Goal: Task Accomplishment & Management: Use online tool/utility

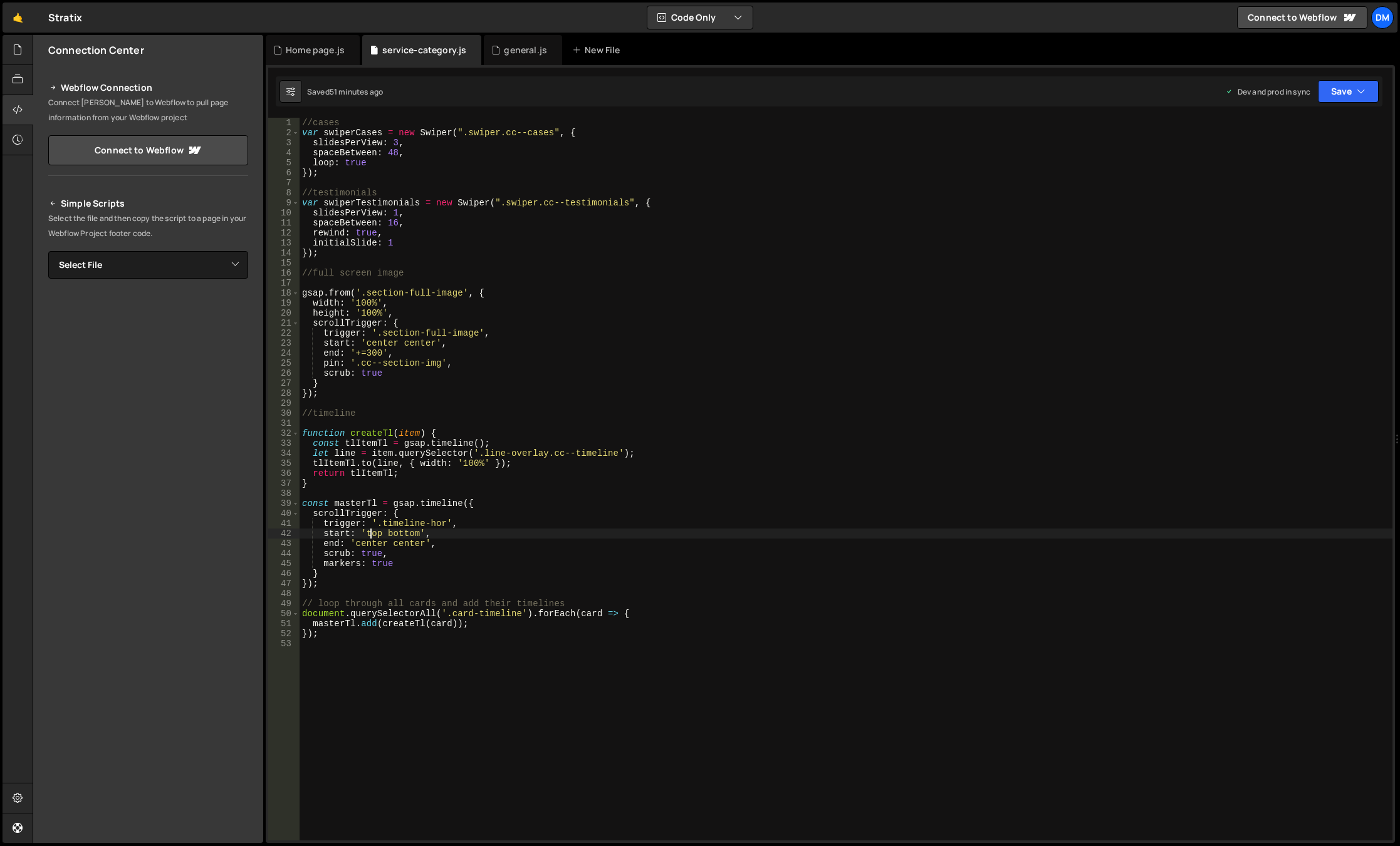
click at [370, 535] on div "//cases var swiperCases = new Swiper ( ".swiper.cc--cases" , { slidesPerView : …" at bounding box center [845, 489] width 1093 height 743
click at [367, 541] on div "//cases var swiperCases = new Swiper ( ".swiper.cc--cases" , { slidesPerView : …" at bounding box center [845, 489] width 1093 height 743
click at [371, 534] on div "//cases var swiperCases = new Swiper ( ".swiper.cc--cases" , { slidesPerView : …" at bounding box center [845, 489] width 1093 height 743
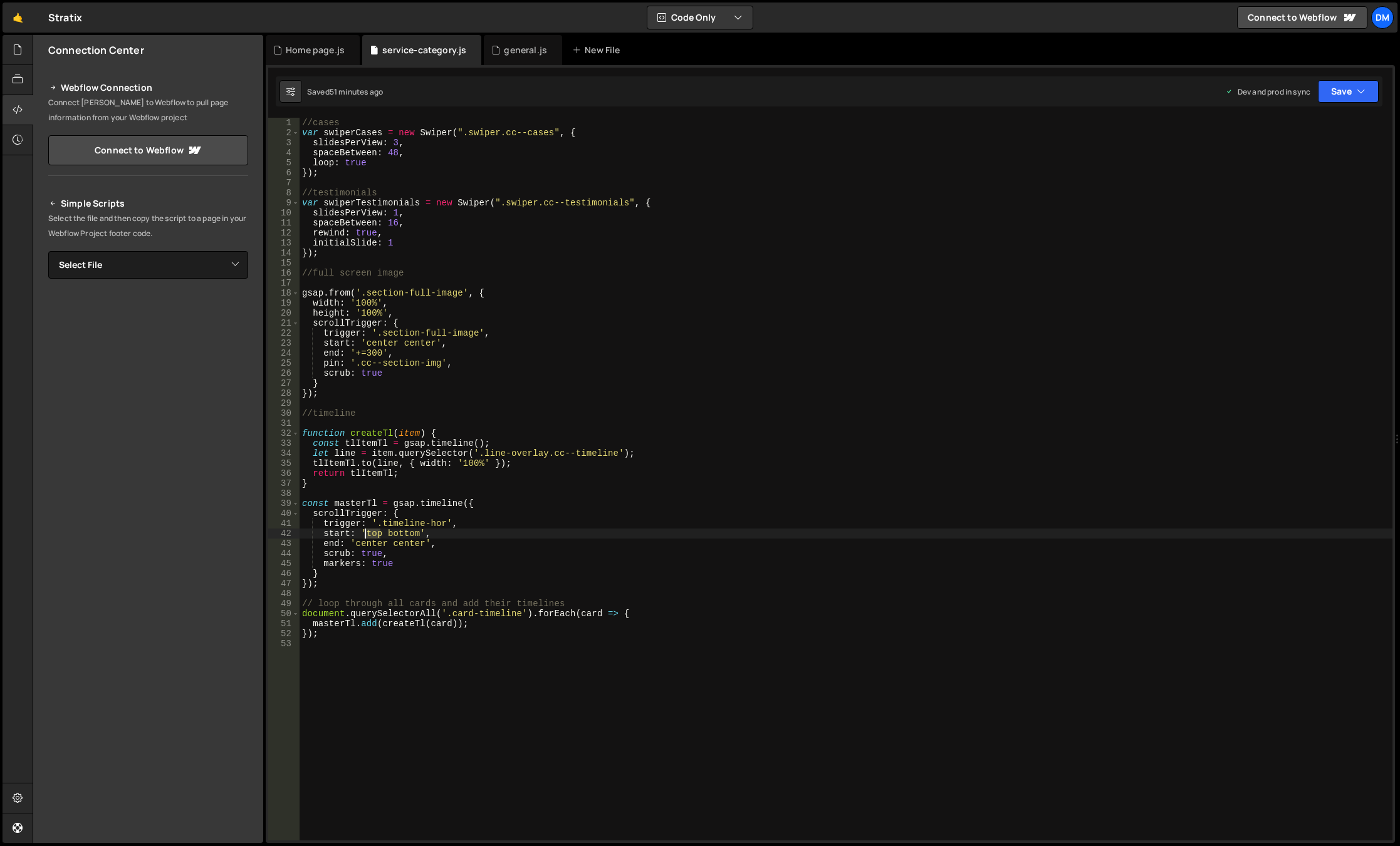
click at [371, 534] on div "//cases var swiperCases = new Swiper ( ".swiper.cc--cases" , { slidesPerView : …" at bounding box center [845, 489] width 1093 height 743
paste textarea "center"
click at [401, 543] on div "//cases var swiperCases = new Swiper ( ".swiper.cc--cases" , { slidesPerView : …" at bounding box center [845, 489] width 1093 height 743
click at [408, 535] on div "//cases var swiperCases = new Swiper ( ".swiper.cc--cases" , { slidesPerView : …" at bounding box center [845, 489] width 1093 height 743
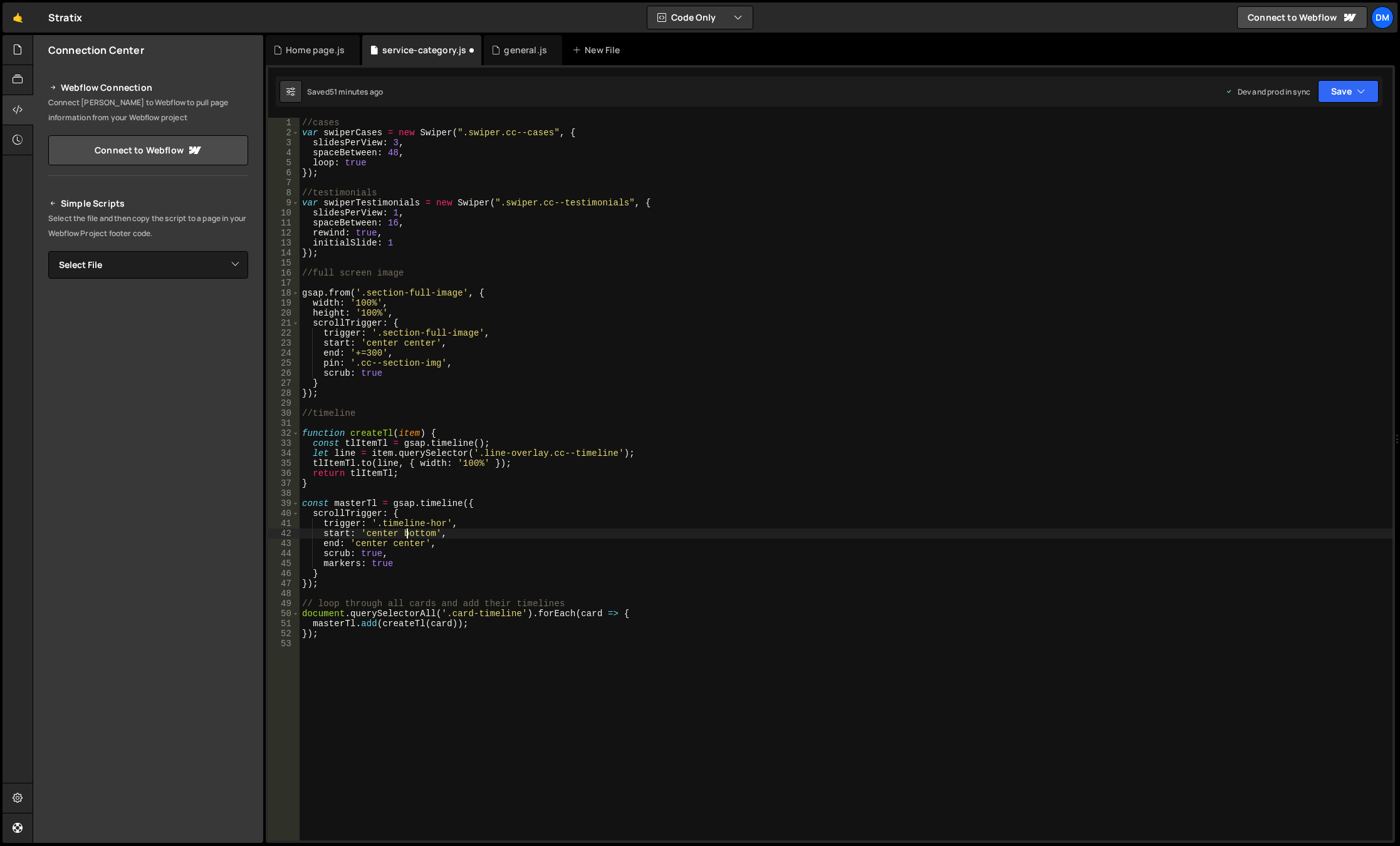
click at [408, 535] on div "//cases var swiperCases = new Swiper ( ".swiper.cc--cases" , { slidesPerView : …" at bounding box center [845, 489] width 1093 height 743
paste textarea "center"
drag, startPoint x: 350, startPoint y: 352, endPoint x: 385, endPoint y: 355, distance: 35.1
click at [385, 355] on div "//cases var swiperCases = new Swiper ( ".swiper.cc--cases" , { slidesPerView : …" at bounding box center [845, 489] width 1093 height 743
click at [425, 545] on div "//cases var swiperCases = new Swiper ( ".swiper.cc--cases" , { slidesPerView : …" at bounding box center [845, 489] width 1093 height 743
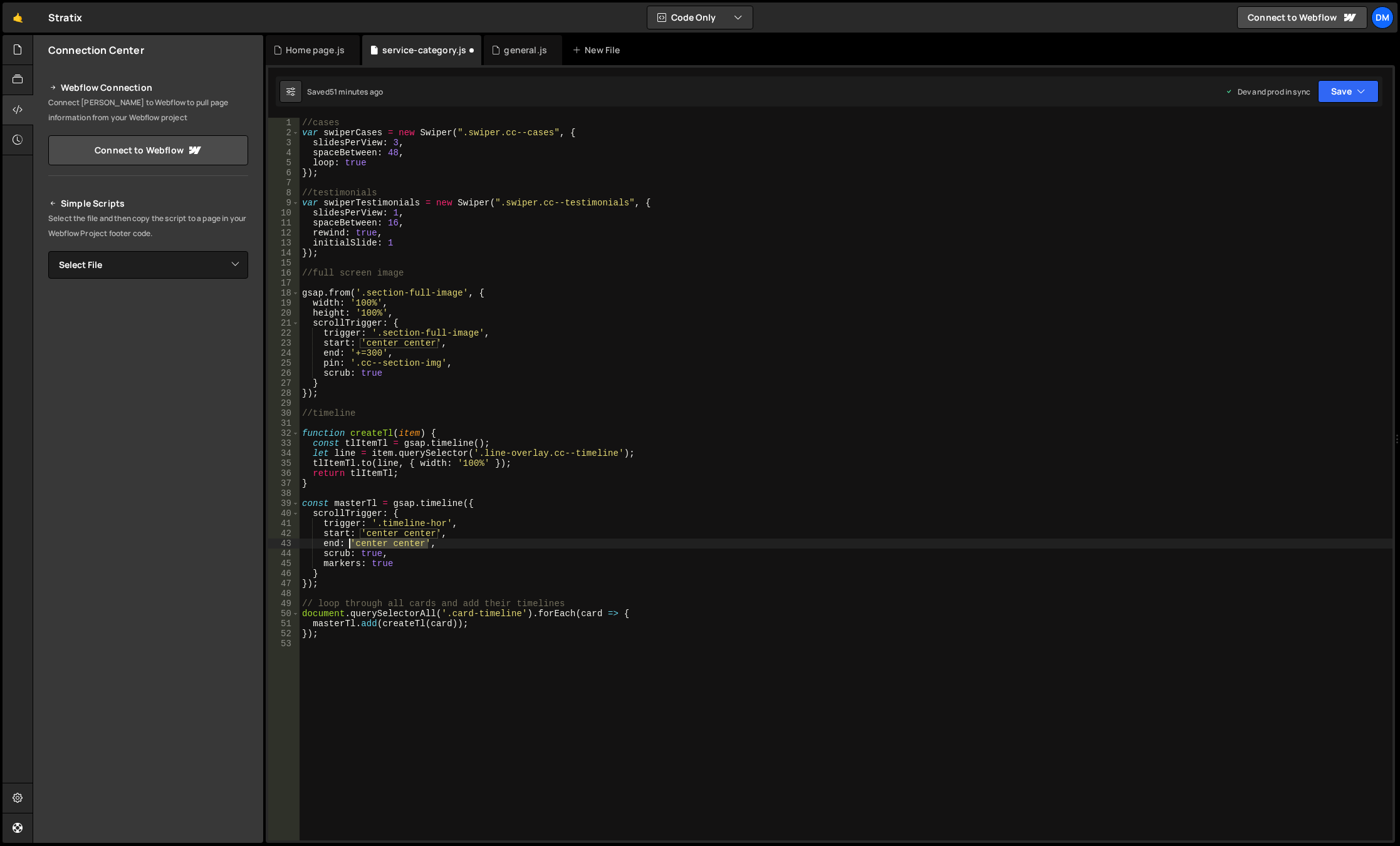
drag, startPoint x: 428, startPoint y: 544, endPoint x: 349, endPoint y: 543, distance: 79.0
click at [349, 543] on div "//cases var swiperCases = new Swiper ( ".swiper.cc--cases" , { slidesPerView : …" at bounding box center [845, 489] width 1093 height 743
paste textarea "+=300"
click at [408, 550] on div "//cases var swiperCases = new Swiper ( ".swiper.cc--cases" , { slidesPerView : …" at bounding box center [845, 489] width 1093 height 743
click at [434, 548] on div "//cases var swiperCases = new Swiper ( ".swiper.cc--cases" , { slidesPerView : …" at bounding box center [845, 489] width 1093 height 743
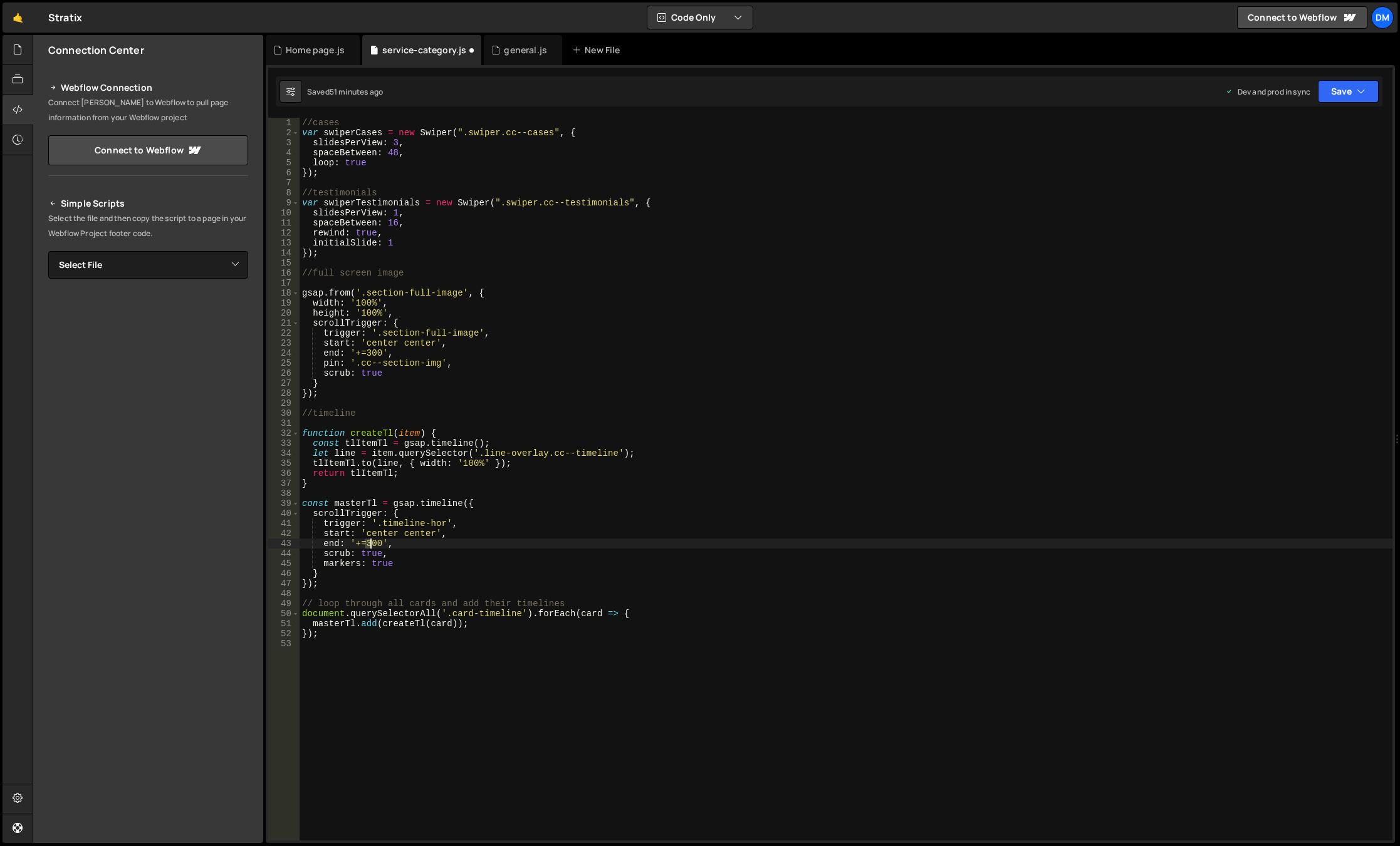
click at [369, 544] on div "//cases var swiperCases = new Swiper ( ".swiper.cc--cases" , { slidesPerView : …" at bounding box center [845, 489] width 1093 height 743
click at [517, 540] on div "//cases var swiperCases = new Swiper ( ".swiper.cc--cases" , { slidesPerView : …" at bounding box center [845, 489] width 1093 height 743
click at [392, 550] on div "//cases var swiperCases = new Swiper ( ".swiper.cc--cases" , { slidesPerView : …" at bounding box center [845, 489] width 1093 height 743
drag, startPoint x: 457, startPoint y: 364, endPoint x: 322, endPoint y: 367, distance: 135.0
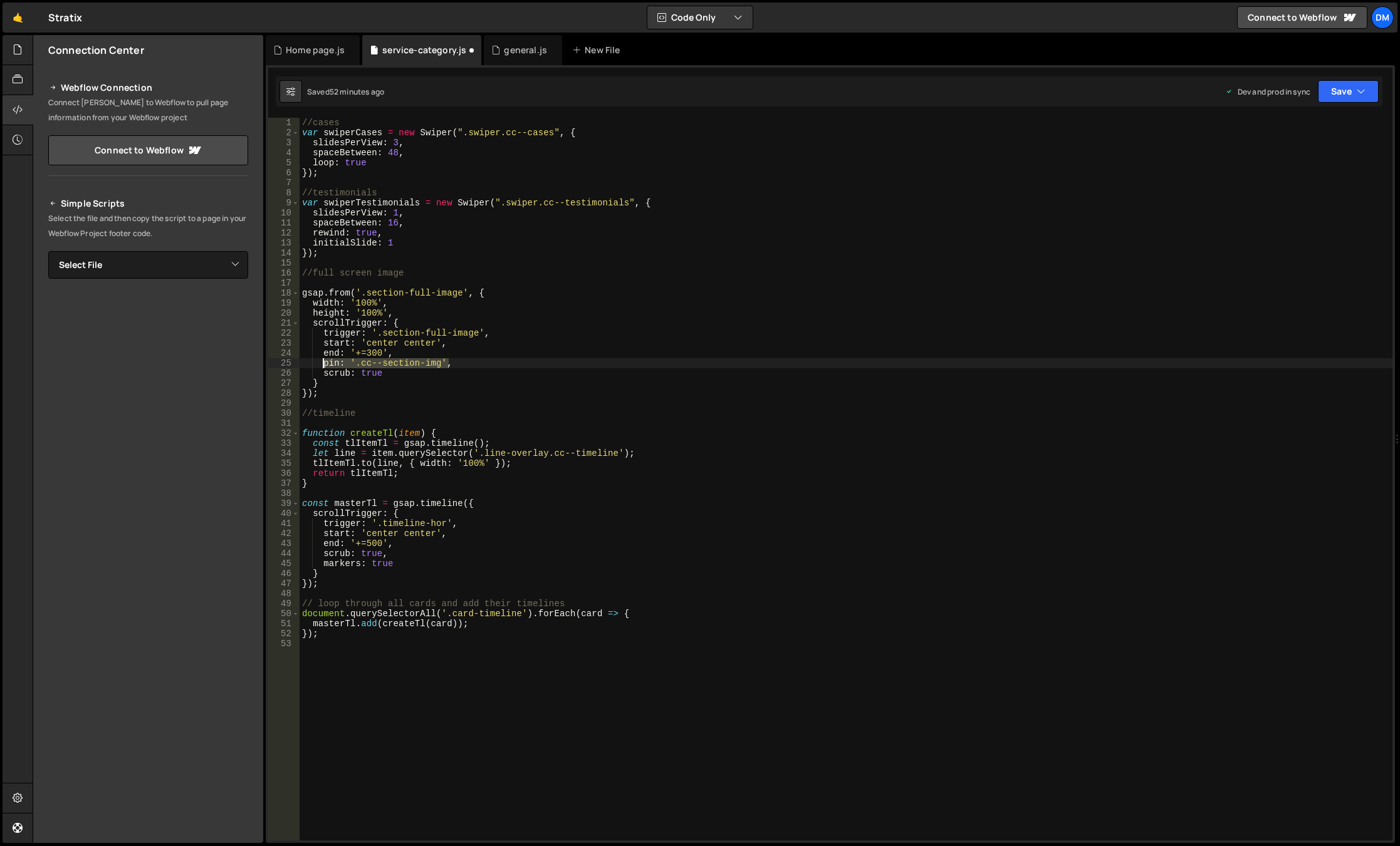
click at [322, 367] on div "//cases var swiperCases = new Swiper ( ".swiper.cc--cases" , { slidesPerView : …" at bounding box center [845, 489] width 1093 height 743
click at [411, 551] on div "//cases var swiperCases = new Swiper ( ".swiper.cc--cases" , { slidesPerView : …" at bounding box center [845, 489] width 1093 height 743
click at [407, 543] on div "//cases var swiperCases = new Swiper ( ".swiper.cc--cases" , { slidesPerView : …" at bounding box center [845, 489] width 1093 height 743
type textarea "end: '+=500',"
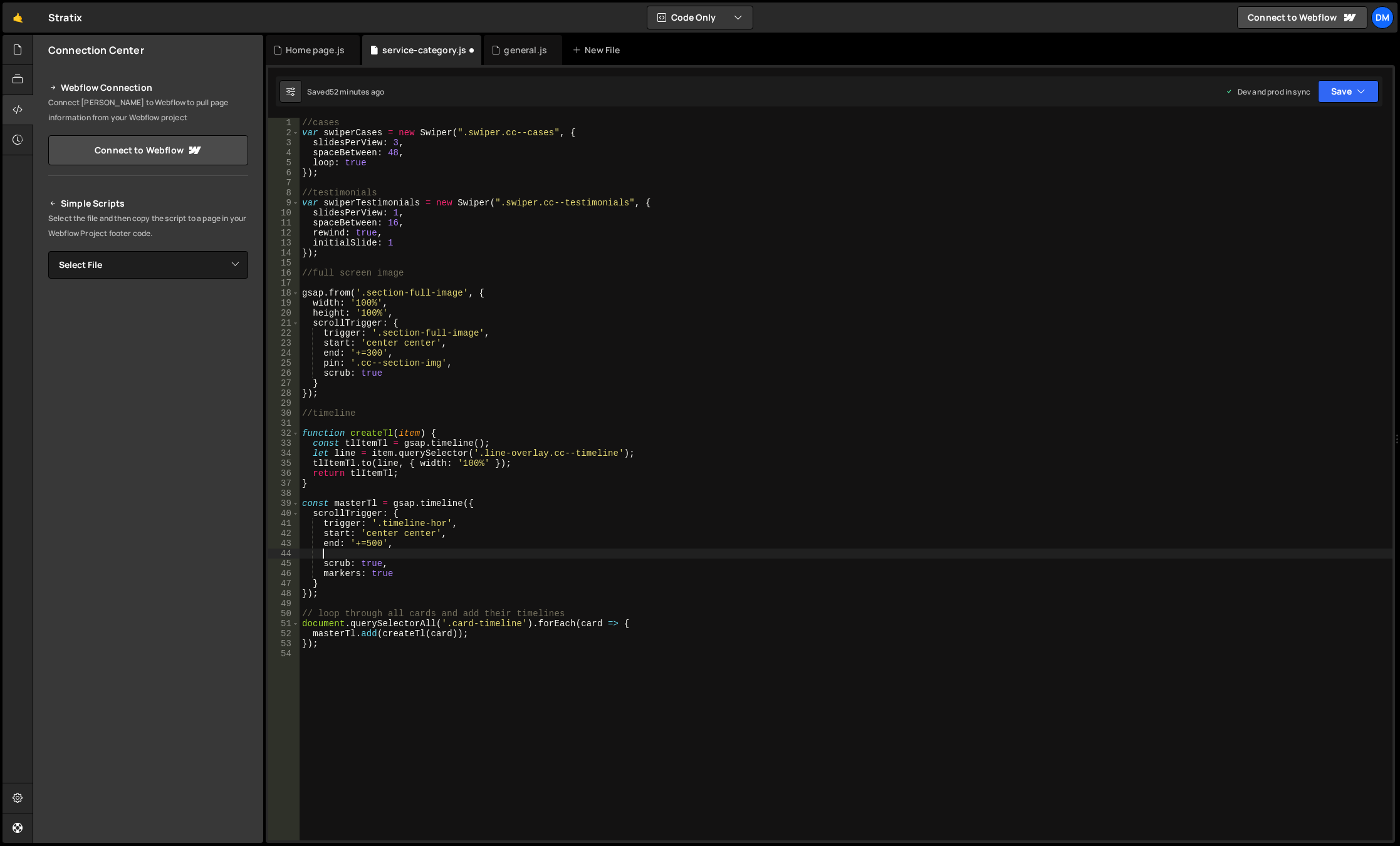
paste textarea "pin: '.cc--section-img',"
drag, startPoint x: 354, startPoint y: 554, endPoint x: 439, endPoint y: 558, distance: 85.1
click at [439, 558] on div "//cases var swiperCases = new Swiper ( ".swiper.cc--cases" , { slidesPerView : …" at bounding box center [845, 489] width 1093 height 743
click at [533, 500] on div "//cases var swiperCases = new Swiper ( ".swiper.cc--cases" , { slidesPerView : …" at bounding box center [845, 489] width 1093 height 743
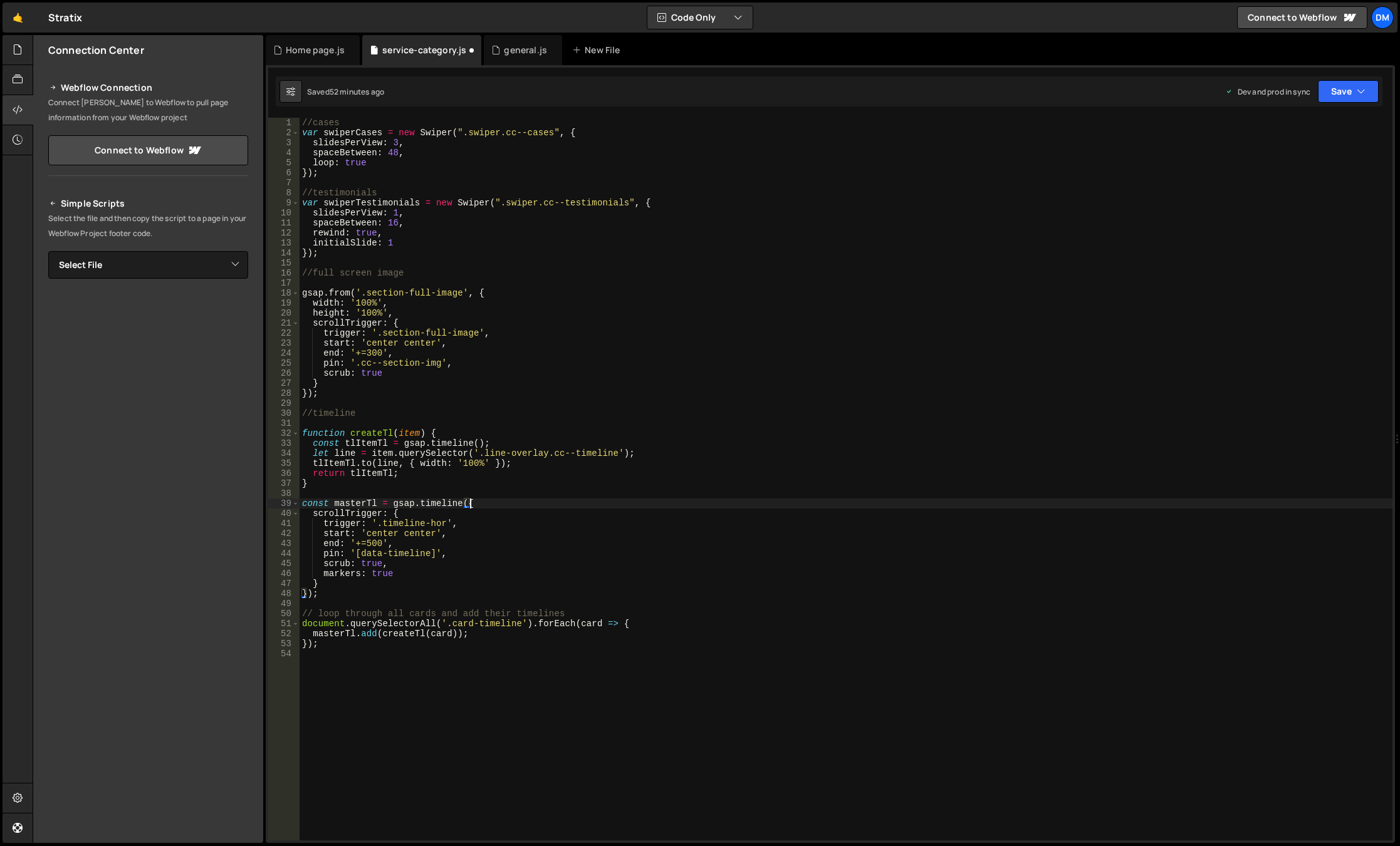
click at [1350, 109] on div "XXXXXXXXXXXXXXXXXXXXXXXXXXXXXXXXXXXXXXXXXXXXXXXXXXXXXXXXXXXXXXXXXXXXXXXXXXXXXXX…" at bounding box center [830, 454] width 1129 height 778
click at [1380, 93] on div "Saved 52 minutes ago Dev and prod in sync Upgrade to Edit Save Save to Staging …" at bounding box center [828, 91] width 1107 height 30
click at [1339, 102] on button "Save" at bounding box center [1348, 91] width 61 height 22
click at [1312, 124] on div "Save to Staging S" at bounding box center [1306, 122] width 130 height 12
click at [1347, 92] on button "Save" at bounding box center [1348, 91] width 61 height 22
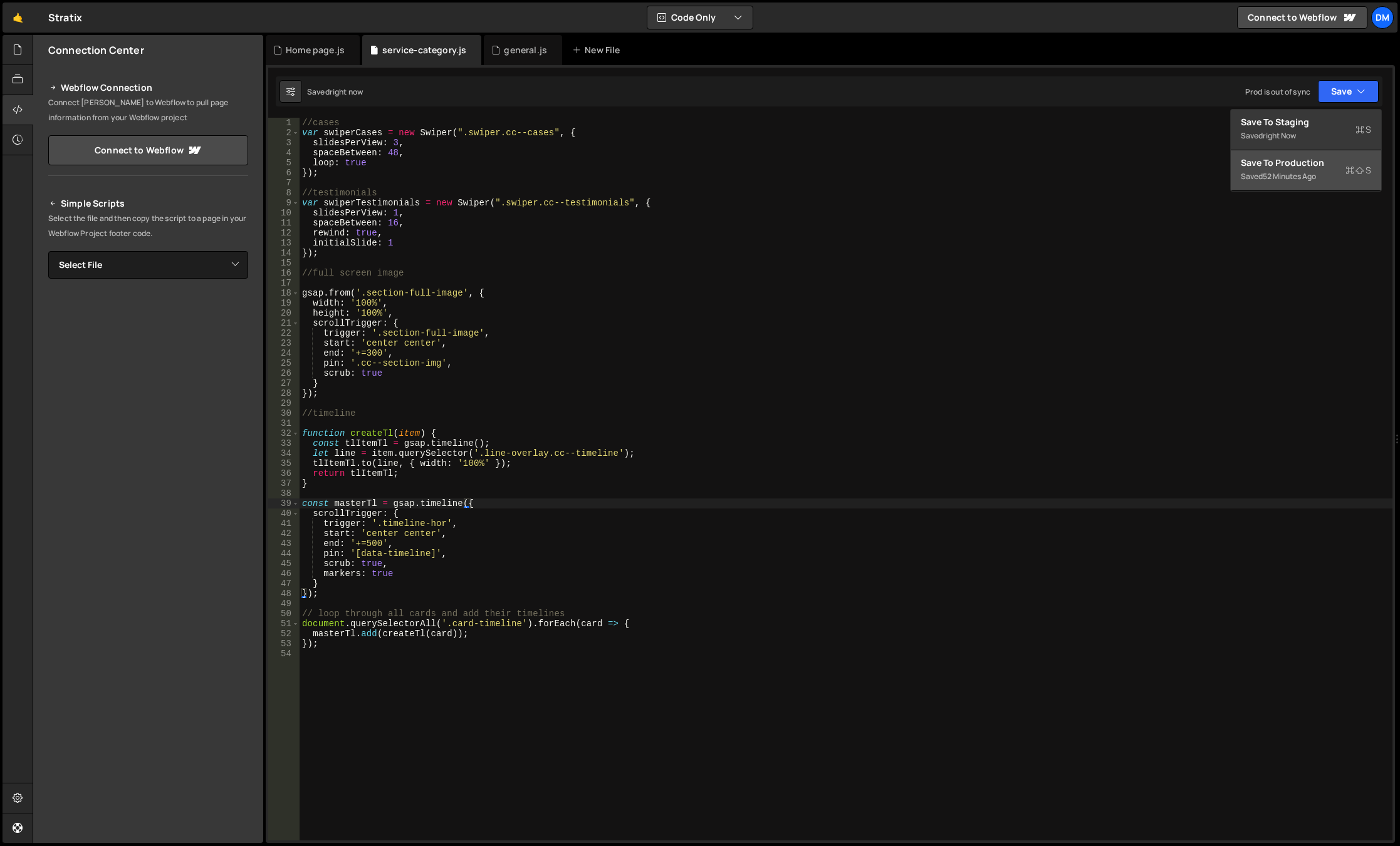
click at [1288, 153] on button "Save to Production S Saved 52 minutes ago" at bounding box center [1306, 170] width 150 height 41
type textarea "}"
click at [558, 486] on div "//cases var swiperCases = new Swiper ( ".swiper.cc--cases" , { slidesPerView : …" at bounding box center [845, 489] width 1093 height 743
click at [816, 728] on div "//cases var swiperCases = new Swiper ( ".swiper.cc--cases" , { slidesPerView : …" at bounding box center [845, 489] width 1093 height 743
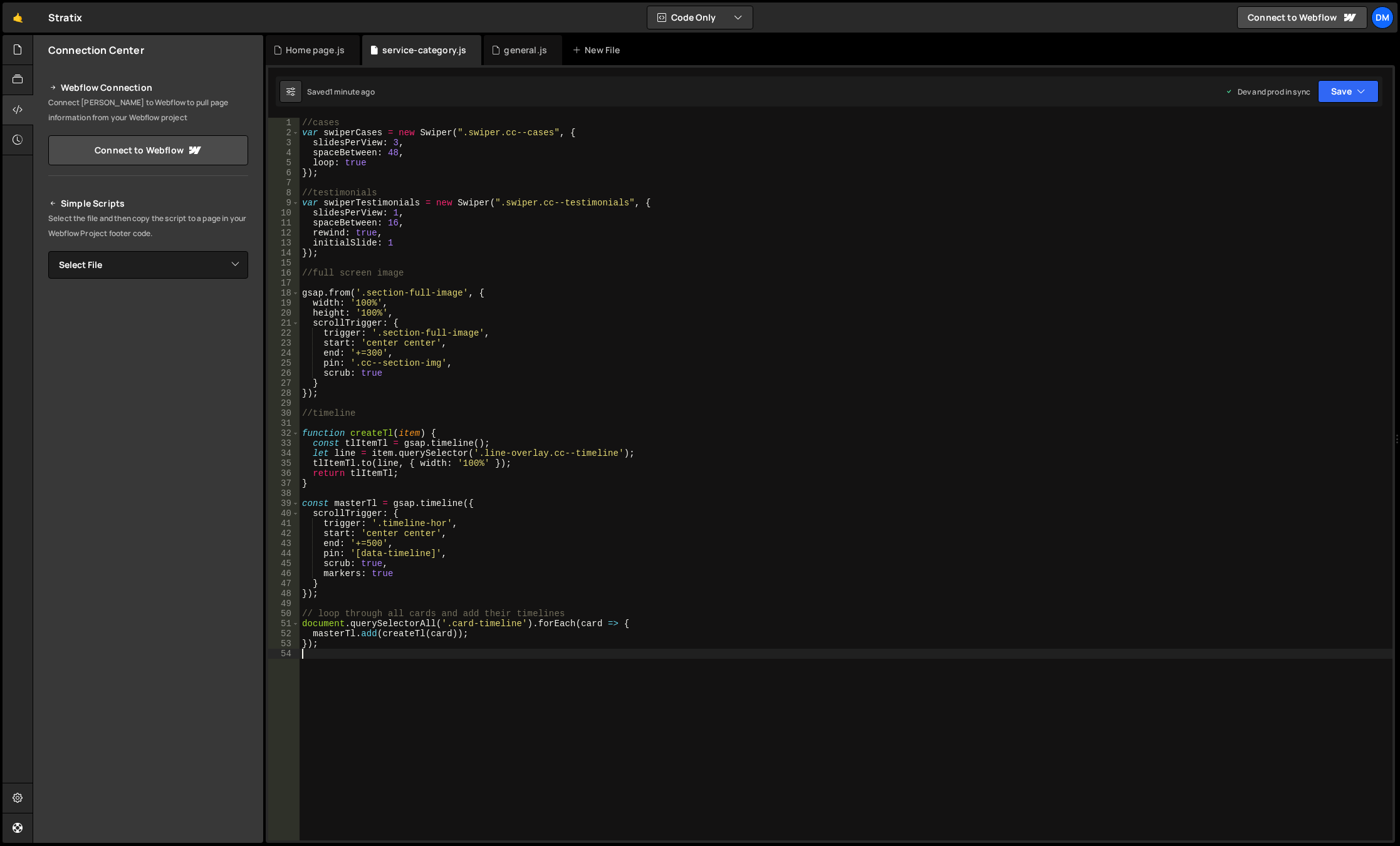
click at [607, 517] on div "//cases var swiperCases = new Swiper ( ".swiper.cc--cases" , { slidesPerView : …" at bounding box center [845, 489] width 1093 height 743
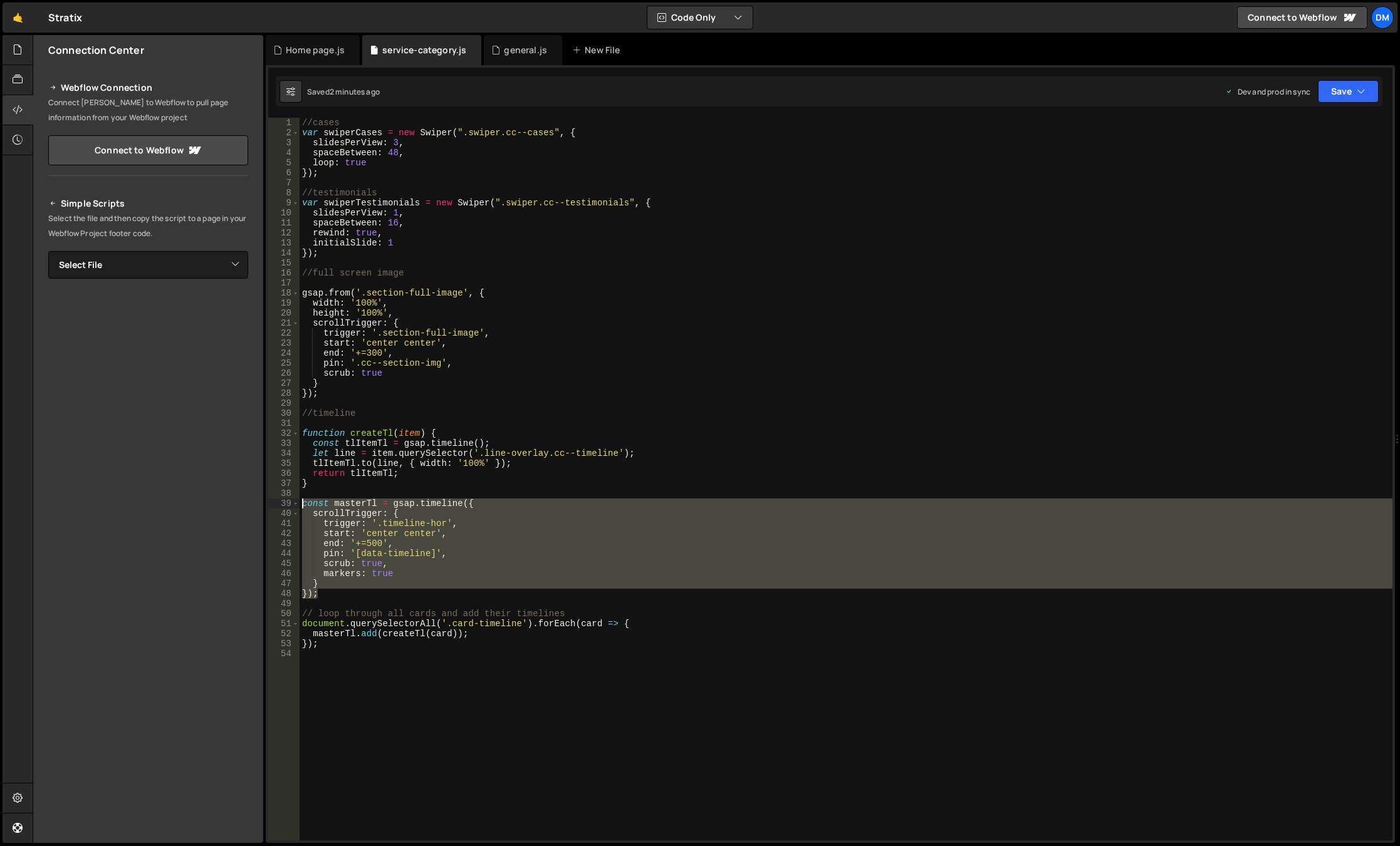
drag, startPoint x: 336, startPoint y: 597, endPoint x: 277, endPoint y: 508, distance: 106.8
click at [277, 508] on div "scrollTrigger: { 1 2 3 4 5 6 7 8 9 10 11 12 13 14 15 16 17 18 19 20 21 22 23 24…" at bounding box center [830, 479] width 1124 height 723
type textarea "const masterTl = gsap.timeline({ scrollTrigger: {"
click at [339, 650] on div "//cases var swiperCases = new Swiper ( ".swiper.cc--cases" , { slidesPerView : …" at bounding box center [845, 489] width 1093 height 743
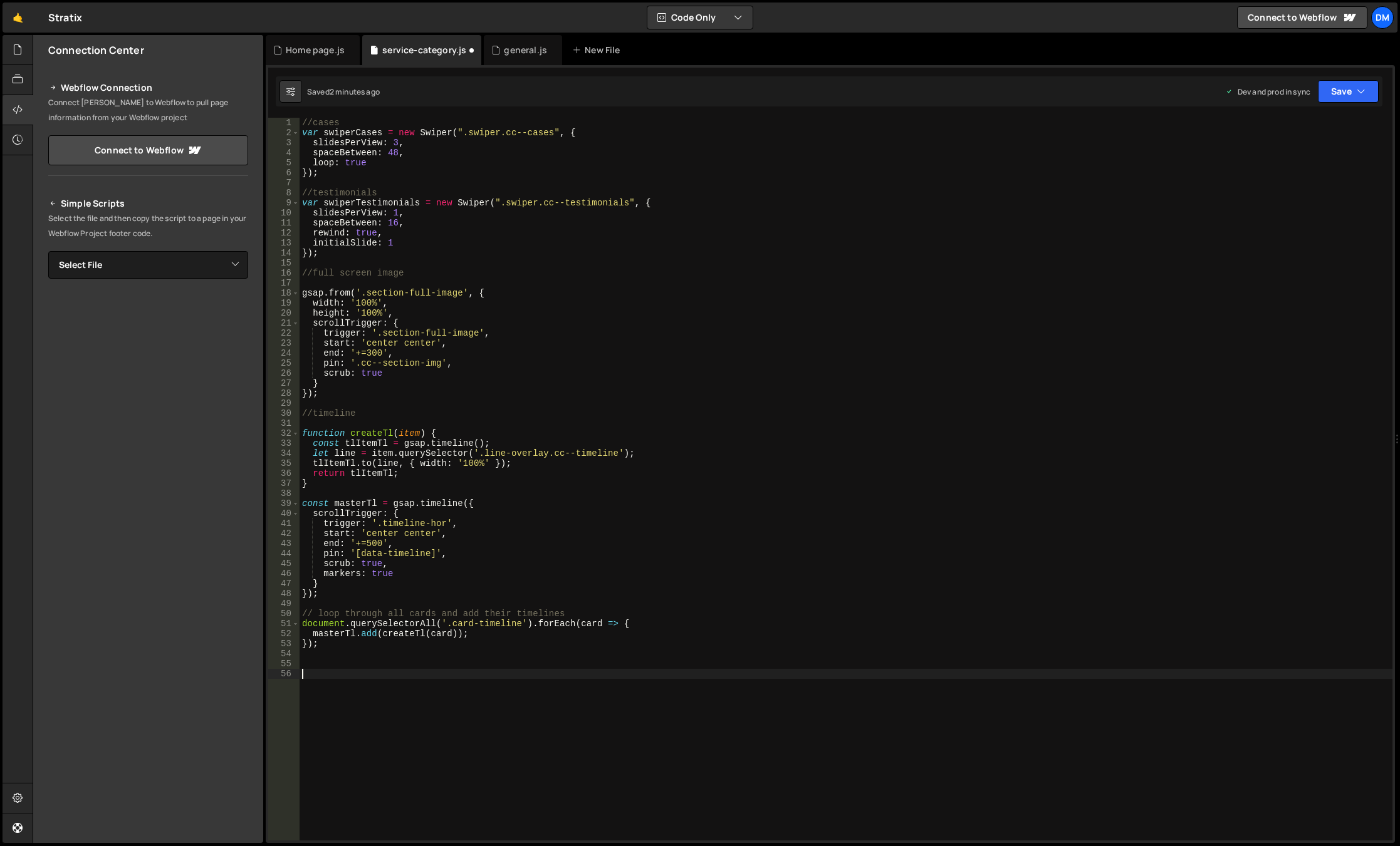
paste textarea "});"
click at [360, 669] on div "//cases var swiperCases = new Swiper ( ".swiper.cc--cases" , { slidesPerView : …" at bounding box center [845, 489] width 1093 height 743
click at [360, 672] on div "//cases var swiperCases = new Swiper ( ".swiper.cc--cases" , { slidesPerView : …" at bounding box center [845, 489] width 1093 height 743
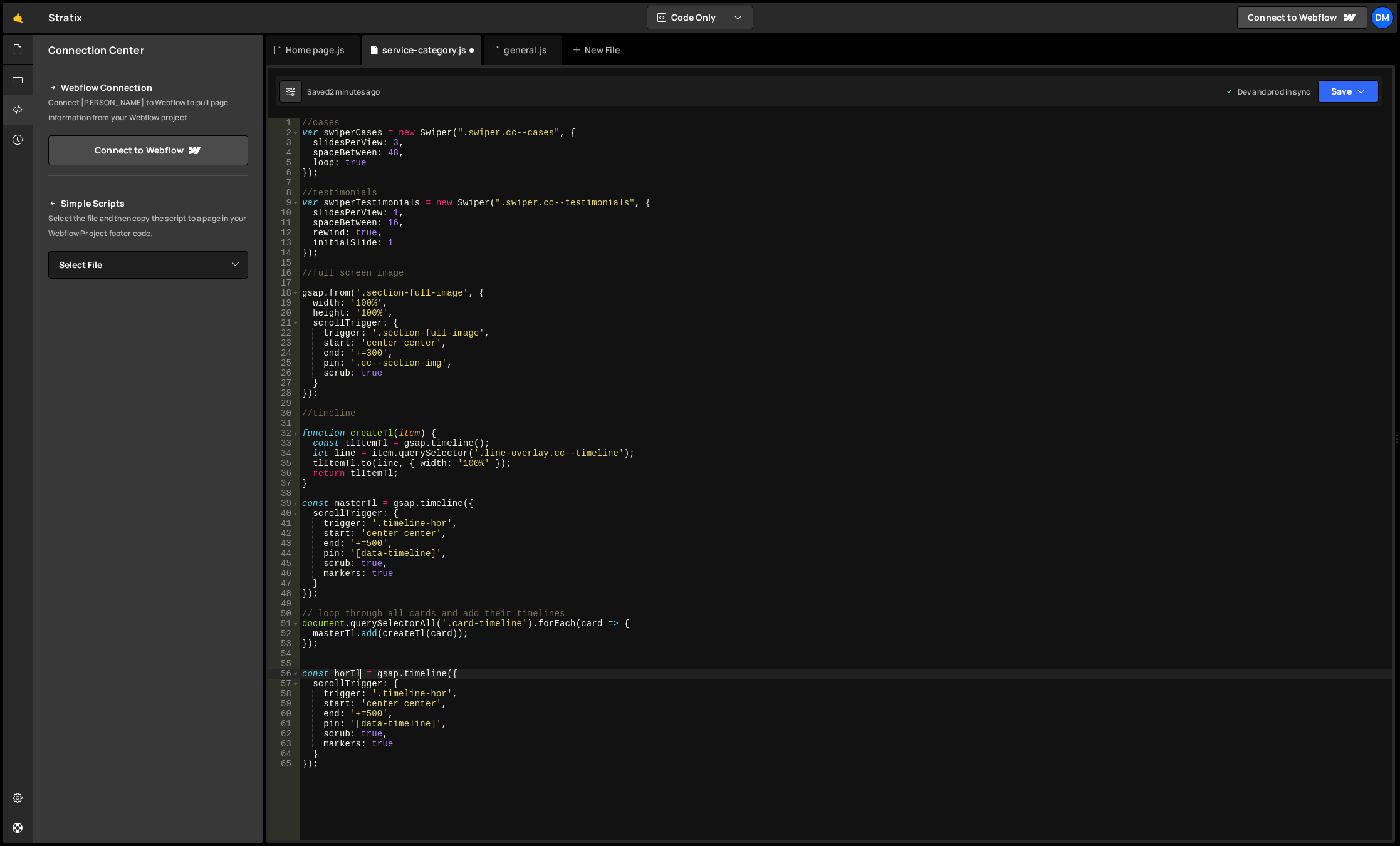
click at [488, 718] on div "//cases var swiperCases = new Swiper ( ".swiper.cc--cases" , { slidesPerView : …" at bounding box center [845, 489] width 1093 height 743
drag, startPoint x: 358, startPoint y: 675, endPoint x: 348, endPoint y: 673, distance: 10.2
click at [348, 673] on div "//cases var swiperCases = new Swiper ( ".swiper.cc--cases" , { slidesPerView : …" at bounding box center [845, 489] width 1093 height 743
click at [350, 673] on div "//cases var swiperCases = new Swiper ( ".swiper.cc--cases" , { slidesPerView : …" at bounding box center [845, 479] width 1093 height 723
click at [391, 670] on div "//cases var swiperCases = new Swiper ( ".swiper.cc--cases" , { slidesPerView : …" at bounding box center [845, 489] width 1093 height 743
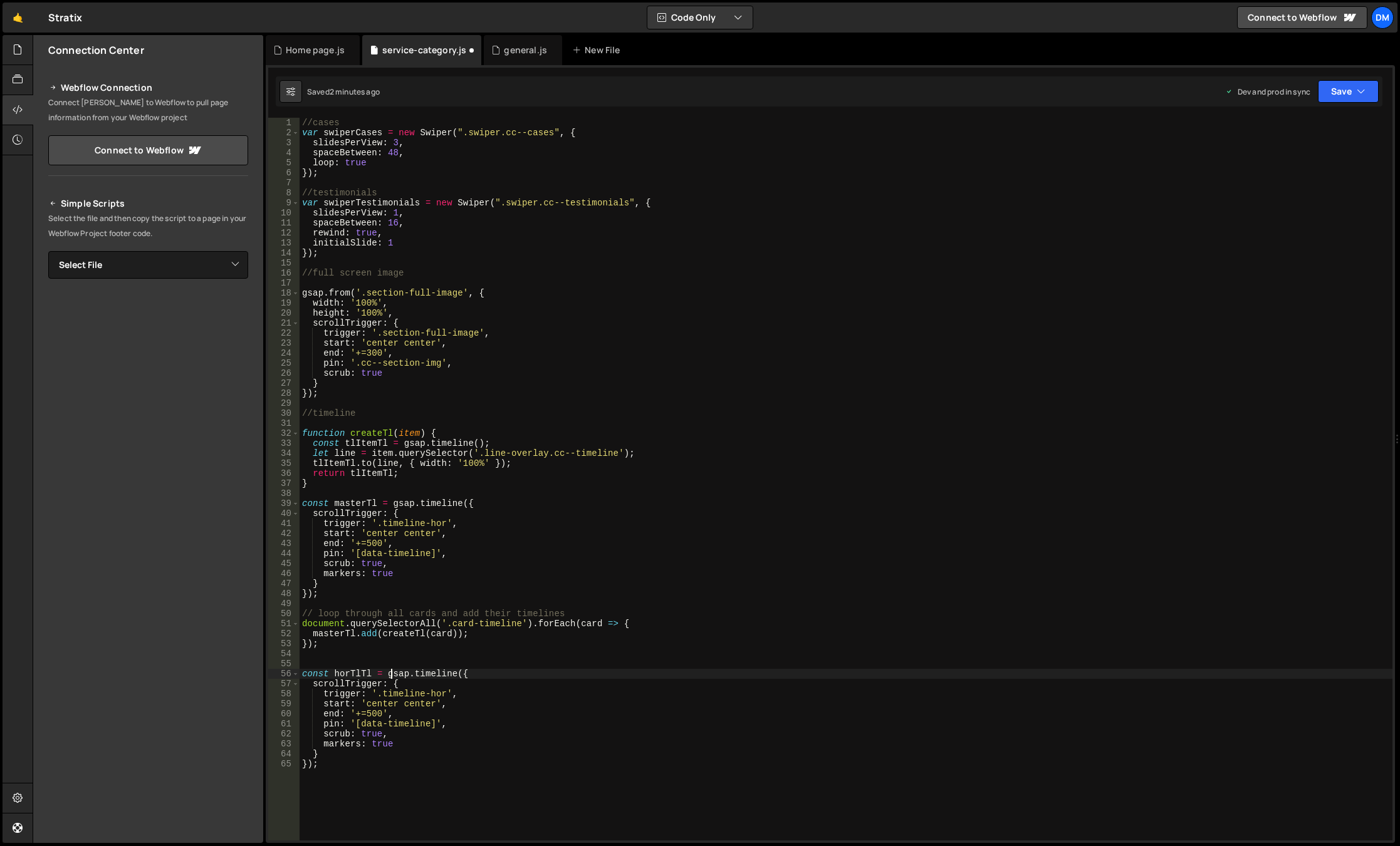
click at [356, 676] on div "//cases var swiperCases = new Swiper ( ".swiper.cc--cases" , { slidesPerView : …" at bounding box center [845, 489] width 1093 height 743
click at [493, 721] on div "//cases var swiperCases = new Swiper ( ".swiper.cc--cases" , { slidesPerView : …" at bounding box center [845, 489] width 1093 height 743
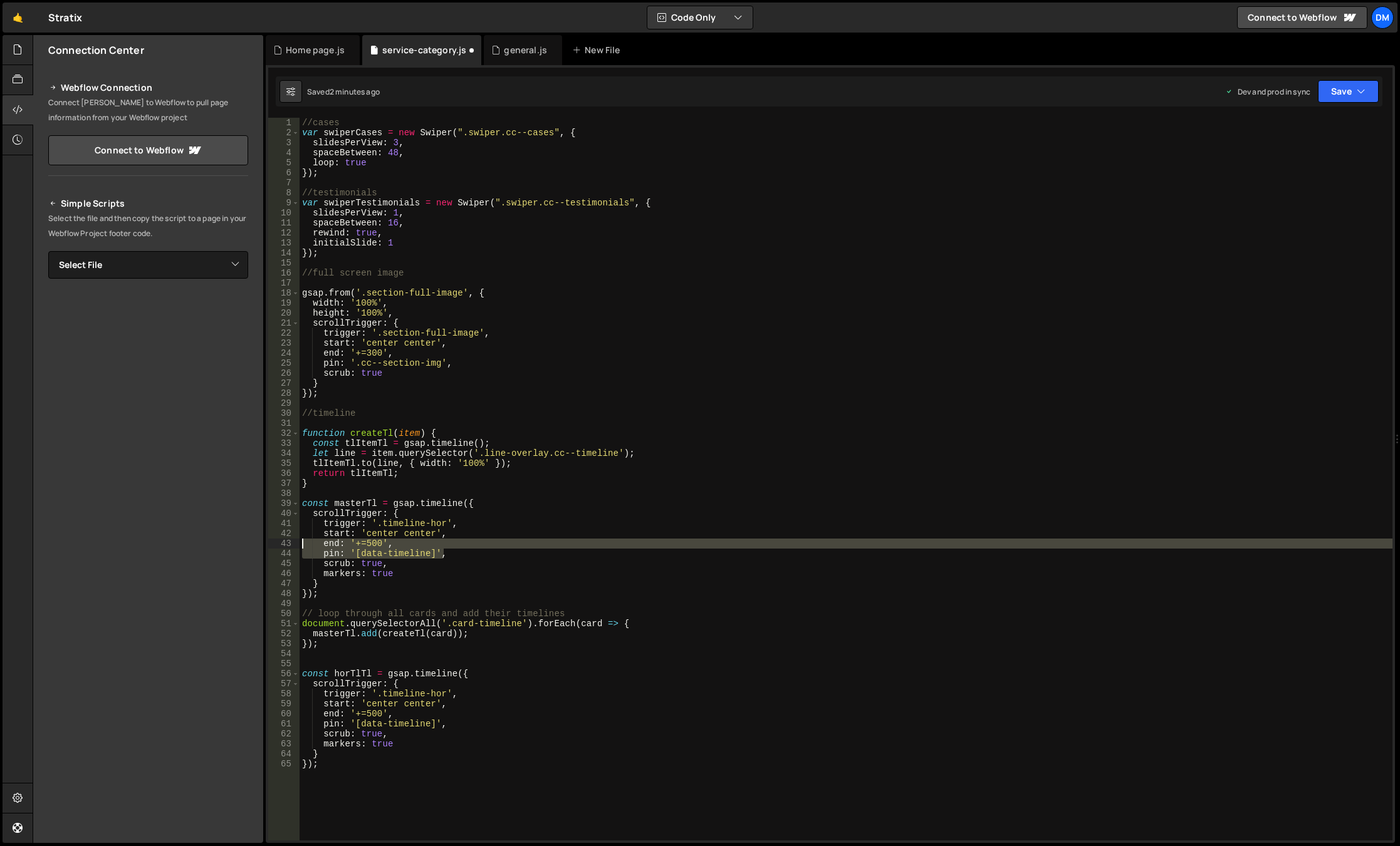
drag, startPoint x: 447, startPoint y: 552, endPoint x: 270, endPoint y: 546, distance: 177.1
click at [270, 546] on div "pin: '[data-timeline]', 1 2 3 4 5 6 7 8 9 10 11 12 13 14 15 16 17 18 19 20 21 2…" at bounding box center [830, 479] width 1124 height 723
click at [480, 541] on div "//cases var swiperCases = new Swiper ( ".swiper.cc--cases" , { slidesPerView : …" at bounding box center [845, 479] width 1093 height 723
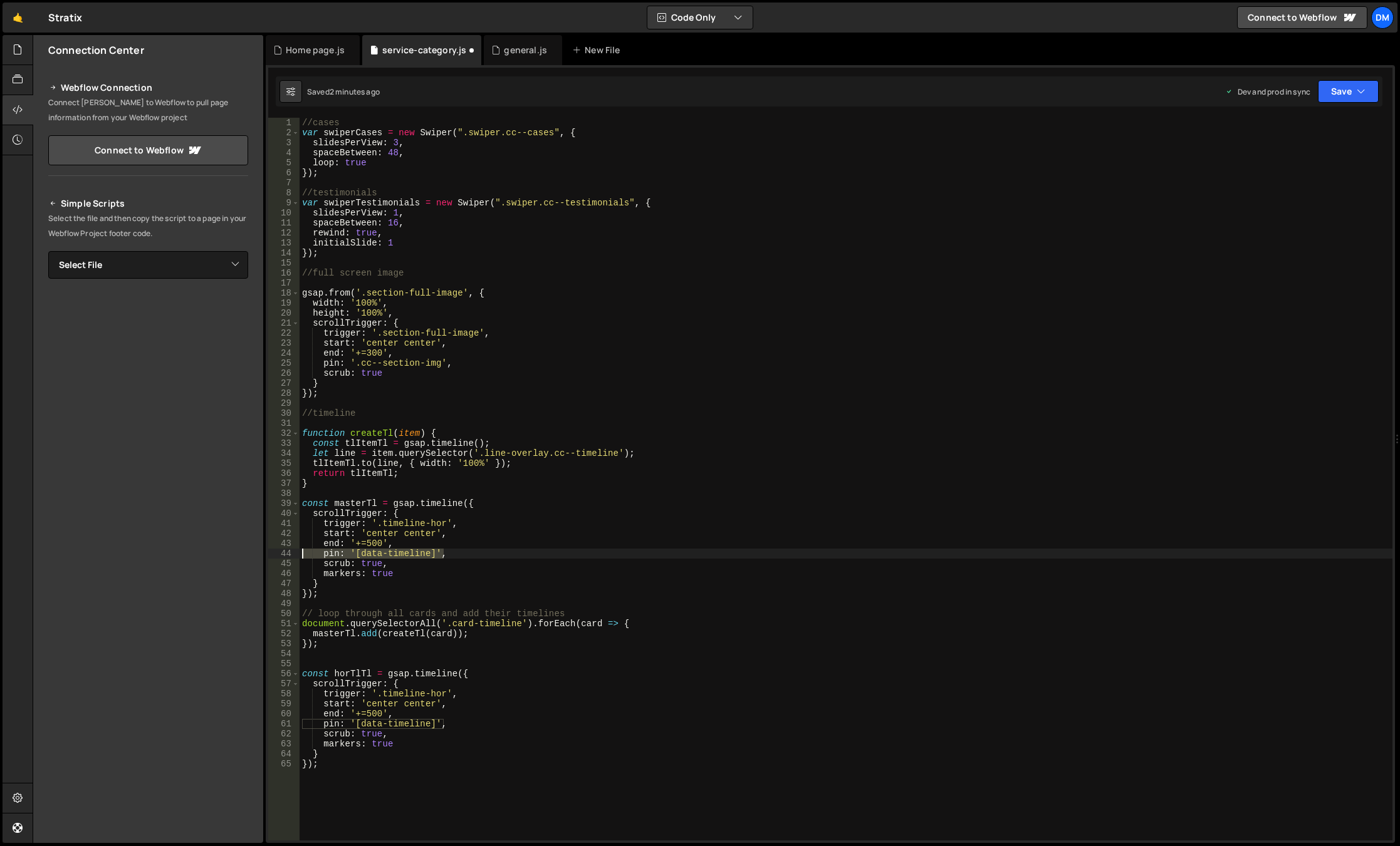
drag, startPoint x: 456, startPoint y: 552, endPoint x: 300, endPoint y: 554, distance: 156.0
click at [300, 554] on div "//cases var swiperCases = new Swiper ( ".swiper.cc--cases" , { slidesPerView : …" at bounding box center [845, 489] width 1093 height 743
type textarea "pin: '[data-timeline]',"
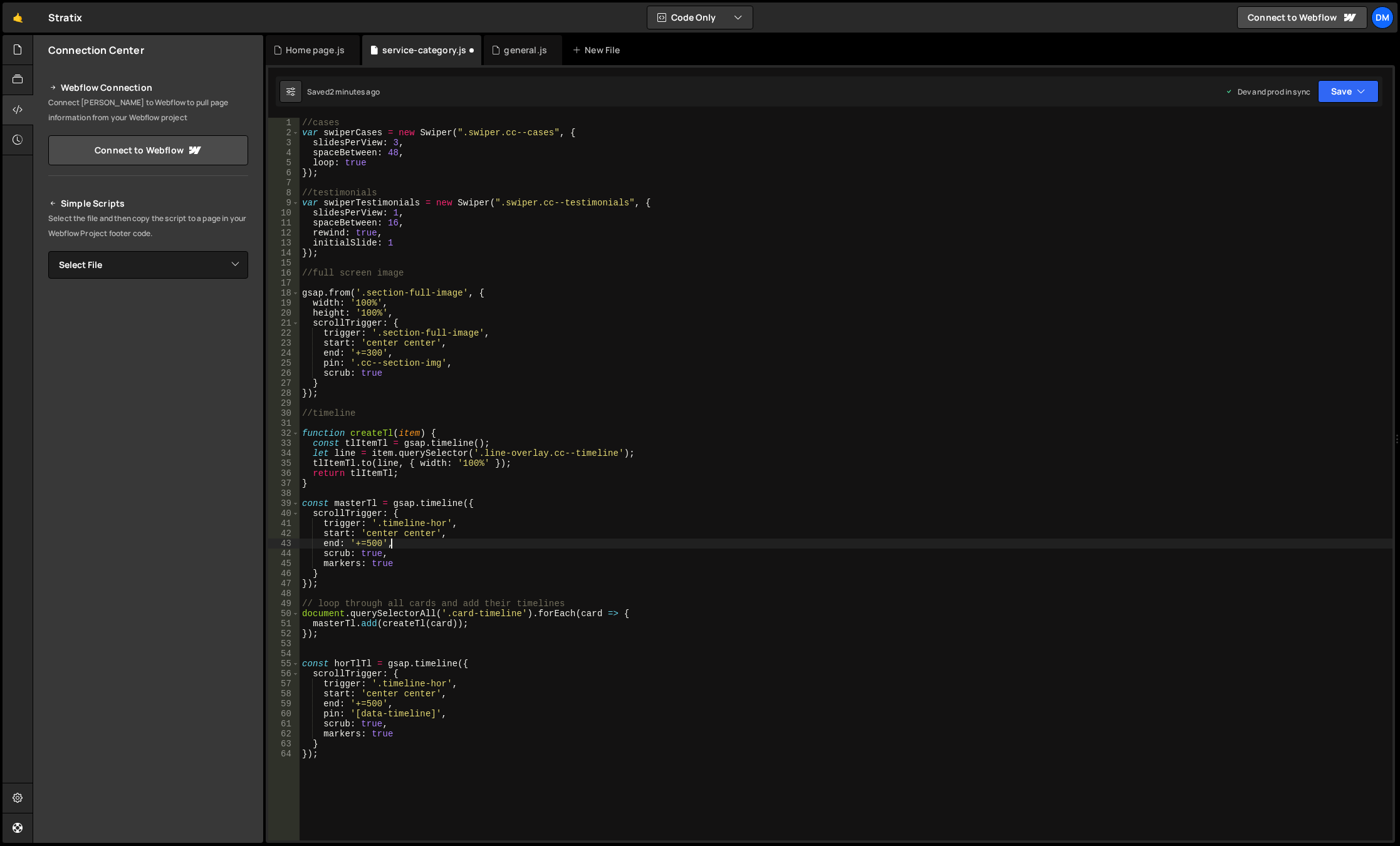
click at [510, 557] on div "//cases var swiperCases = new Swiper ( ".swiper.cc--cases" , { slidesPerView : …" at bounding box center [845, 489] width 1093 height 743
drag, startPoint x: 353, startPoint y: 713, endPoint x: 431, endPoint y: 714, distance: 78.0
click at [431, 714] on div "//cases var swiperCases = new Swiper ( ".swiper.cc--cases" , { slidesPerView : …" at bounding box center [845, 489] width 1093 height 743
drag, startPoint x: 446, startPoint y: 686, endPoint x: 374, endPoint y: 681, distance: 72.2
click at [374, 681] on div "//cases var swiperCases = new Swiper ( ".swiper.cc--cases" , { slidesPerView : …" at bounding box center [845, 489] width 1093 height 743
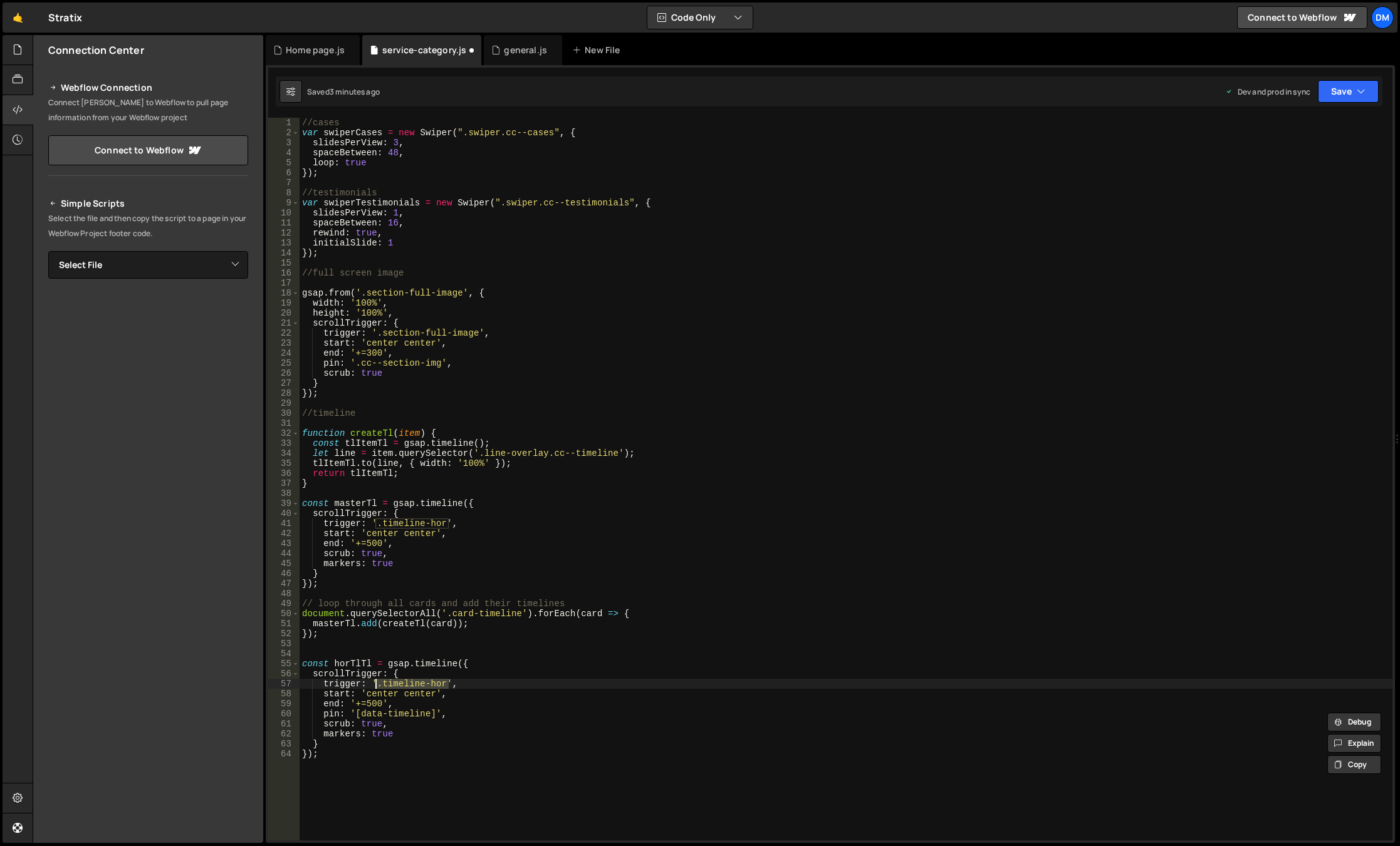
paste textarea "[data-timeline]"
drag, startPoint x: 449, startPoint y: 523, endPoint x: 375, endPoint y: 523, distance: 74.0
click at [375, 523] on div "//cases var swiperCases = new Swiper ( ".swiper.cc--cases" , { slidesPerView : …" at bounding box center [845, 489] width 1093 height 743
paste textarea "[data-timeline]"
click at [605, 532] on div "//cases var swiperCases = new Swiper ( ".swiper.cc--cases" , { slidesPerView : …" at bounding box center [845, 489] width 1093 height 743
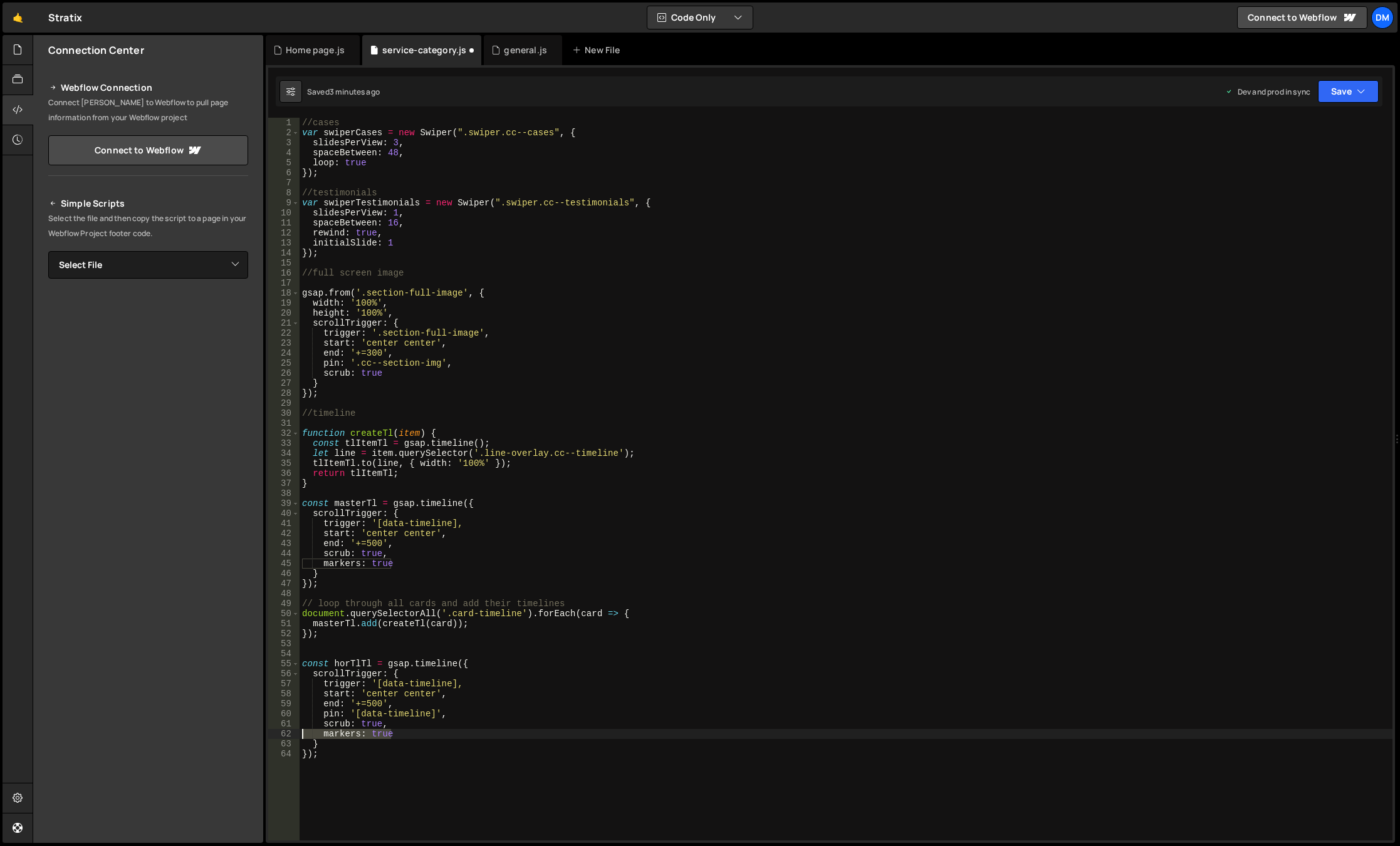
drag, startPoint x: 401, startPoint y: 738, endPoint x: 249, endPoint y: 734, distance: 152.1
click at [249, 734] on div "Files New File Javascript files 0 background.js 0 0 general.js 0 0 Home page.js…" at bounding box center [716, 439] width 1368 height 809
type textarea "markers: true"
drag, startPoint x: 398, startPoint y: 565, endPoint x: 265, endPoint y: 563, distance: 133.0
click at [265, 563] on div "Files New File Javascript files 0 background.js 0 0 general.js 0 0 Home page.js…" at bounding box center [716, 439] width 1368 height 809
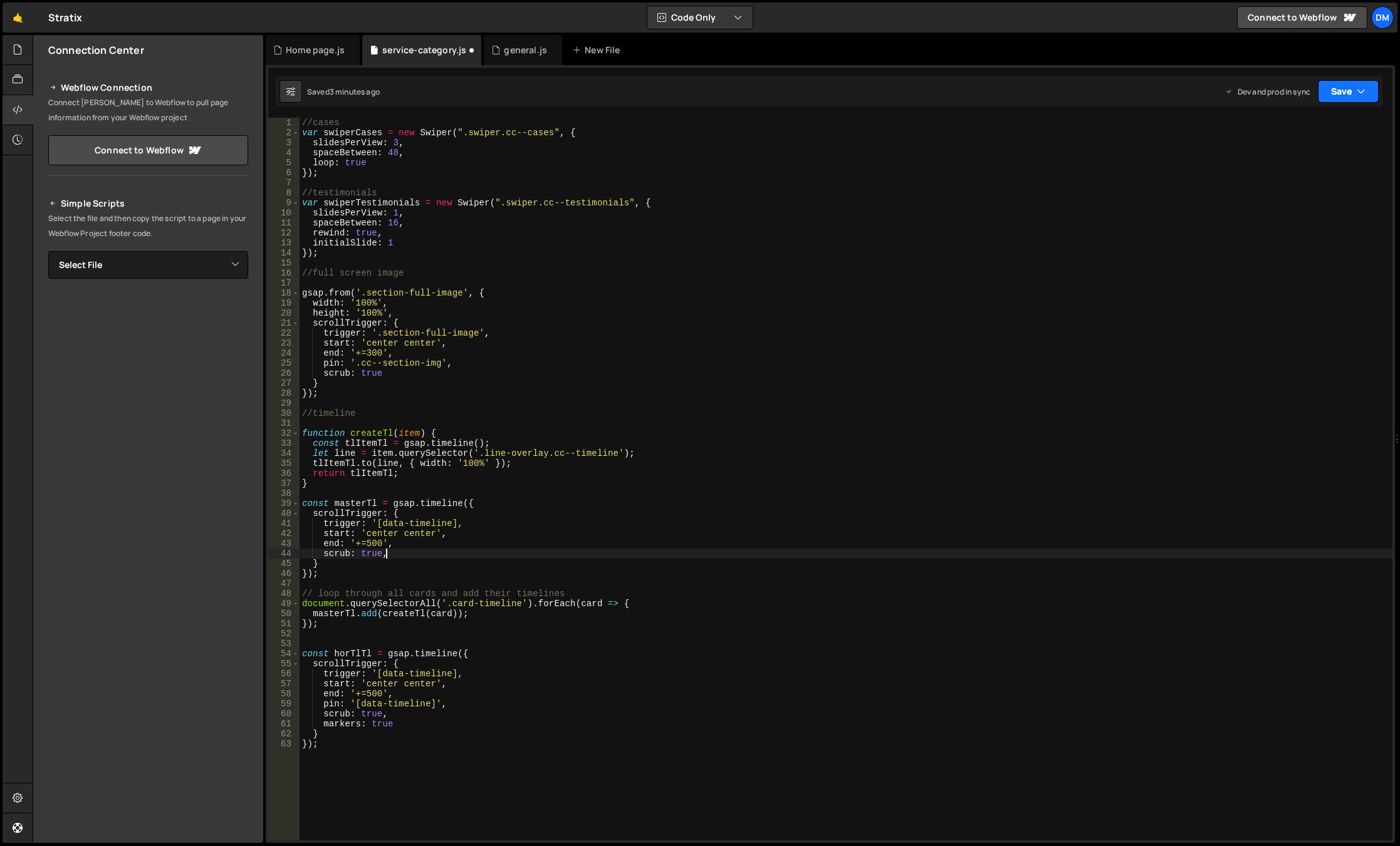
click at [1350, 87] on button "Save" at bounding box center [1348, 91] width 61 height 22
click at [1333, 119] on div "Save to Staging S" at bounding box center [1306, 122] width 130 height 12
click at [1350, 89] on button "Save" at bounding box center [1348, 91] width 61 height 22
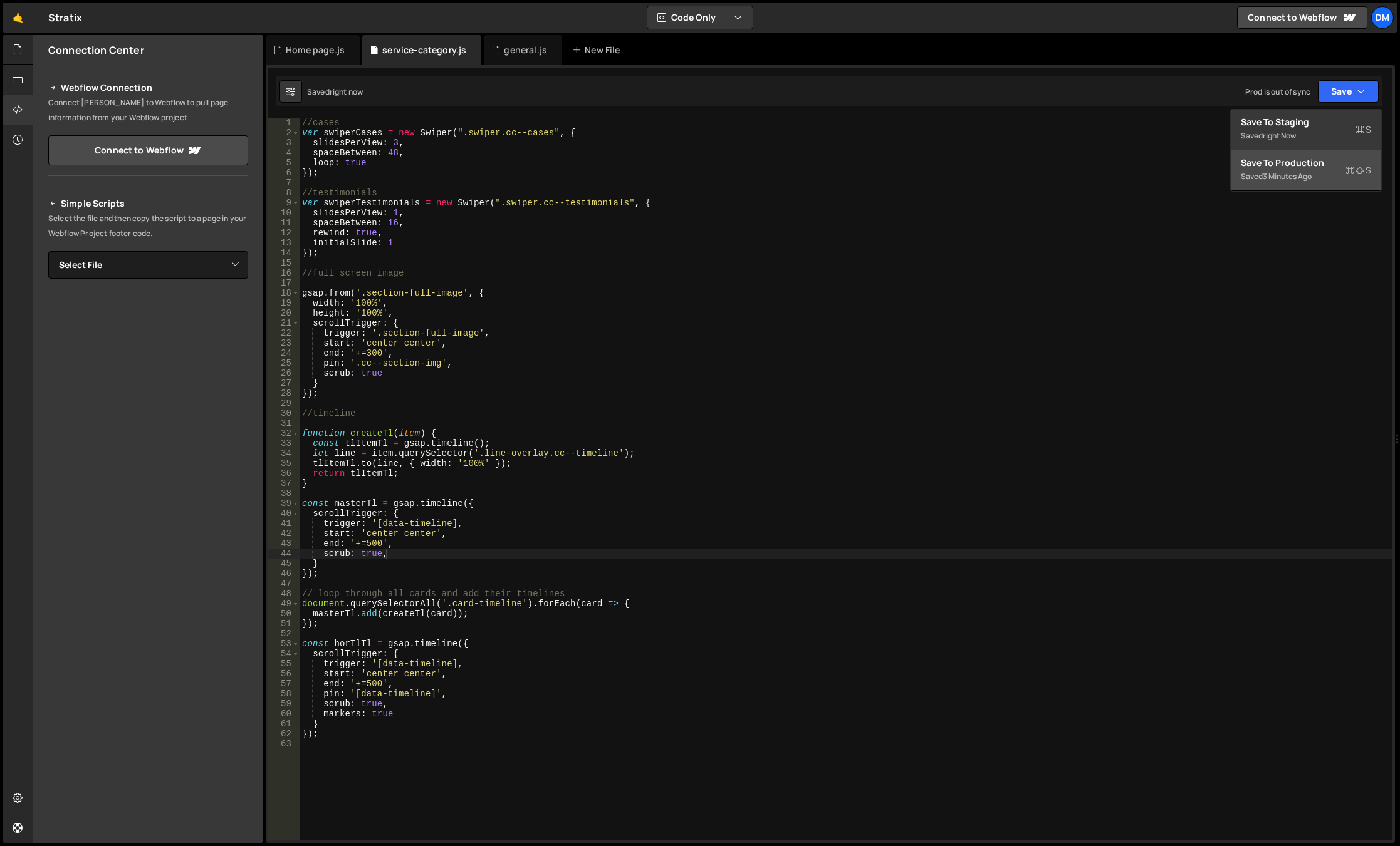
click at [1289, 160] on div "Save to Production S" at bounding box center [1306, 163] width 130 height 12
click at [965, 355] on div "//cases var swiperCases = new Swiper ( ".swiper.cc--cases" , { slidesPerView : …" at bounding box center [845, 489] width 1093 height 743
click at [474, 667] on div "//cases var swiperCases = new Swiper ( ".swiper.cc--cases" , { slidesPerView : …" at bounding box center [845, 489] width 1093 height 743
click at [453, 664] on div "//cases var swiperCases = new Swiper ( ".swiper.cc--cases" , { slidesPerView : …" at bounding box center [845, 489] width 1093 height 743
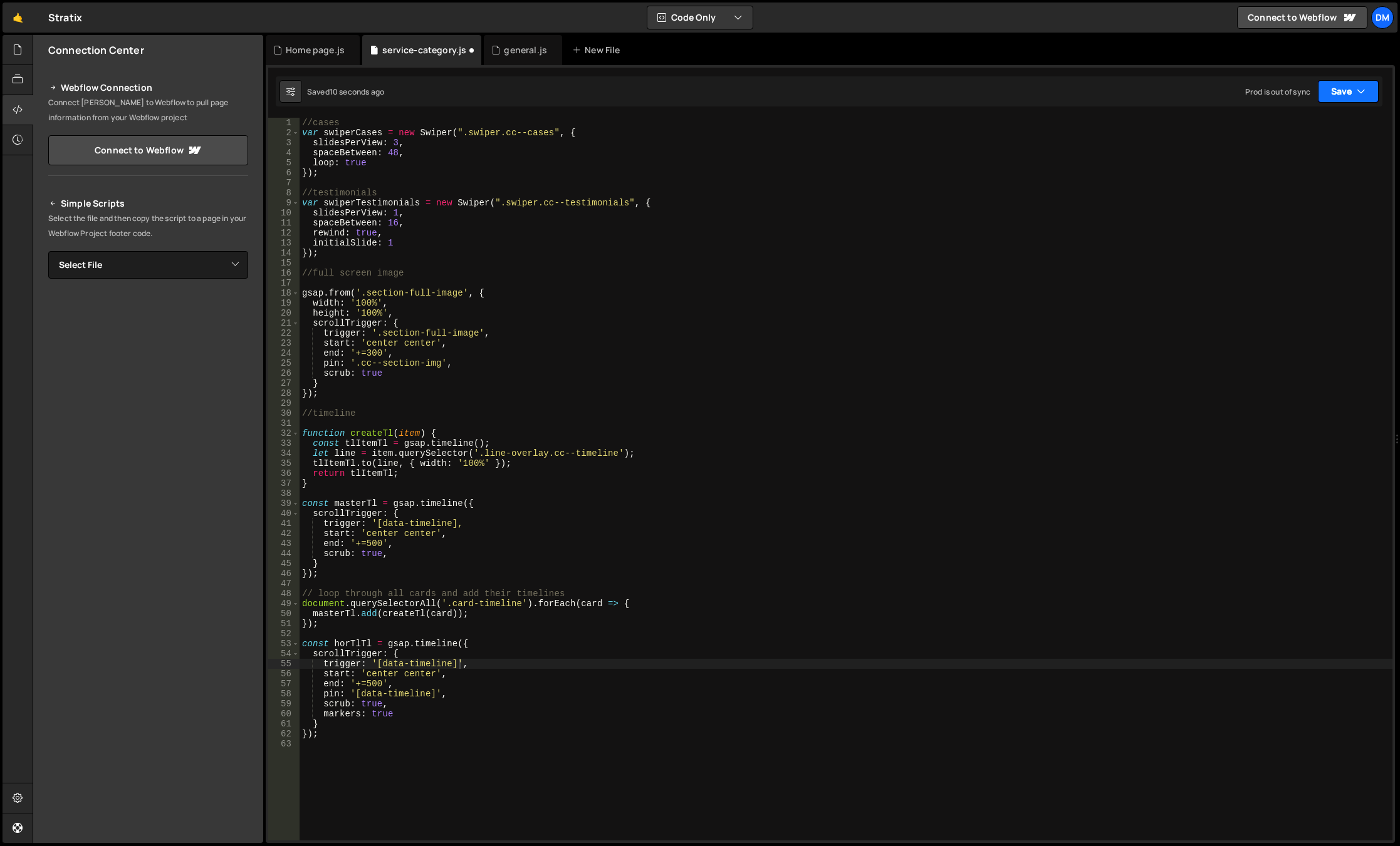
click at [1370, 87] on button "Save" at bounding box center [1348, 91] width 61 height 22
click at [1292, 179] on div "3 minutes ago" at bounding box center [1286, 176] width 49 height 11
click at [1347, 94] on button "Save" at bounding box center [1340, 91] width 76 height 22
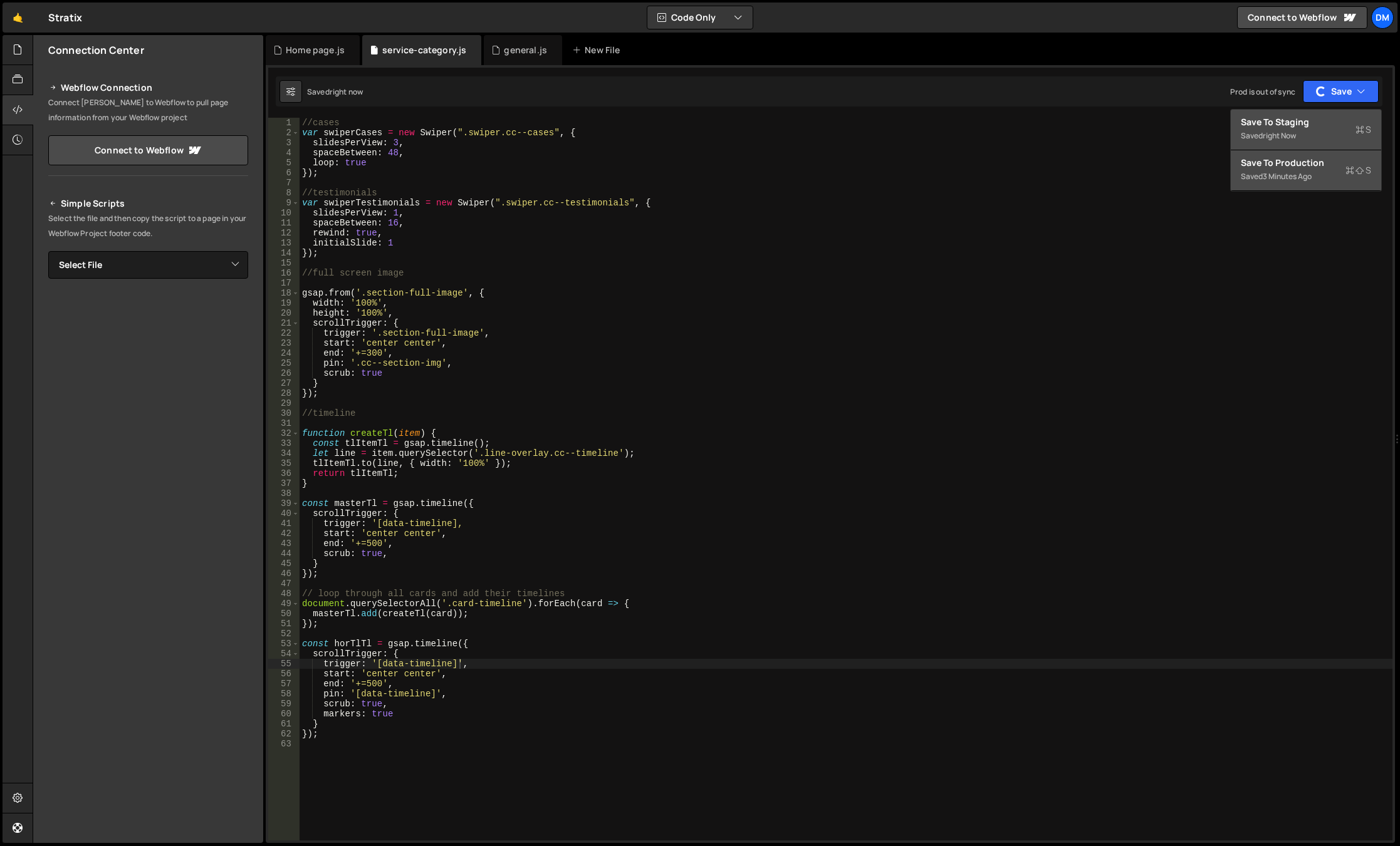
click at [1302, 127] on div "Save to Staging S" at bounding box center [1306, 122] width 130 height 12
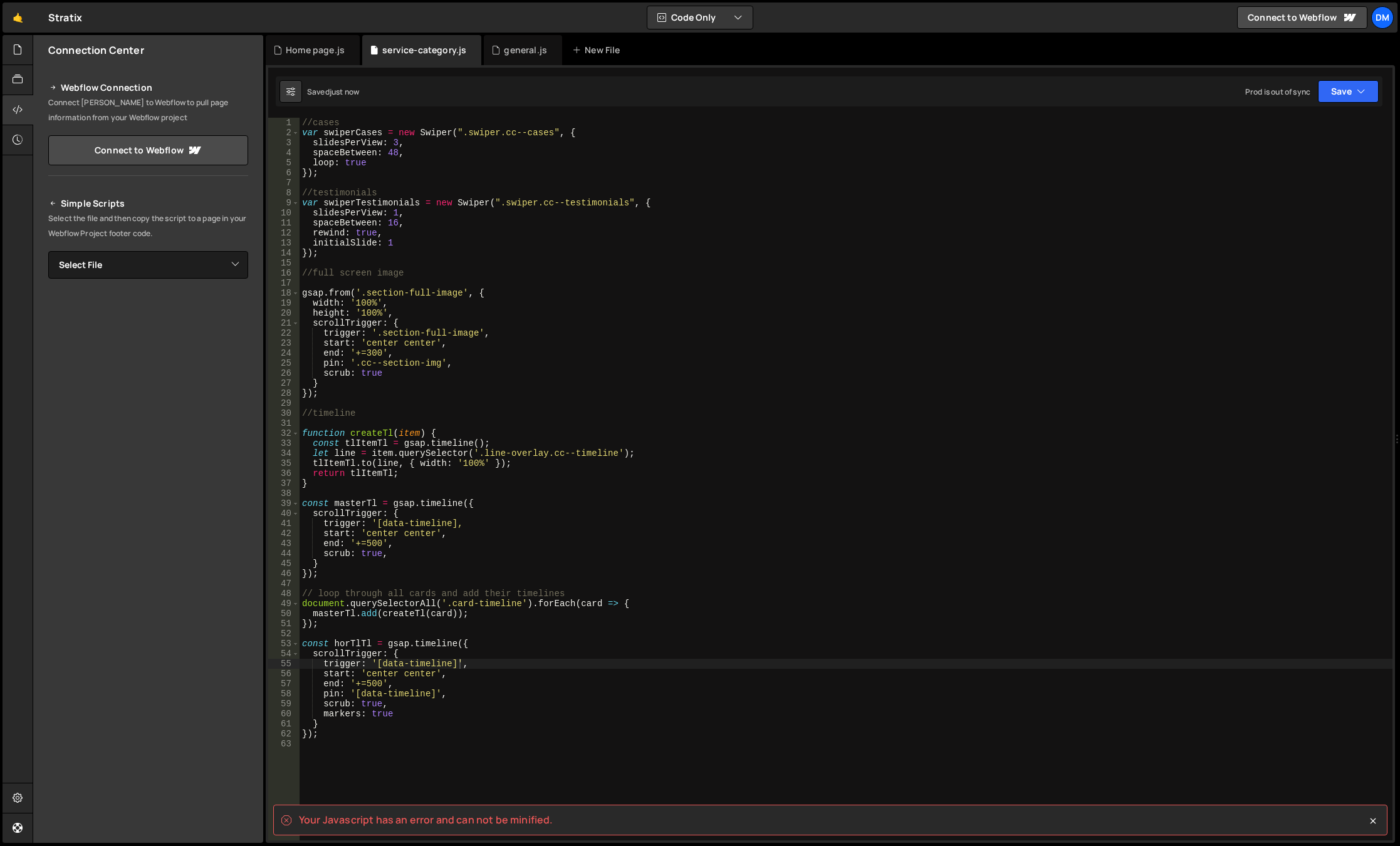
click at [654, 510] on div "//cases var swiperCases = new Swiper ( ".swiper.cc--cases" , { slidesPerView : …" at bounding box center [845, 489] width 1093 height 743
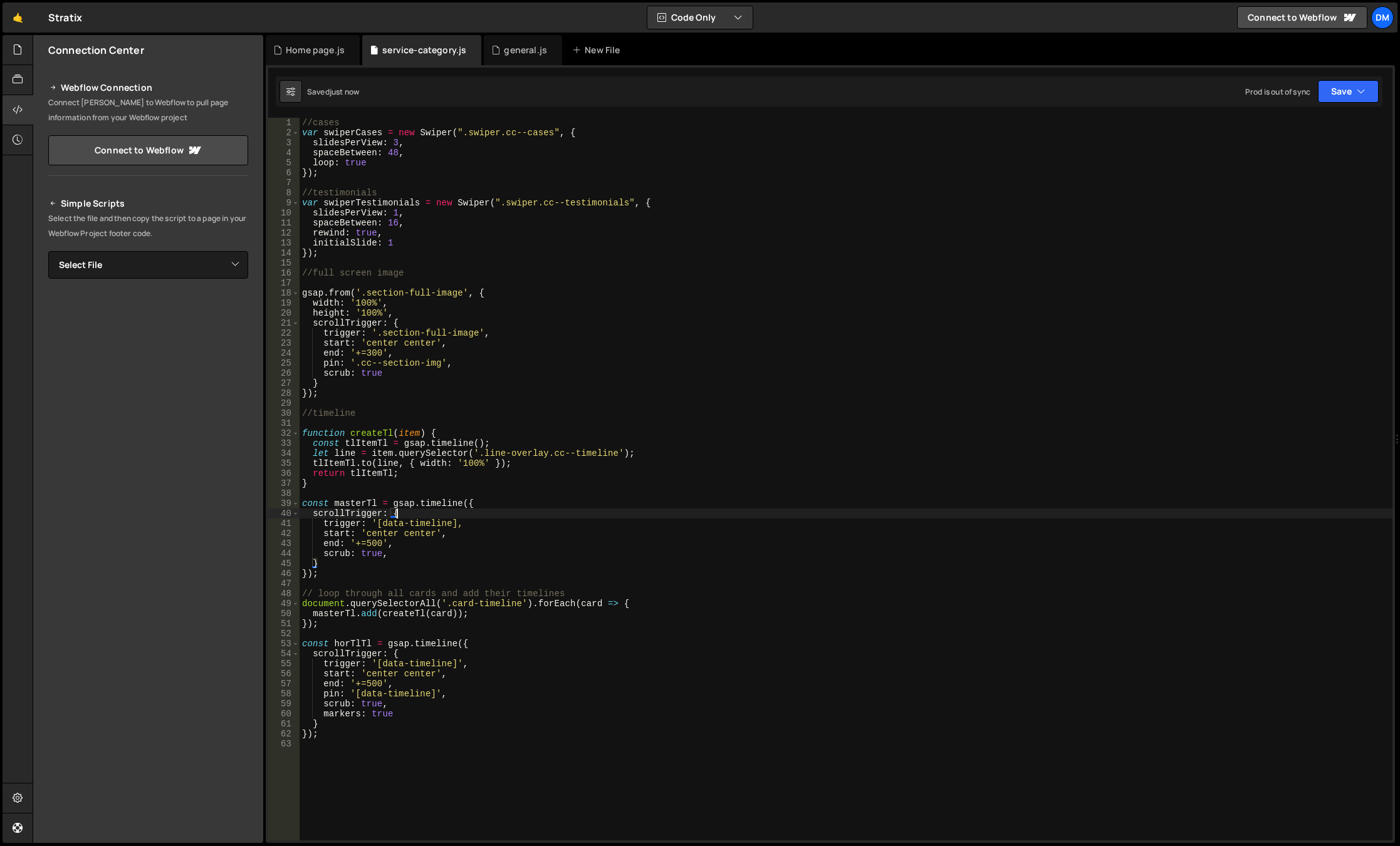
click at [431, 575] on div "//cases var swiperCases = new Swiper ( ".swiper.cc--cases" , { slidesPerView : …" at bounding box center [845, 489] width 1093 height 743
click at [455, 523] on div "//cases var swiperCases = new Swiper ( ".swiper.cc--cases" , { slidesPerView : …" at bounding box center [845, 489] width 1093 height 743
click at [1348, 84] on button "Save" at bounding box center [1348, 91] width 61 height 22
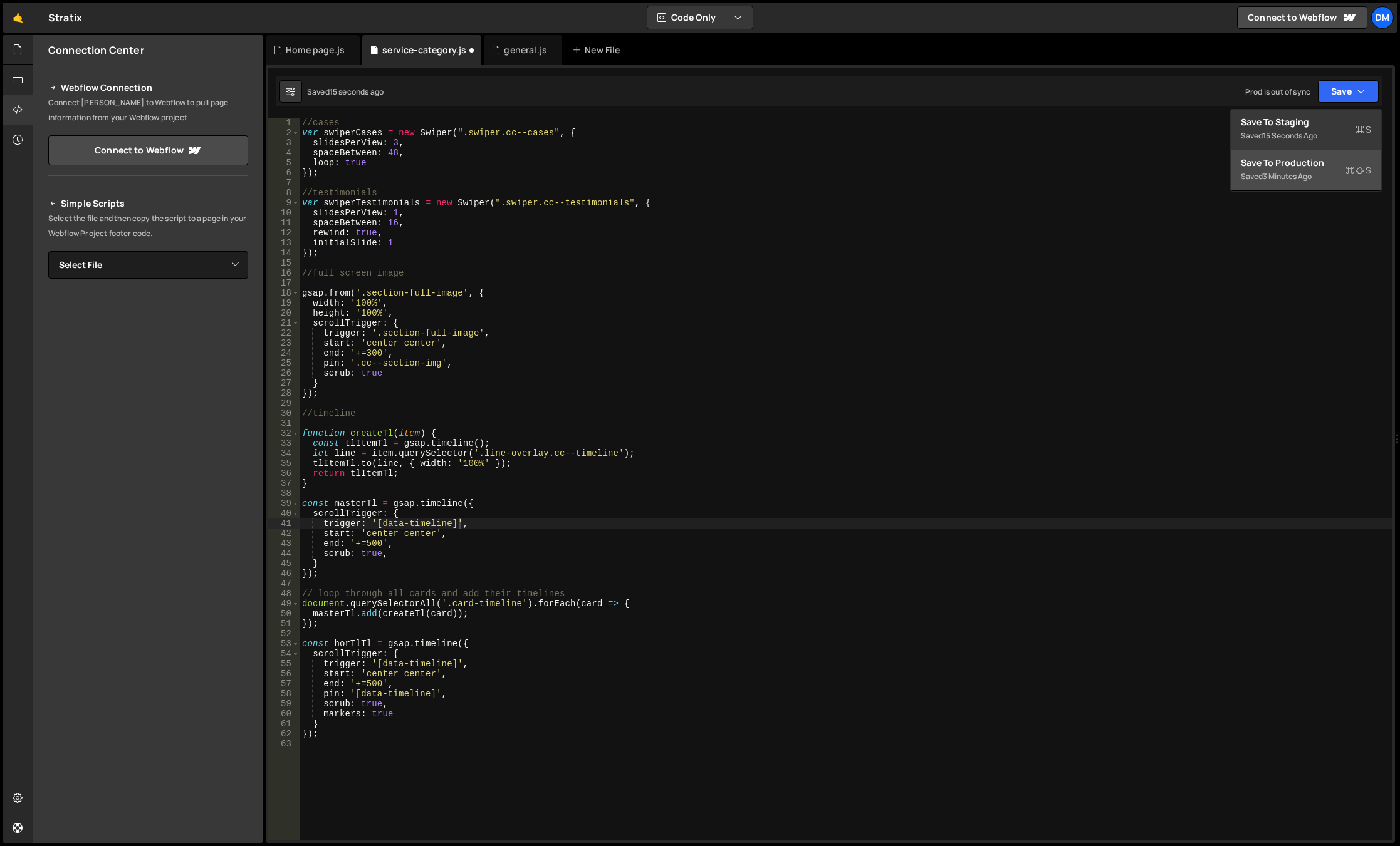
click at [1303, 153] on button "Save to Production S Saved 3 minutes ago" at bounding box center [1306, 170] width 150 height 41
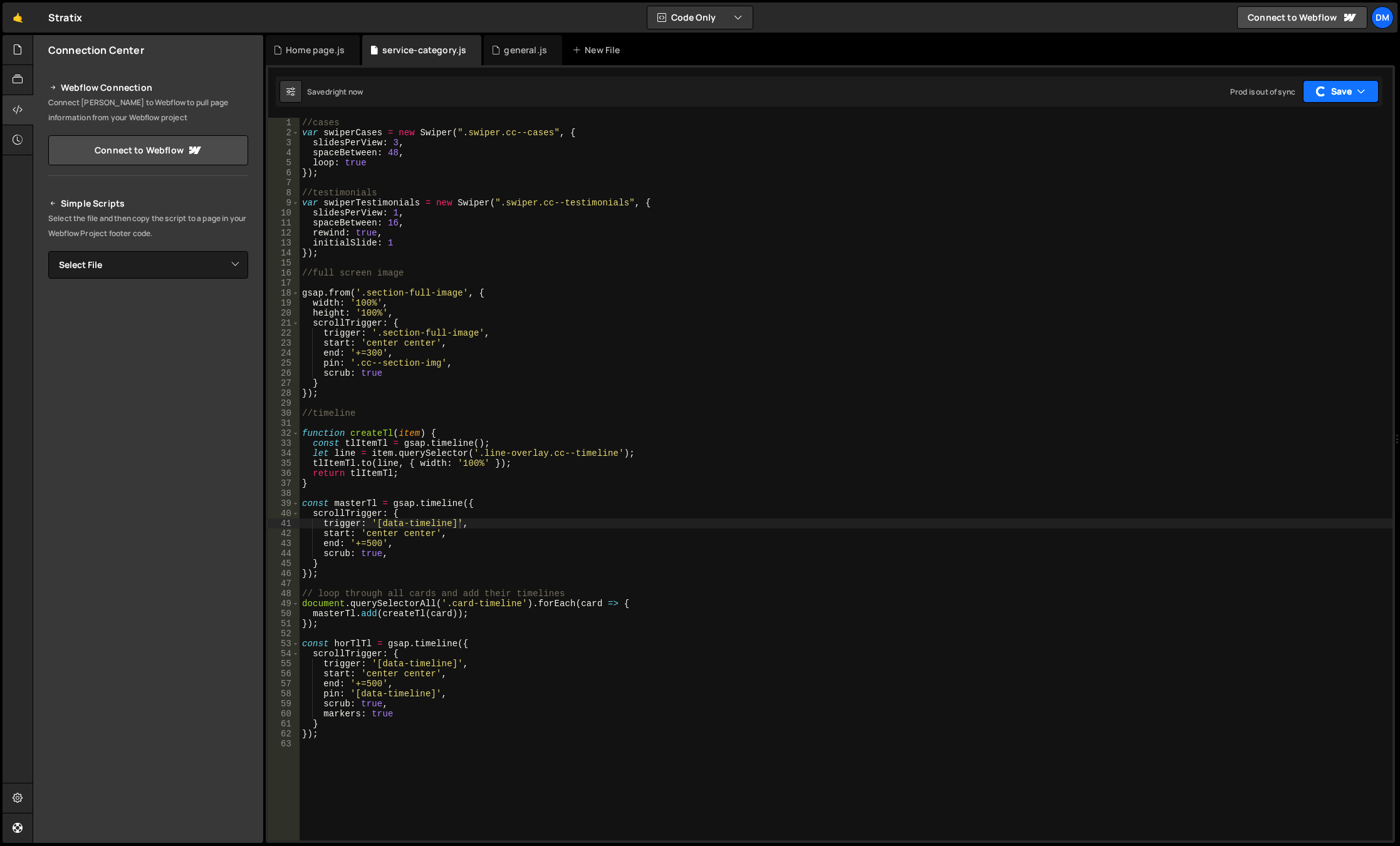
click at [1354, 82] on button "Save" at bounding box center [1340, 91] width 76 height 22
click at [1330, 104] on div "Saved right now Prod is out of sync Upgrade to Edit Save Save to Staging S Save…" at bounding box center [828, 91] width 1107 height 30
click at [419, 718] on div "//cases var swiperCases = new Swiper ( ".swiper.cc--cases" , { slidesPerView : …" at bounding box center [845, 489] width 1093 height 743
click at [349, 645] on div "//cases var swiperCases = new Swiper ( ".swiper.cc--cases" , { slidesPerView : …" at bounding box center [845, 489] width 1093 height 743
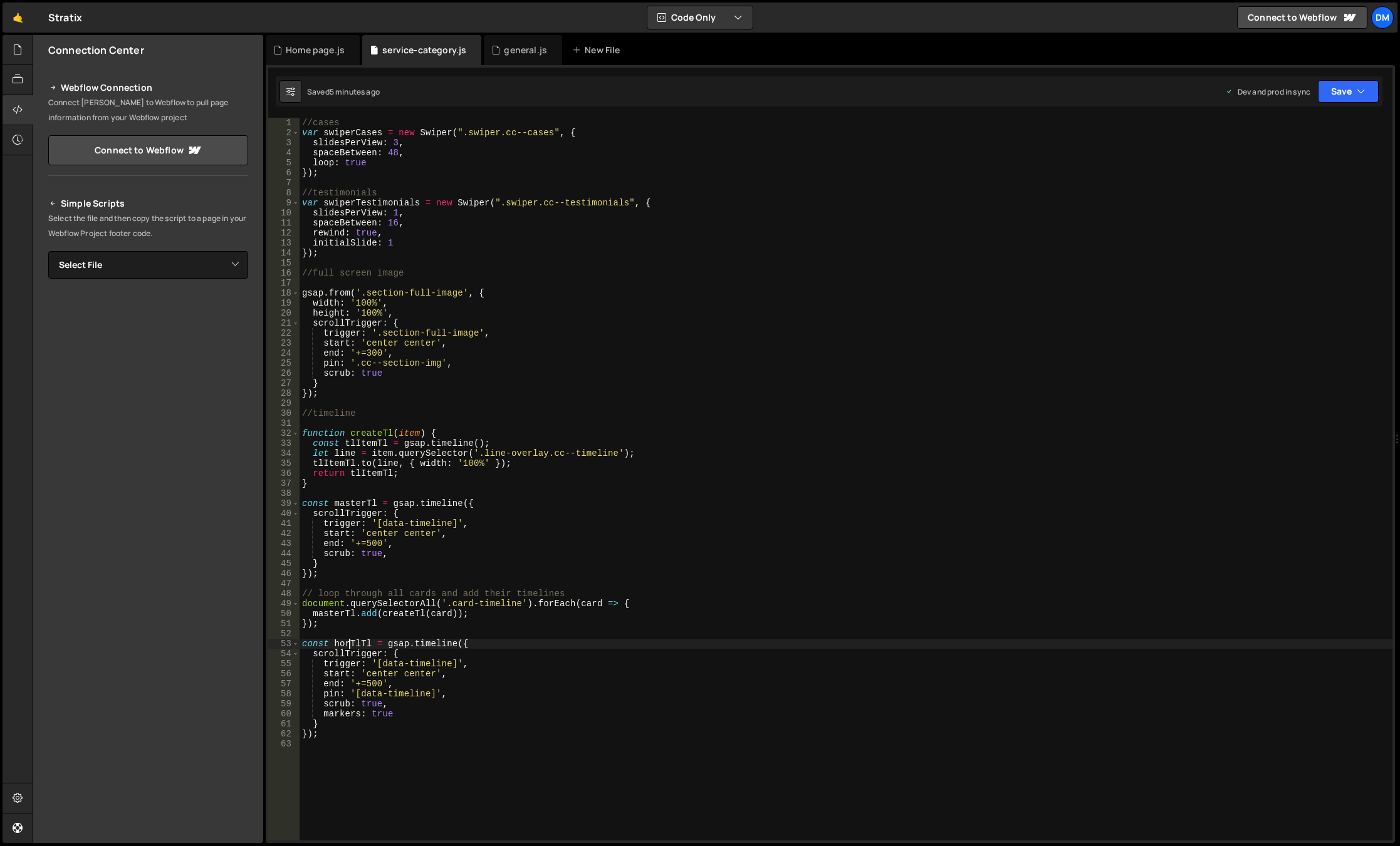
click at [349, 645] on div "//cases var swiperCases = new Swiper ( ".swiper.cc--cases" , { slidesPerView : …" at bounding box center [845, 489] width 1093 height 743
click at [341, 737] on div "//cases var swiperCases = new Swiper ( ".swiper.cc--cases" , { slidesPerView : …" at bounding box center [845, 489] width 1093 height 743
type textarea "});"
click at [364, 756] on div "//cases var swiperCases = new Swiper ( ".swiper.cc--cases" , { slidesPerView : …" at bounding box center [845, 489] width 1093 height 743
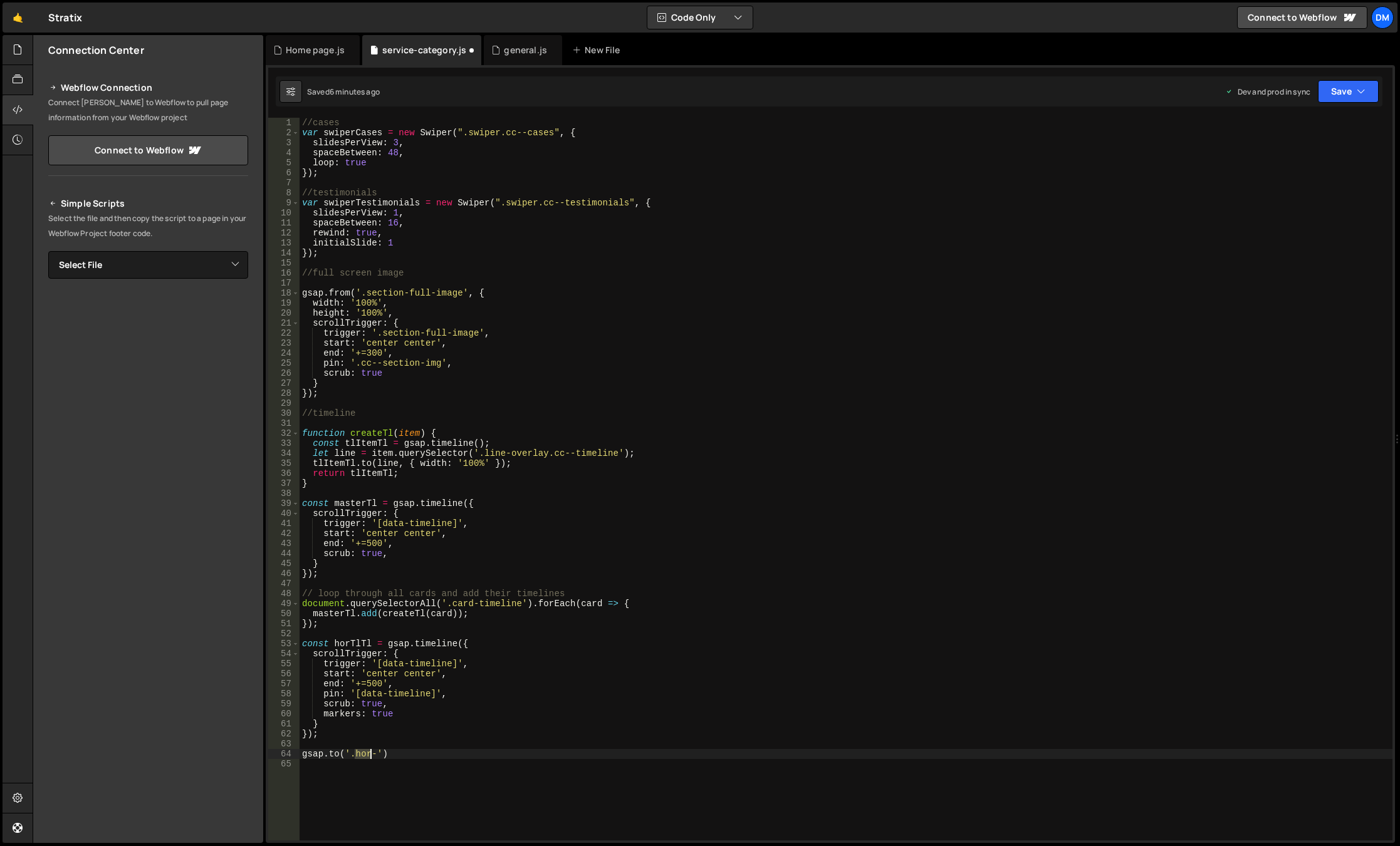
click at [364, 756] on div "//cases var swiperCases = new Swiper ( ".swiper.cc--cases" , { slidesPerView : …" at bounding box center [845, 489] width 1093 height 743
paste textarea "timeline-"
type textarea "[DOMAIN_NAME]('.timeline-hor', {})"
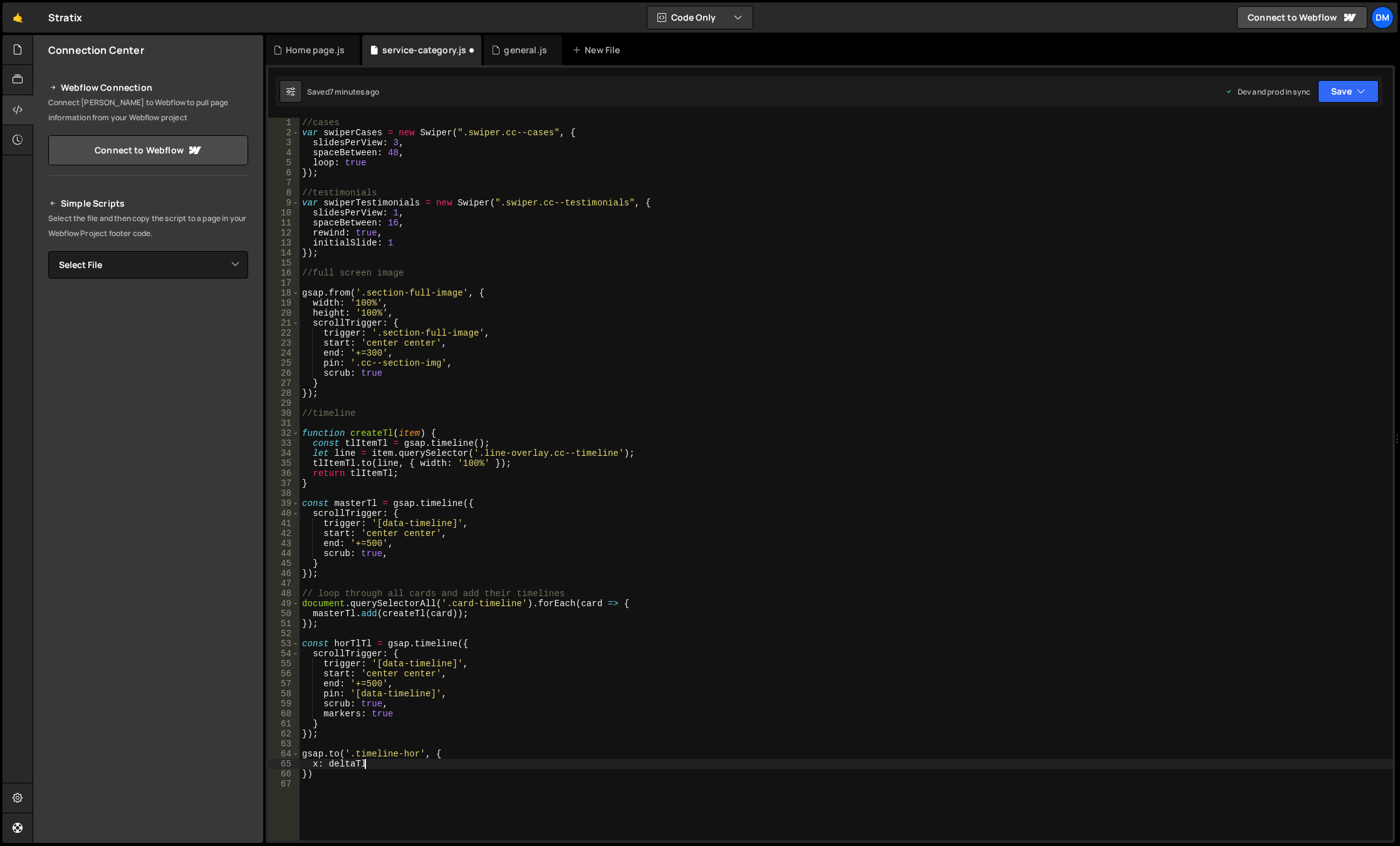
click at [446, 759] on div "//cases var swiperCases = new Swiper ( ".swiper.cc--cases" , { slidesPerView : …" at bounding box center [845, 489] width 1093 height 743
click at [395, 764] on div "//cases var swiperCases = new Swiper ( ".swiper.cc--cases" , { slidesPerView : …" at bounding box center [845, 489] width 1093 height 743
click at [408, 763] on div "//cases var swiperCases = new Swiper ( ".swiper.cc--cases" , { slidesPerView : …" at bounding box center [845, 489] width 1093 height 743
type textarea "x: deltaTl,"
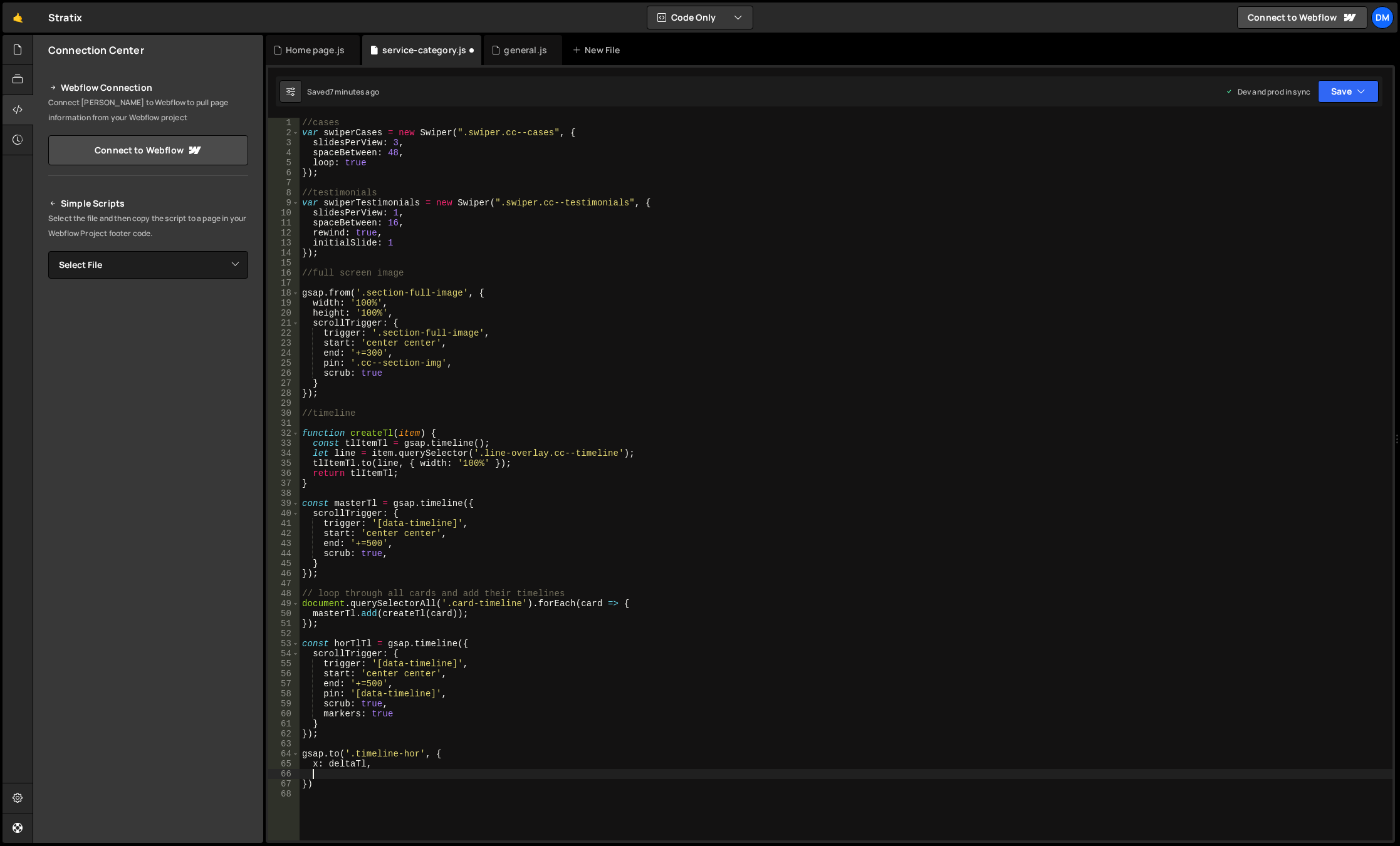
click at [390, 655] on div "//cases var swiperCases = new Swiper ( ".swiper.cc--cases" , { slidesPerView : …" at bounding box center [845, 489] width 1093 height 743
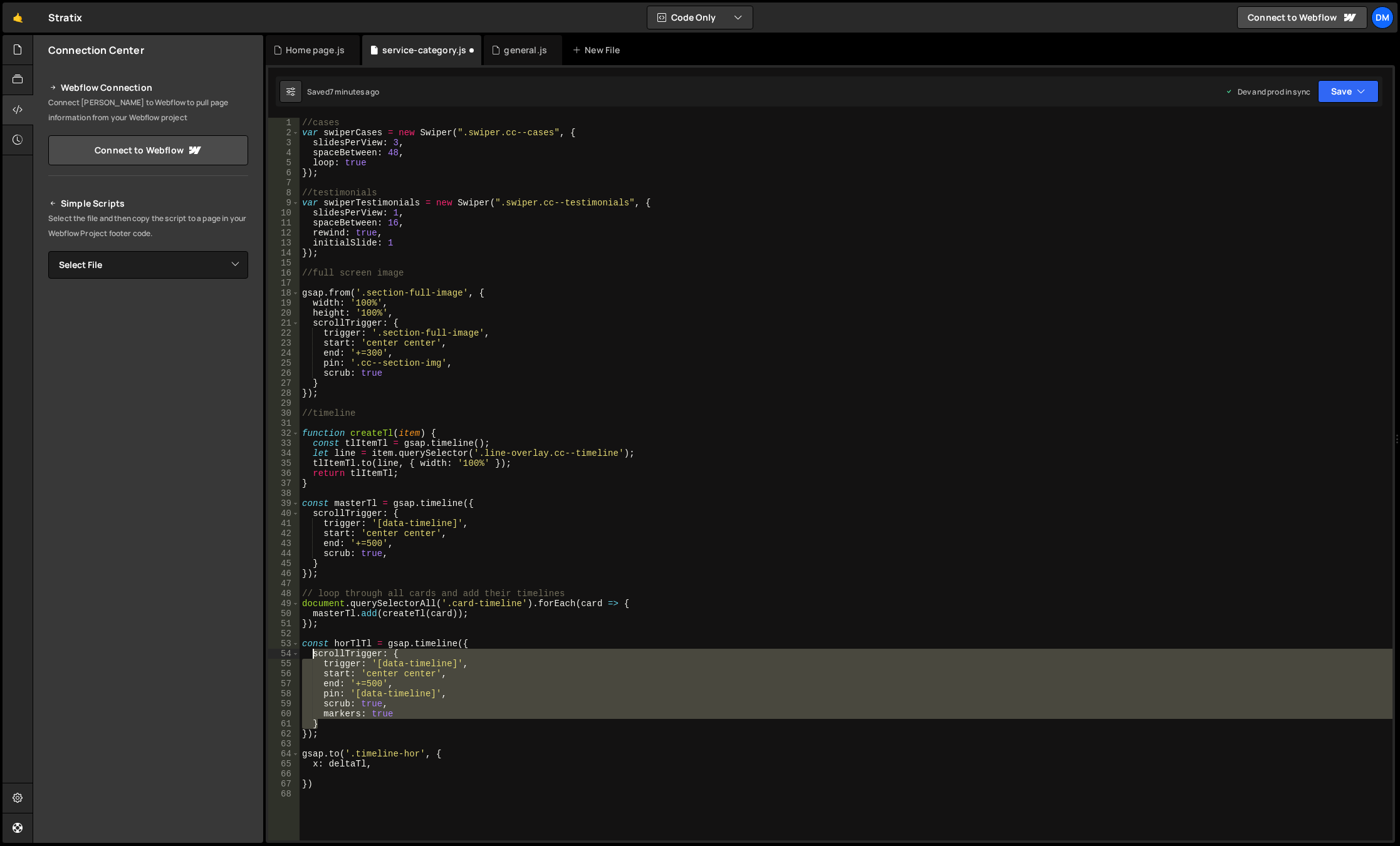
drag, startPoint x: 320, startPoint y: 721, endPoint x: 312, endPoint y: 658, distance: 63.5
click at [312, 658] on div "//cases var swiperCases = new Swiper ( ".swiper.cc--cases" , { slidesPerView : …" at bounding box center [845, 489] width 1093 height 743
type textarea "scrollTrigger: { trigger: '[data-timeline]',"
click at [331, 773] on div "//cases var swiperCases = new Swiper ( ".swiper.cc--cases" , { slidesPerView : …" at bounding box center [845, 489] width 1093 height 743
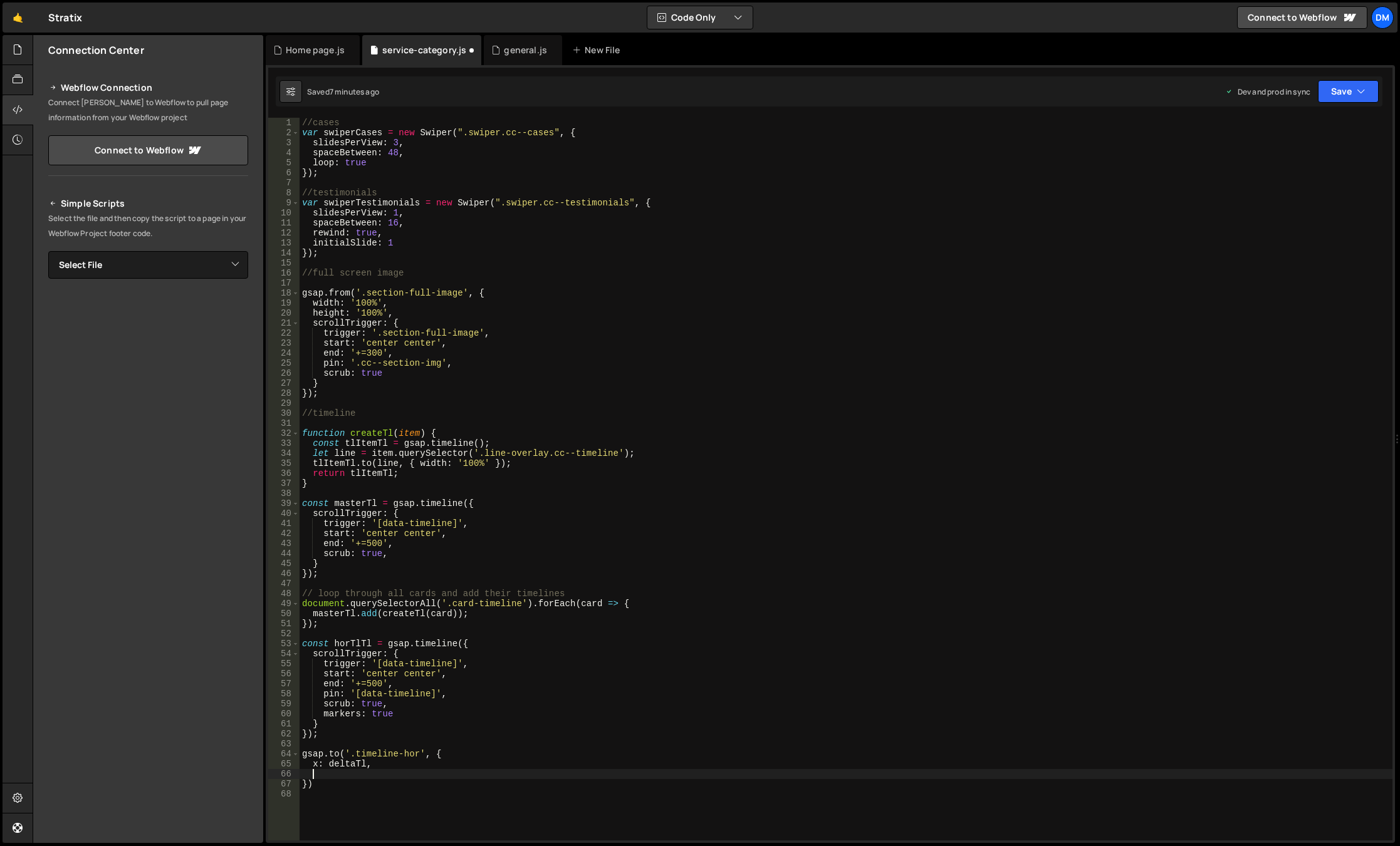
paste textarea "}"
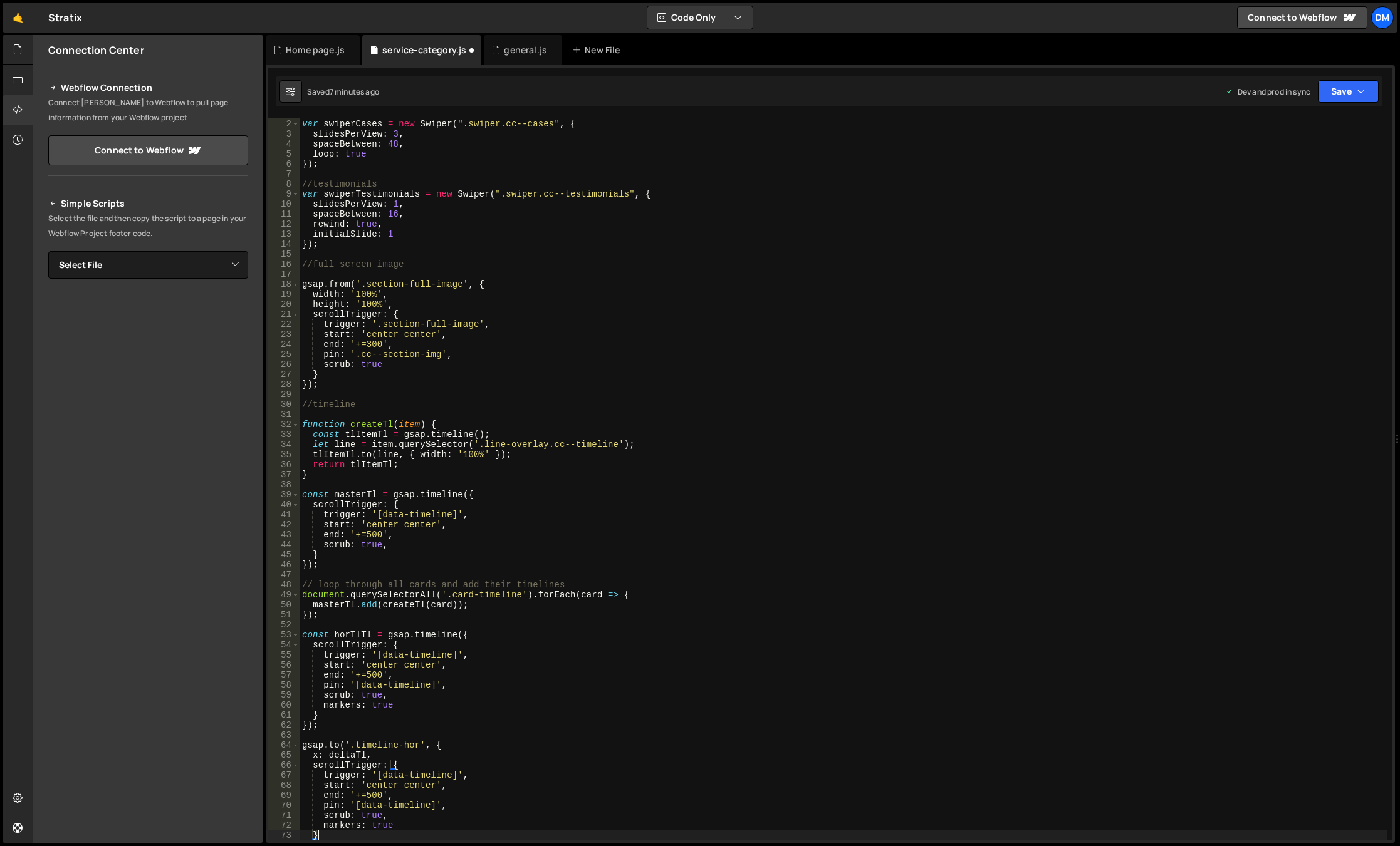
scroll to position [121, 0]
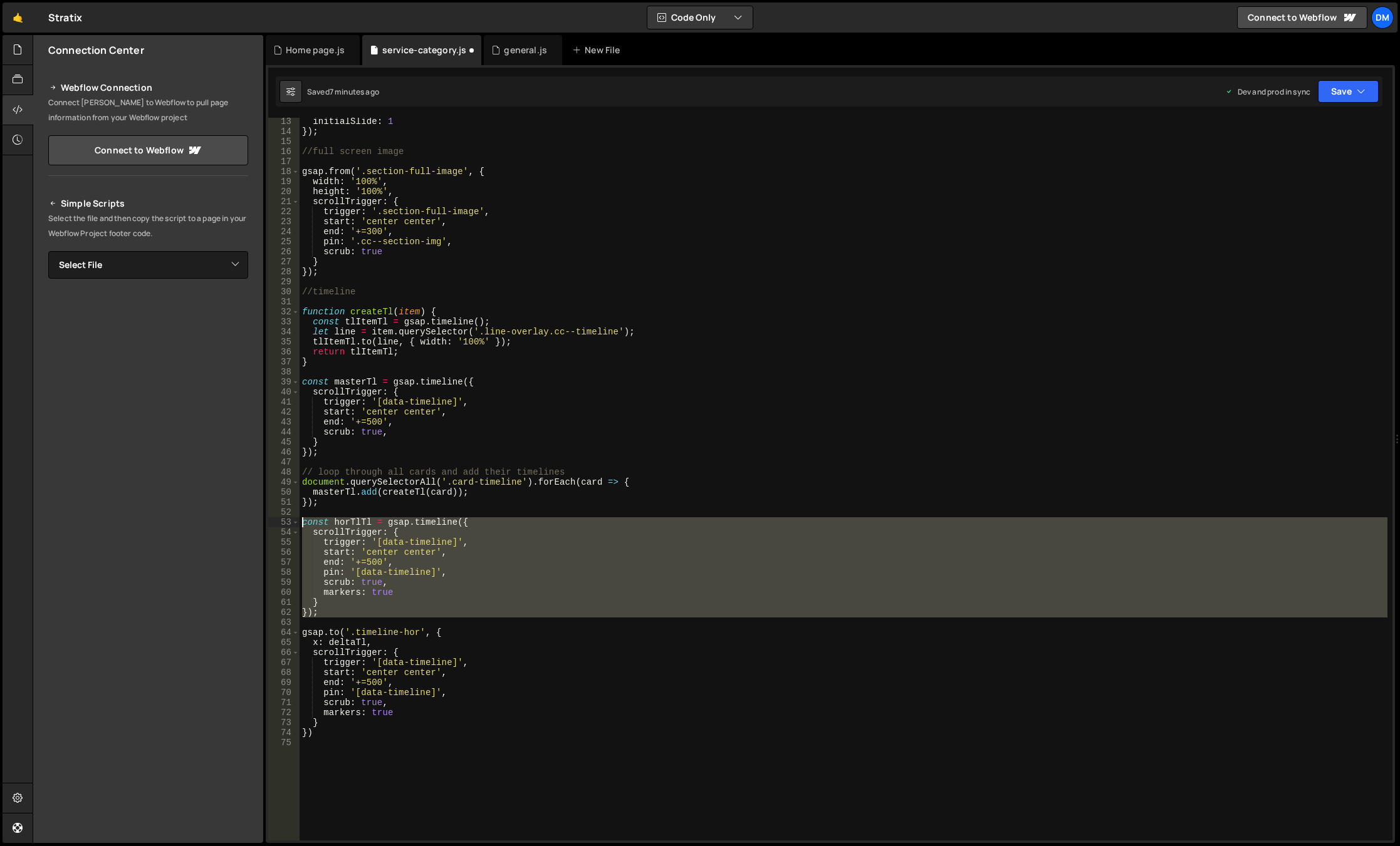
drag, startPoint x: 321, startPoint y: 620, endPoint x: 277, endPoint y: 525, distance: 104.7
click at [277, 525] on div "} 13 14 15 16 17 18 19 20 21 22 23 24 25 26 27 28 29 30 31 32 33 34 35 36 37 38…" at bounding box center [830, 479] width 1124 height 723
type textarea "const horTlTl = gsap.timeline({ scrollTrigger: {"
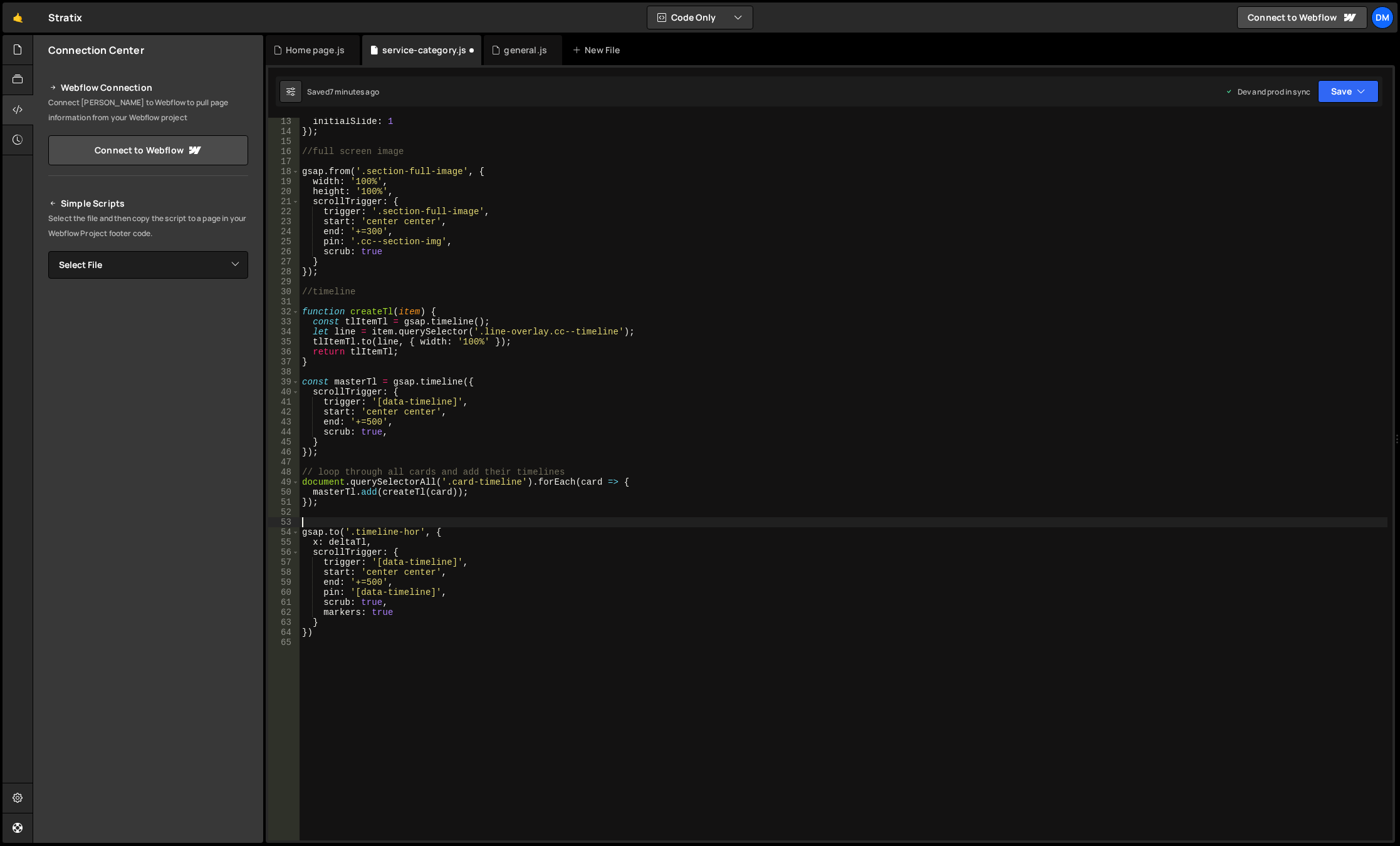
click at [401, 598] on div "initialSlide : 1 }) ; //full screen image gsap . from ( '.section-full-image' ,…" at bounding box center [843, 488] width 1088 height 743
click at [398, 633] on div "initialSlide : 1 }) ; //full screen image gsap . from ( '.section-full-image' ,…" at bounding box center [843, 488] width 1088 height 743
type textarea "})"
click at [357, 510] on div "initialSlide : 1 }) ; //full screen image gsap . from ( '.section-full-image' ,…" at bounding box center [843, 488] width 1088 height 743
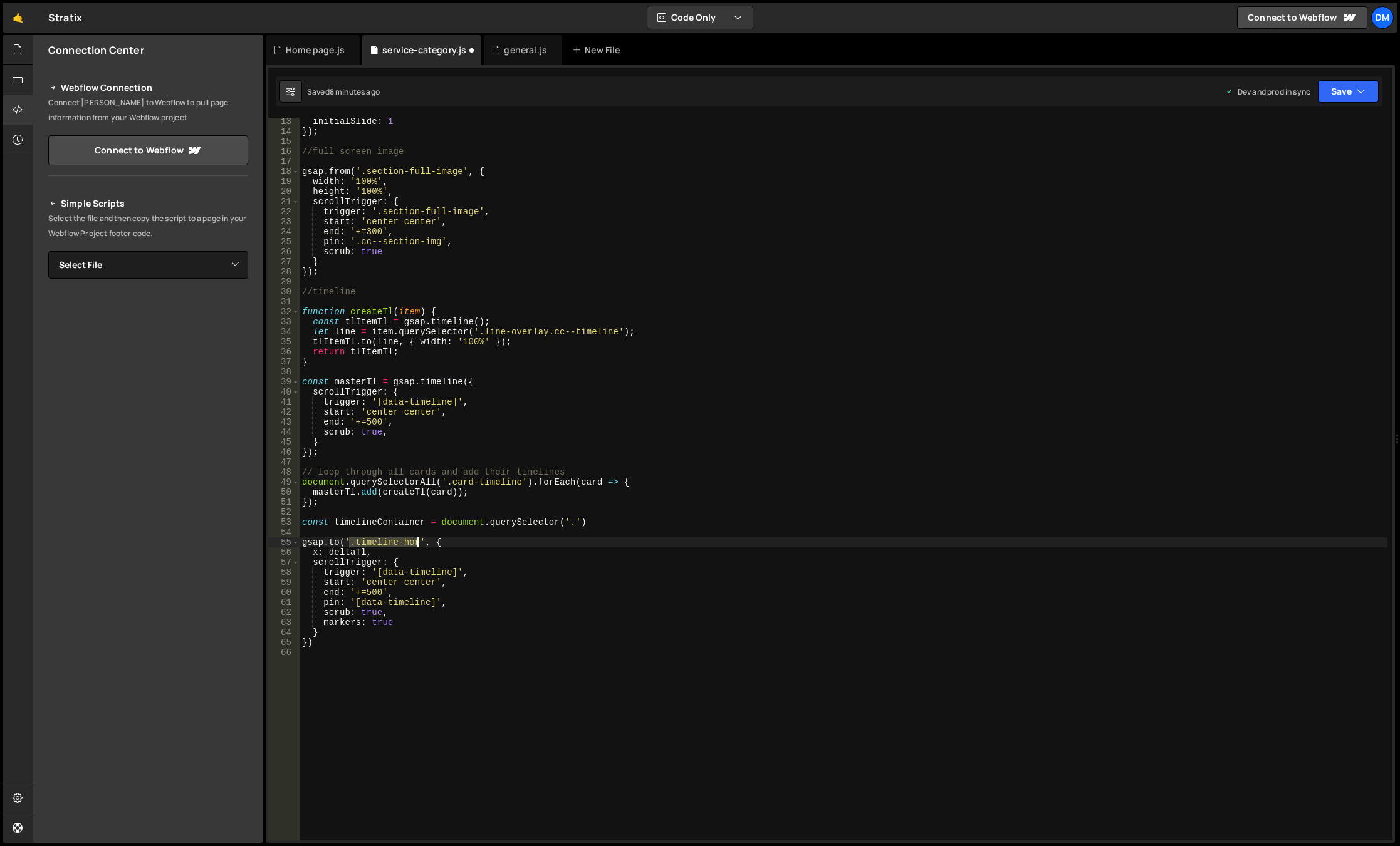
drag, startPoint x: 350, startPoint y: 543, endPoint x: 416, endPoint y: 544, distance: 66.0
click at [416, 544] on div "initialSlide : 1 }) ; //full screen image gsap . from ( '.section-full-image' ,…" at bounding box center [843, 488] width 1088 height 743
drag, startPoint x: 568, startPoint y: 523, endPoint x: 569, endPoint y: 534, distance: 11.0
click at [568, 523] on div "initialSlide : 1 }) ; //full screen image gsap . from ( '.section-full-image' ,…" at bounding box center [843, 488] width 1088 height 743
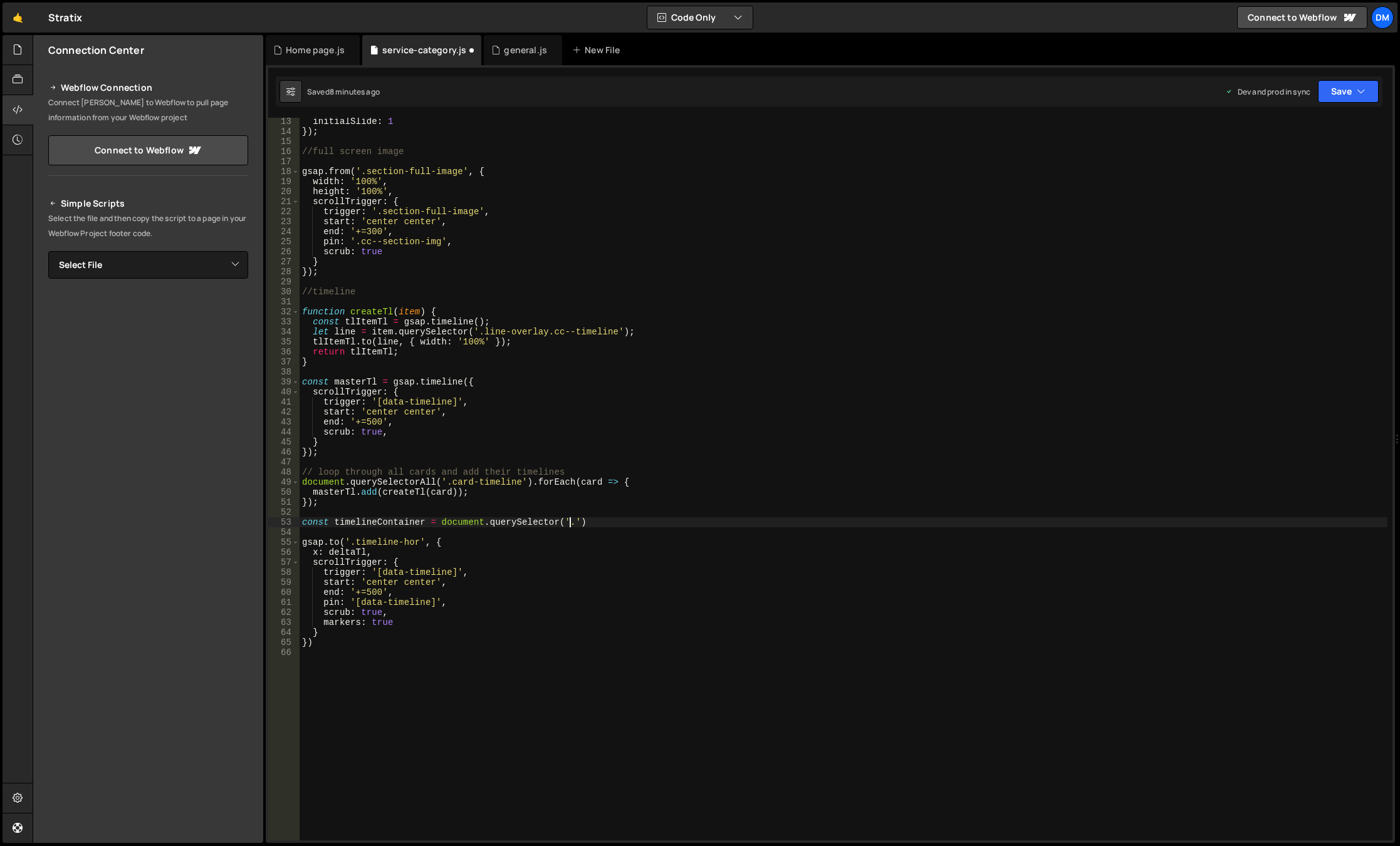
paste textarea ".timeline-hor"
click at [572, 525] on div "initialSlide : 1 }) ; //full screen image gsap . from ( '.section-full-image' ,…" at bounding box center [843, 488] width 1088 height 743
click at [653, 523] on div "initialSlide : 1 }) ; //full screen image gsap . from ( '.section-full-image' ,…" at bounding box center [843, 488] width 1088 height 743
type textarea "const timelineContainer = document.querySelector('.timeline-hor');"
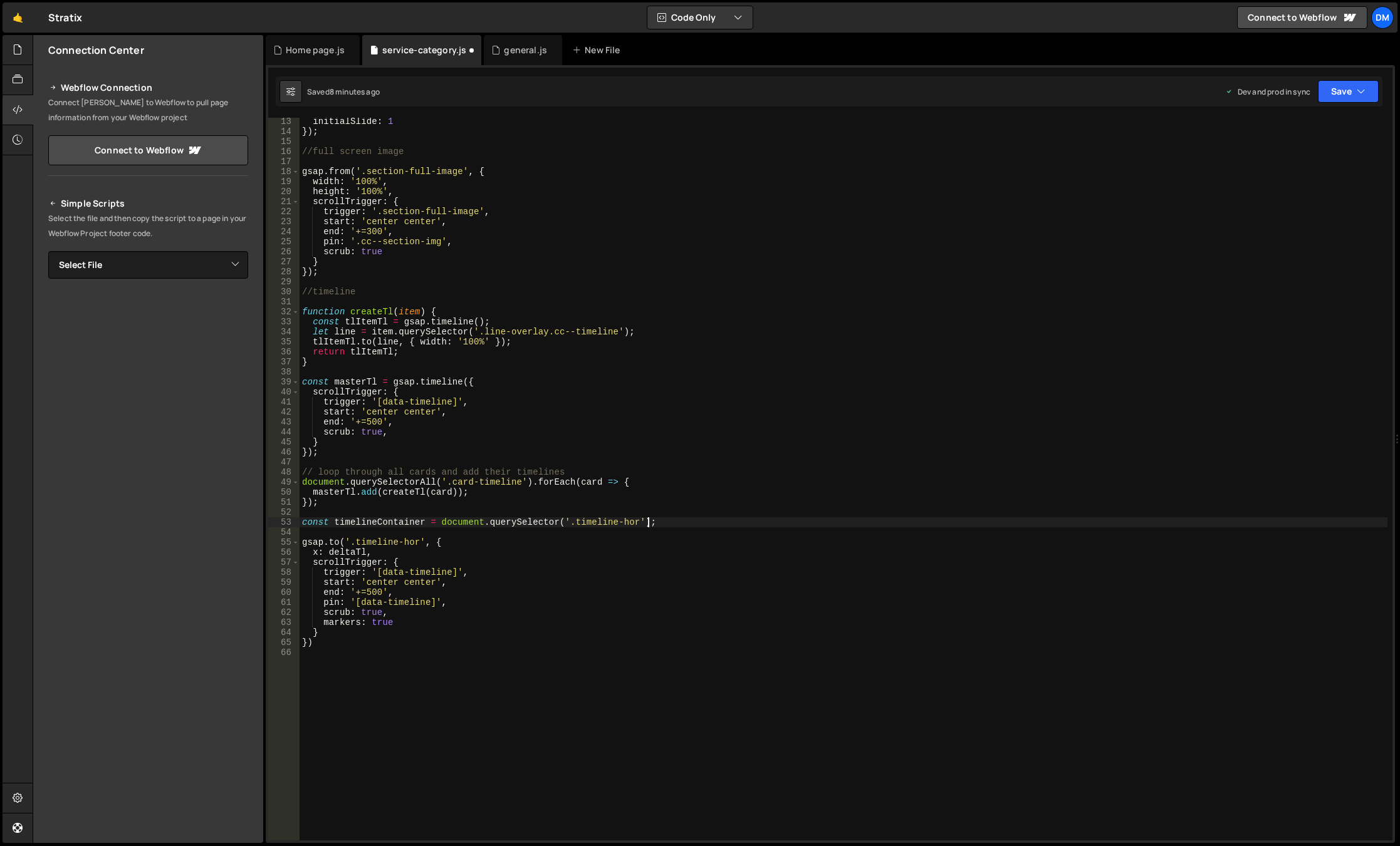
click at [661, 513] on div "initialSlide : 1 }) ; //full screen image gsap . from ( '.section-full-image' ,…" at bounding box center [843, 488] width 1088 height 743
drag, startPoint x: 654, startPoint y: 523, endPoint x: 293, endPoint y: 520, distance: 361.0
click at [293, 520] on div "13 14 15 16 17 18 19 20 21 22 23 24 25 26 27 28 29 30 31 32 33 34 35 36 37 38 3…" at bounding box center [830, 479] width 1124 height 723
type textarea "const timelineContainer = document.querySelector('.timeline-hor');"
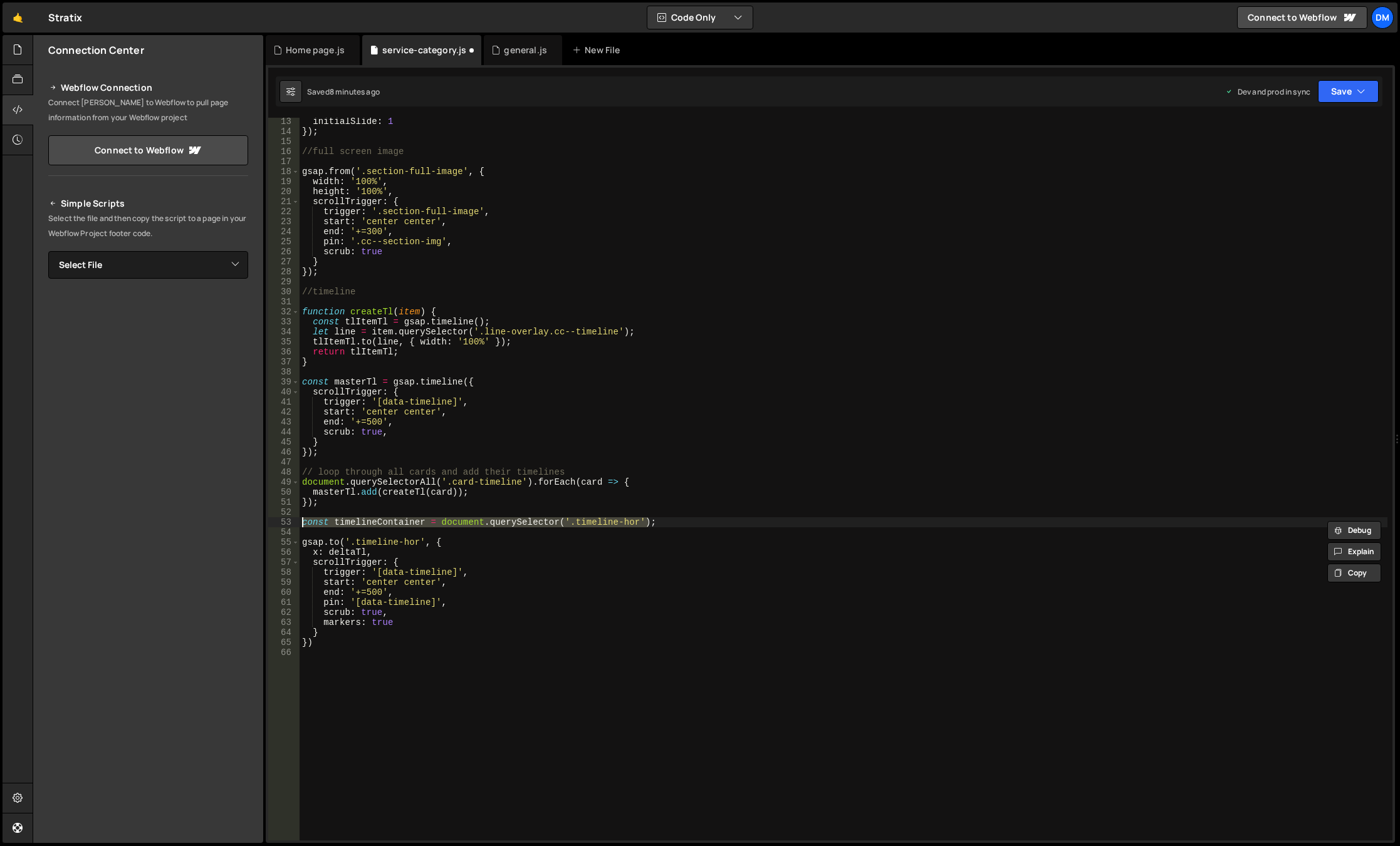
click at [661, 525] on div "initialSlide : 1 }) ; //full screen image gsap . from ( '.section-full-image' ,…" at bounding box center [843, 479] width 1088 height 723
paste textarea "const timelineContainer = document.querySelector('.timeline-hor');"
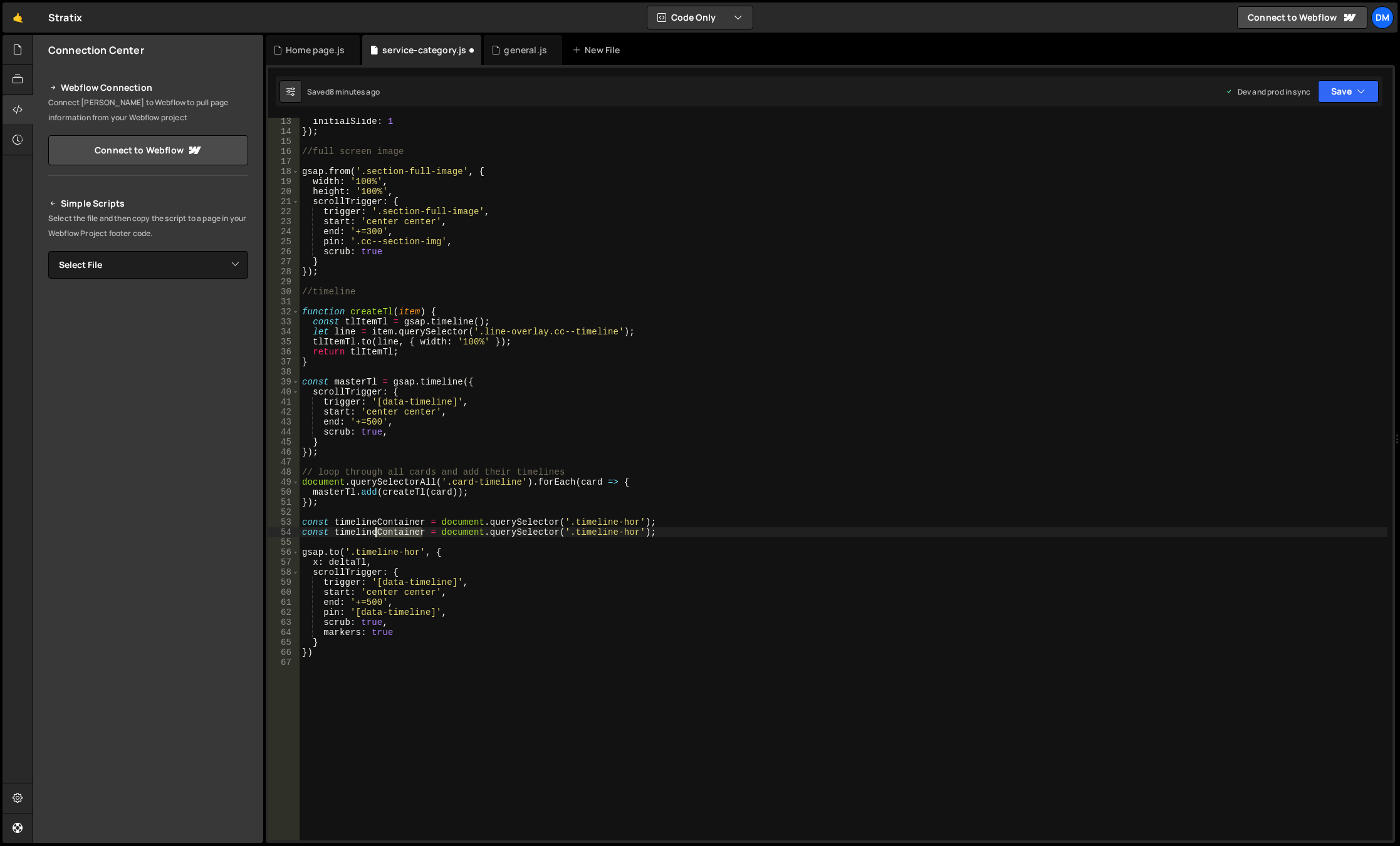
drag, startPoint x: 421, startPoint y: 533, endPoint x: 376, endPoint y: 533, distance: 45.0
click at [376, 533] on div "initialSlide : 1 }) ; //full screen image gsap . from ( '.section-full-image' ,…" at bounding box center [843, 488] width 1088 height 743
click at [540, 571] on div "initialSlide : 1 }) ; //full screen image gsap . from ( '.section-full-image' ,…" at bounding box center [843, 488] width 1088 height 743
drag, startPoint x: 558, startPoint y: 536, endPoint x: 622, endPoint y: 536, distance: 64.0
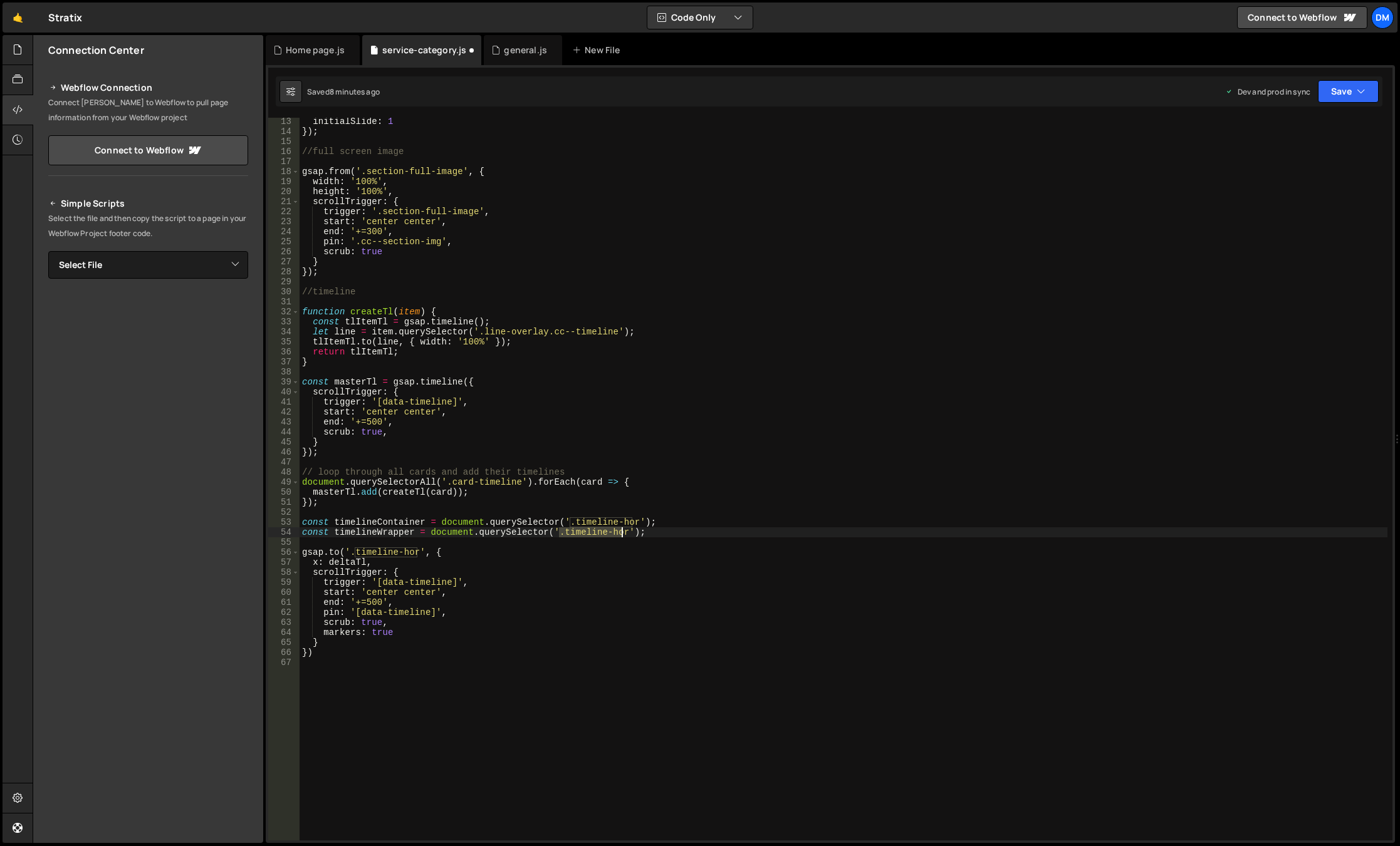
click at [622, 536] on div "initialSlide : 1 }) ; //full screen image gsap . from ( '.section-full-image' ,…" at bounding box center [843, 488] width 1088 height 743
paste textarea "-wr"
type textarea "const timelineWrapper = document.querySelector('.timeline-hor-wr');"
click at [755, 537] on div "initialSlide : 1 }) ; //full screen image gsap . from ( '.section-full-image' ,…" at bounding box center [843, 488] width 1088 height 743
click at [706, 534] on div "initialSlide : 1 }) ; //full screen image gsap . from ( '.section-full-image' ,…" at bounding box center [843, 488] width 1088 height 743
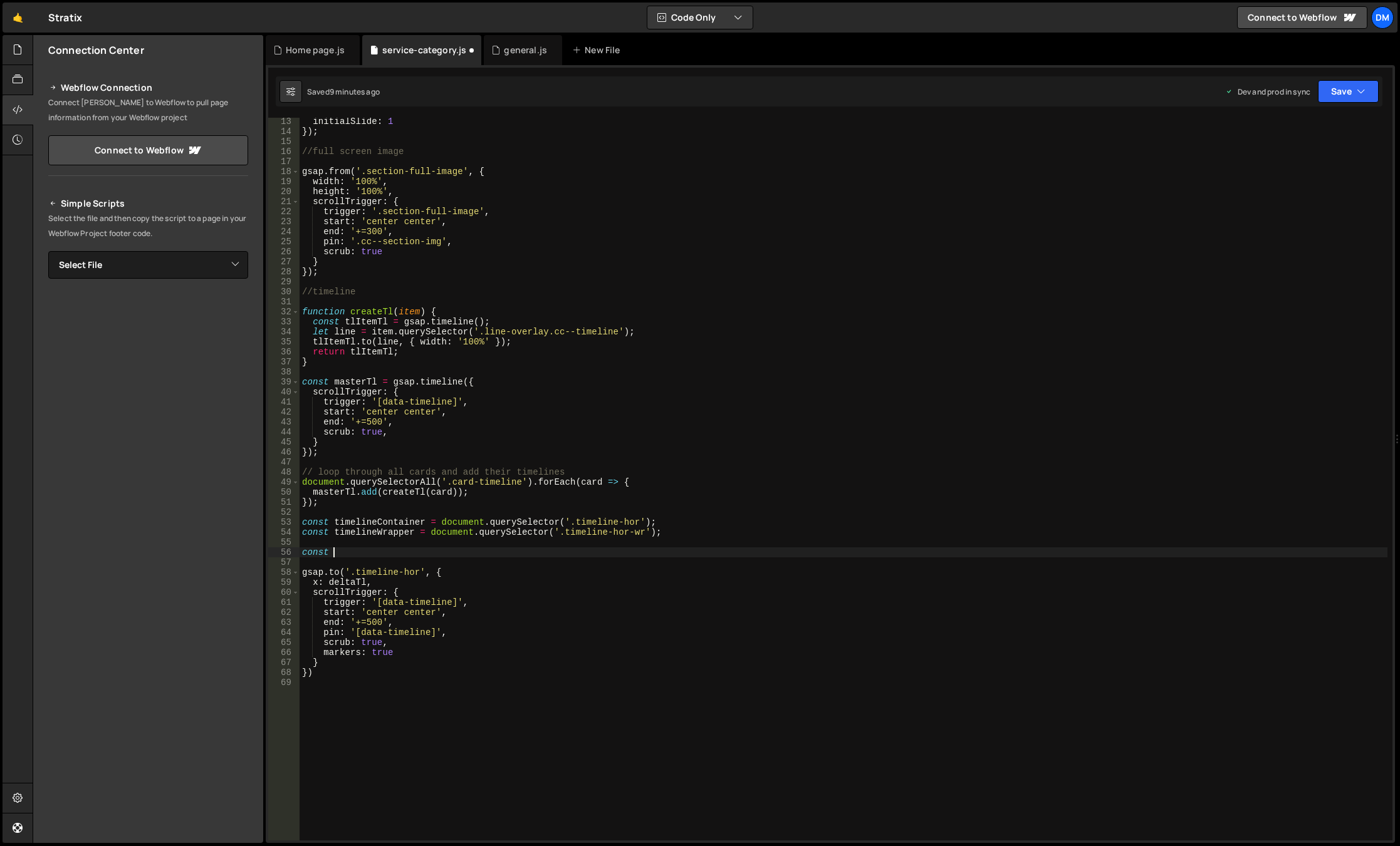
scroll to position [0, 2]
click at [340, 583] on div "initialSlide : 1 }) ; //full screen image gsap . from ( '.section-full-image' ,…" at bounding box center [843, 488] width 1088 height 743
click at [353, 549] on div "initialSlide : 1 }) ; //full screen image gsap . from ( '.section-full-image' ,…" at bounding box center [843, 488] width 1088 height 743
paste textarea "deltaTl"
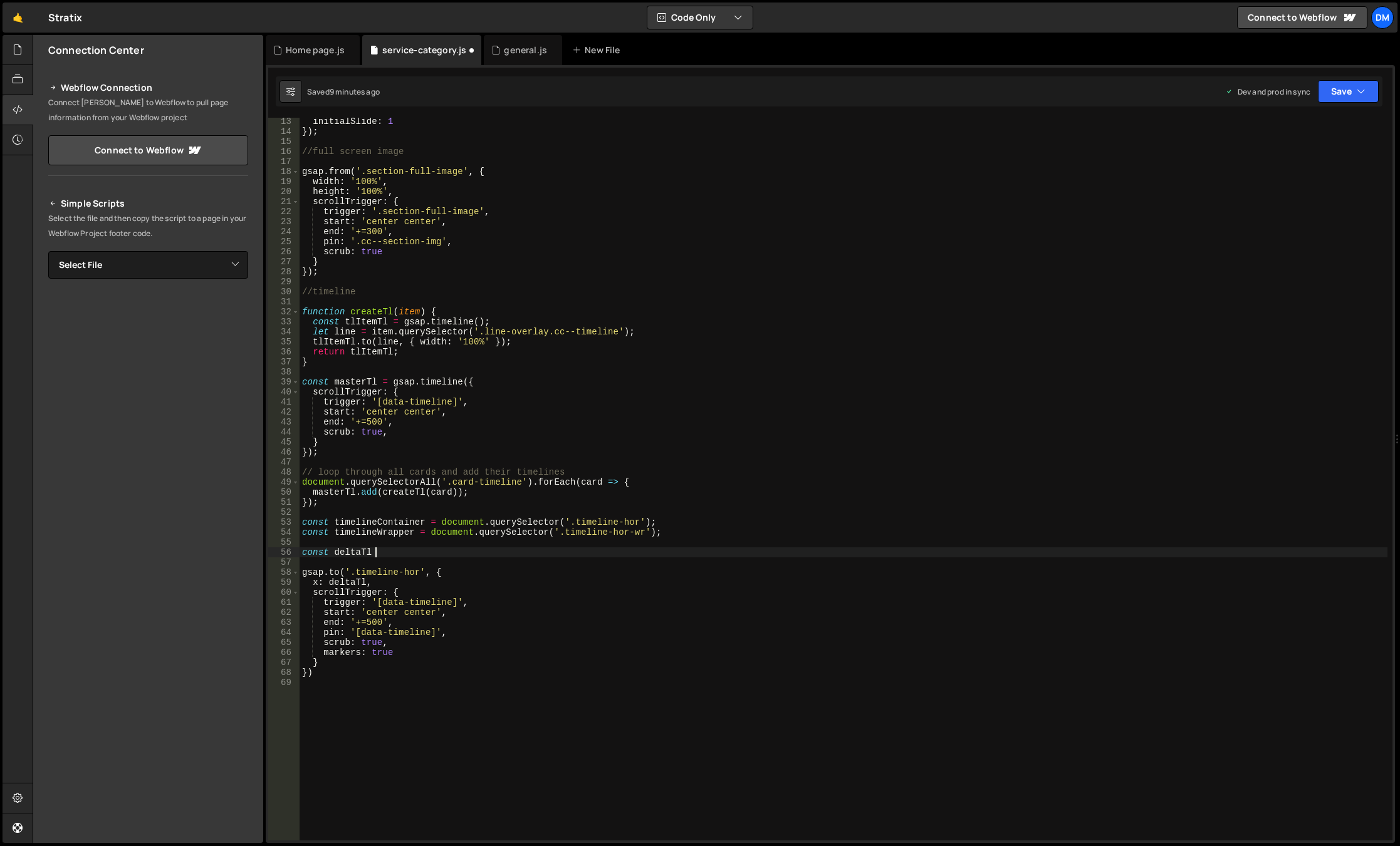
scroll to position [0, 5]
click at [642, 523] on div "initialSlide : 1 }) ; //full screen image gsap . from ( '.section-full-image' ,…" at bounding box center [843, 488] width 1088 height 743
click at [671, 520] on div "initialSlide : 1 }) ; //full screen image gsap . from ( '.section-full-image' ,…" at bounding box center [843, 488] width 1088 height 743
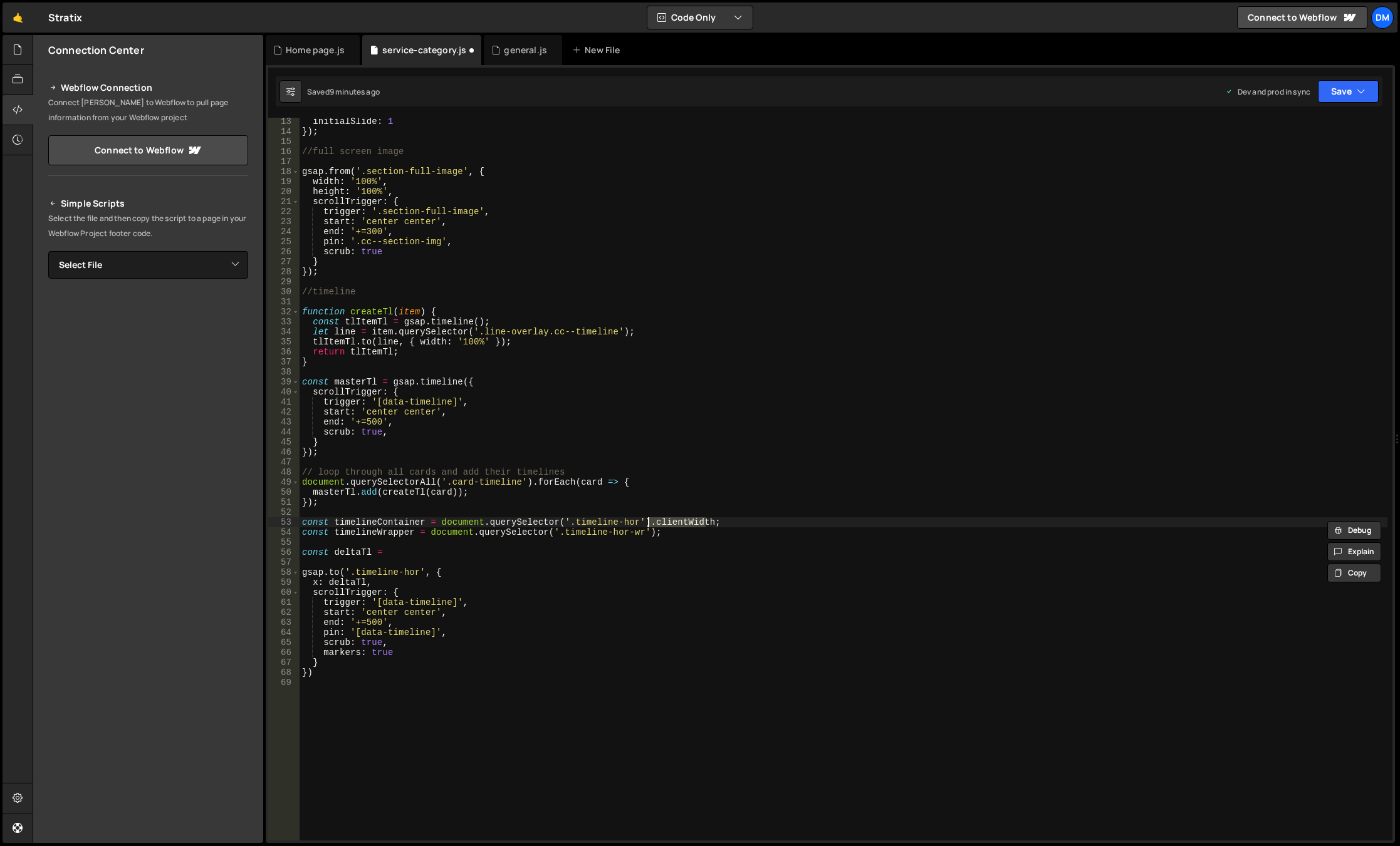
drag, startPoint x: 647, startPoint y: 530, endPoint x: 644, endPoint y: 596, distance: 66.1
click at [647, 530] on div "initialSlide : 1 }) ; //full screen image gsap . from ( '.section-full-image' ,…" at bounding box center [843, 488] width 1088 height 743
paste textarea "clientWidth"
click at [377, 520] on div "initialSlide : 1 }) ; //full screen image gsap . from ( '.section-full-image' ,…" at bounding box center [843, 488] width 1088 height 743
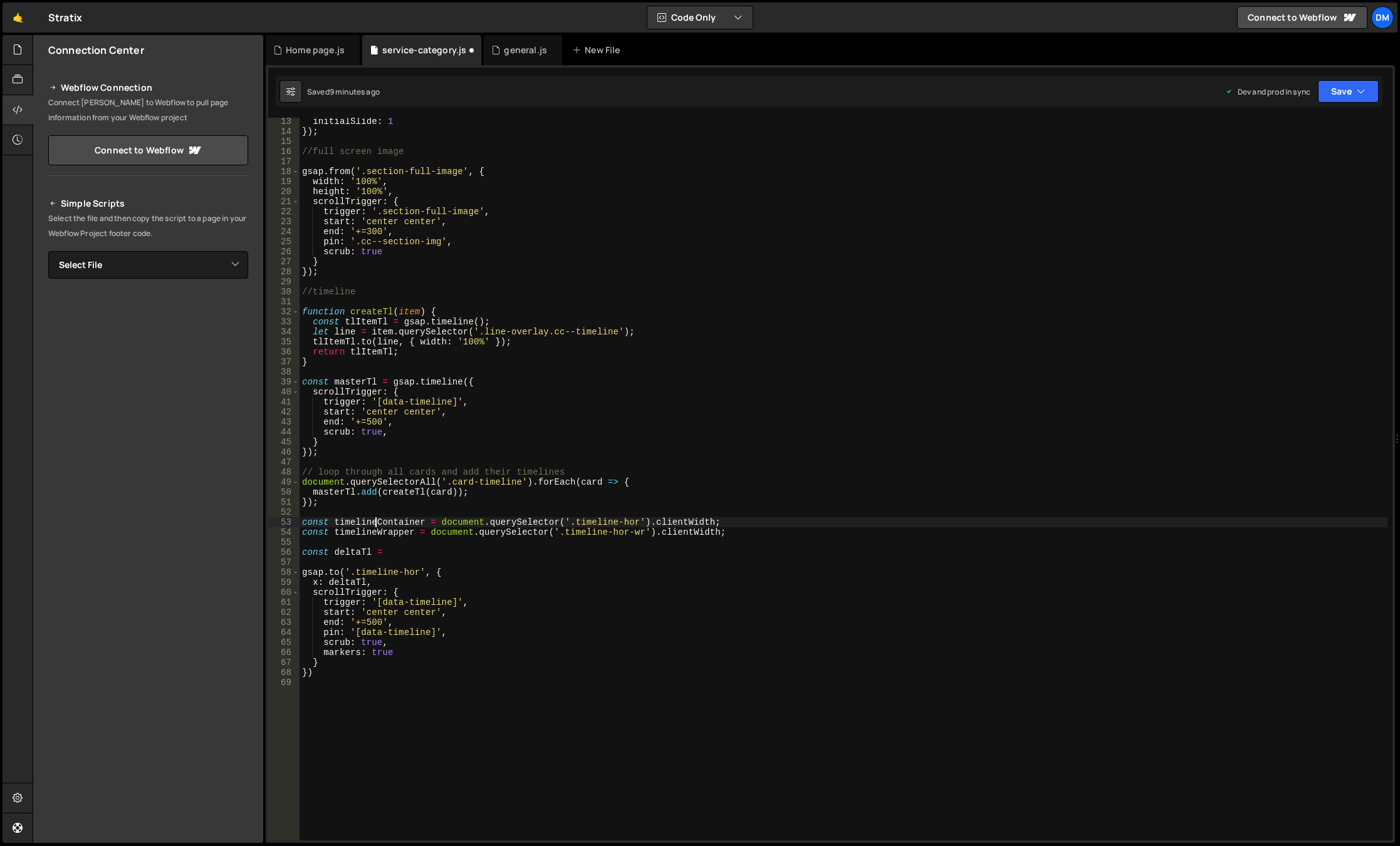
click at [377, 520] on div "initialSlide : 1 }) ; //full screen image gsap . from ( '.section-full-image' ,…" at bounding box center [843, 488] width 1088 height 743
click at [418, 554] on div "initialSlide : 1 }) ; //full screen image gsap . from ( '.section-full-image' ,…" at bounding box center [843, 488] width 1088 height 743
paste textarea "timelineContainer"
click at [371, 532] on div "initialSlide : 1 }) ; //full screen image gsap . from ( '.section-full-image' ,…" at bounding box center [843, 488] width 1088 height 743
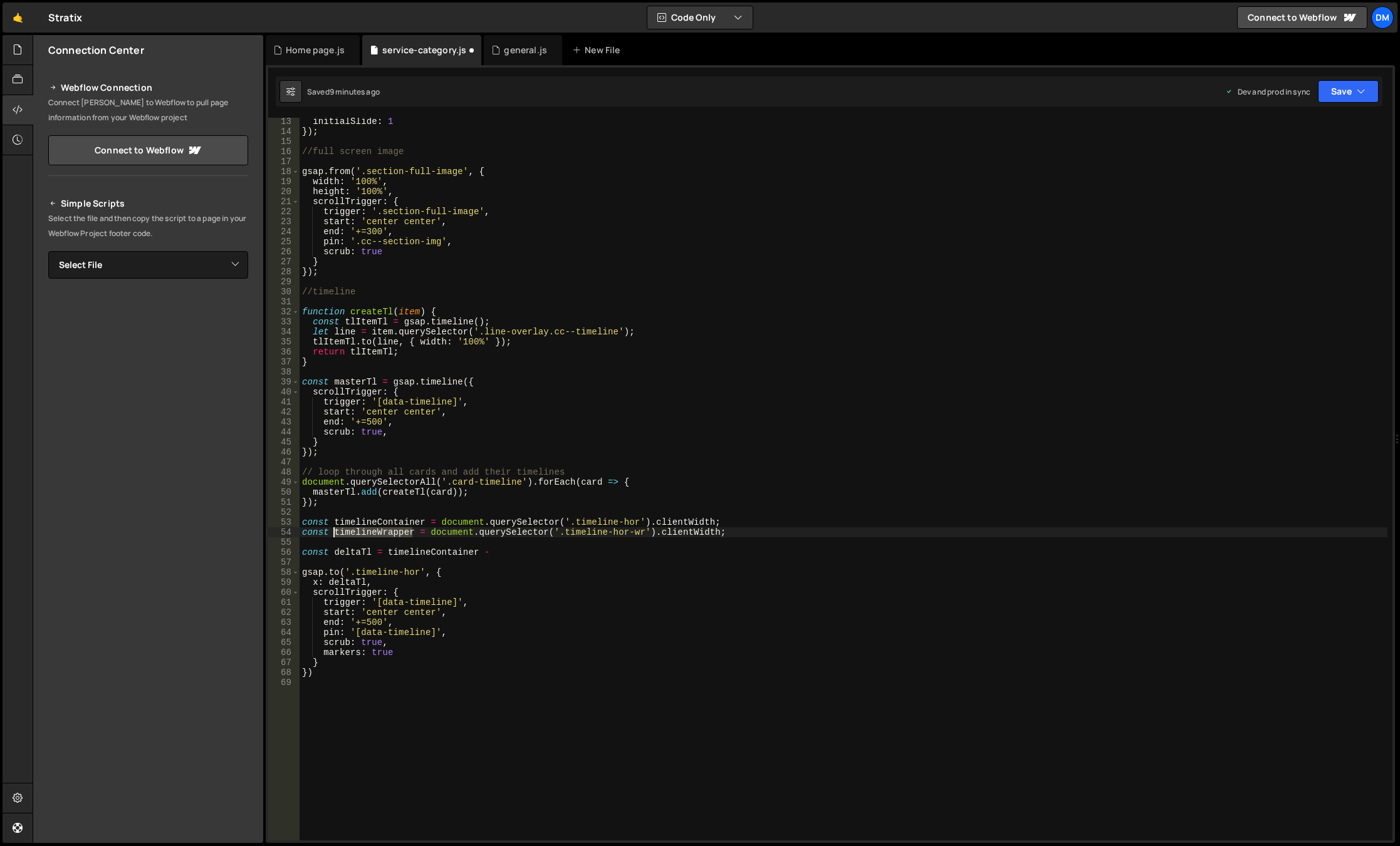
click at [371, 532] on div "initialSlide : 1 }) ; //full screen image gsap . from ( '.section-full-image' ,…" at bounding box center [843, 488] width 1088 height 743
click at [552, 553] on div "initialSlide : 1 }) ; //full screen image gsap . from ( '.section-full-image' ,…" at bounding box center [843, 488] width 1088 height 743
paste textarea "timelineWrapper"
click at [364, 582] on div "initialSlide : 1 }) ; //full screen image gsap . from ( '.section-full-image' ,…" at bounding box center [843, 488] width 1088 height 743
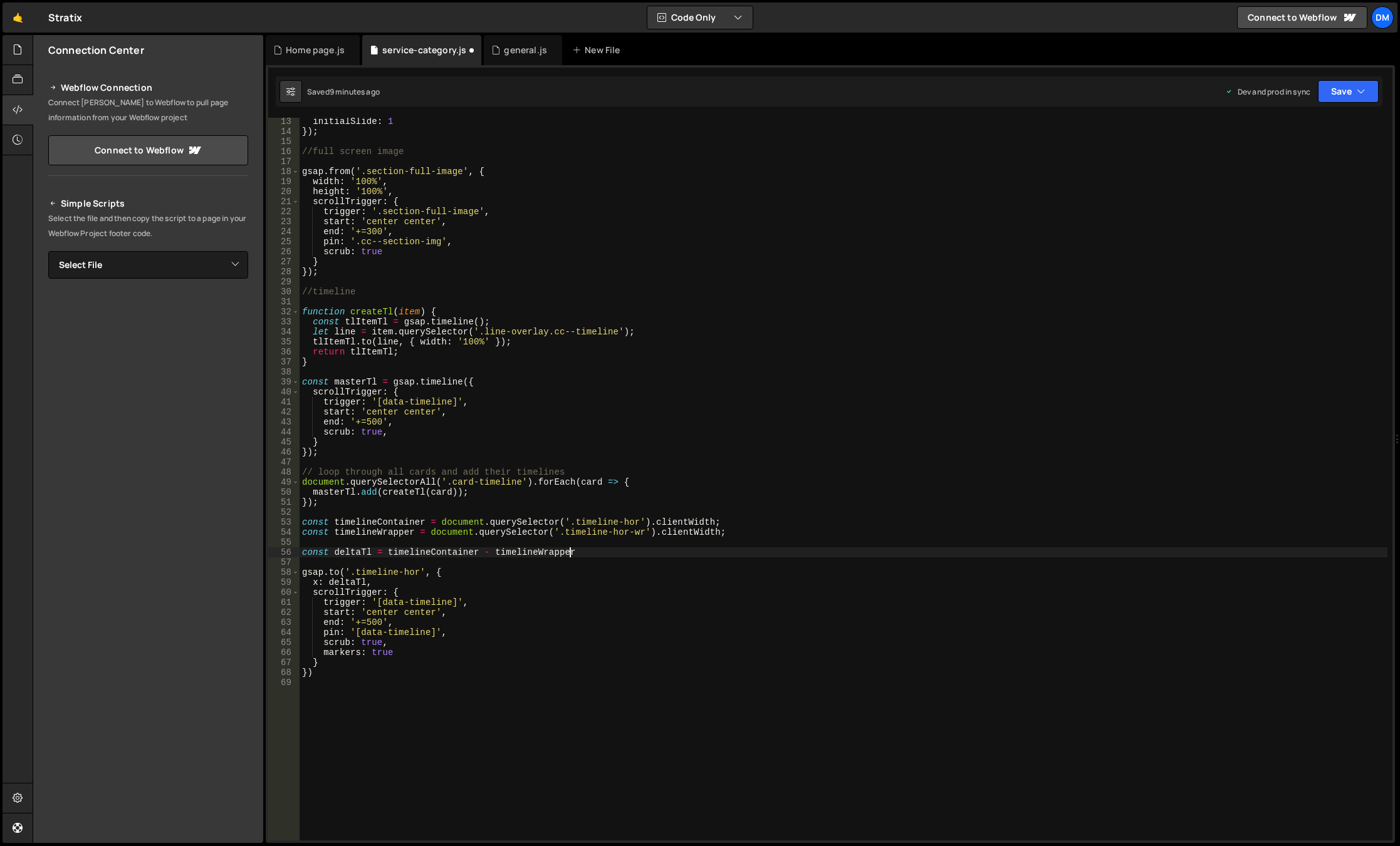
click at [596, 550] on div "initialSlide : 1 }) ; //full screen image gsap . from ( '.section-full-image' ,…" at bounding box center [843, 488] width 1088 height 743
click at [516, 663] on div "initialSlide : 1 }) ; //full screen image gsap . from ( '.section-full-image' ,…" at bounding box center [843, 488] width 1088 height 743
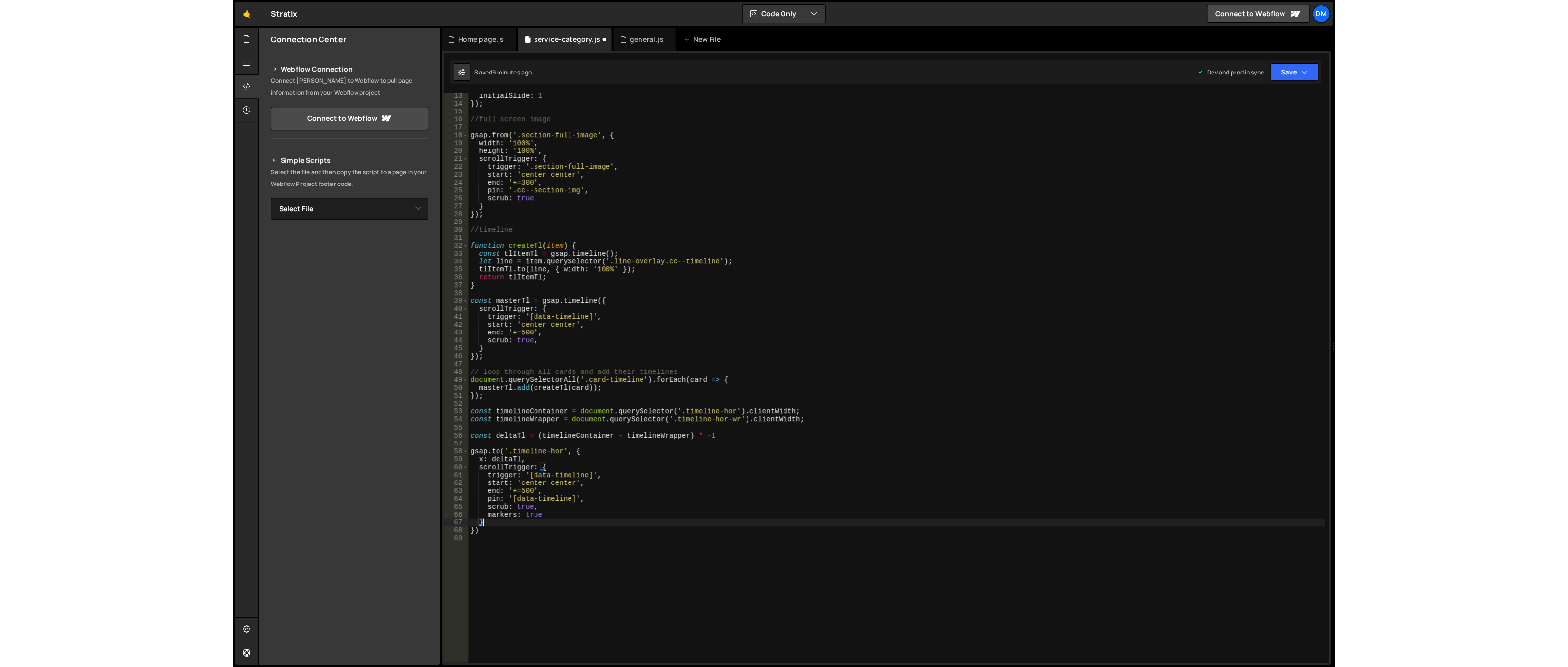
scroll to position [0, 1]
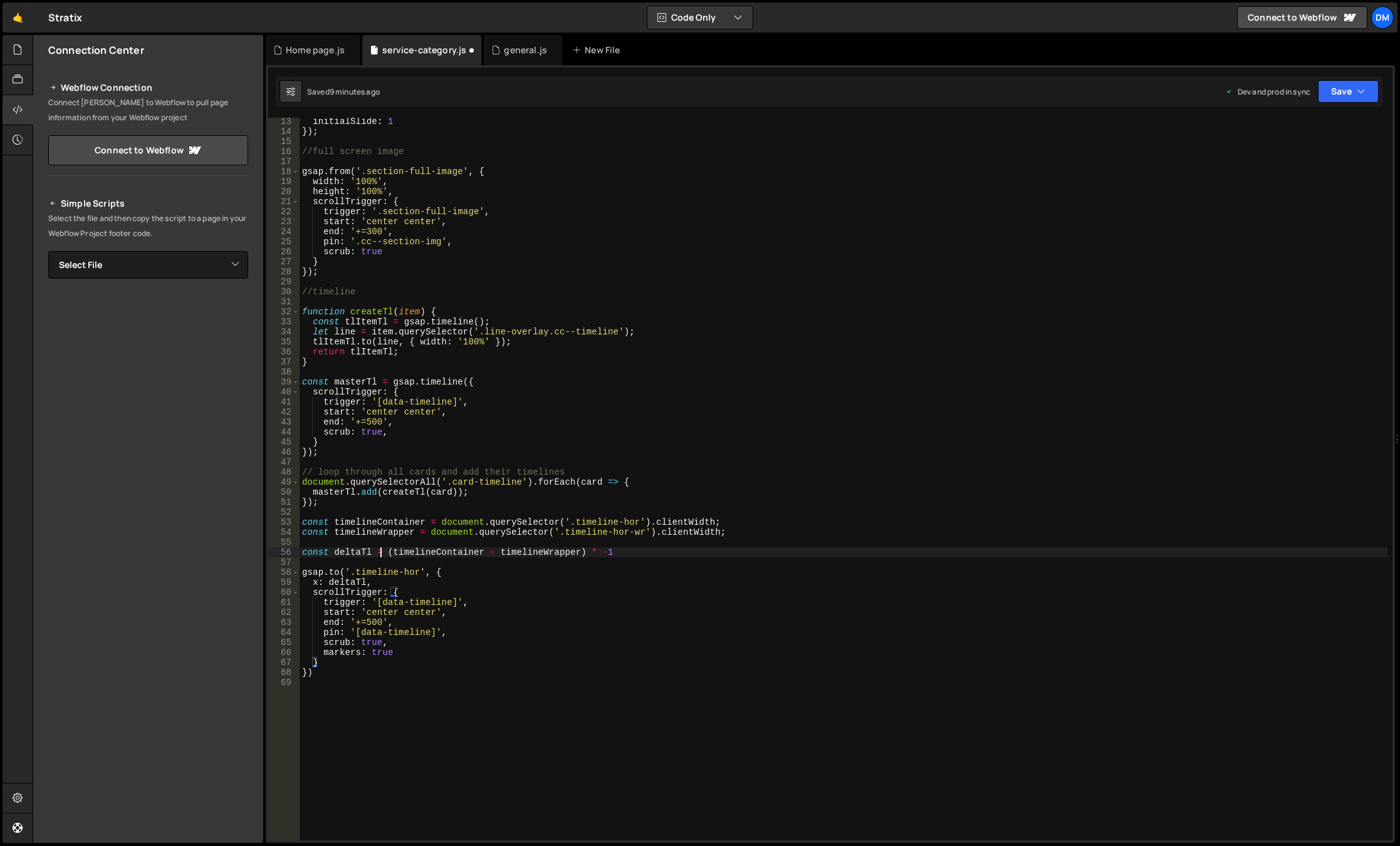
drag, startPoint x: 381, startPoint y: 555, endPoint x: 377, endPoint y: 571, distance: 16.5
click at [381, 555] on div "initialSlide : 1 }) ; //full screen image gsap . from ( '.section-full-image' ,…" at bounding box center [843, 488] width 1088 height 743
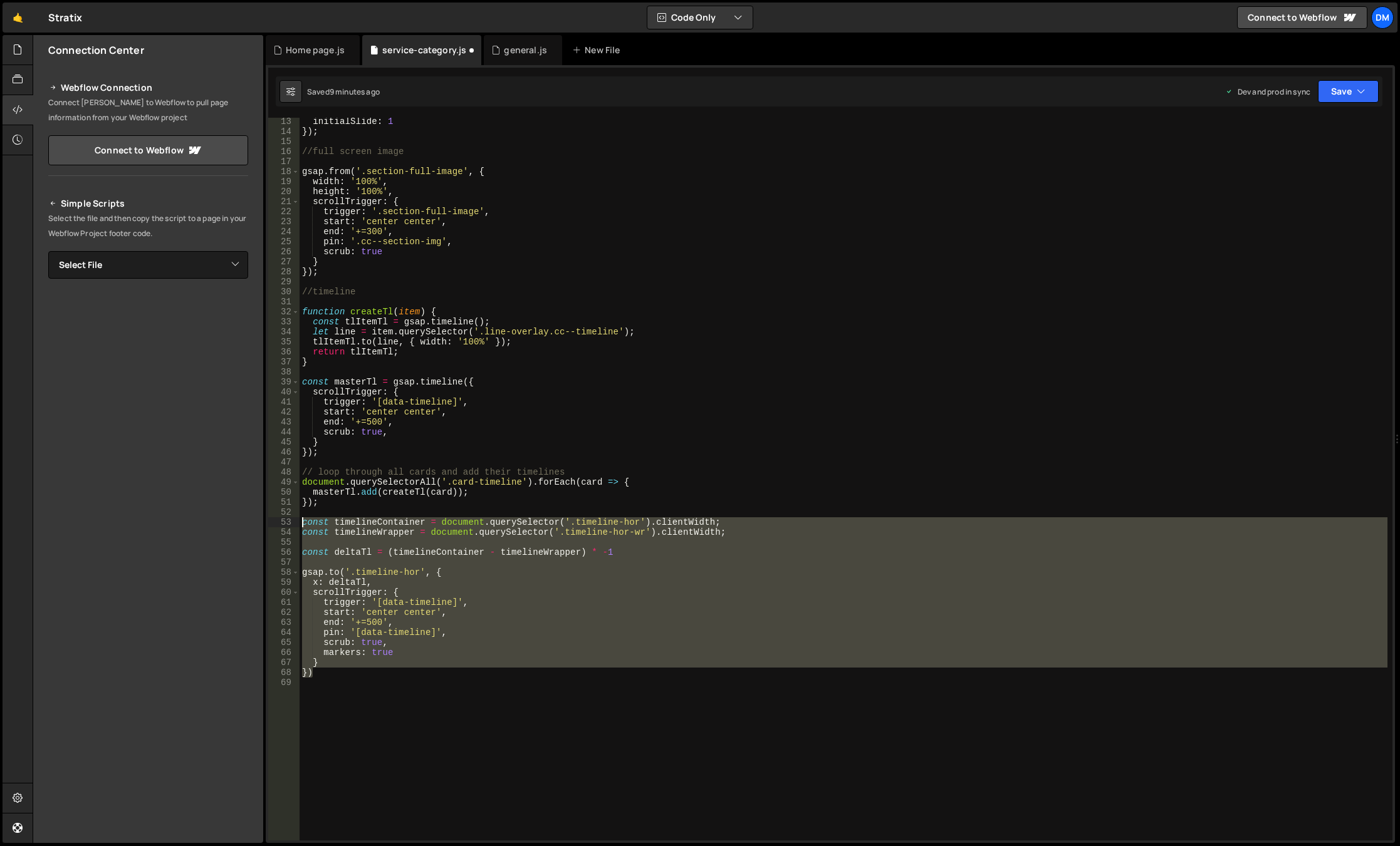
drag, startPoint x: 330, startPoint y: 677, endPoint x: 262, endPoint y: 522, distance: 169.3
click at [262, 522] on div "Files New File Javascript files 0 background.js 0 0 general.js 0 0 Home page.js…" at bounding box center [716, 439] width 1368 height 809
click at [425, 667] on div "initialSlide : 1 }) ; //full screen image gsap . from ( '.section-full-image' ,…" at bounding box center [843, 479] width 1088 height 723
drag, startPoint x: 366, startPoint y: 675, endPoint x: 272, endPoint y: 520, distance: 181.3
click at [272, 520] on div "} 13 14 15 16 17 18 19 20 21 22 23 24 25 26 27 28 29 30 31 32 33 34 35 36 37 38…" at bounding box center [830, 479] width 1124 height 723
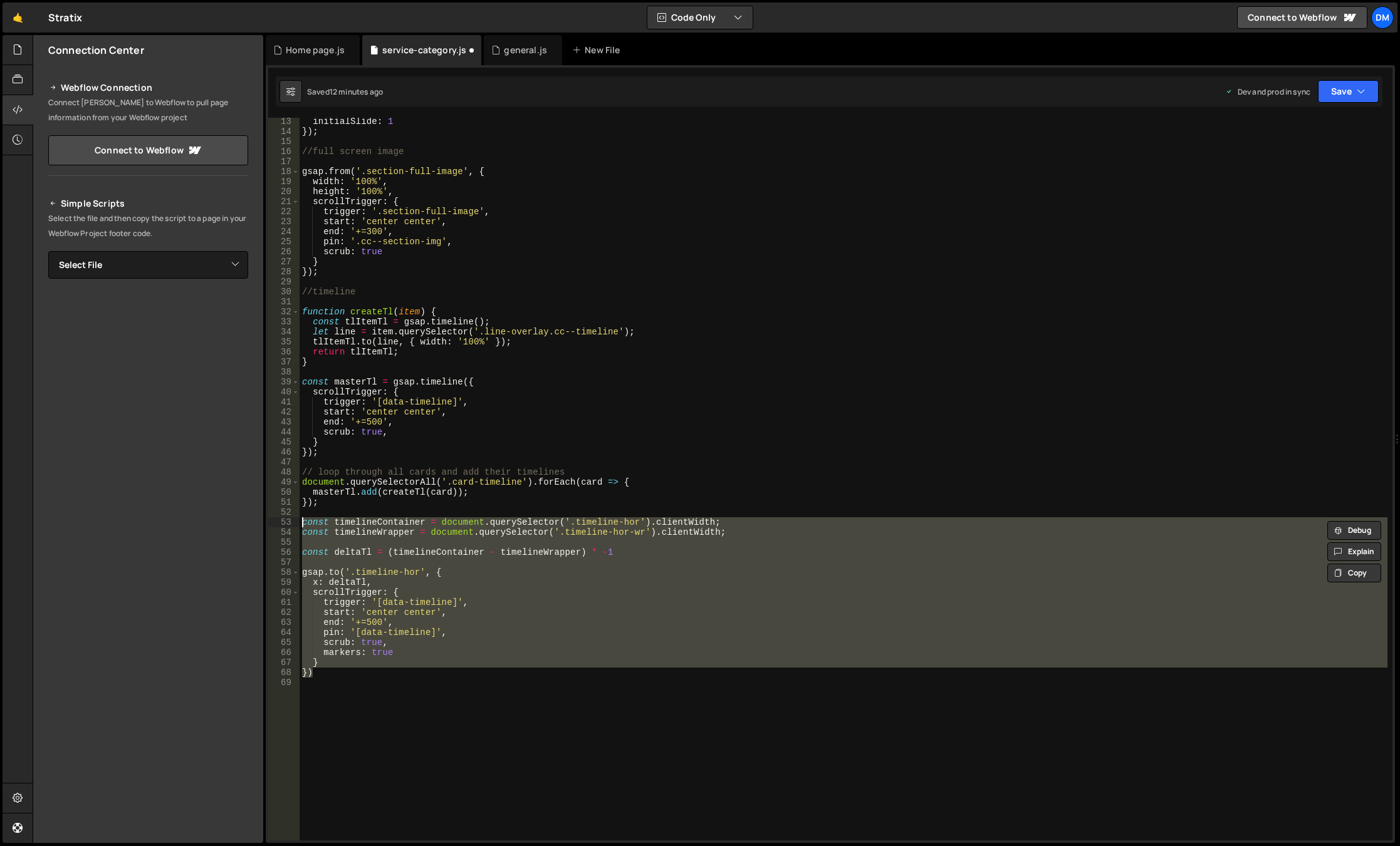
paste textarea "})"
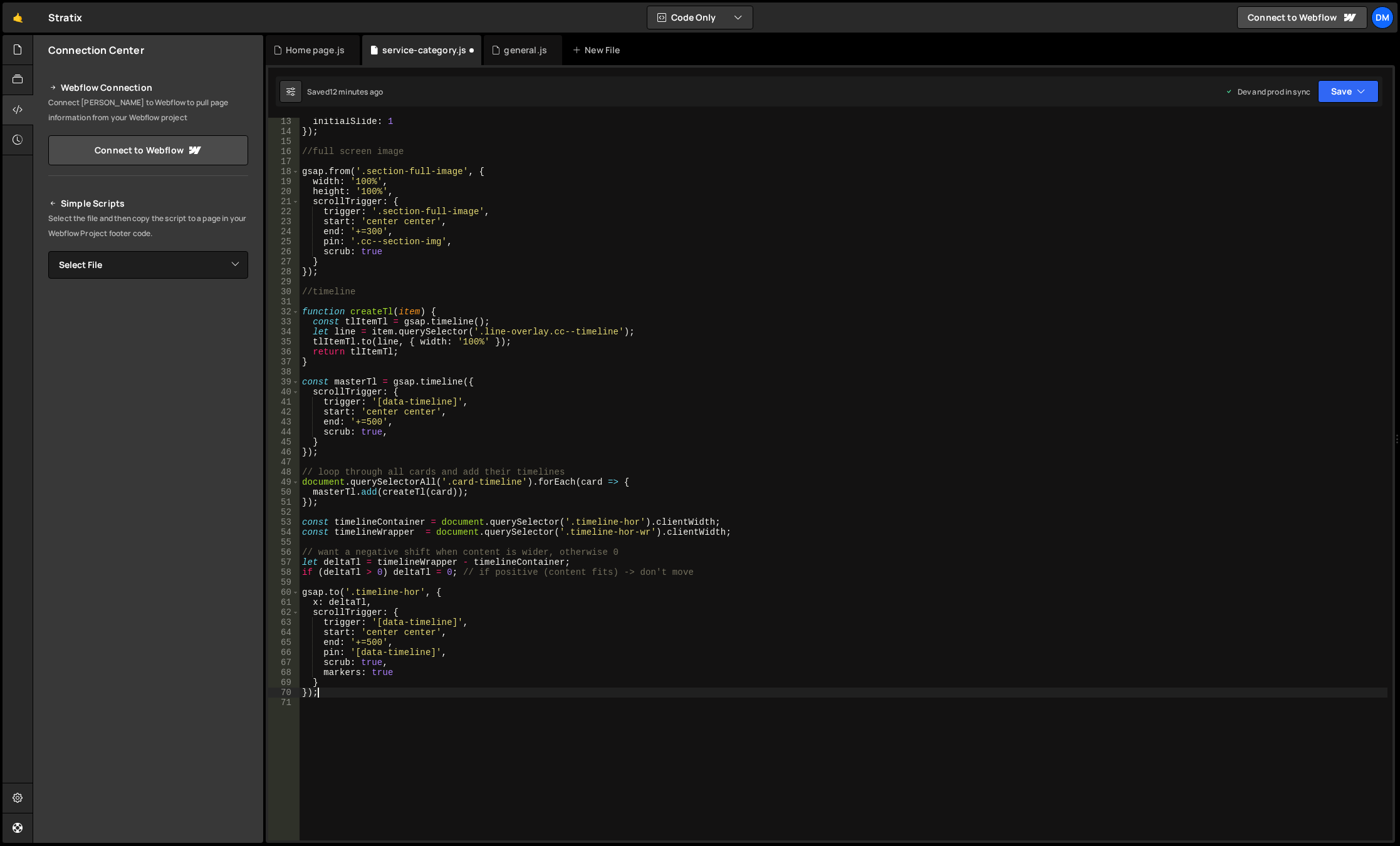
click at [691, 556] on div "initialSlide : 1 }) ; //full screen image gsap . from ( '.section-full-image' ,…" at bounding box center [843, 488] width 1088 height 743
click at [1339, 101] on button "Save" at bounding box center [1348, 91] width 61 height 22
click at [1316, 121] on div "Save to Staging S" at bounding box center [1306, 122] width 130 height 12
click at [1354, 93] on button "Save" at bounding box center [1348, 91] width 61 height 22
click at [1313, 166] on div "Save to Production S" at bounding box center [1306, 163] width 130 height 12
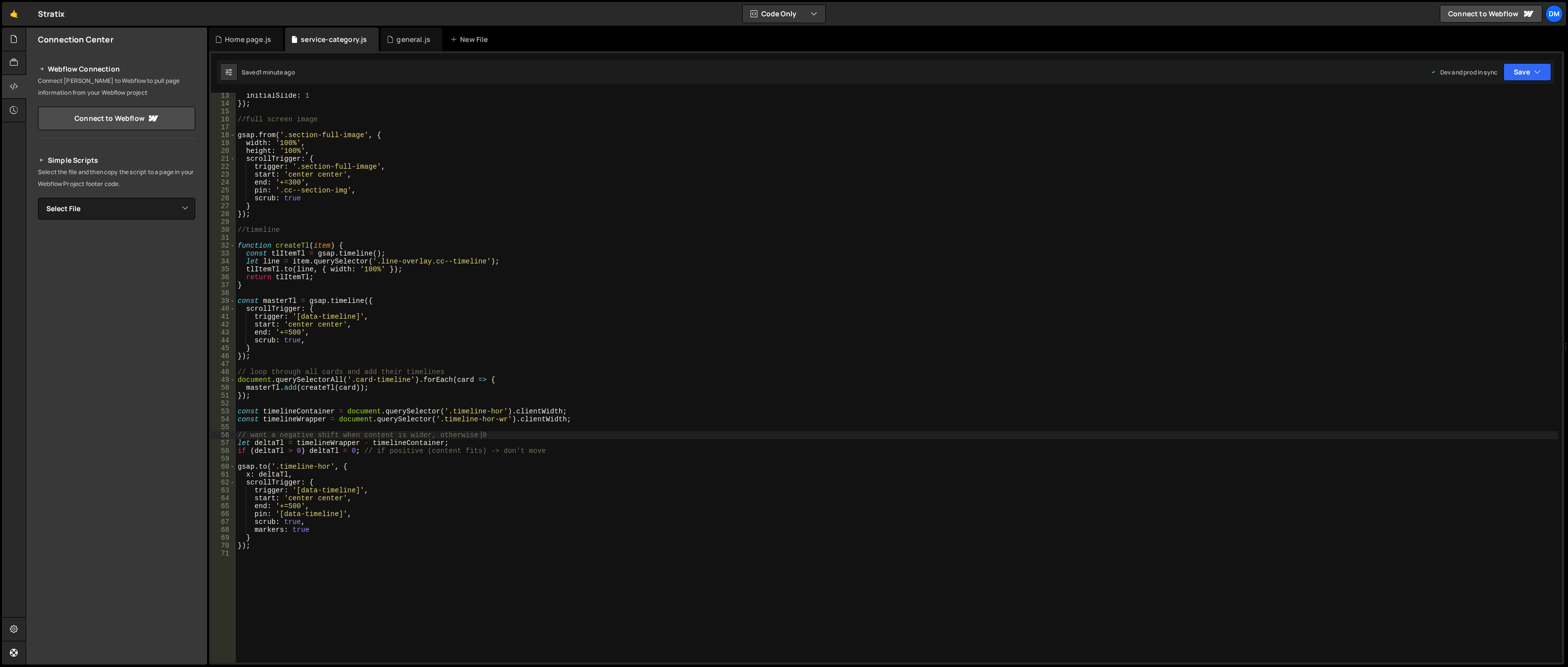
click at [509, 380] on div "initialSlide : 1 }) ; //full screen image gsap . from ( '.section-full-image' ,…" at bounding box center [897, 385] width 1323 height 586
click at [327, 321] on div "initialSlide : 1 }) ; //full screen image gsap . from ( '.section-full-image' ,…" at bounding box center [897, 385] width 1323 height 586
type textarea "start: 'center 60%',"
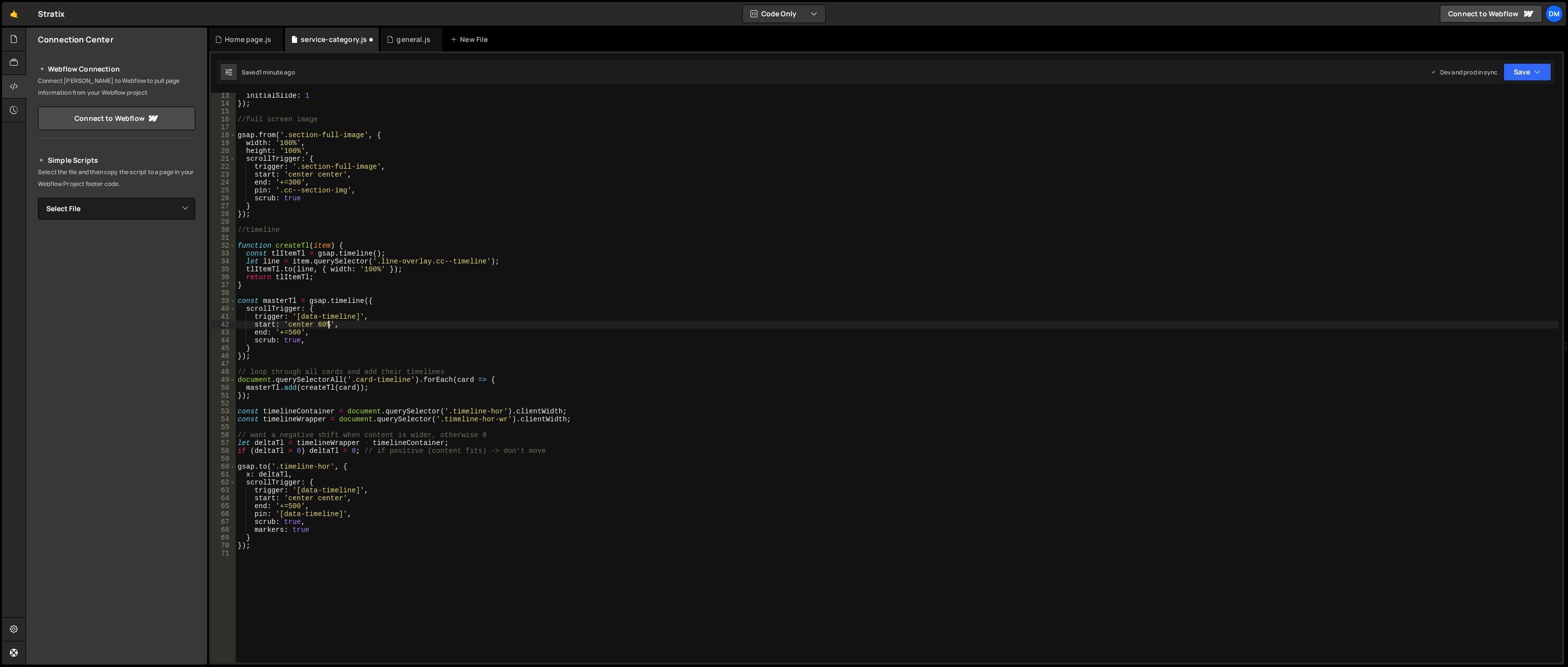
click at [674, 238] on div "initialSlide : 1 }) ; //full screen image gsap . from ( '.section-full-image' ,…" at bounding box center [897, 385] width 1323 height 586
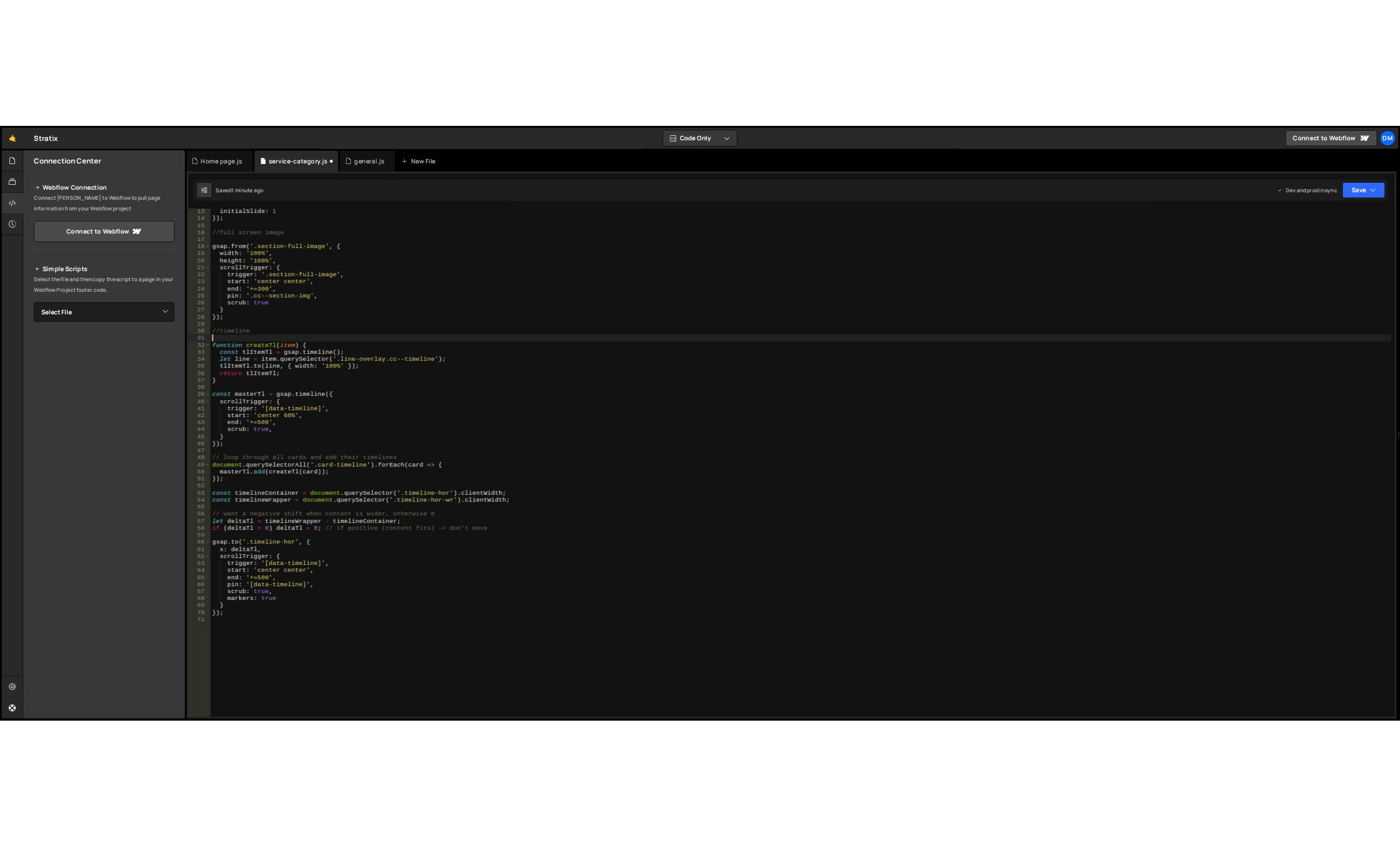
scroll to position [0, 0]
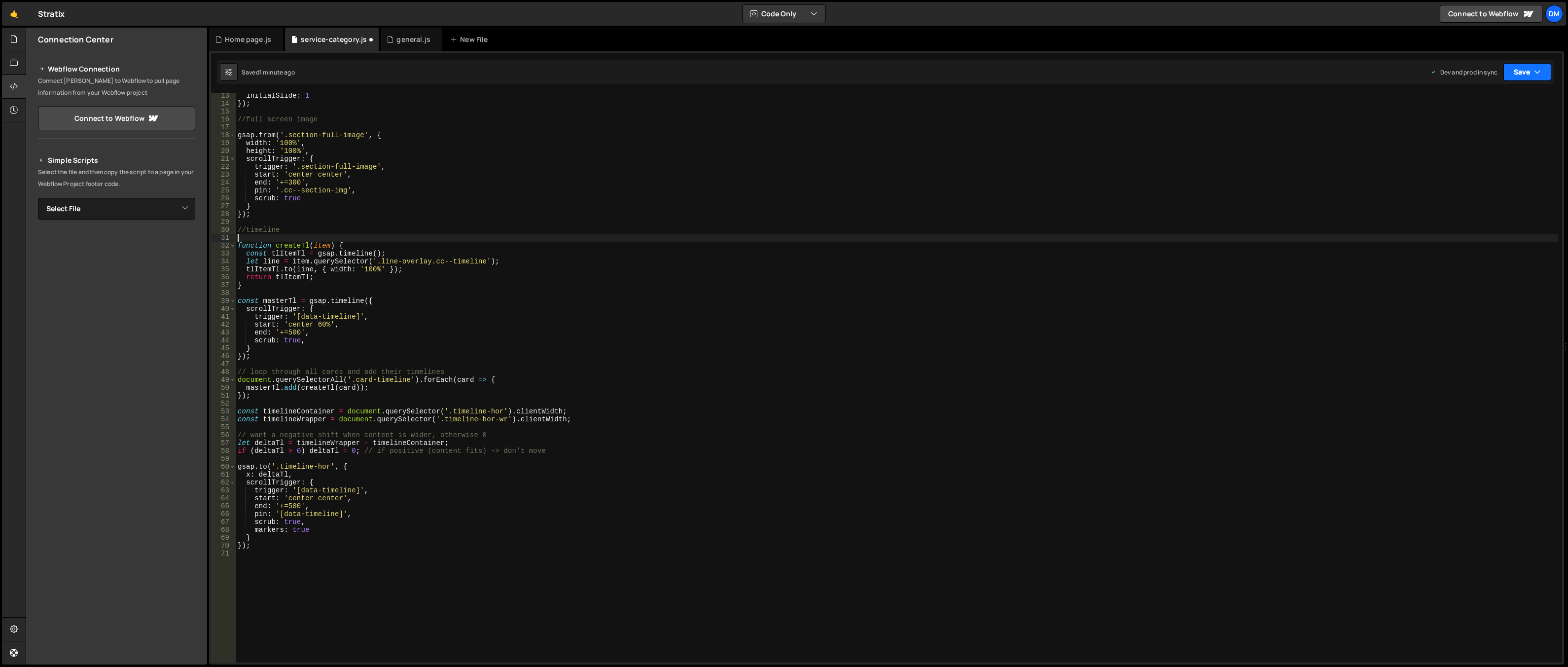
drag, startPoint x: 1521, startPoint y: 66, endPoint x: 1519, endPoint y: 76, distance: 10.2
click at [1101, 66] on button "Save" at bounding box center [1527, 72] width 48 height 18
click at [1101, 95] on div "Save to Staging S" at bounding box center [1494, 96] width 102 height 10
drag, startPoint x: 1527, startPoint y: 70, endPoint x: 1522, endPoint y: 74, distance: 6.4
click at [1101, 70] on button "Save" at bounding box center [1527, 72] width 48 height 18
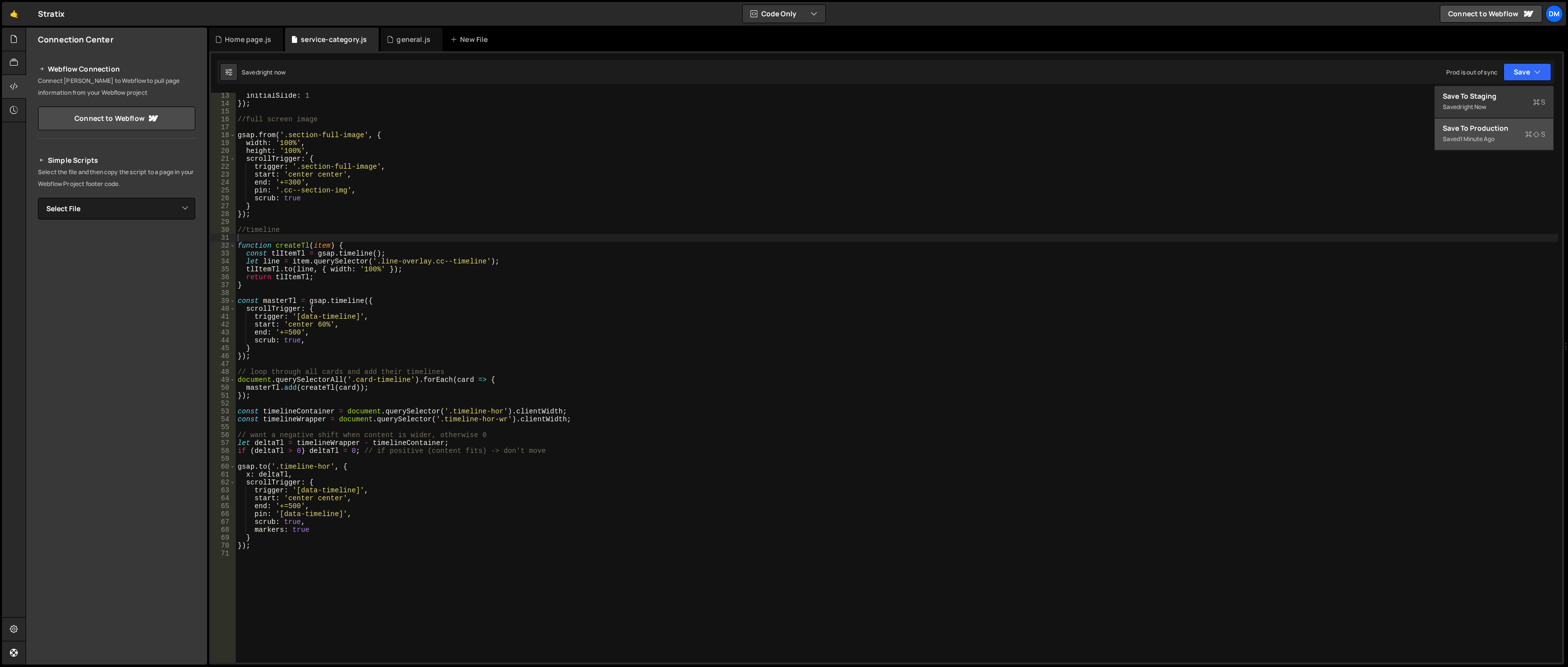
click at [1101, 118] on button "Save to Production S Saved 1 minute ago" at bounding box center [1494, 134] width 118 height 32
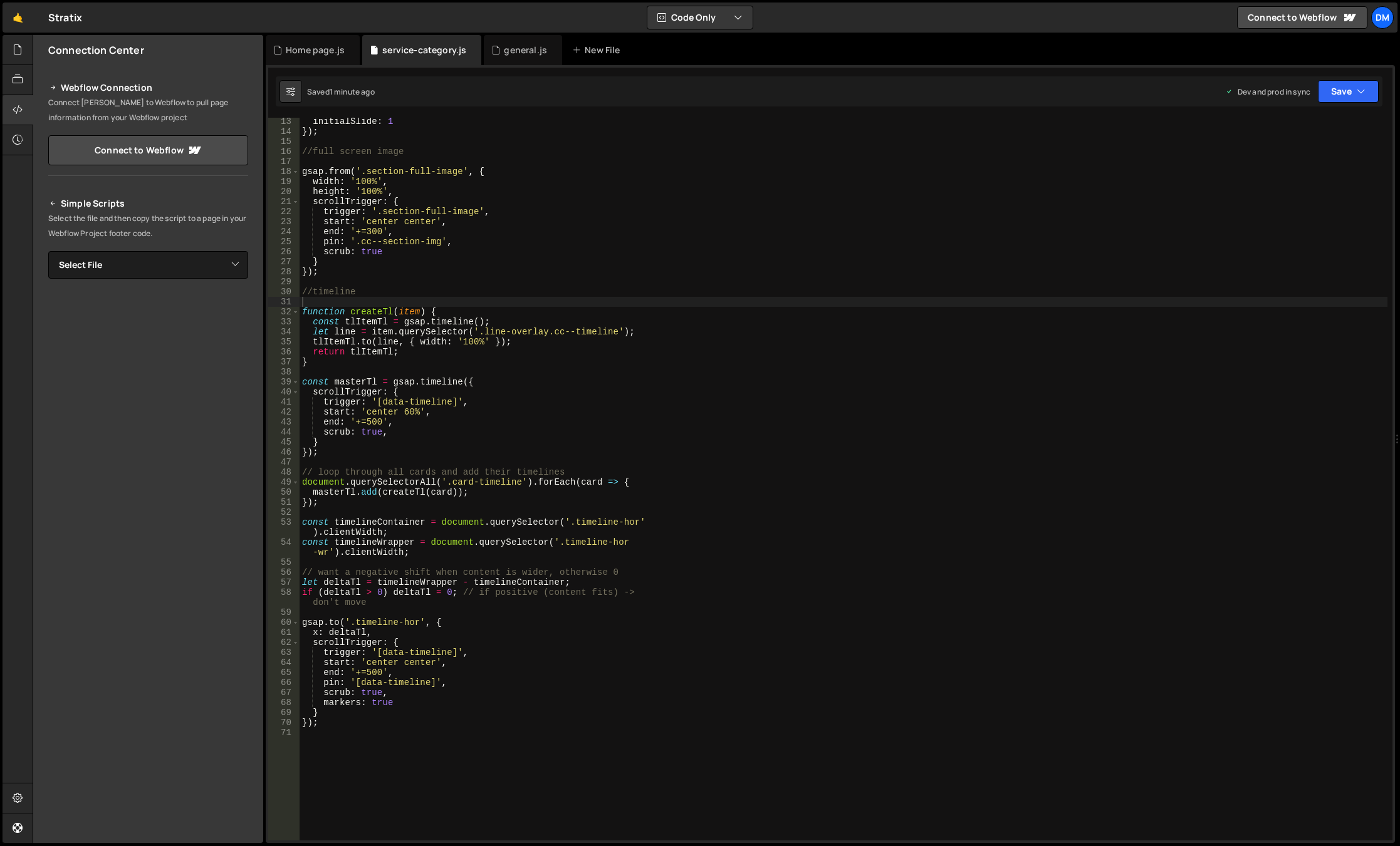
scroll to position [121, 0]
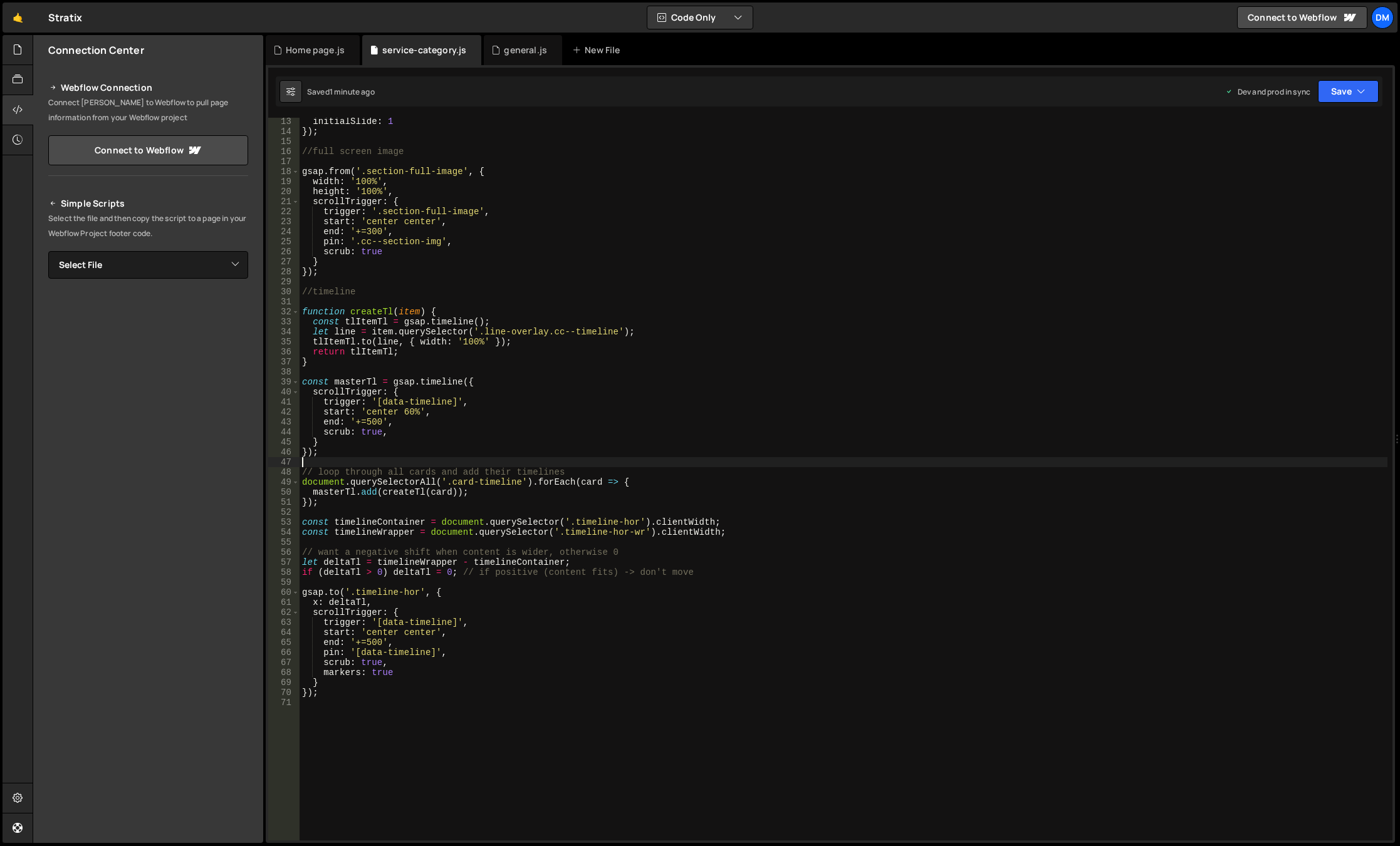
click at [531, 460] on div "initialSlide : 1 }) ; //full screen image gsap . from ( '.section-full-image' ,…" at bounding box center [843, 488] width 1088 height 743
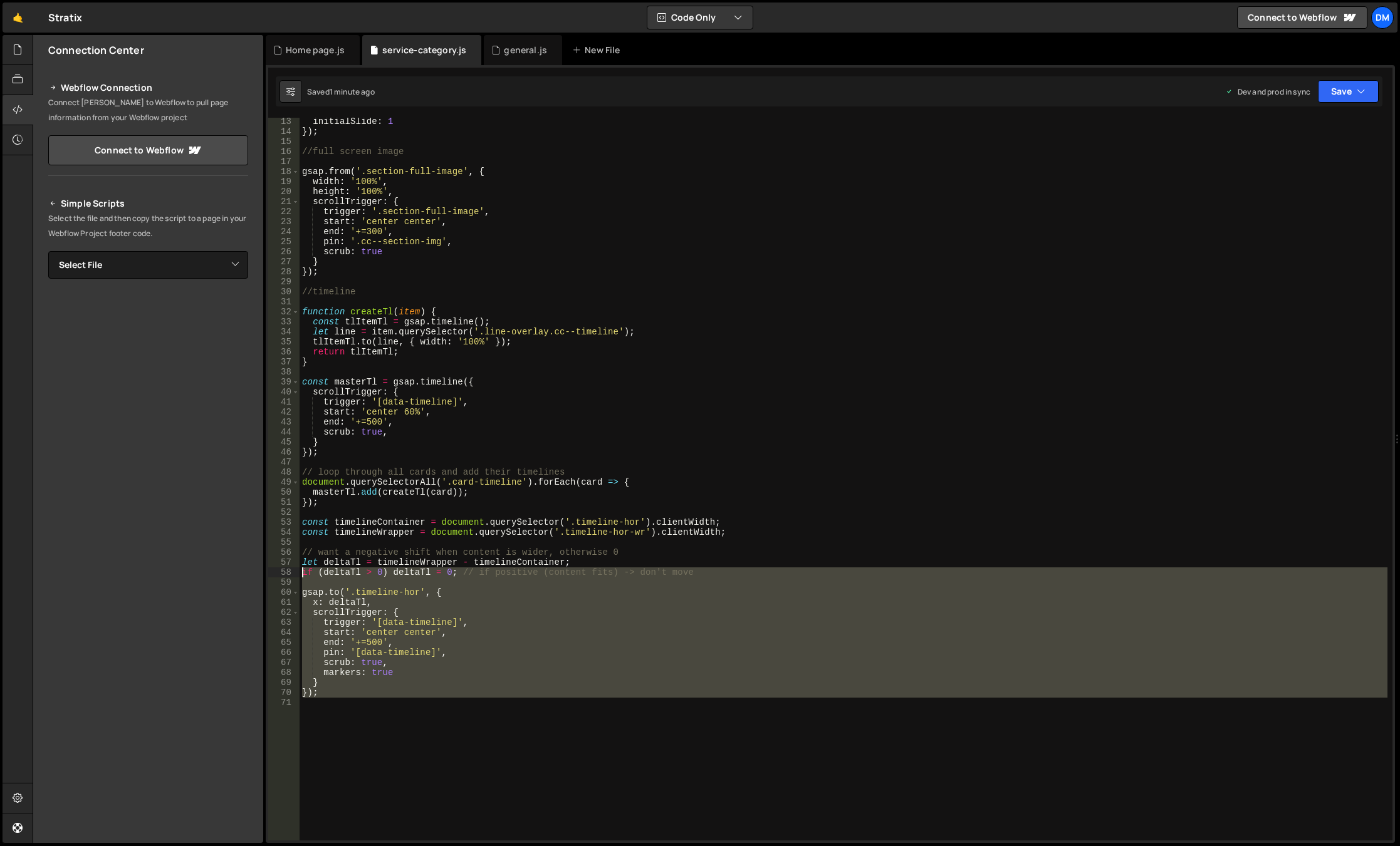
drag, startPoint x: 356, startPoint y: 699, endPoint x: 289, endPoint y: 569, distance: 146.2
click at [289, 569] on div "13 14 15 16 17 18 19 20 21 22 23 24 25 26 27 28 29 30 31 32 33 34 35 36 37 38 3…" at bounding box center [830, 479] width 1124 height 723
click at [610, 560] on div "initialSlide : 1 }) ; //full screen image gsap . from ( '.section-full-image' ,…" at bounding box center [843, 488] width 1088 height 743
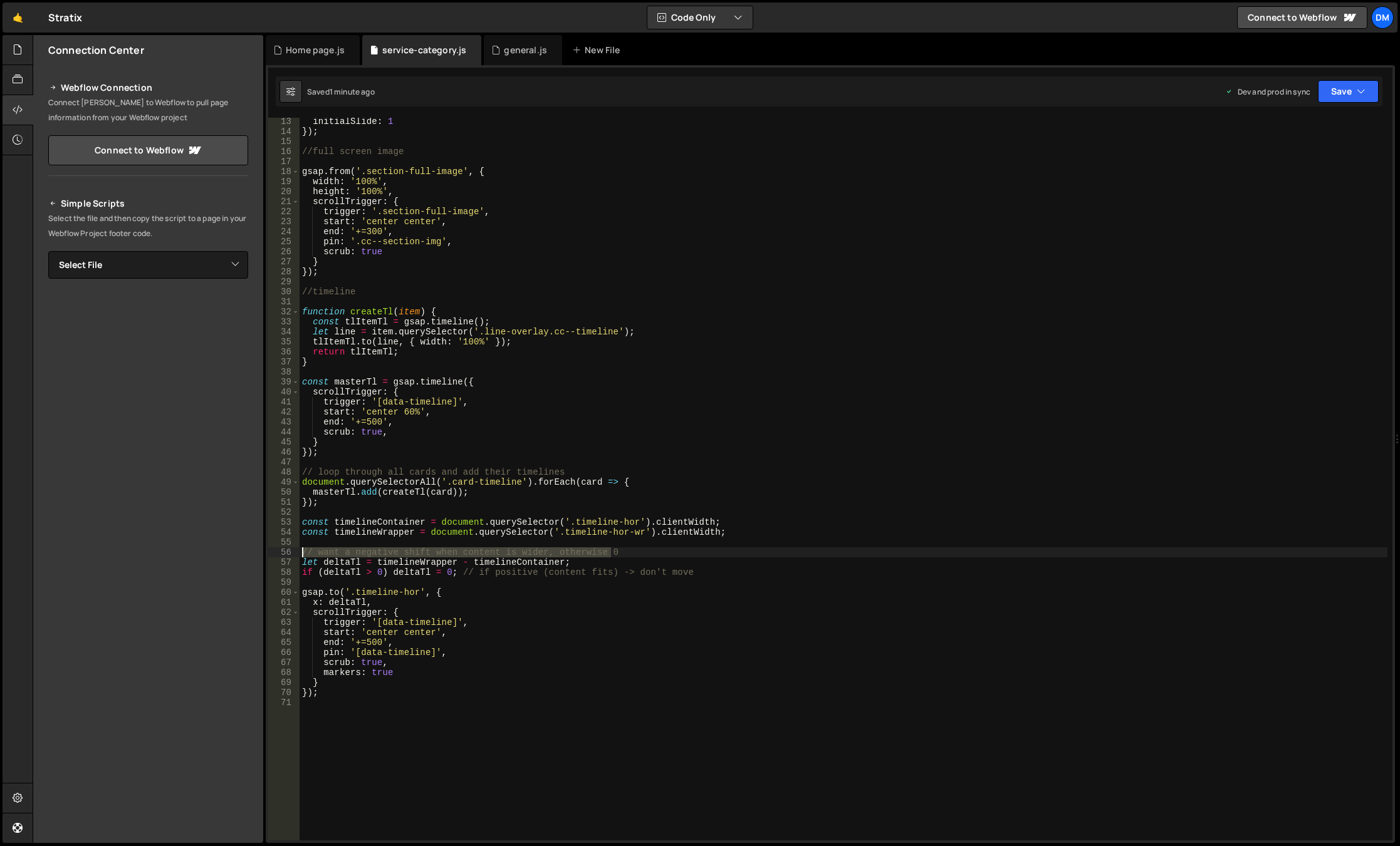
drag, startPoint x: 627, startPoint y: 551, endPoint x: 292, endPoint y: 551, distance: 335.0
click at [292, 551] on div "let deltaTl = timelineWrapper - timelineContainer; 13 14 15 16 17 18 19 20 21 2…" at bounding box center [830, 479] width 1124 height 723
type textarea "// want a negative shift when content is wider, otherwise 0"
drag, startPoint x: 458, startPoint y: 575, endPoint x: 698, endPoint y: 569, distance: 240.1
click at [698, 569] on div "initialSlide : 1 }) ; //full screen image gsap . from ( '.section-full-image' ,…" at bounding box center [843, 488] width 1088 height 743
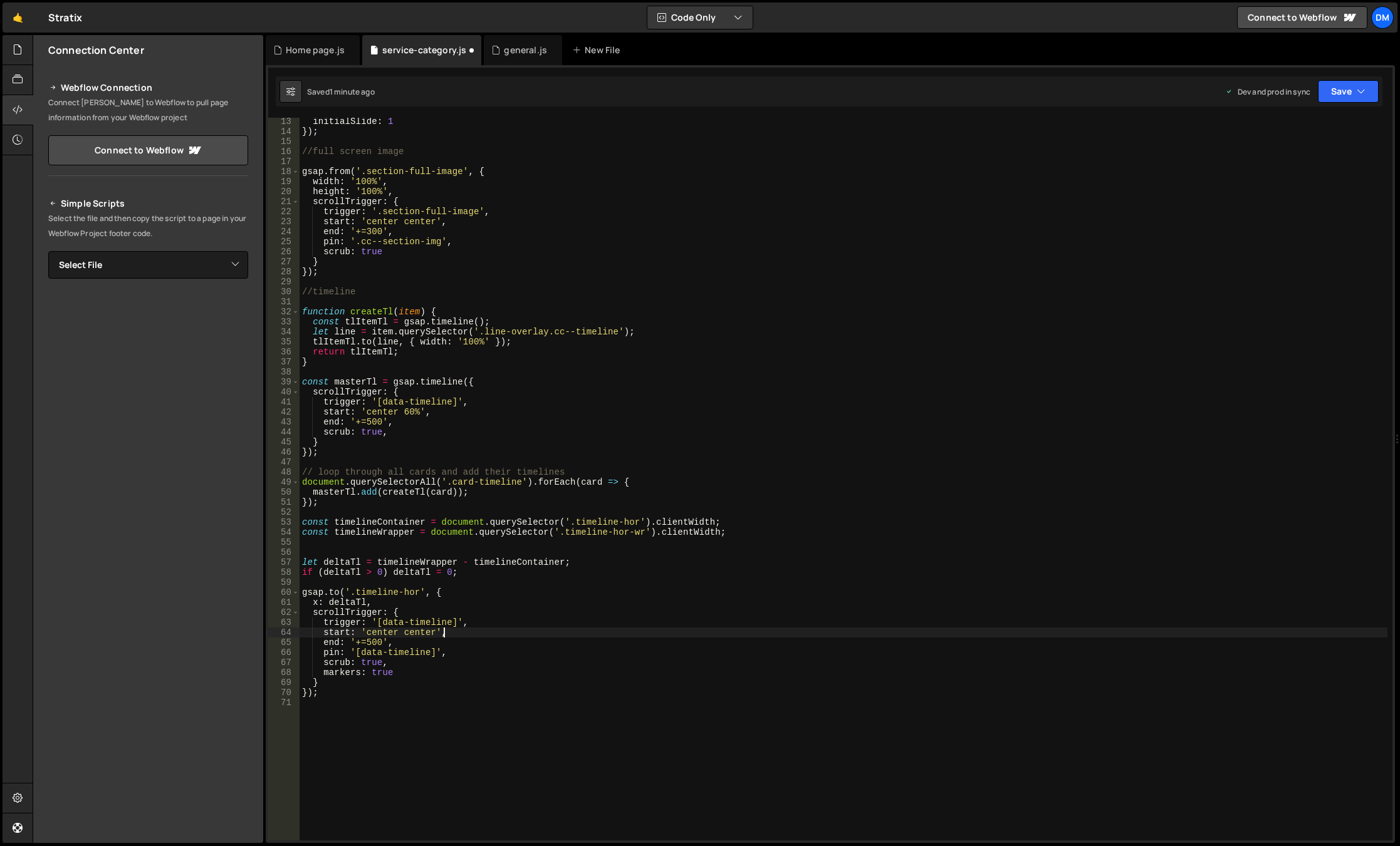
click at [648, 630] on div "initialSlide : 1 }) ; //full screen image gsap . from ( '.section-full-image' ,…" at bounding box center [843, 488] width 1088 height 743
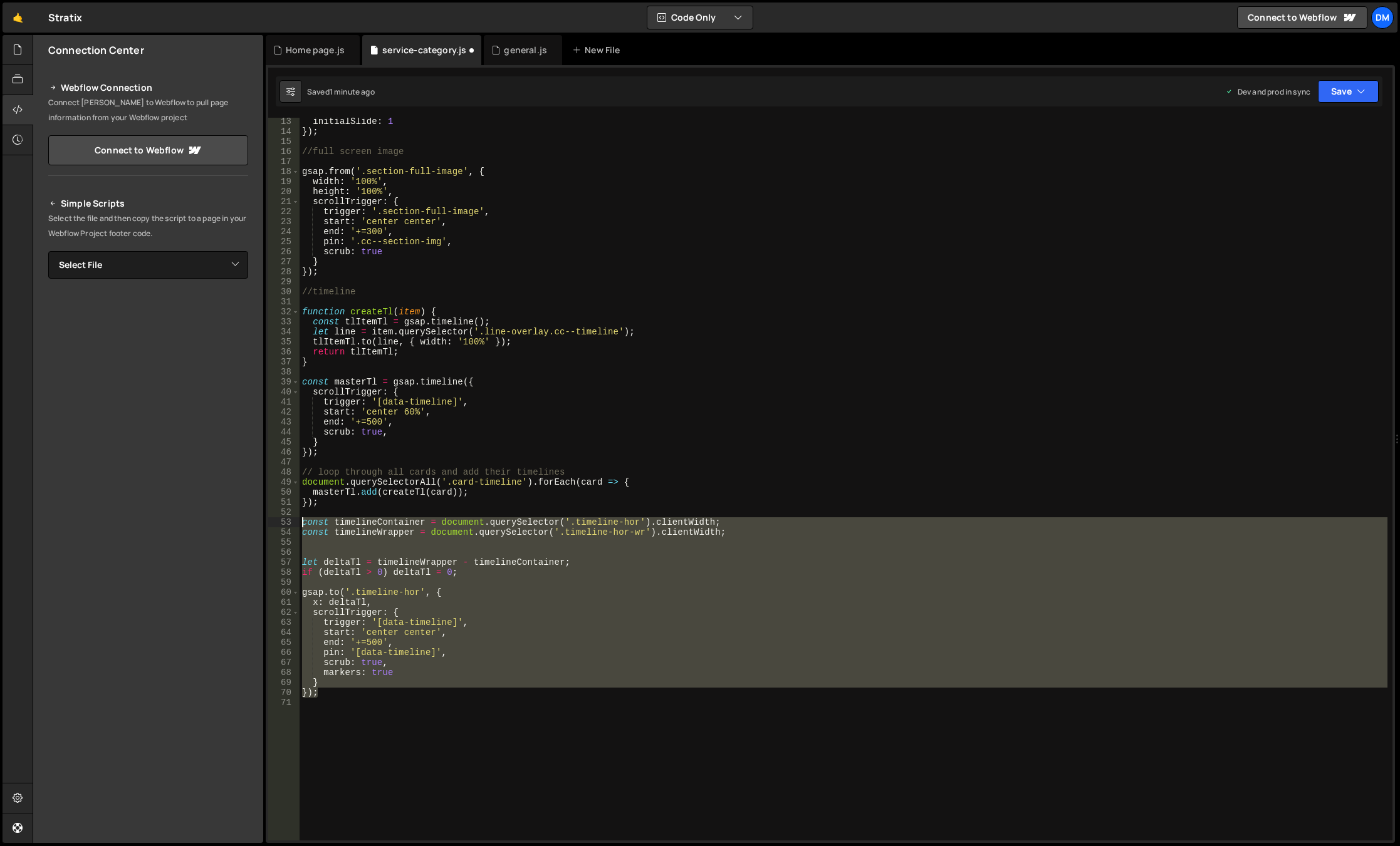
drag, startPoint x: 338, startPoint y: 695, endPoint x: 275, endPoint y: 527, distance: 179.4
click at [275, 527] on div "start: 'center center', 13 14 15 16 17 18 19 20 21 22 23 24 25 26 27 28 29 30 3…" at bounding box center [830, 479] width 1124 height 723
click at [579, 453] on div "initialSlide : 1 }) ; //full screen image gsap . from ( '.section-full-image' ,…" at bounding box center [843, 488] width 1088 height 743
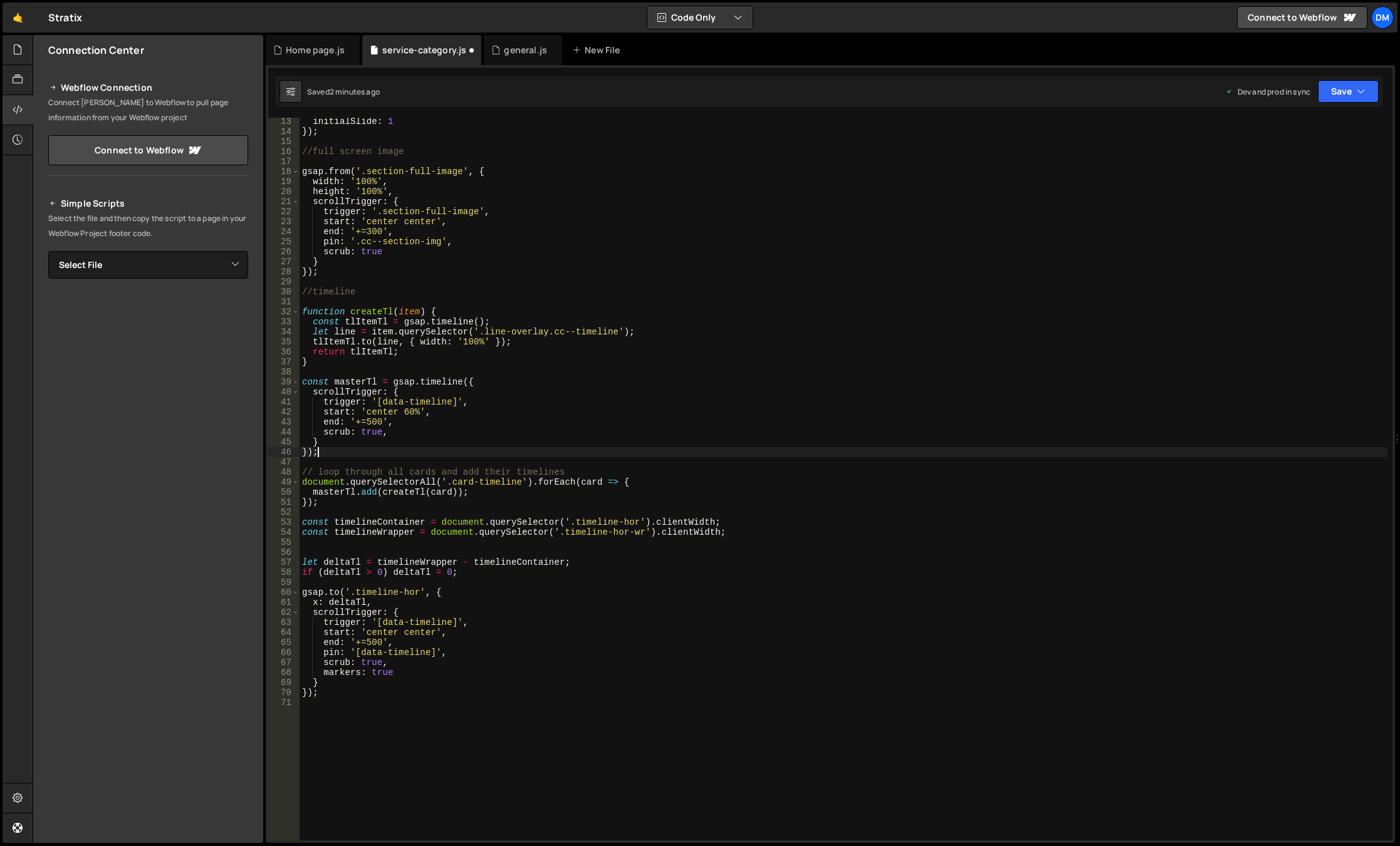
scroll to position [46, 0]
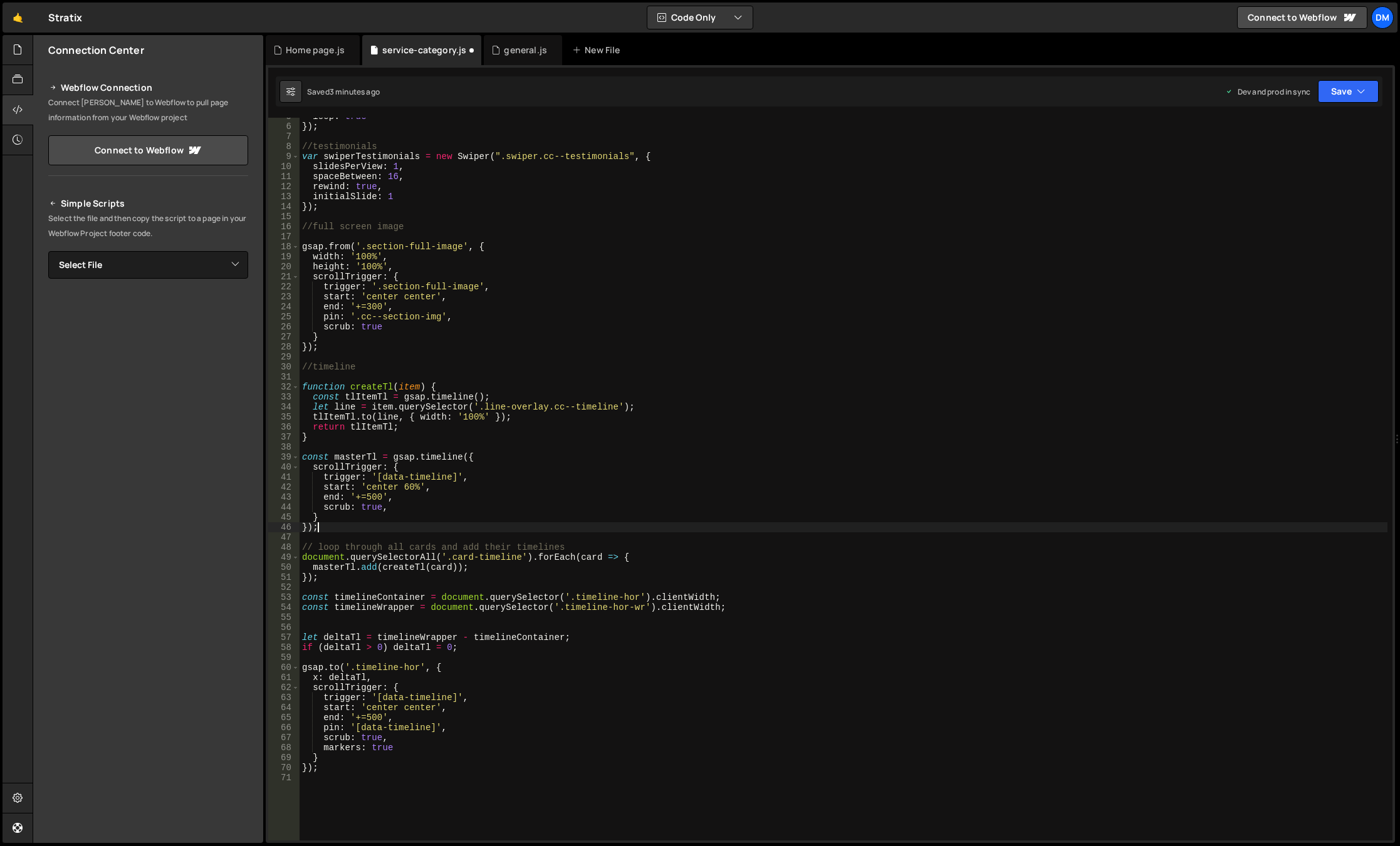
click at [398, 708] on div "loop : true }) ; //testimonials var swiperTestimonials = new Swiper ( ".swiper.…" at bounding box center [843, 483] width 1088 height 743
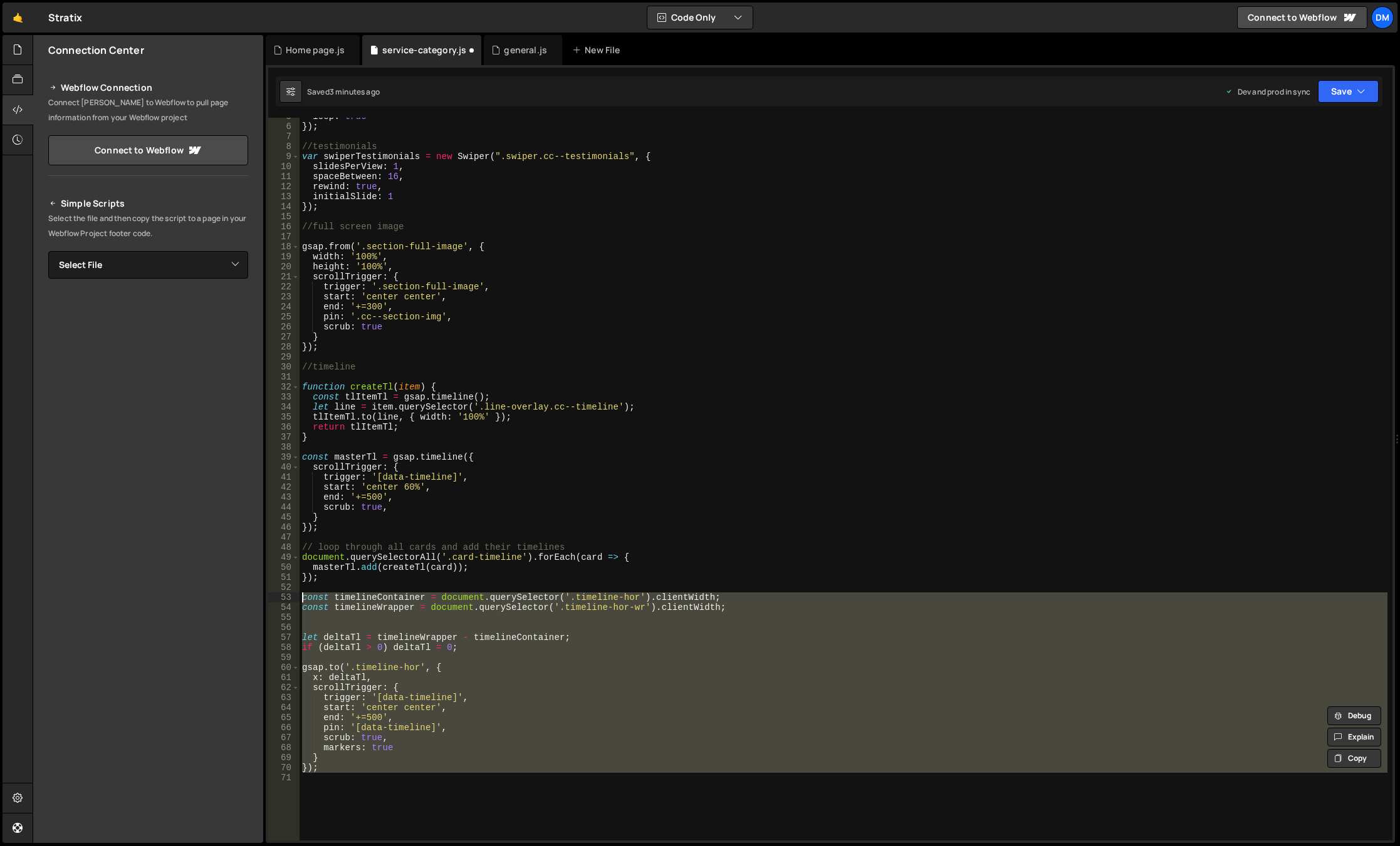
drag, startPoint x: 341, startPoint y: 775, endPoint x: 227, endPoint y: 597, distance: 211.4
click at [227, 597] on div "Files New File Javascript files 0 background.js 0 0 general.js 0 0 Home page.js…" at bounding box center [716, 439] width 1368 height 809
paste textarea "})"
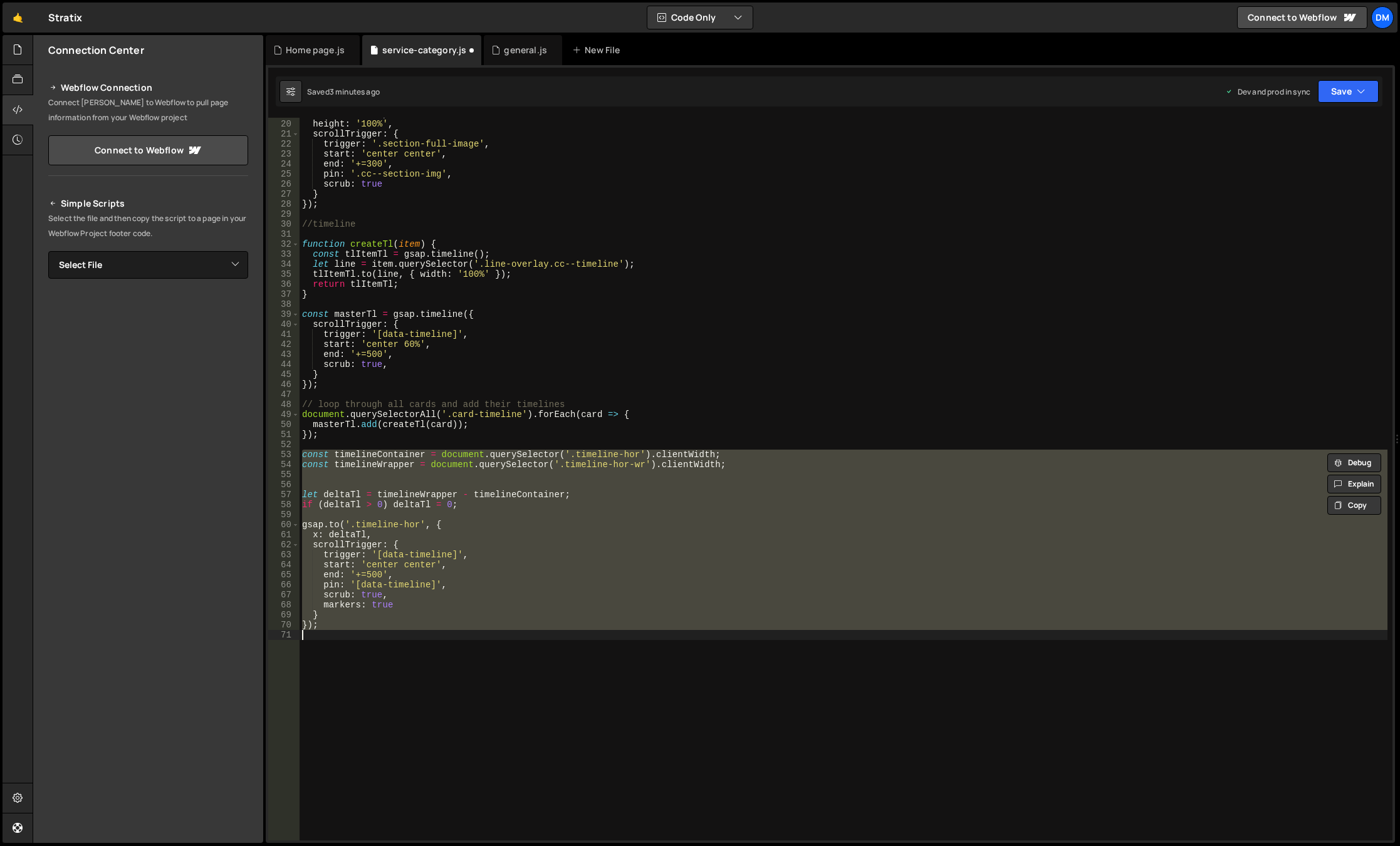
paste textarea
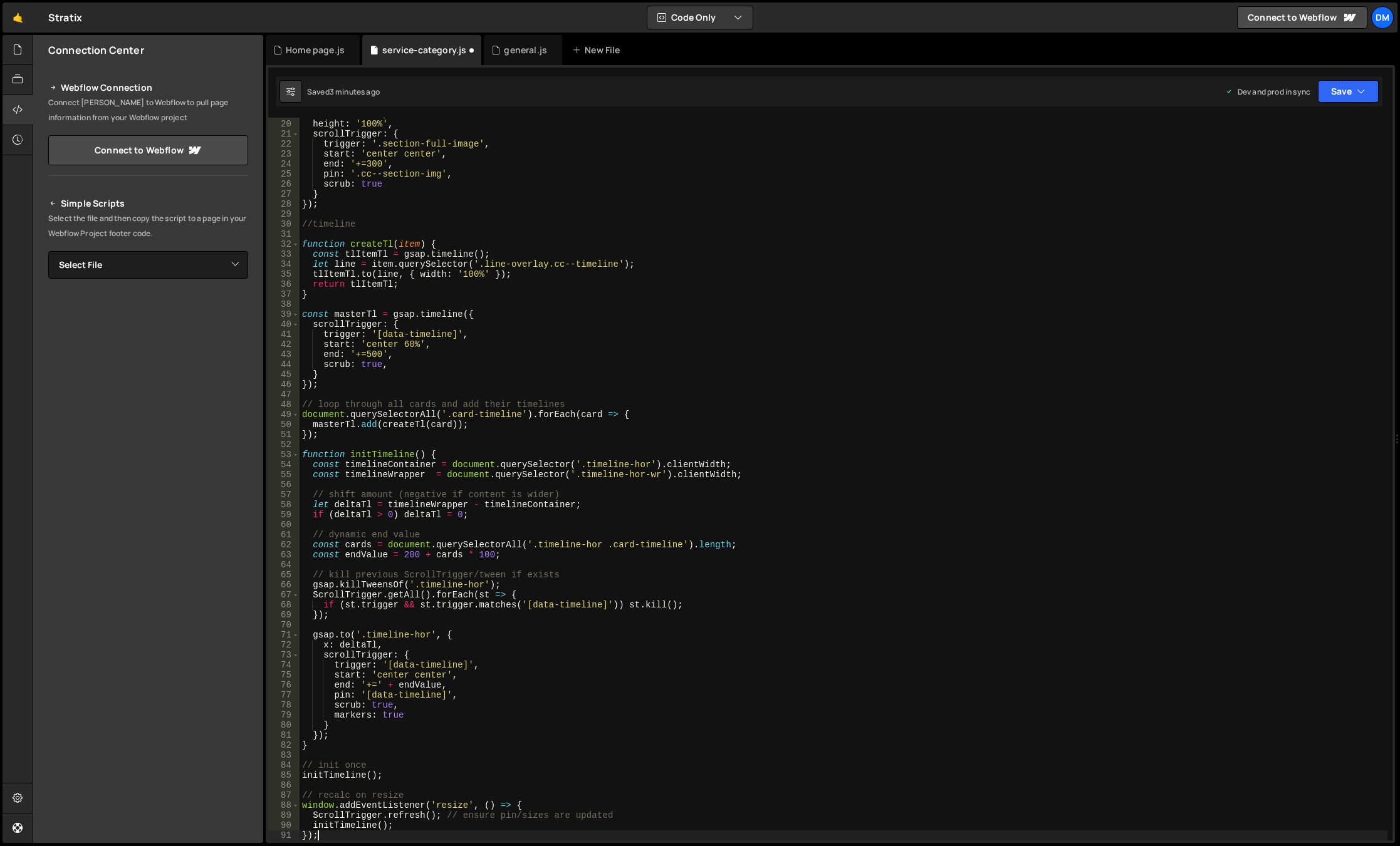
scroll to position [302, 0]
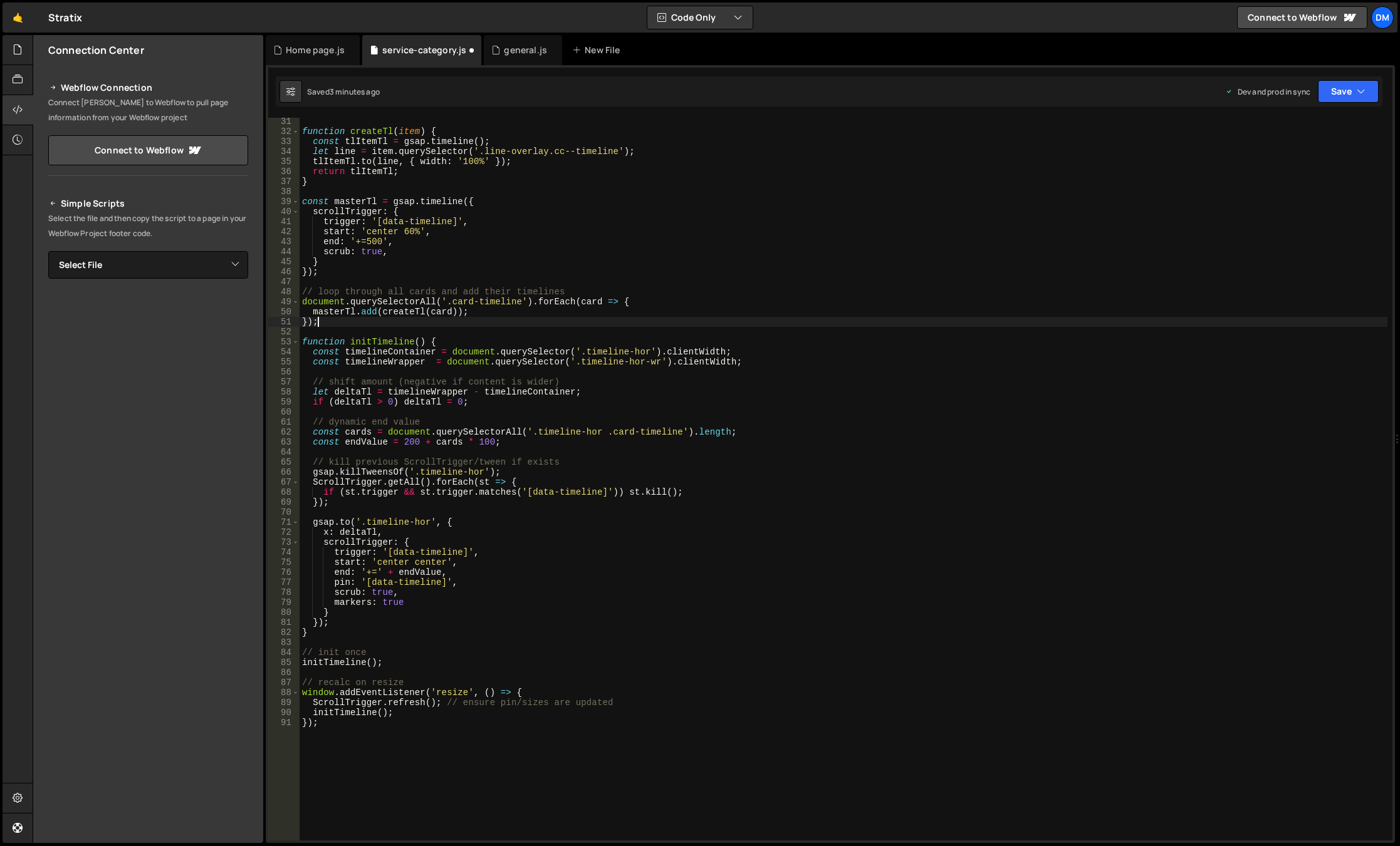
drag, startPoint x: 1064, startPoint y: 319, endPoint x: 1081, endPoint y: 305, distance: 22.0
click at [1064, 319] on div "function createTl ( item ) { const tlItemTl = gsap . timeline ( ) ; let line = …" at bounding box center [843, 488] width 1088 height 743
drag, startPoint x: 1368, startPoint y: 90, endPoint x: 1350, endPoint y: 105, distance: 23.4
click at [1367, 90] on button "Save" at bounding box center [1348, 91] width 61 height 22
click at [1322, 118] on div "Save to Staging S" at bounding box center [1306, 122] width 130 height 12
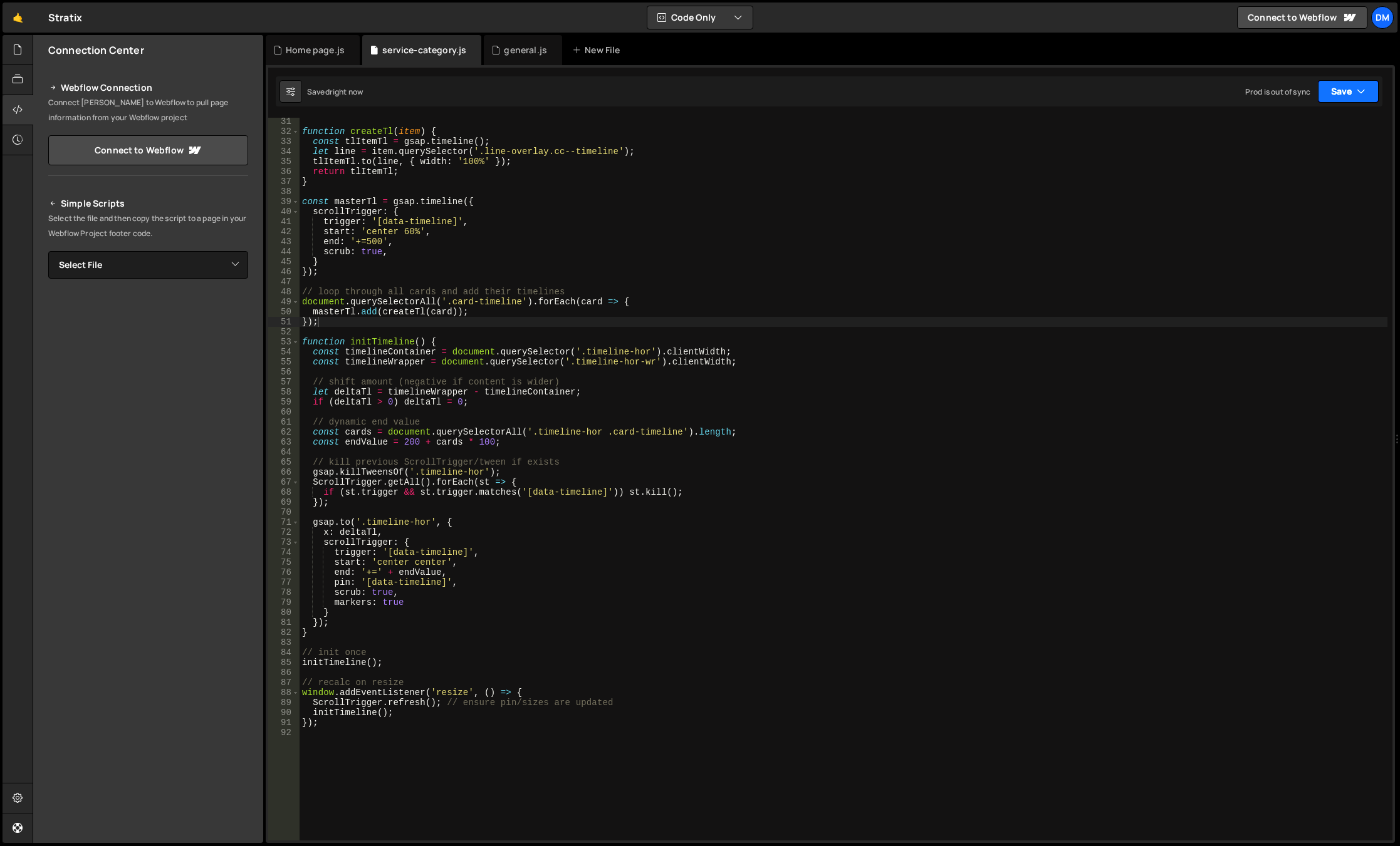
click at [1349, 98] on button "Save" at bounding box center [1348, 91] width 61 height 22
click at [1286, 169] on div "Save to Production S" at bounding box center [1306, 163] width 130 height 12
click at [464, 546] on div "function createTl ( item ) { const tlItemTl = gsap . timeline ( ) ; let line = …" at bounding box center [843, 488] width 1088 height 743
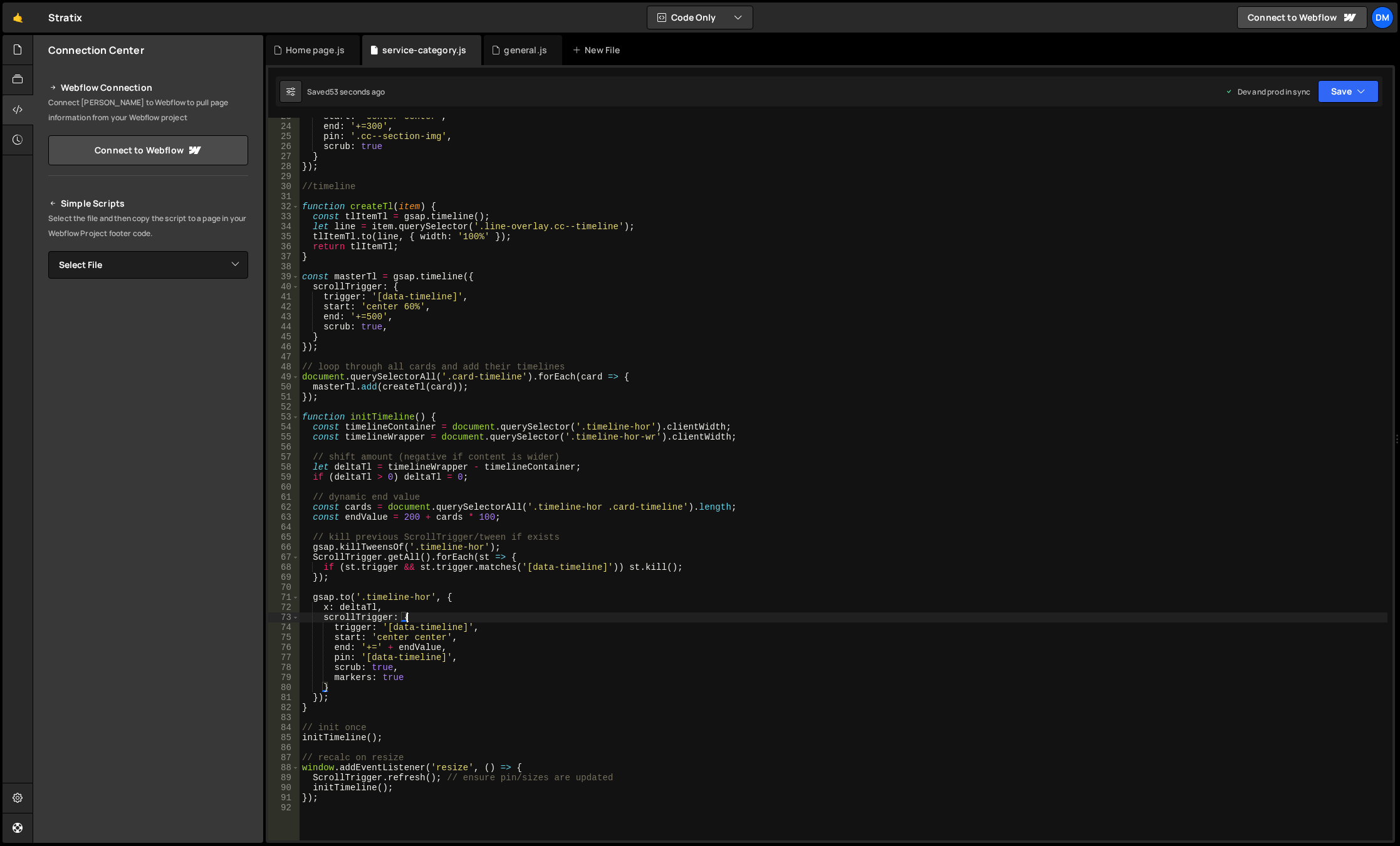
click at [467, 581] on div "start : 'center center' , end : '+=300' , pin : '.cc--section-img' , scrub : tr…" at bounding box center [843, 483] width 1088 height 743
click at [414, 431] on div "start : 'center center' , end : '+=300' , pin : '.cc--section-img' , scrub : tr…" at bounding box center [843, 483] width 1088 height 743
type textarea "const timelineContainer = document.querySelector('.timeline-hor').clientWidth;"
drag, startPoint x: 417, startPoint y: 447, endPoint x: 418, endPoint y: 453, distance: 6.1
click at [417, 447] on div "start : 'center center' , end : '+=300' , pin : '.cc--section-img' , scrub : tr…" at bounding box center [843, 483] width 1088 height 743
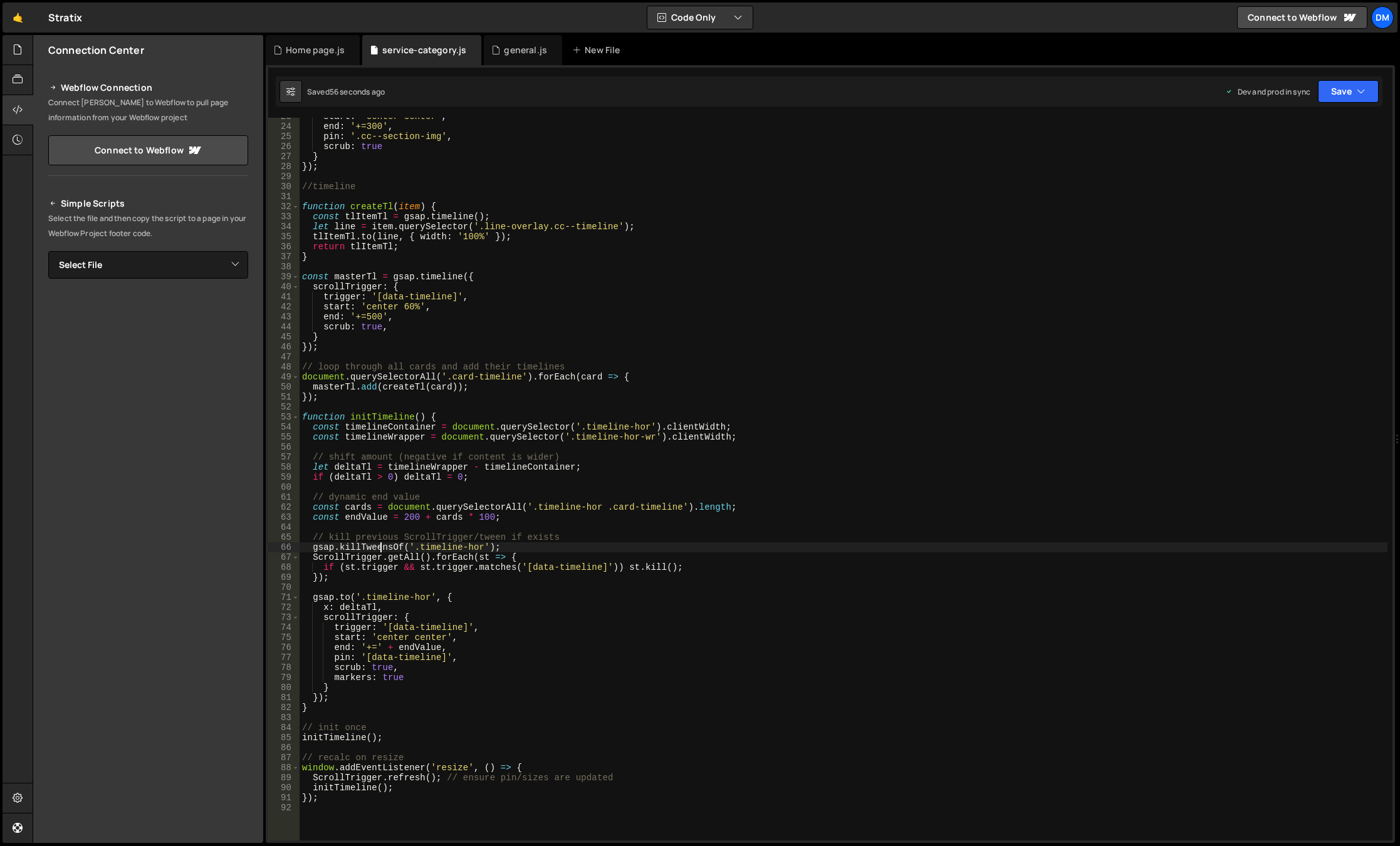
click at [381, 544] on div "start : 'center center' , end : '+=300' , pin : '.cc--section-img' , scrub : tr…" at bounding box center [843, 483] width 1088 height 743
click at [387, 548] on div "start : 'center center' , end : '+=300' , pin : '.cc--section-img' , scrub : tr…" at bounding box center [843, 483] width 1088 height 743
click at [499, 551] on div "start : 'center center' , end : '+=300' , pin : '.cc--section-img' , scrub : tr…" at bounding box center [843, 483] width 1088 height 743
click at [345, 570] on div "start : 'center center' , end : '+=300' , pin : '.cc--section-img' , scrub : tr…" at bounding box center [843, 483] width 1088 height 743
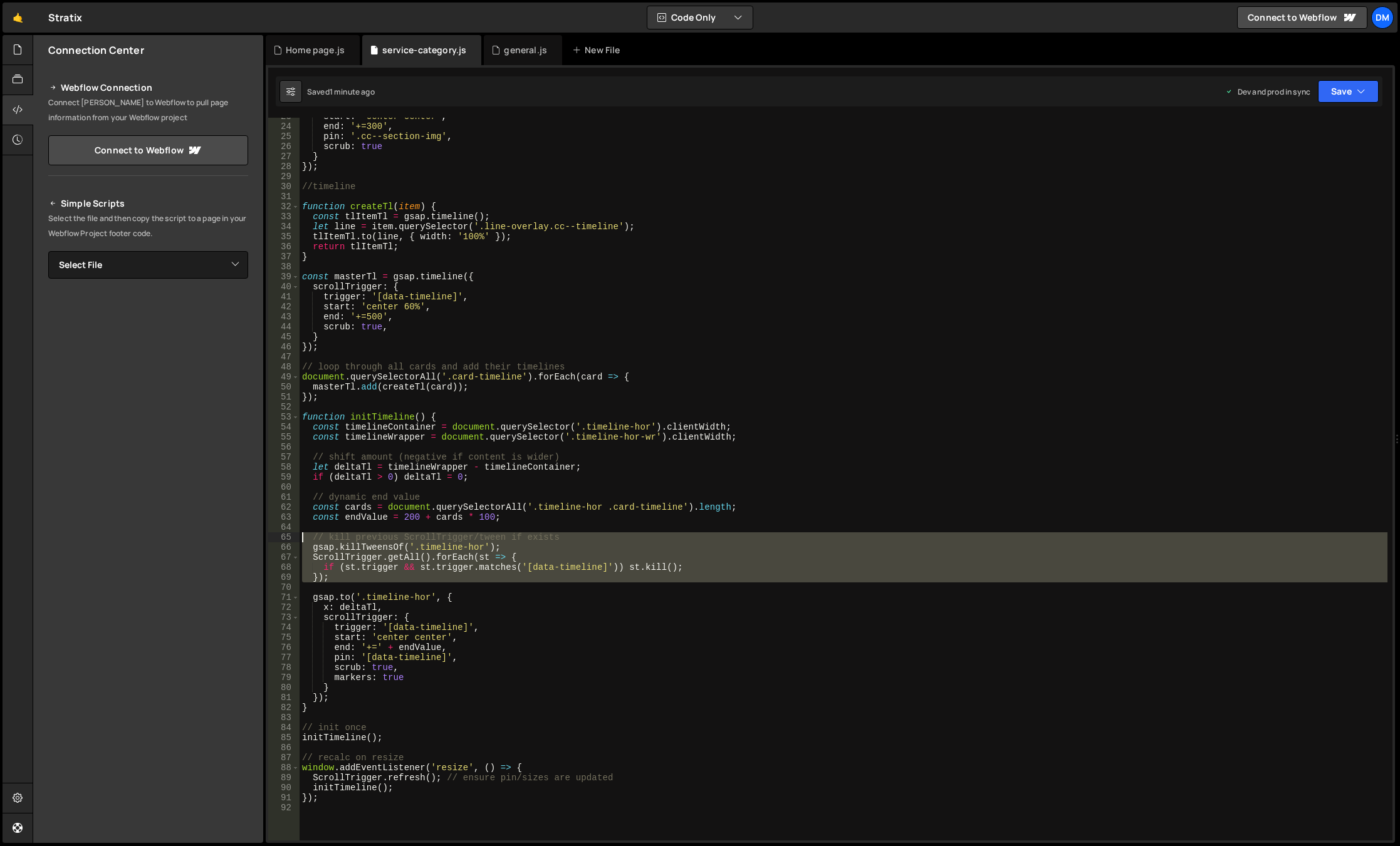
drag, startPoint x: 358, startPoint y: 585, endPoint x: 245, endPoint y: 539, distance: 122.0
click at [245, 539] on div "Files New File Javascript files 0 background.js 0 0 general.js 0 0 Home page.js…" at bounding box center [716, 439] width 1368 height 809
type textarea "// kill previous ScrollTrigger/tween if exists gsap.killTweensOf('.timeline-hor…"
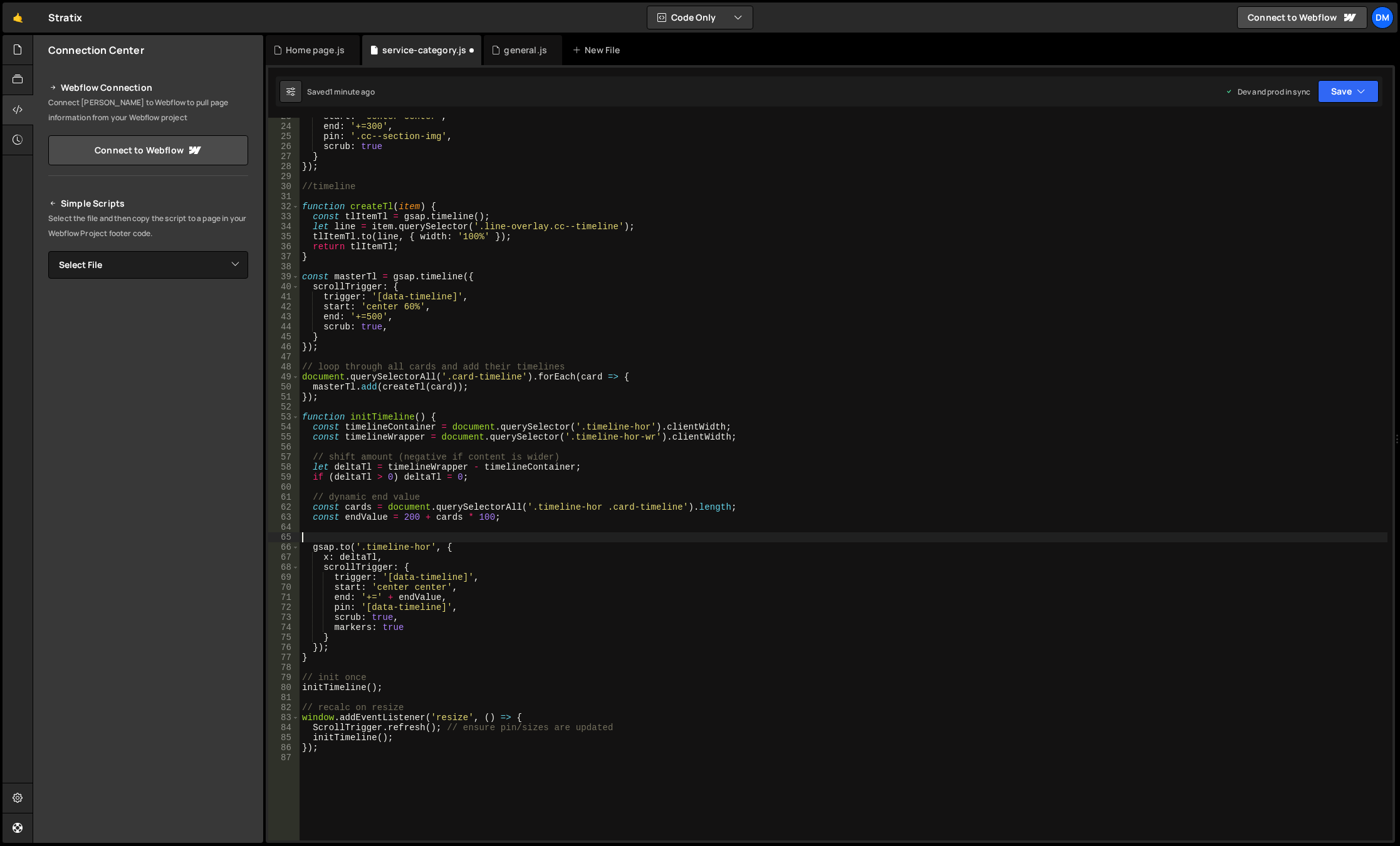
click at [850, 449] on div "start : 'center center' , end : '+=300' , pin : '.cc--section-img' , scrub : tr…" at bounding box center [843, 483] width 1088 height 743
drag, startPoint x: 1334, startPoint y: 98, endPoint x: 1331, endPoint y: 105, distance: 7.6
click at [1334, 98] on button "Save" at bounding box center [1348, 91] width 61 height 22
click at [1295, 164] on div "Save to Production S" at bounding box center [1306, 163] width 130 height 12
drag, startPoint x: 1337, startPoint y: 96, endPoint x: 1331, endPoint y: 105, distance: 10.8
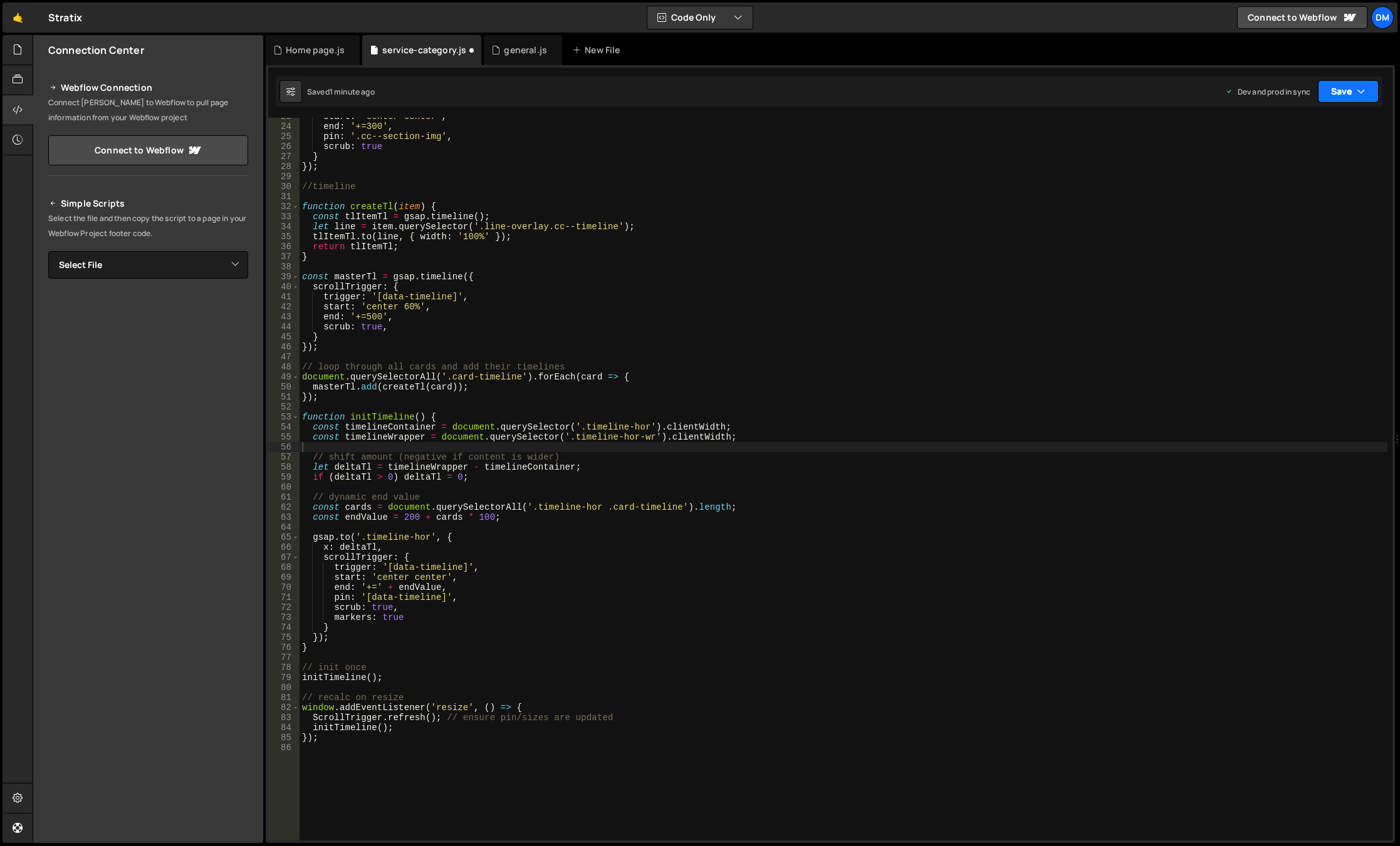
click at [1337, 94] on button "Save" at bounding box center [1348, 91] width 61 height 22
click at [1311, 125] on div "Save to Staging S" at bounding box center [1306, 122] width 130 height 12
type textarea "const cards = document.querySelectorAll('.timeline-hor .card-timeline').length;"
click at [528, 510] on div "start : 'center center' , end : '+=300' , pin : '.cc--section-img' , scrub : tr…" at bounding box center [843, 483] width 1088 height 743
drag, startPoint x: 437, startPoint y: 660, endPoint x: 408, endPoint y: 682, distance: 36.4
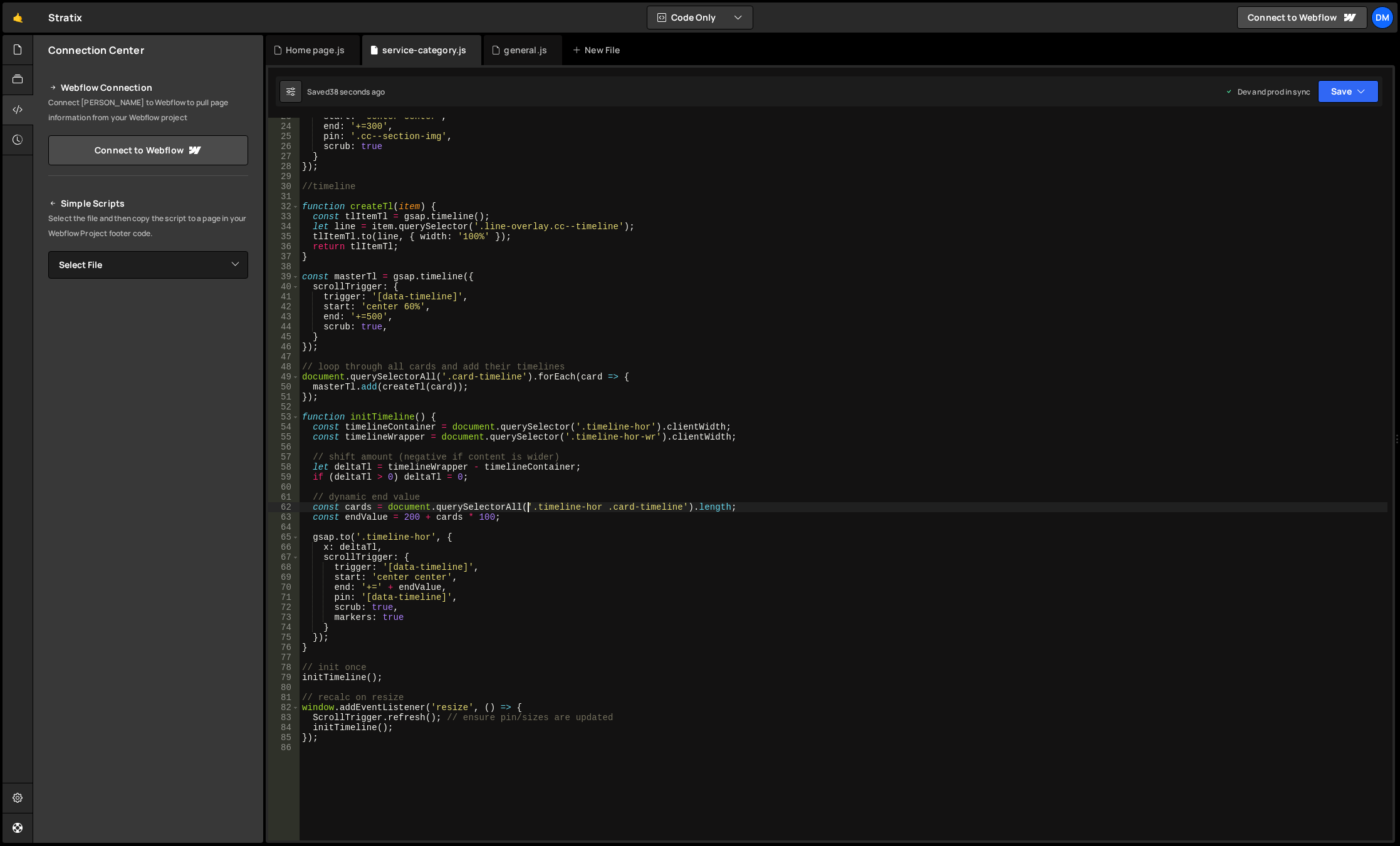
click at [437, 660] on div "start : 'center center' , end : '+=300' , pin : '.cc--section-img' , scrub : tr…" at bounding box center [843, 483] width 1088 height 743
click at [343, 745] on div "start : 'center center' , end : '+=300' , pin : '.cc--section-img' , scrub : tr…" at bounding box center [843, 483] width 1088 height 743
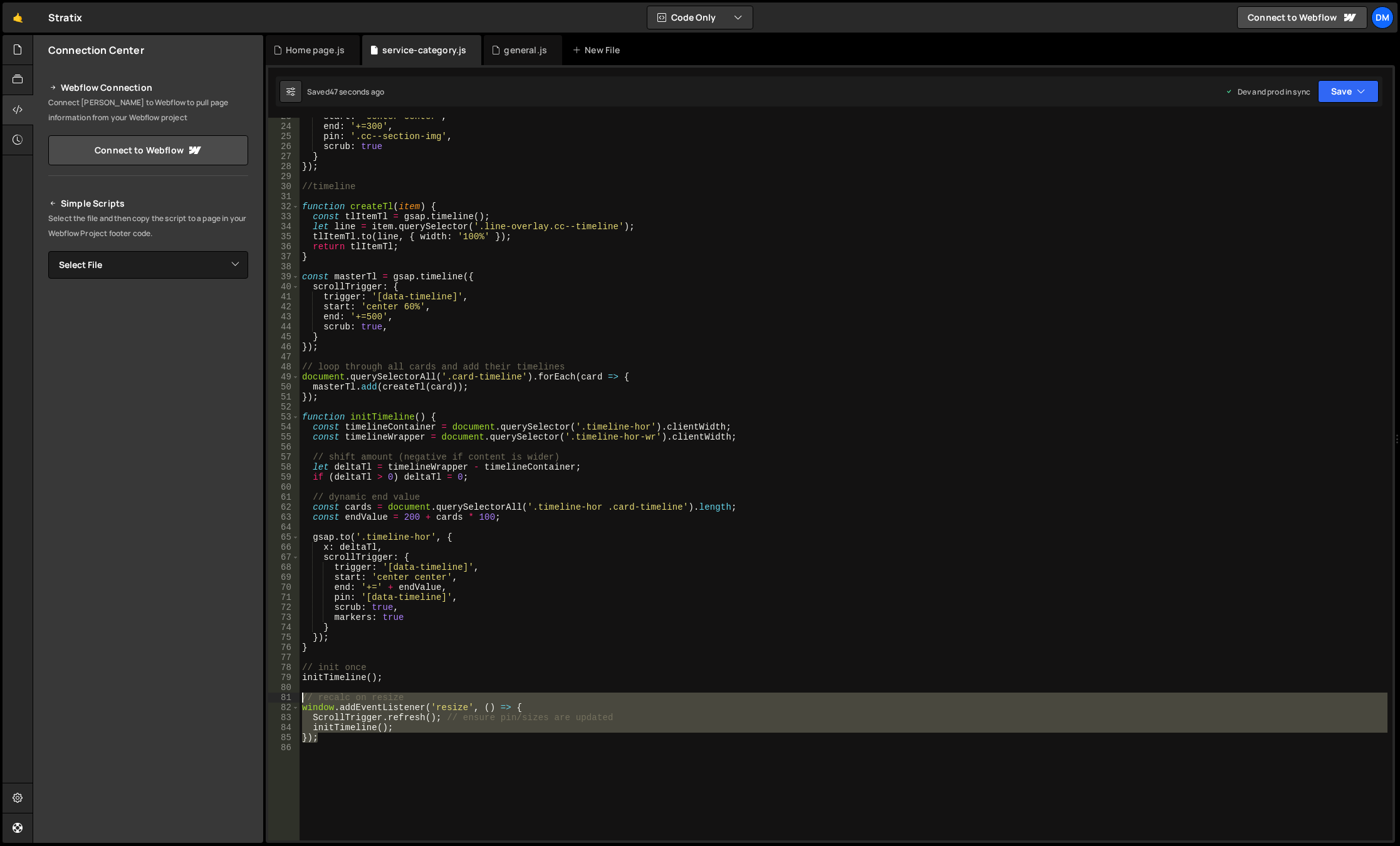
drag, startPoint x: 341, startPoint y: 740, endPoint x: 281, endPoint y: 698, distance: 73.2
click at [281, 698] on div "23 24 25 26 27 28 29 30 31 32 33 34 35 36 37 38 39 40 41 42 43 44 45 46 47 48 4…" at bounding box center [830, 479] width 1124 height 723
click at [562, 714] on div "start : 'center center' , end : '+=300' , pin : '.cc--section-img' , scrub : tr…" at bounding box center [843, 479] width 1088 height 723
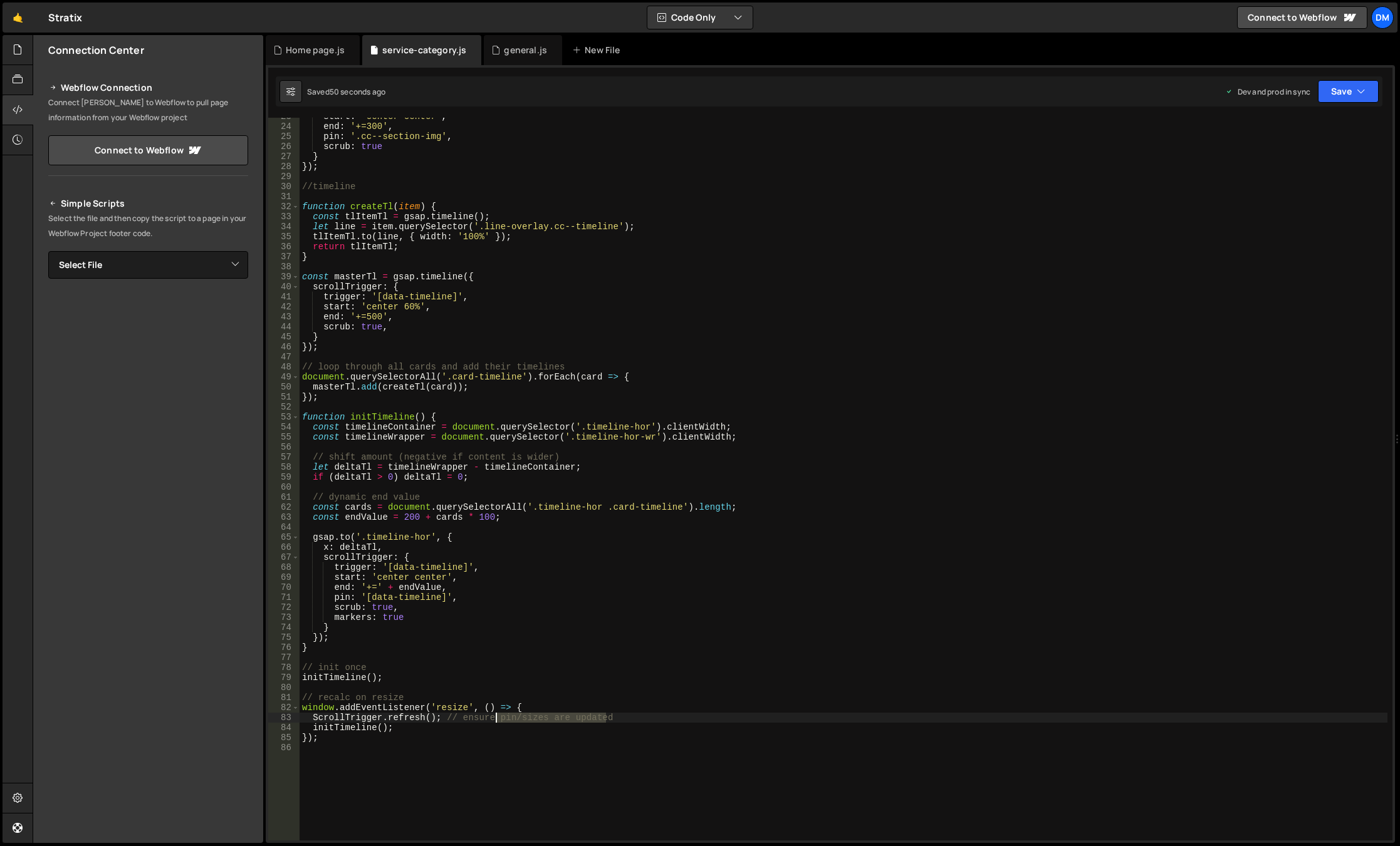
drag, startPoint x: 632, startPoint y: 718, endPoint x: 496, endPoint y: 718, distance: 136.0
click at [496, 718] on div "start : 'center center' , end : '+=300' , pin : '.cc--section-img' , scrub : tr…" at bounding box center [843, 483] width 1088 height 743
click at [494, 720] on div "start : 'center center' , end : '+=300' , pin : '.cc--section-img' , scrub : tr…" at bounding box center [843, 479] width 1088 height 723
click at [426, 536] on div "start : 'center center' , end : '+=300' , pin : '.cc--section-img' , scrub : tr…" at bounding box center [843, 483] width 1088 height 743
click at [429, 419] on div "start : 'center center' , end : '+=300' , pin : '.cc--section-img' , scrub : tr…" at bounding box center [843, 483] width 1088 height 743
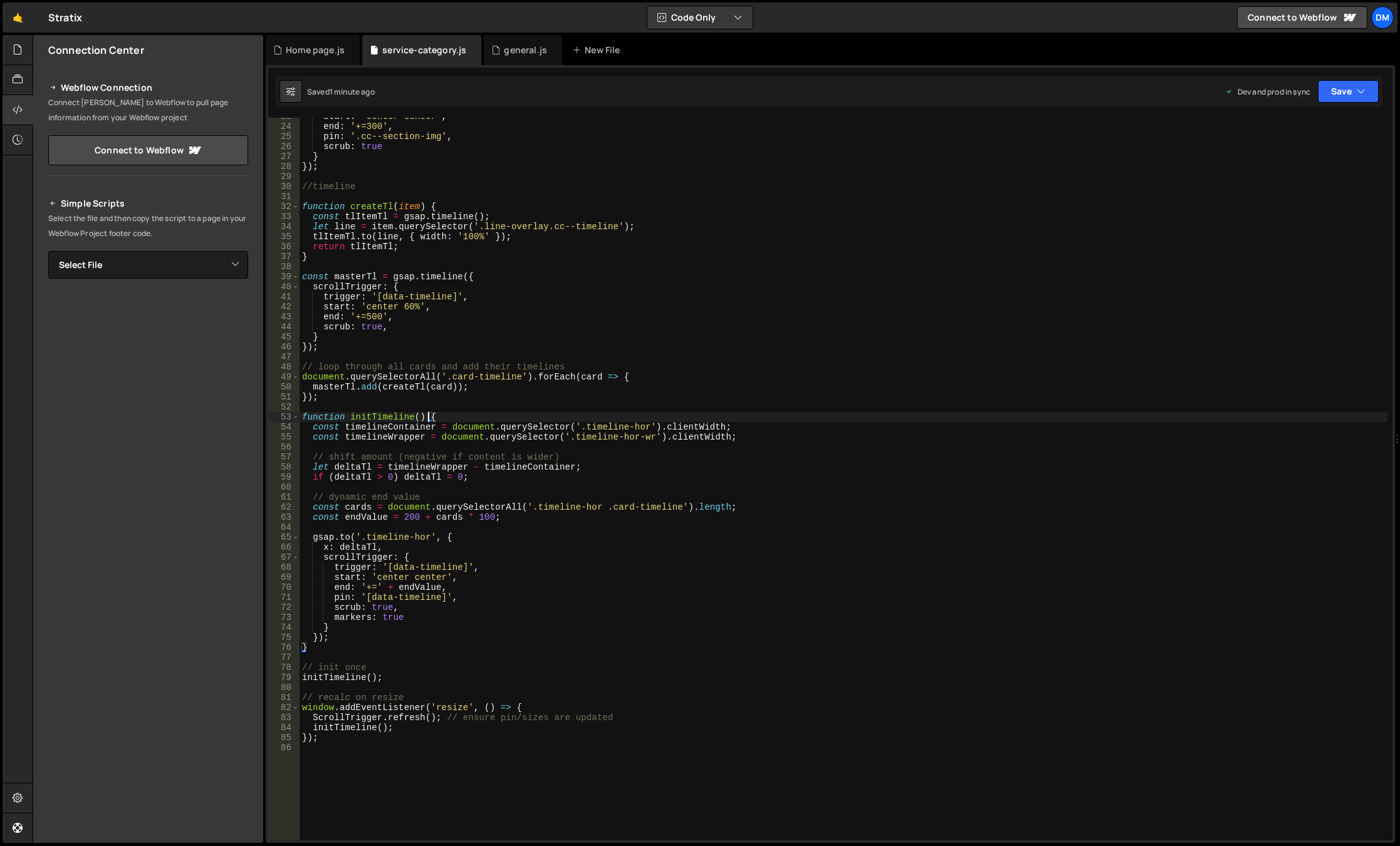
click at [429, 419] on div "start : 'center center' , end : '+=300' , pin : '.cc--section-img' , scrub : tr…" at bounding box center [843, 483] width 1088 height 743
click at [1342, 101] on button "Save" at bounding box center [1348, 91] width 61 height 22
click at [1313, 133] on div "Saved 1 minute ago" at bounding box center [1306, 135] width 130 height 15
click at [1353, 96] on button "Save" at bounding box center [1348, 91] width 61 height 22
click at [1308, 159] on div "Save to Production S" at bounding box center [1306, 163] width 130 height 12
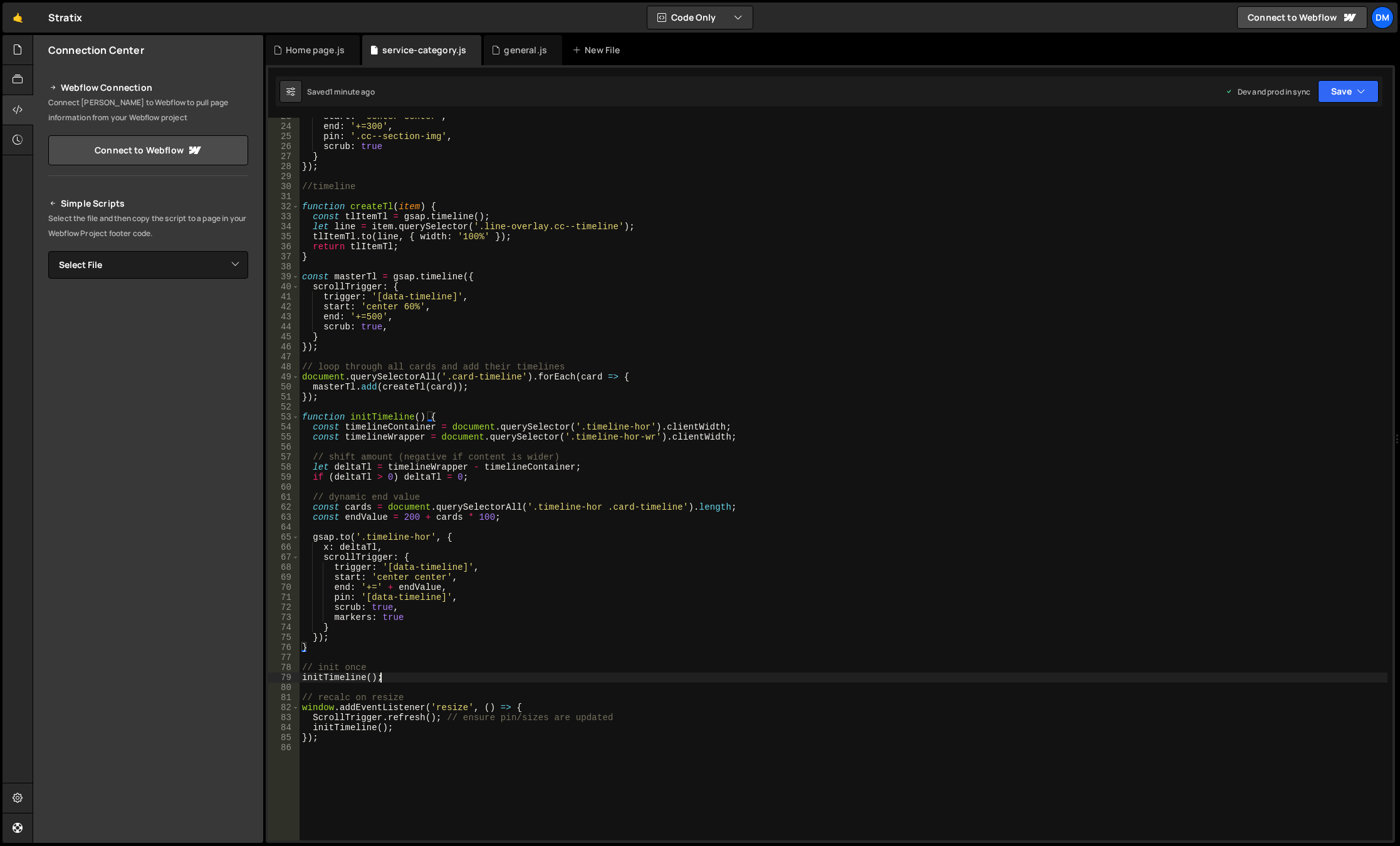
drag, startPoint x: 467, startPoint y: 678, endPoint x: 480, endPoint y: 707, distance: 31.8
click at [468, 678] on div "start : 'center center' , end : '+=300' , pin : '.cc--section-img' , scrub : tr…" at bounding box center [843, 483] width 1088 height 743
click at [605, 715] on div "start : 'center center' , end : '+=300' , pin : '.cc--section-img' , scrub : tr…" at bounding box center [843, 483] width 1088 height 743
click at [617, 717] on div "start : 'center center' , end : '+=300' , pin : '.cc--section-img' , scrub : tr…" at bounding box center [843, 483] width 1088 height 743
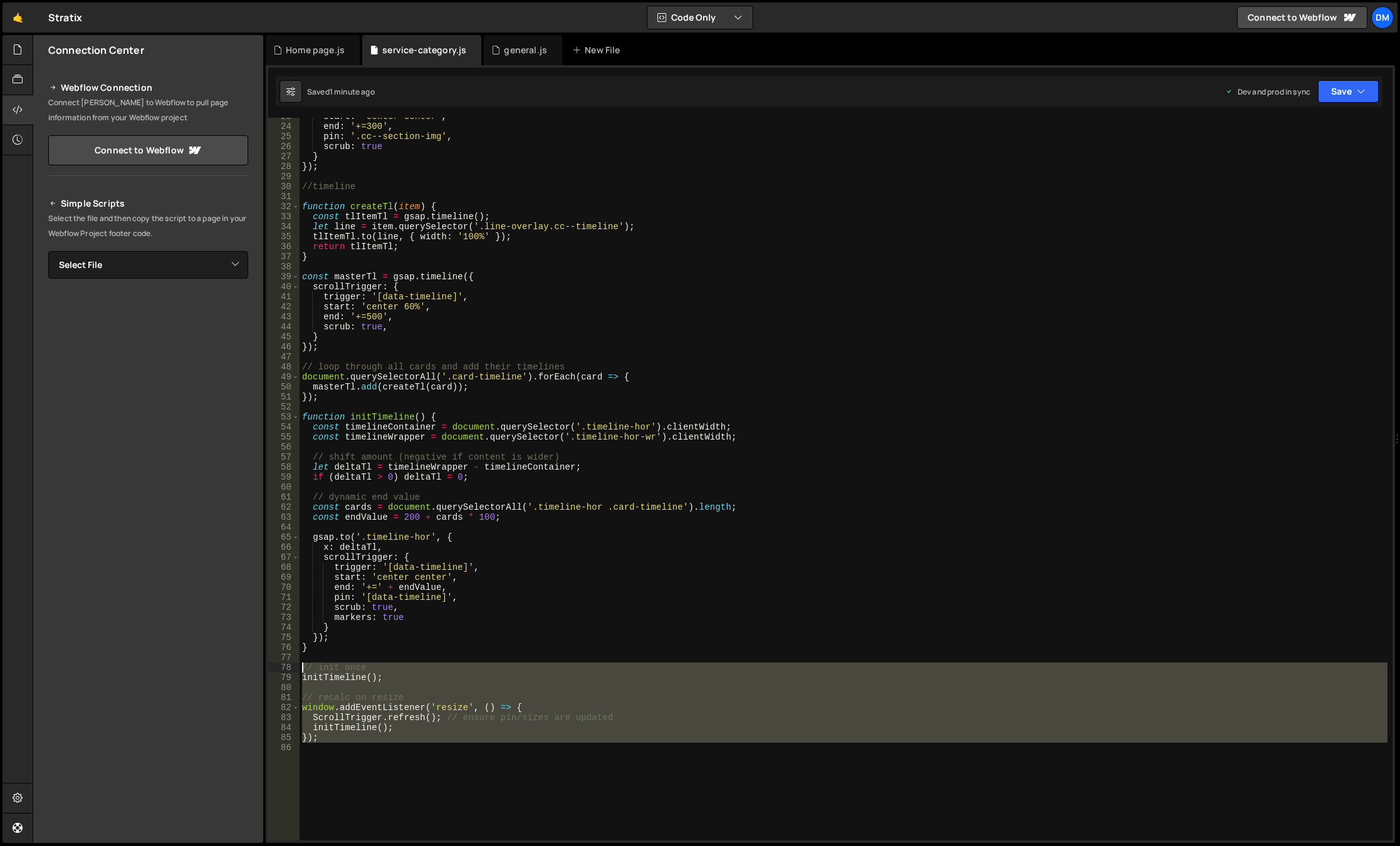
drag, startPoint x: 336, startPoint y: 738, endPoint x: 228, endPoint y: 671, distance: 127.1
click at [228, 671] on div "Files New File Javascript files 0 background.js 0 0 general.js 0 0 Home page.js…" at bounding box center [716, 439] width 1368 height 809
click at [427, 417] on div "start : 'center center' , end : '+=300' , pin : '.cc--section-img' , scrub : tr…" at bounding box center [843, 483] width 1088 height 743
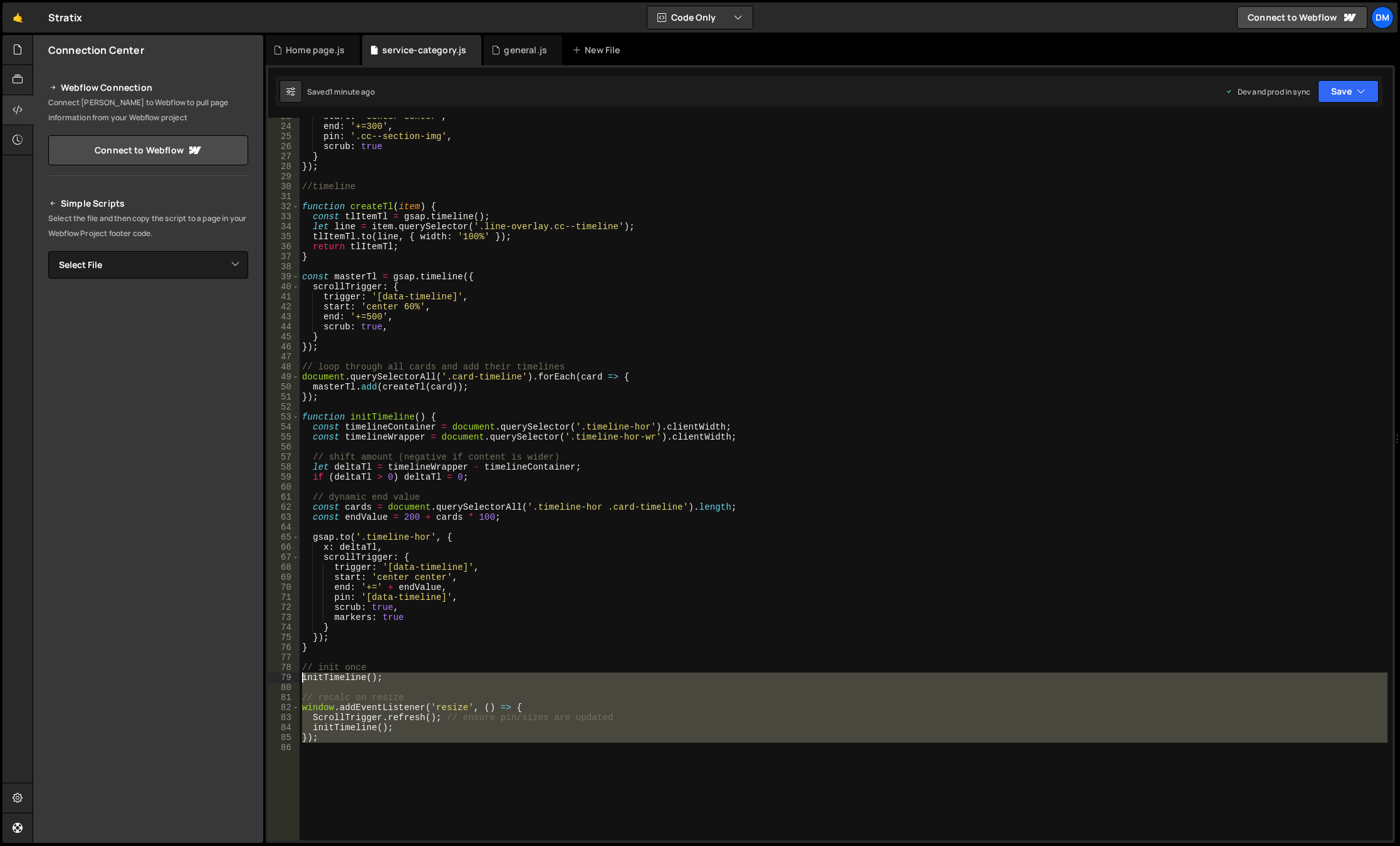
drag, startPoint x: 381, startPoint y: 779, endPoint x: 262, endPoint y: 671, distance: 160.7
click at [262, 671] on div "Files New File Javascript files 0 background.js 0 0 general.js 0 0 Home page.js…" at bounding box center [716, 439] width 1368 height 809
type textarea "// init once initTimeline();"
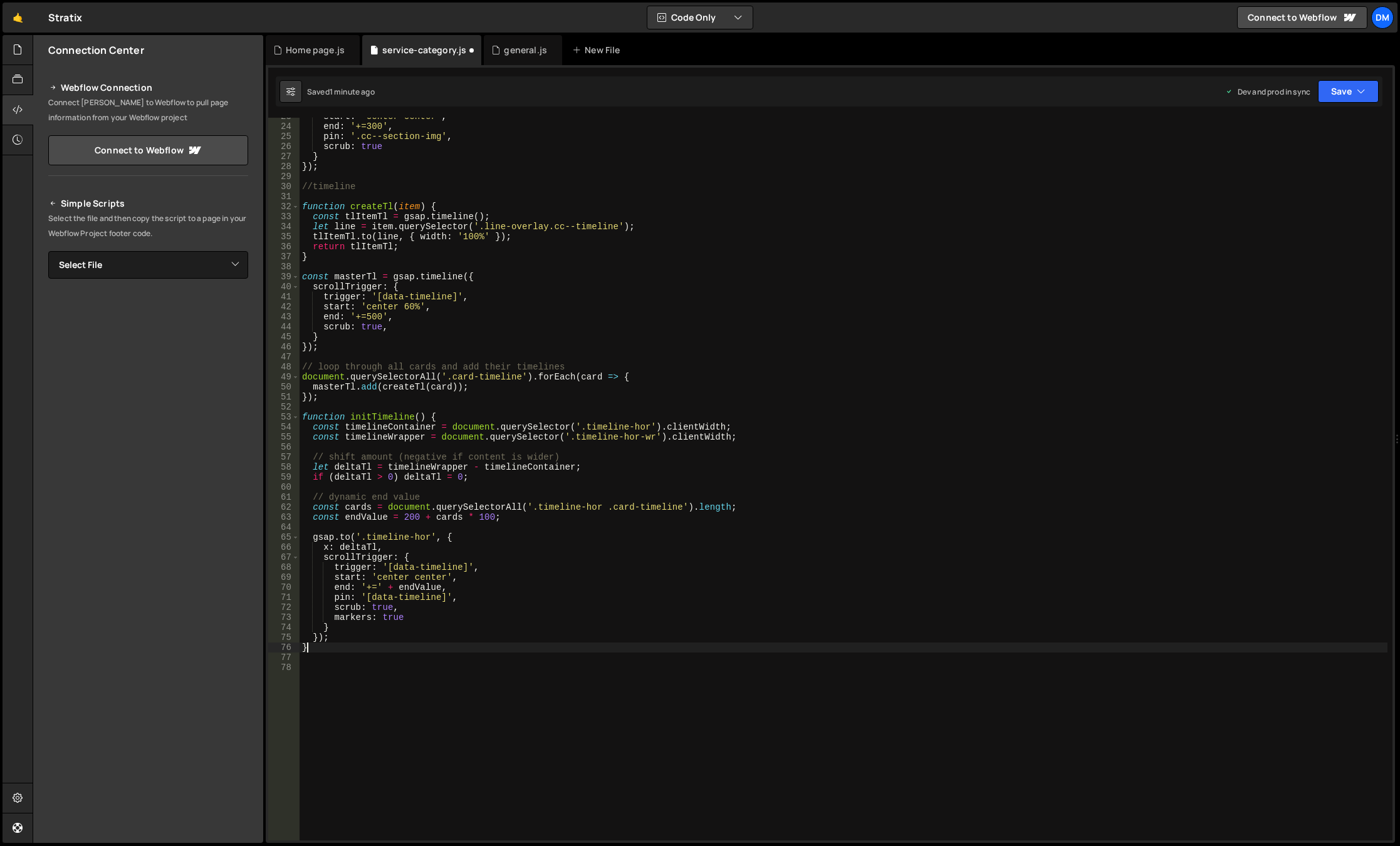
click at [324, 648] on div "start : 'center center' , end : '+=300' , pin : '.cc--section-img' , scrub : tr…" at bounding box center [843, 483] width 1088 height 743
type textarea "}"
drag, startPoint x: 434, startPoint y: 418, endPoint x: 255, endPoint y: 418, distance: 179.0
click at [255, 418] on div "Files New File Javascript files 0 background.js 0 0 general.js 0 0 Home page.js…" at bounding box center [716, 439] width 1368 height 809
type textarea "function initTimeline() {"
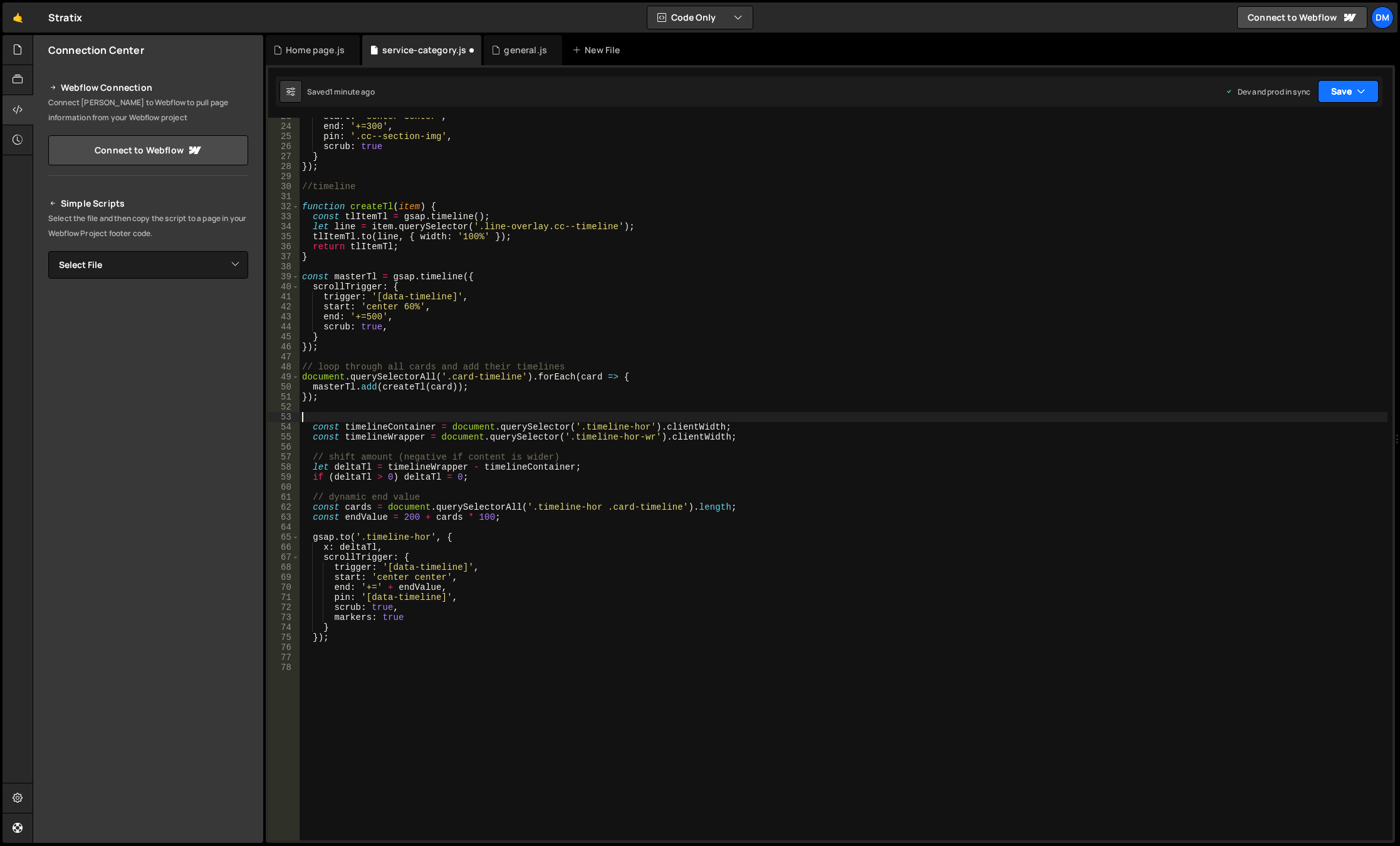
click at [1340, 89] on button "Save" at bounding box center [1348, 91] width 61 height 22
click at [1308, 118] on div "Save to Staging S" at bounding box center [1306, 122] width 130 height 12
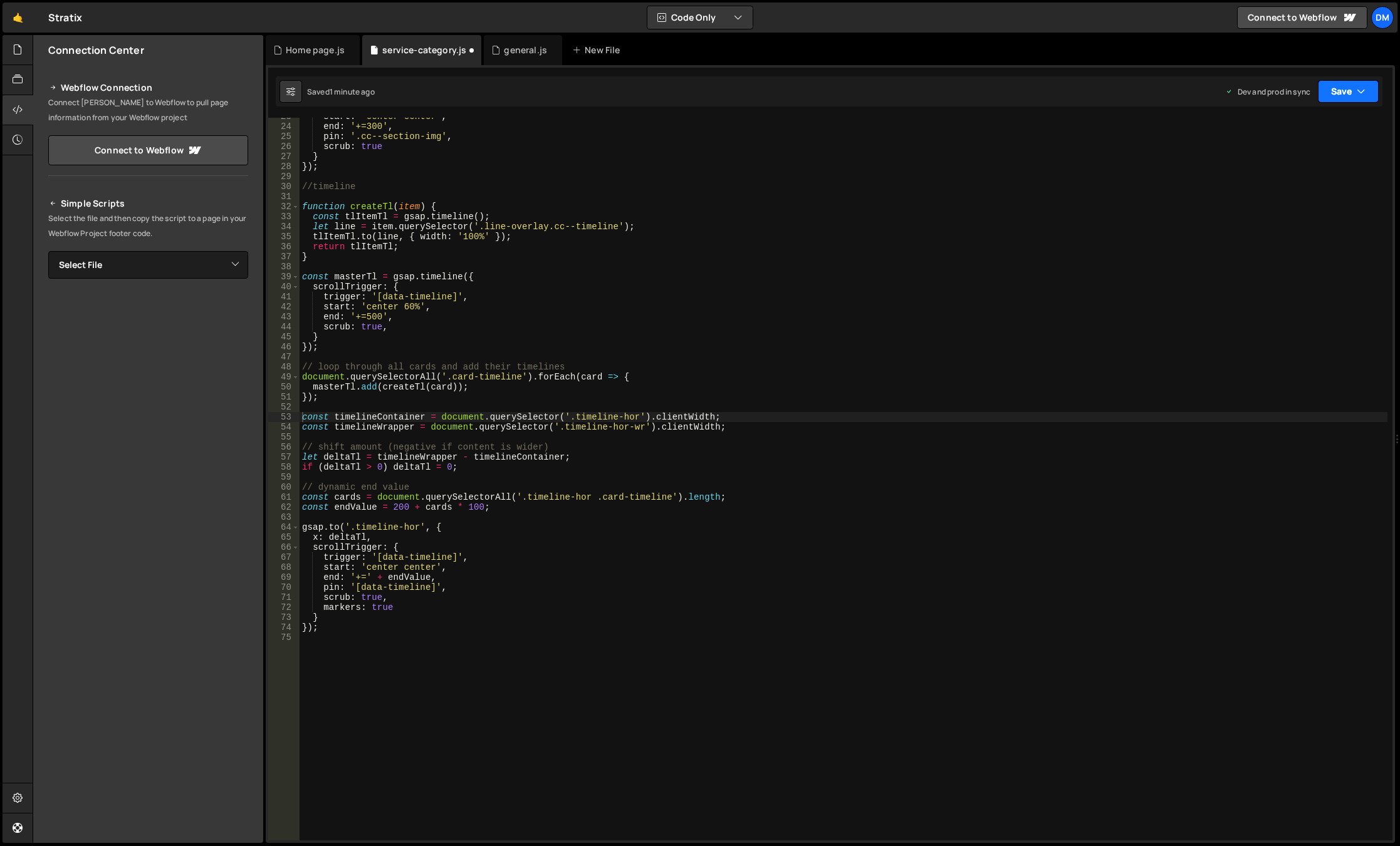
click at [1337, 101] on button "Save" at bounding box center [1348, 91] width 61 height 22
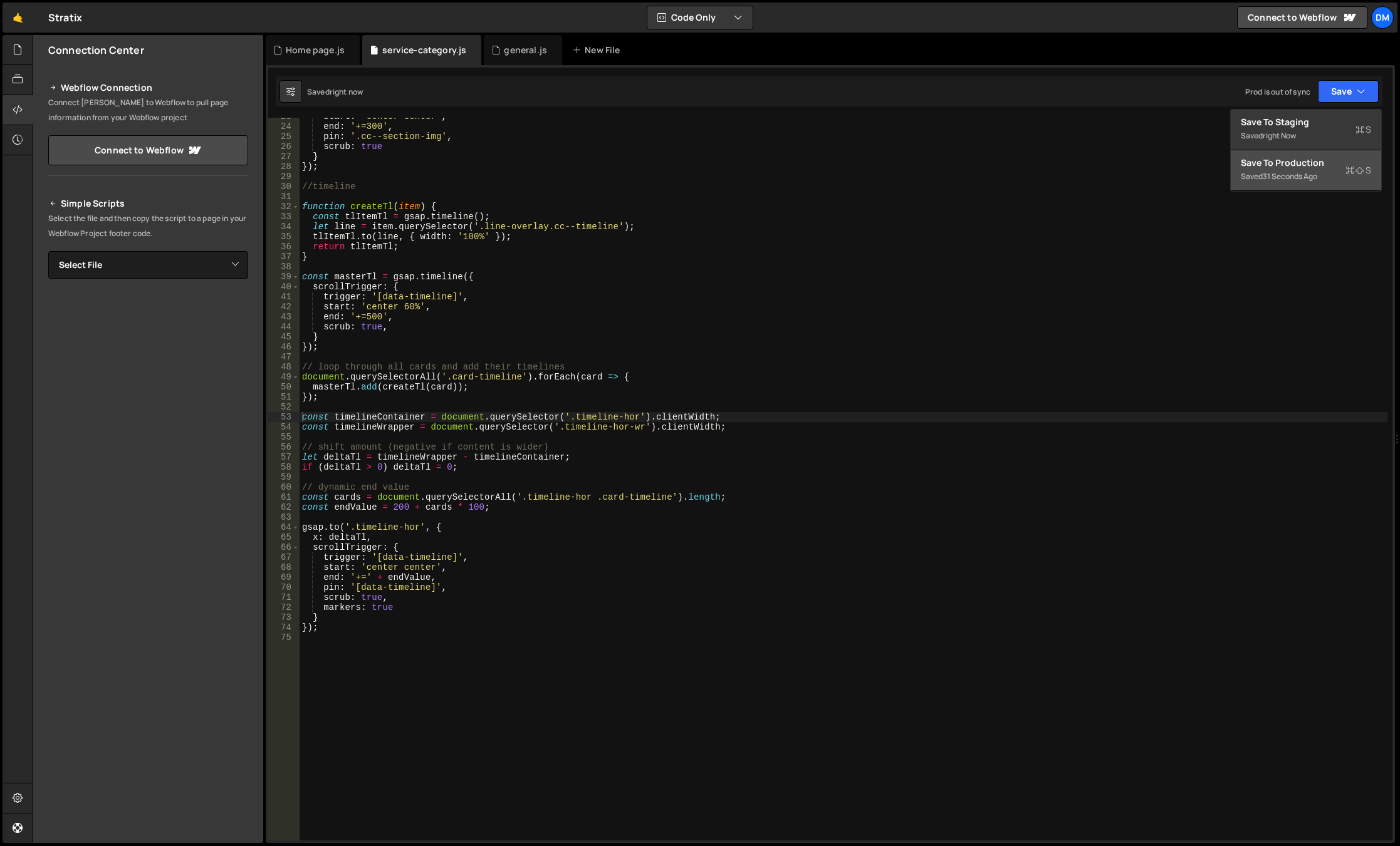
click at [1292, 165] on div "Save to Production S" at bounding box center [1306, 163] width 130 height 12
type textarea "});"
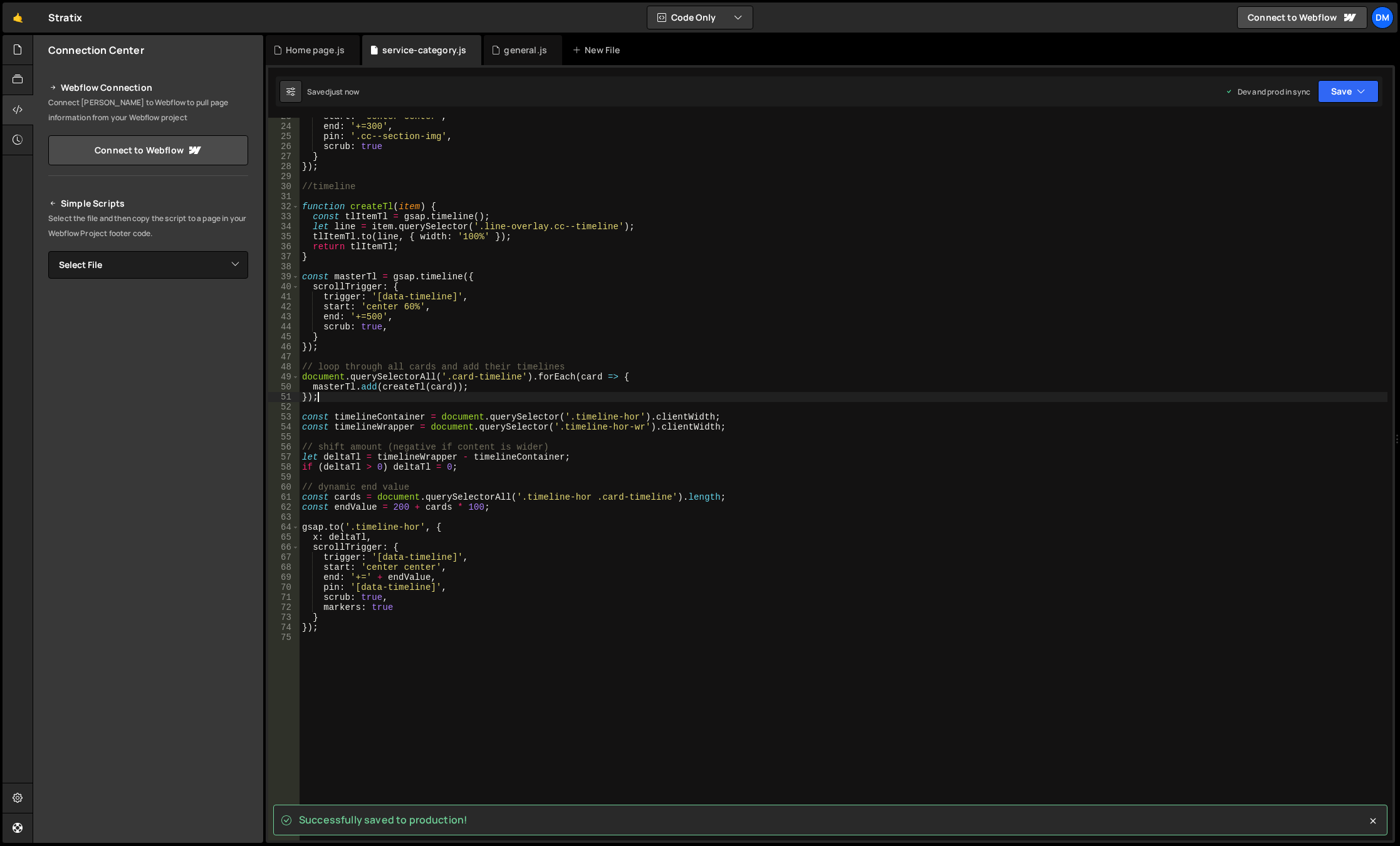
click at [354, 401] on div "start : 'center center' , end : '+=300' , pin : '.cc--section-img' , scrub : tr…" at bounding box center [843, 483] width 1088 height 743
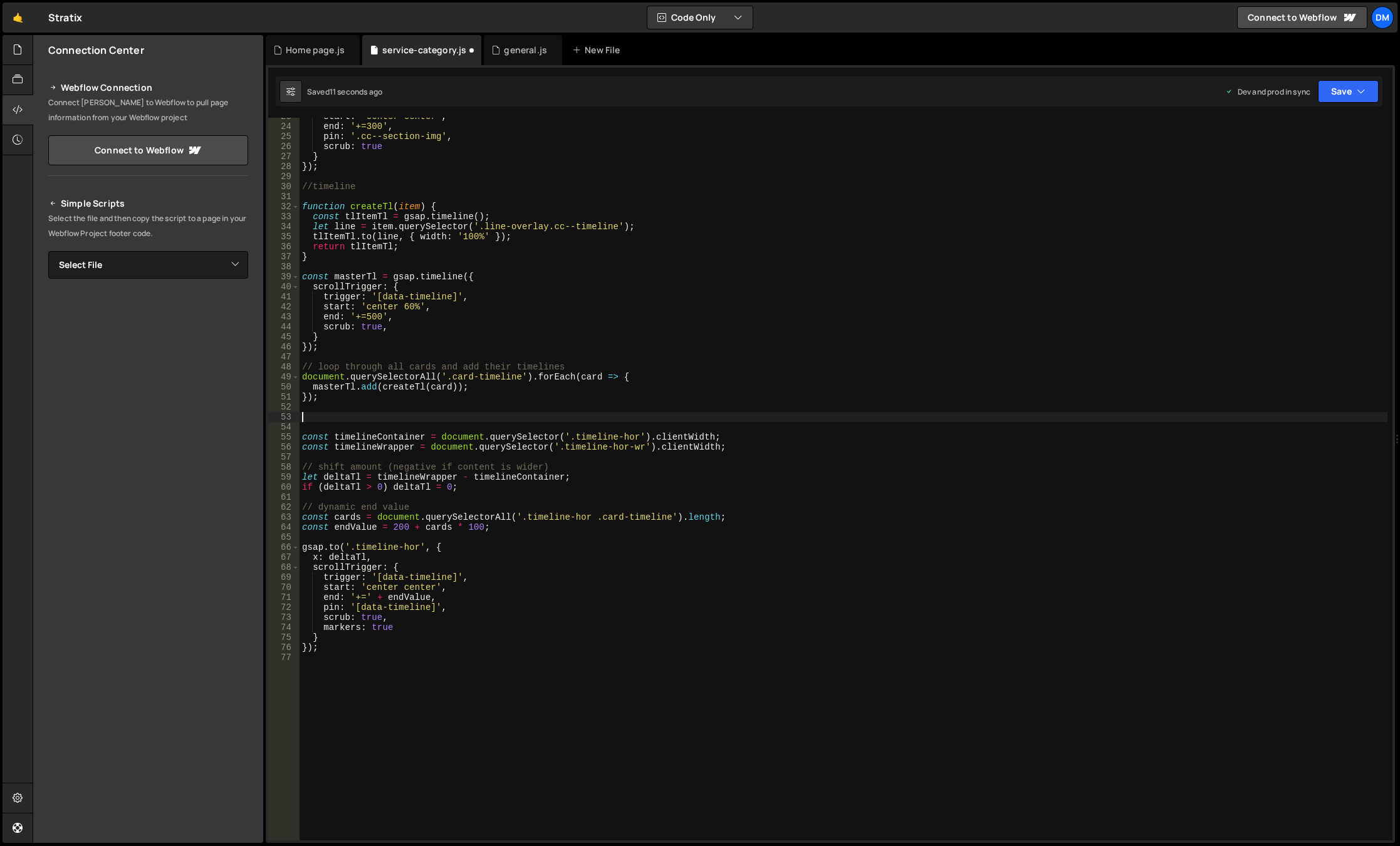
click at [514, 412] on div "start : 'center center' , end : '+=300' , pin : '.cc--section-img' , scrub : tr…" at bounding box center [843, 483] width 1088 height 743
click at [444, 460] on div "start : 'center center' , end : '+=300' , pin : '.cc--section-img' , scrub : tr…" at bounding box center [843, 483] width 1088 height 743
drag, startPoint x: 401, startPoint y: 308, endPoint x: 409, endPoint y: 309, distance: 8.1
click at [409, 309] on div "start : 'center center' , end : '+=300' , pin : '.cc--section-img' , scrub : tr…" at bounding box center [843, 483] width 1088 height 743
click at [857, 247] on div "start : 'center center' , end : '+=300' , pin : '.cc--section-img' , scrub : tr…" at bounding box center [843, 483] width 1088 height 743
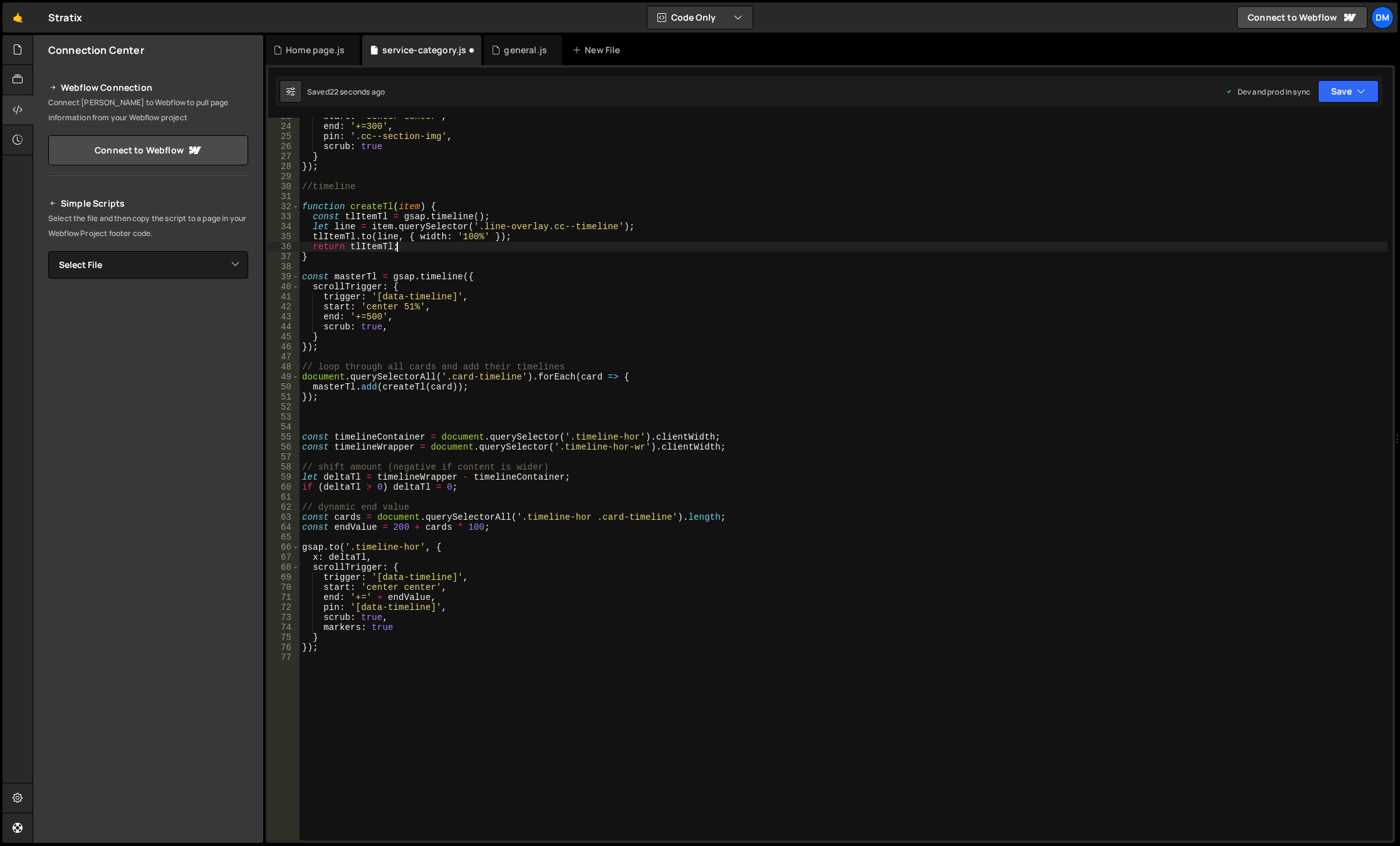
scroll to position [0, 6]
type textarea "return tlItemTl;"
click at [1328, 90] on button "Save" at bounding box center [1348, 91] width 61 height 22
click at [1328, 114] on button "Save to Staging S Saved 23 seconds ago" at bounding box center [1306, 130] width 150 height 41
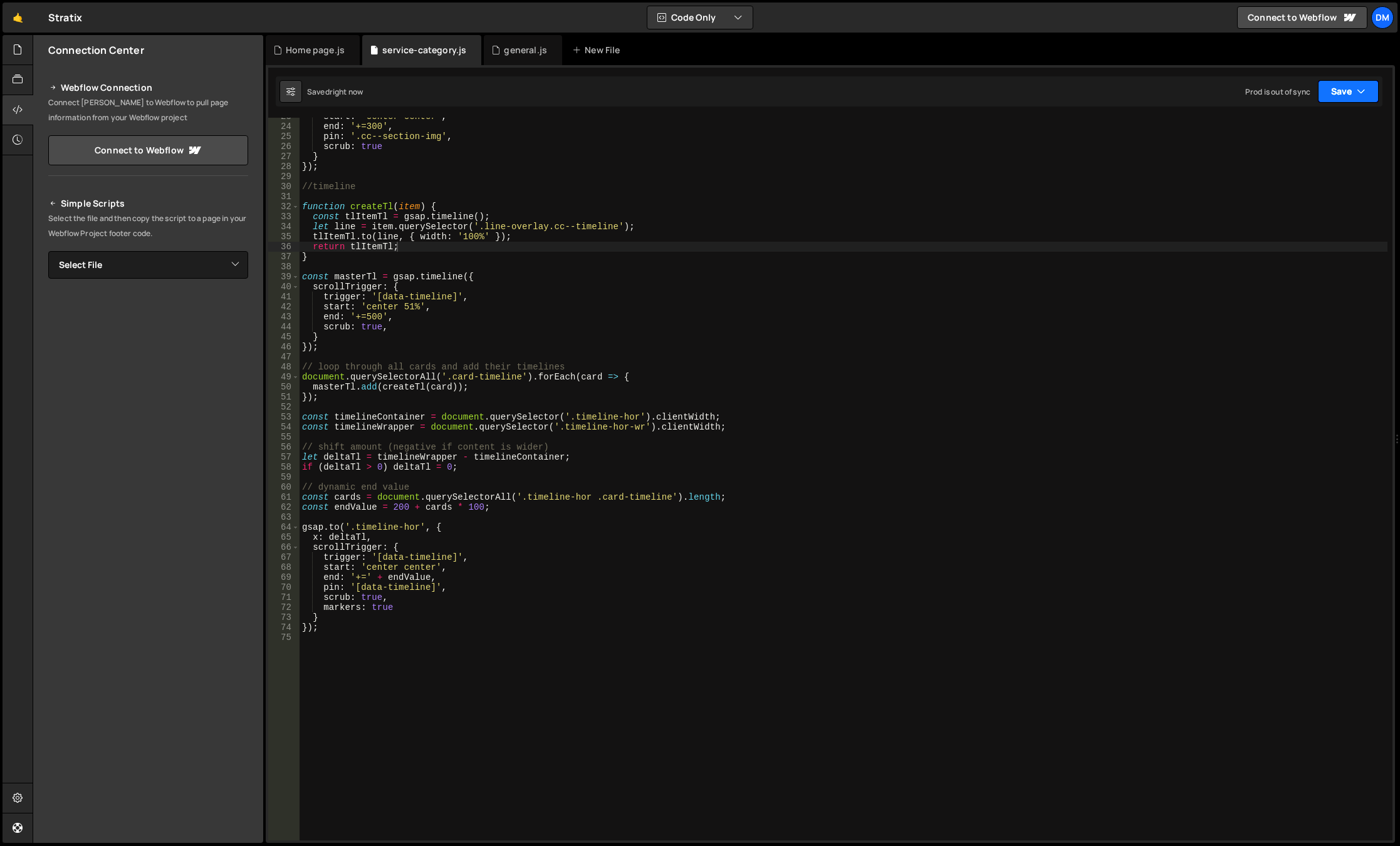
click at [1341, 90] on button "Save" at bounding box center [1348, 91] width 61 height 22
click at [1292, 162] on div "Save to Production S" at bounding box center [1306, 163] width 130 height 12
click at [627, 481] on div "start : 'center center' , end : '+=300' , pin : '.cc--section-img' , scrub : tr…" at bounding box center [843, 483] width 1088 height 743
click at [432, 556] on div "start : 'center center' , end : '+=300' , pin : '.cc--section-img' , scrub : tr…" at bounding box center [843, 483] width 1088 height 743
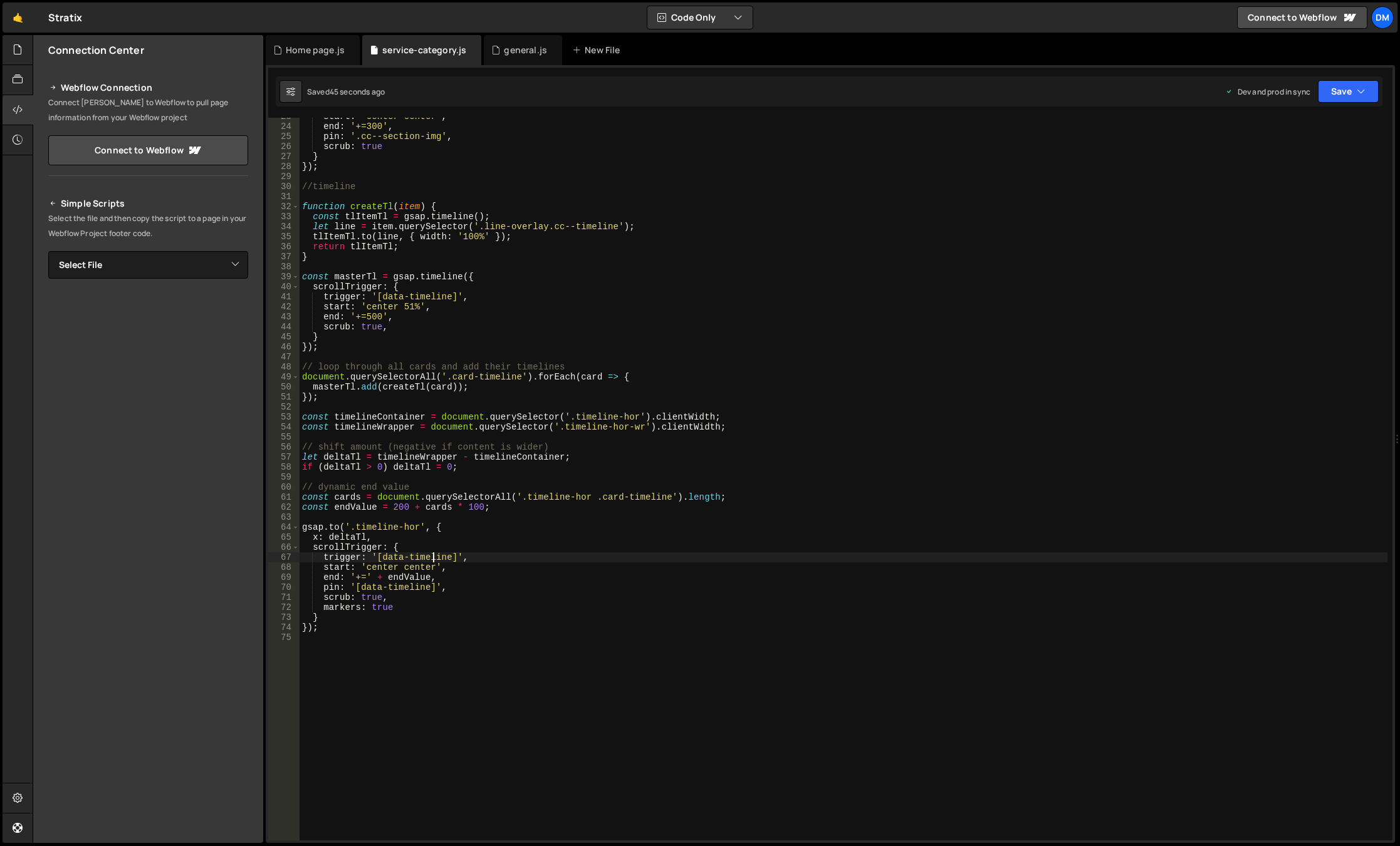
click at [429, 562] on div "start : 'center center' , end : '+=300' , pin : '.cc--section-img' , scrub : tr…" at bounding box center [843, 483] width 1088 height 743
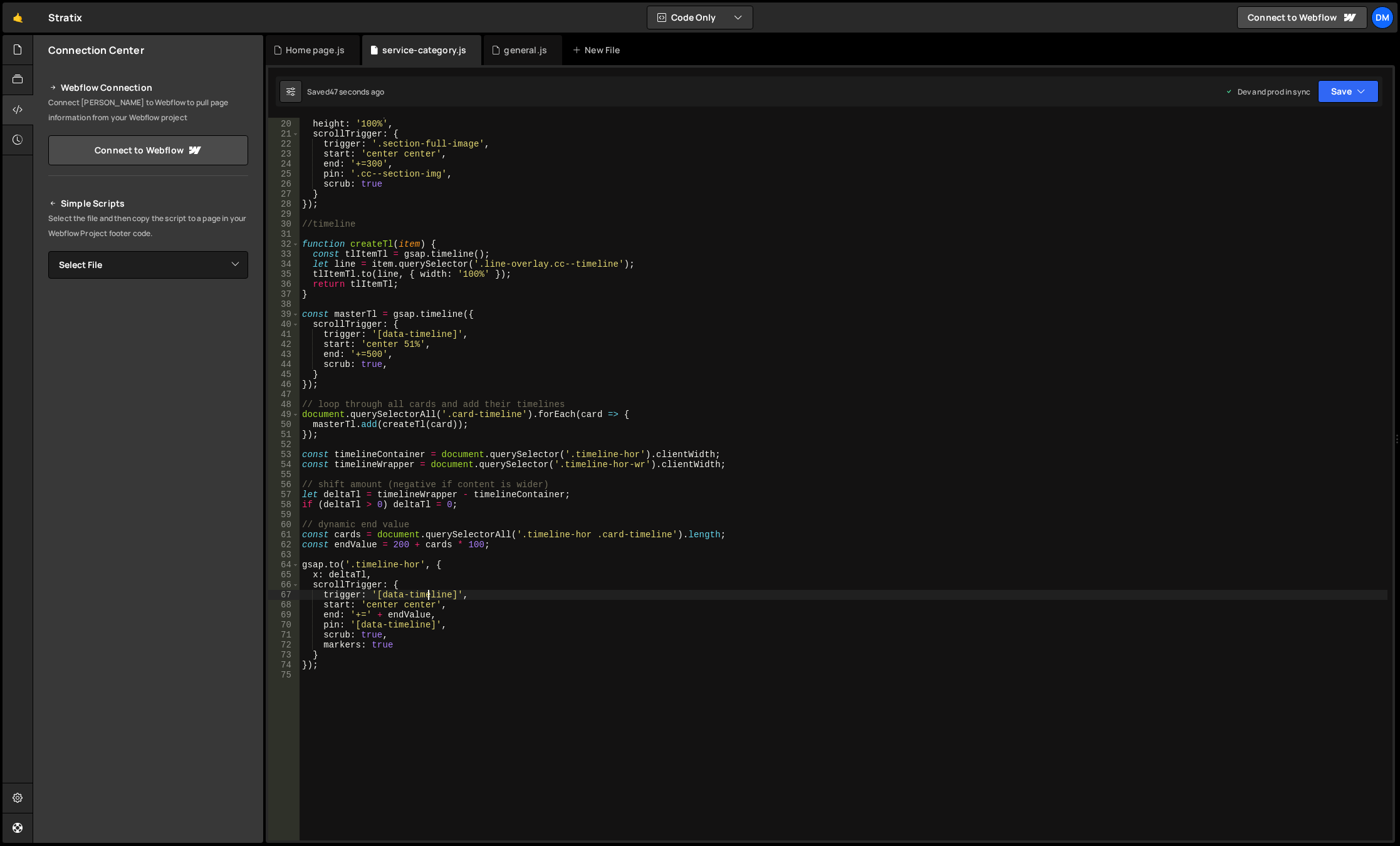
click at [555, 561] on div "width : '100%' , height : '100%' , scrollTrigger : { trigger : '.section-full-i…" at bounding box center [843, 480] width 1088 height 743
click at [568, 503] on div "width : '100%' , height : '100%' , scrollTrigger : { trigger : '.section-full-i…" at bounding box center [843, 480] width 1088 height 743
click at [487, 523] on div "width : '100%' , height : '100%' , scrollTrigger : { trigger : '.section-full-i…" at bounding box center [843, 480] width 1088 height 743
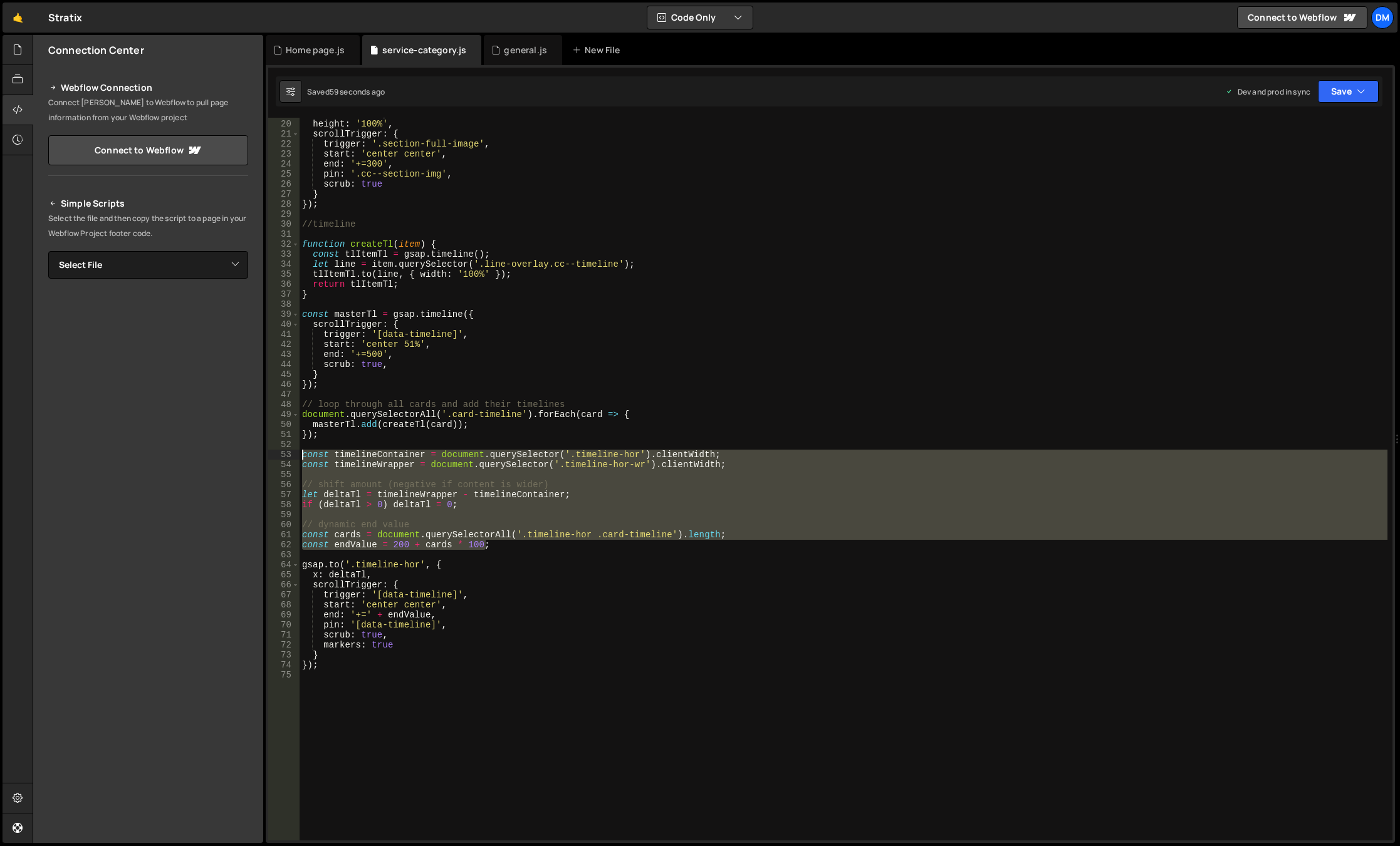
drag, startPoint x: 513, startPoint y: 548, endPoint x: 283, endPoint y: 454, distance: 248.5
click at [283, 454] on div "// dynamic end value 19 20 21 22 23 24 25 26 27 28 29 30 31 32 33 34 35 36 37 3…" at bounding box center [830, 479] width 1124 height 723
type textarea "const timelineContainer = document.querySelector('.timeline-hor').clientWidth; …"
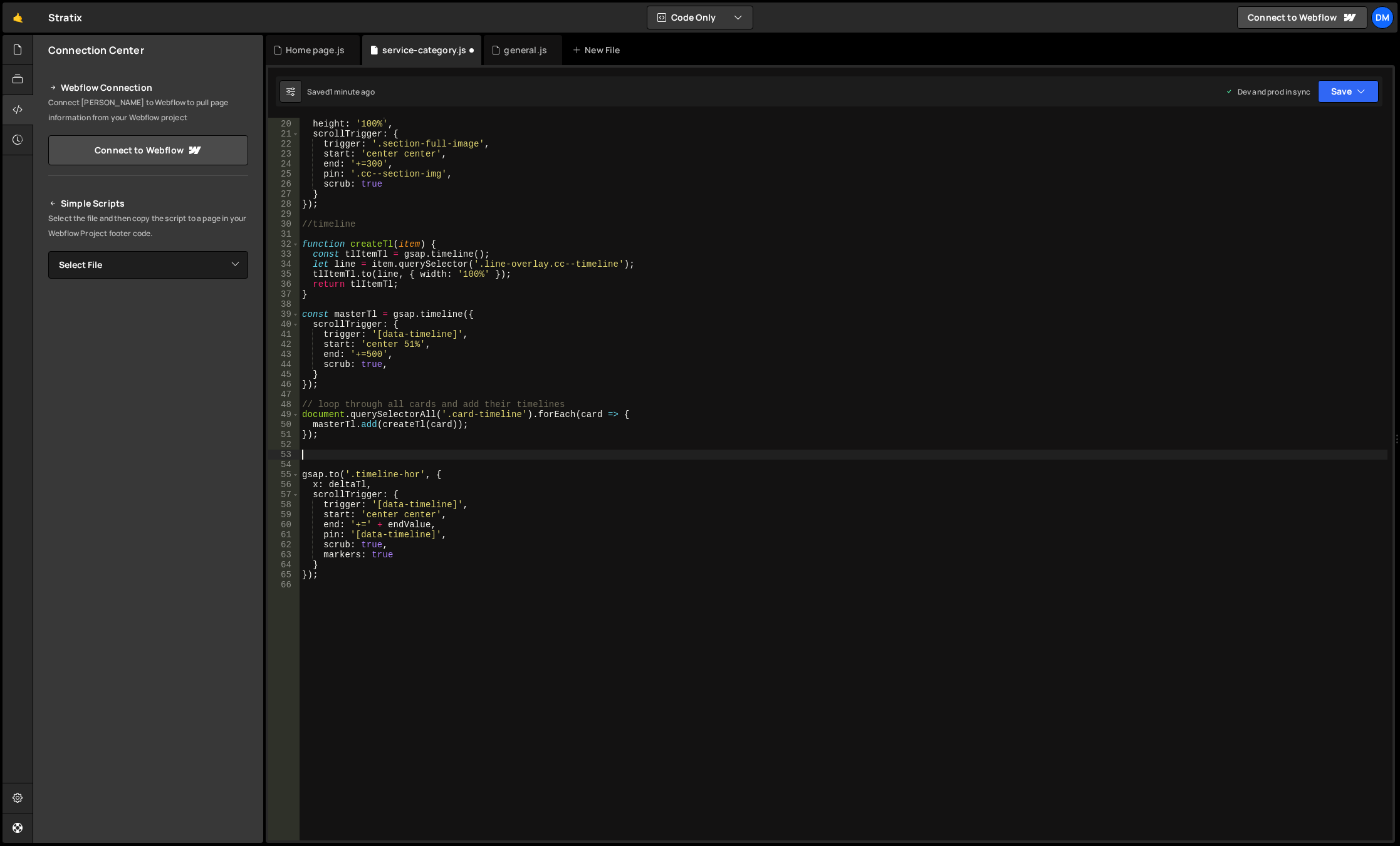
click at [399, 223] on div "width : '100%' , height : '100%' , scrollTrigger : { trigger : '.section-full-i…" at bounding box center [843, 480] width 1088 height 743
type textarea "//timeline"
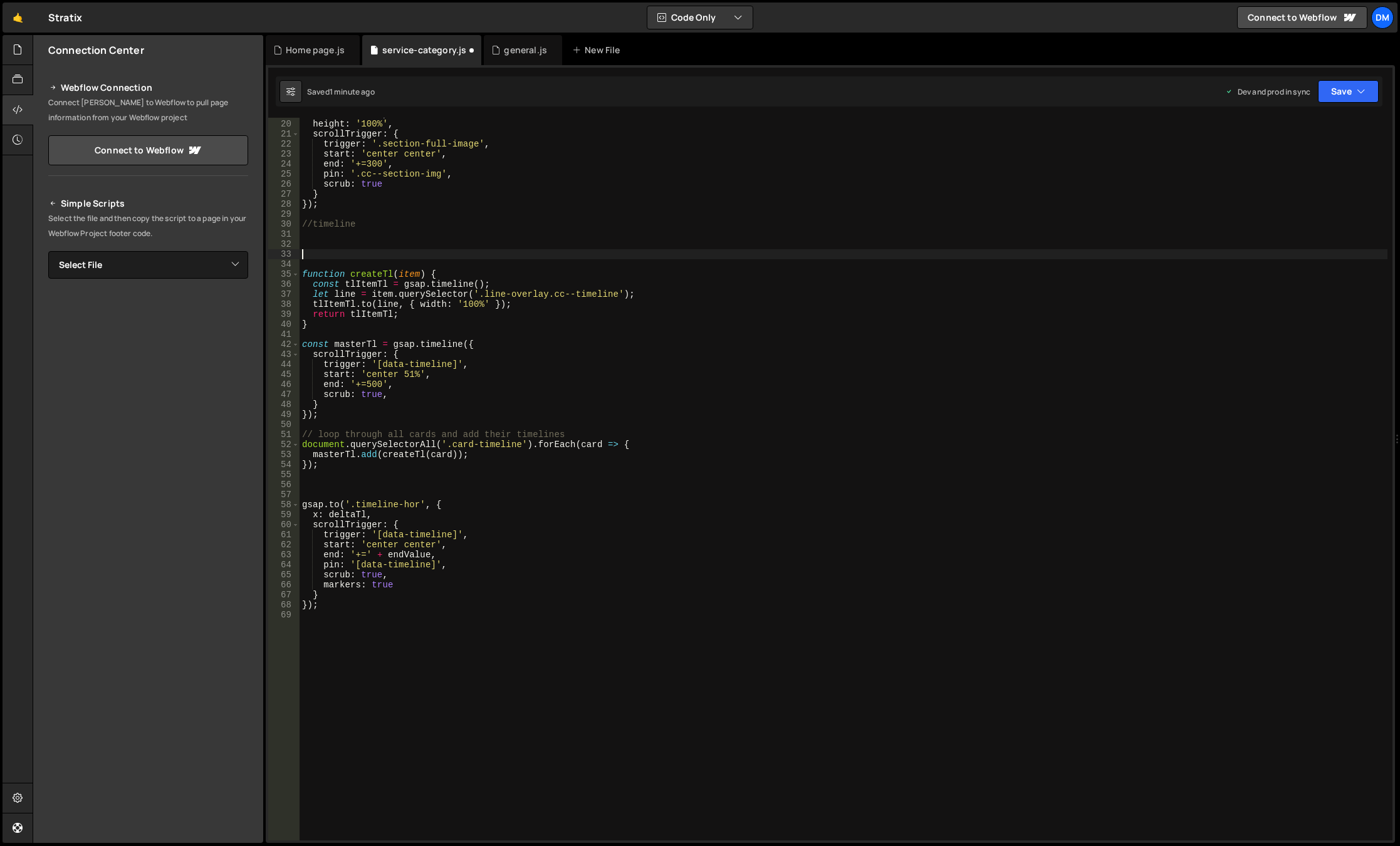
paste textarea "const endValue = 200 + cards * 100;"
type textarea "const endValue = 200 + cards * 100;"
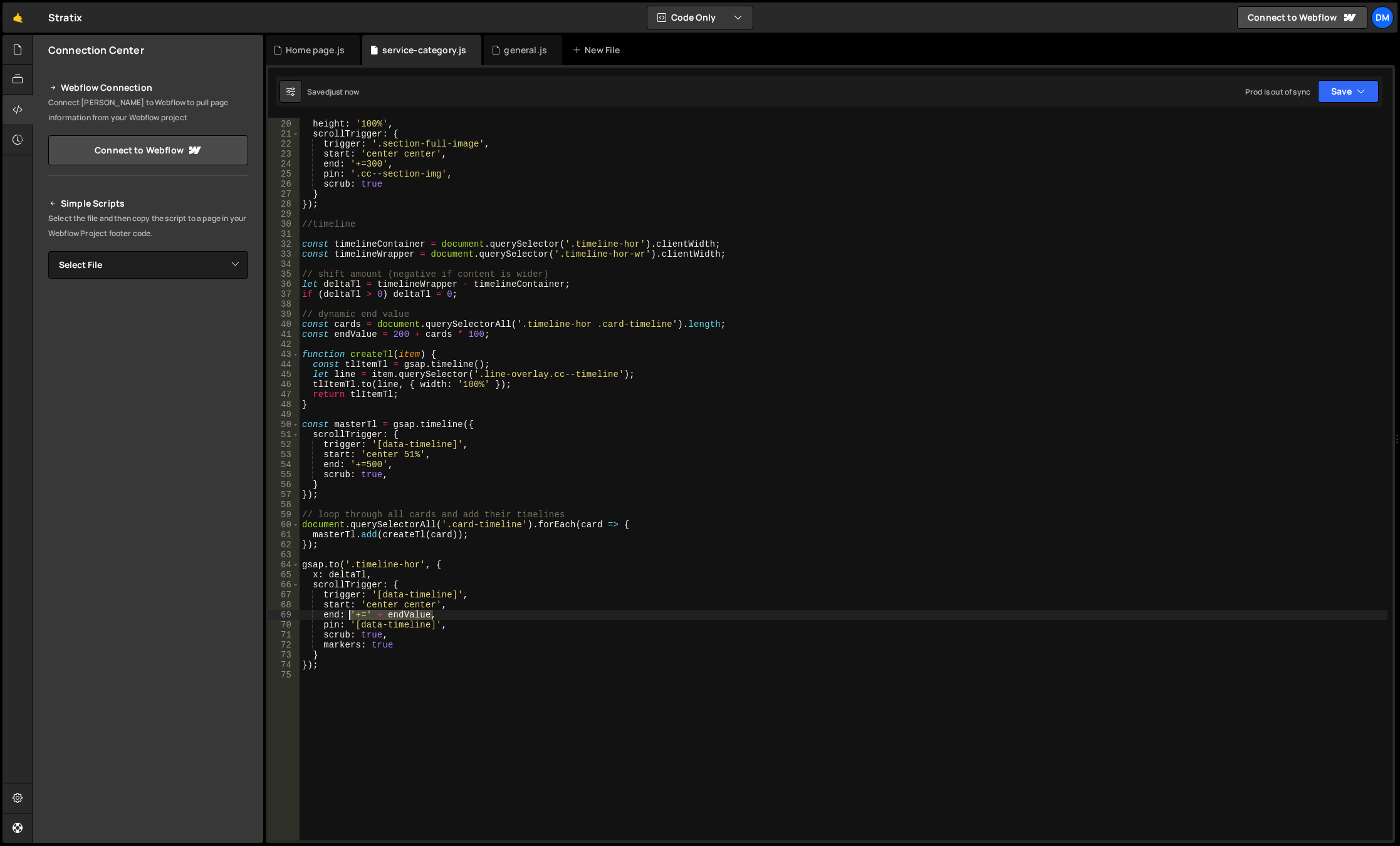
drag, startPoint x: 438, startPoint y: 617, endPoint x: 348, endPoint y: 612, distance: 90.1
click at [348, 612] on div "width : '100%' , height : '100%' , scrollTrigger : { trigger : '.section-full-i…" at bounding box center [843, 480] width 1088 height 743
drag, startPoint x: 396, startPoint y: 463, endPoint x: 350, endPoint y: 464, distance: 46.0
click at [350, 464] on div "width : '100%' , height : '100%' , scrollTrigger : { trigger : '.section-full-i…" at bounding box center [843, 480] width 1088 height 743
paste textarea "' + endValue"
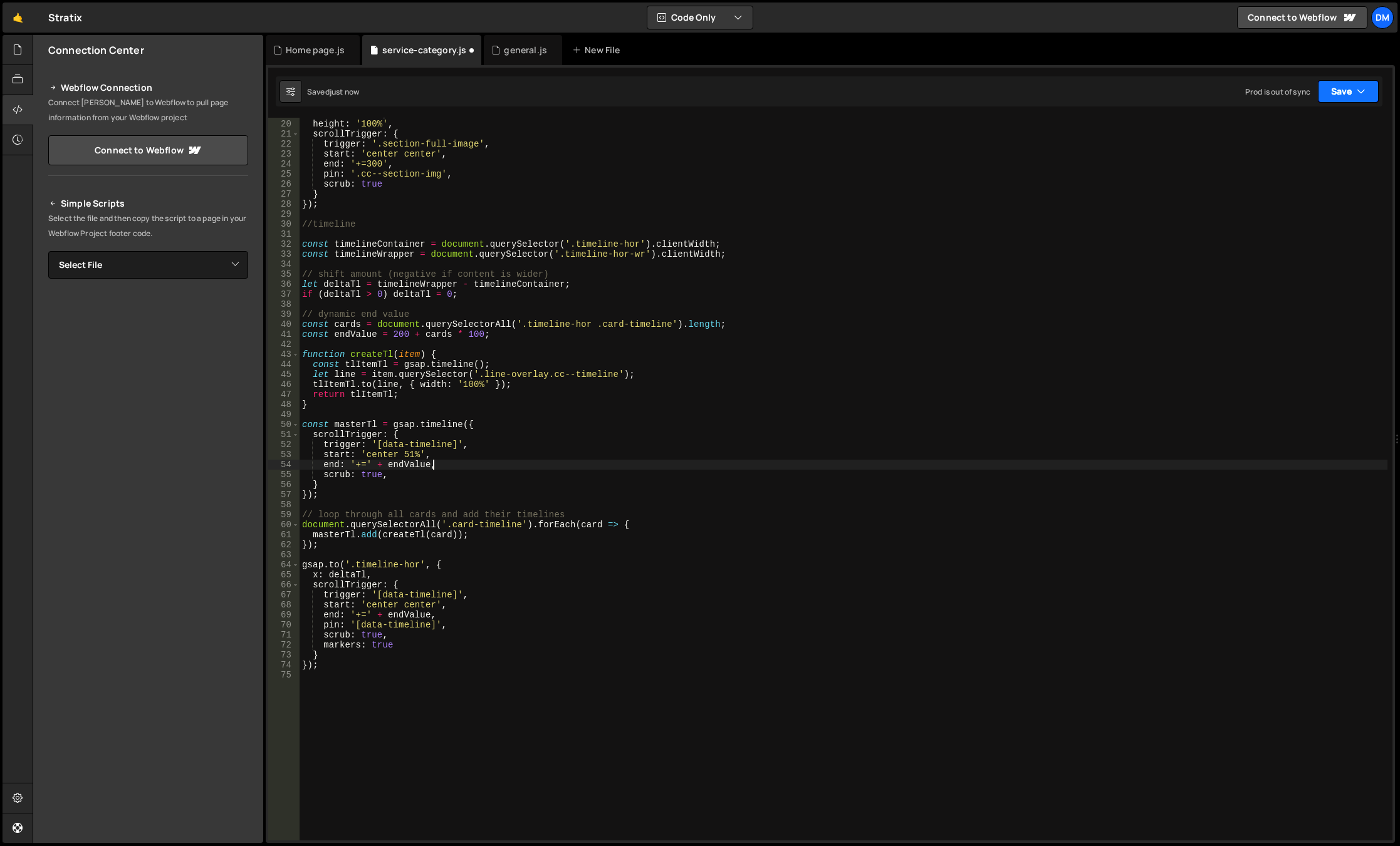
click at [1323, 93] on button "Save" at bounding box center [1348, 91] width 61 height 22
click at [1309, 130] on div "Saved just now" at bounding box center [1306, 135] width 130 height 15
click at [1343, 87] on button "Save" at bounding box center [1348, 91] width 61 height 22
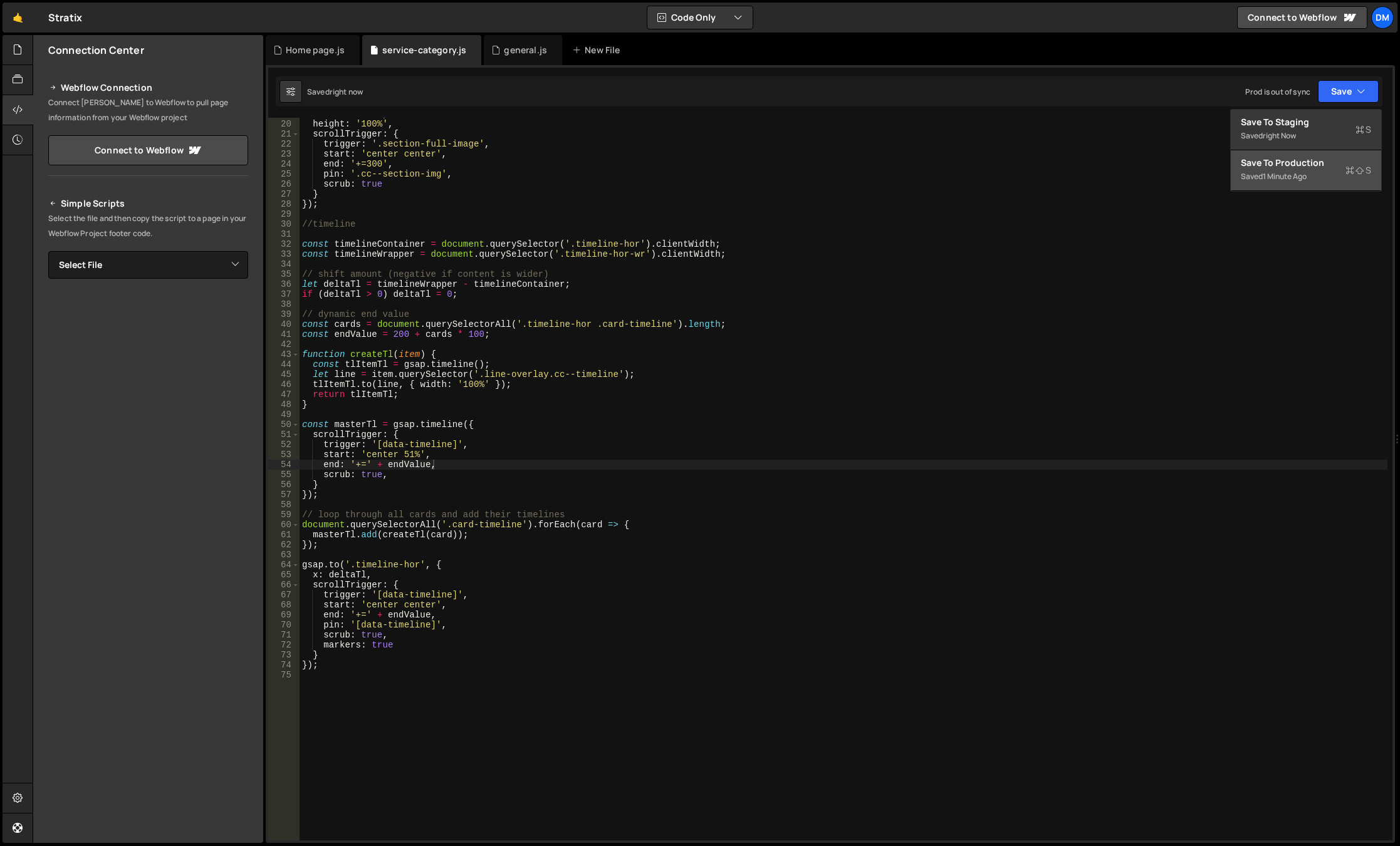
click at [1282, 169] on div "Save to Production S" at bounding box center [1306, 163] width 130 height 12
click at [510, 397] on div "width : '100%' , height : '100%' , scrollTrigger : { trigger : '.section-full-i…" at bounding box center [843, 480] width 1088 height 743
click at [411, 453] on div "width : '100%' , height : '100%' , scrollTrigger : { trigger : '.section-full-i…" at bounding box center [843, 480] width 1088 height 743
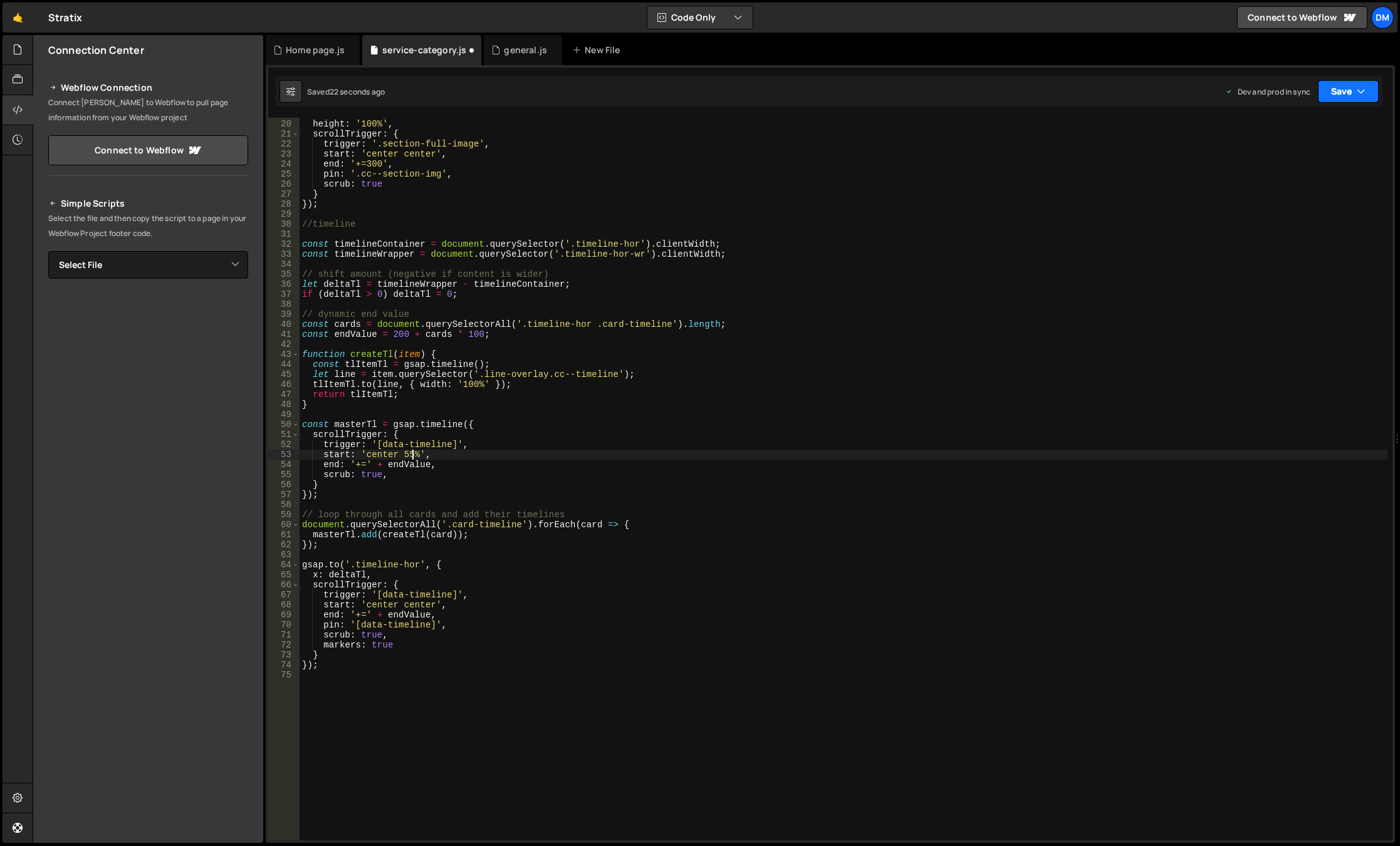
drag, startPoint x: 1337, startPoint y: 97, endPoint x: 1316, endPoint y: 122, distance: 32.6
click at [1337, 97] on button "Save" at bounding box center [1348, 91] width 61 height 22
click at [1305, 131] on div "22 seconds ago" at bounding box center [1290, 135] width 56 height 11
click at [1337, 90] on button "Save" at bounding box center [1348, 91] width 61 height 22
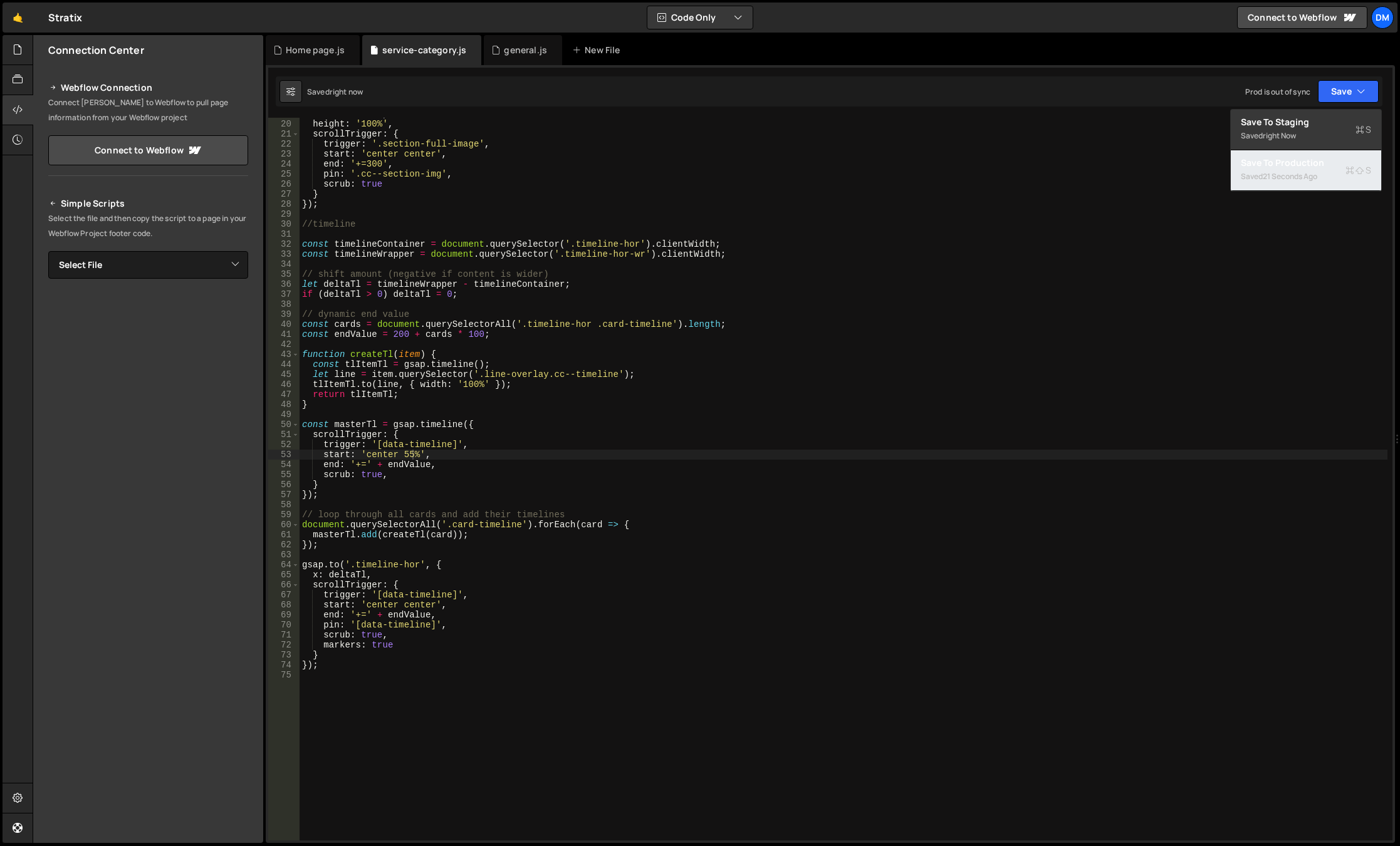
click at [1272, 163] on div "Save to Production S" at bounding box center [1306, 163] width 130 height 12
click at [457, 470] on div "width : '100%' , height : '100%' , scrollTrigger : { trigger : '.section-full-i…" at bounding box center [843, 480] width 1088 height 743
click at [425, 464] on div "width : '100%' , height : '100%' , scrollTrigger : { trigger : '.section-full-i…" at bounding box center [843, 480] width 1088 height 743
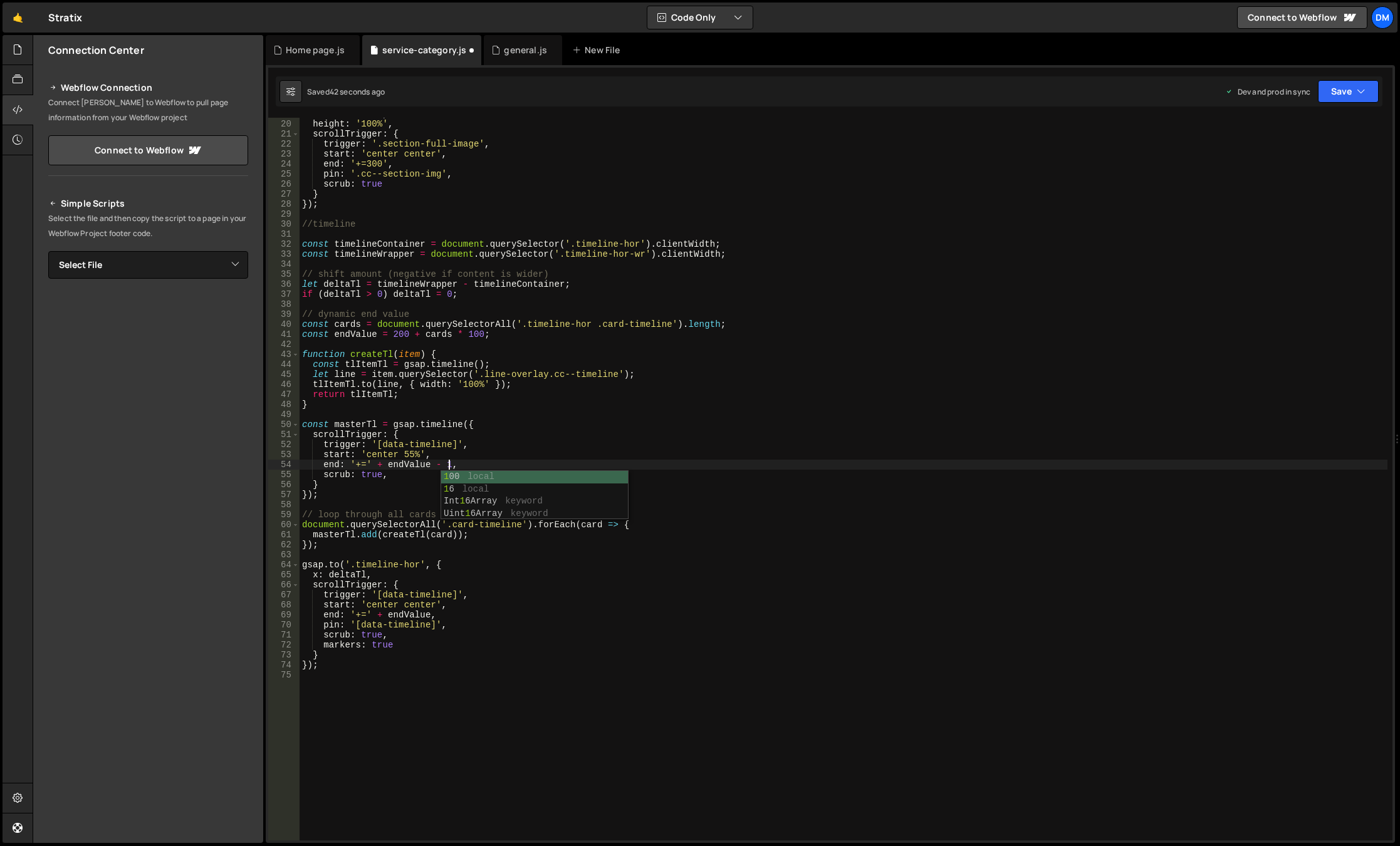
scroll to position [0, 10]
drag, startPoint x: 899, startPoint y: 309, endPoint x: 968, endPoint y: 247, distance: 92.8
click at [899, 309] on div "width : '100%' , height : '100%' , scrollTrigger : { trigger : '.section-full-i…" at bounding box center [843, 480] width 1088 height 743
drag, startPoint x: 1341, startPoint y: 94, endPoint x: 1328, endPoint y: 108, distance: 19.1
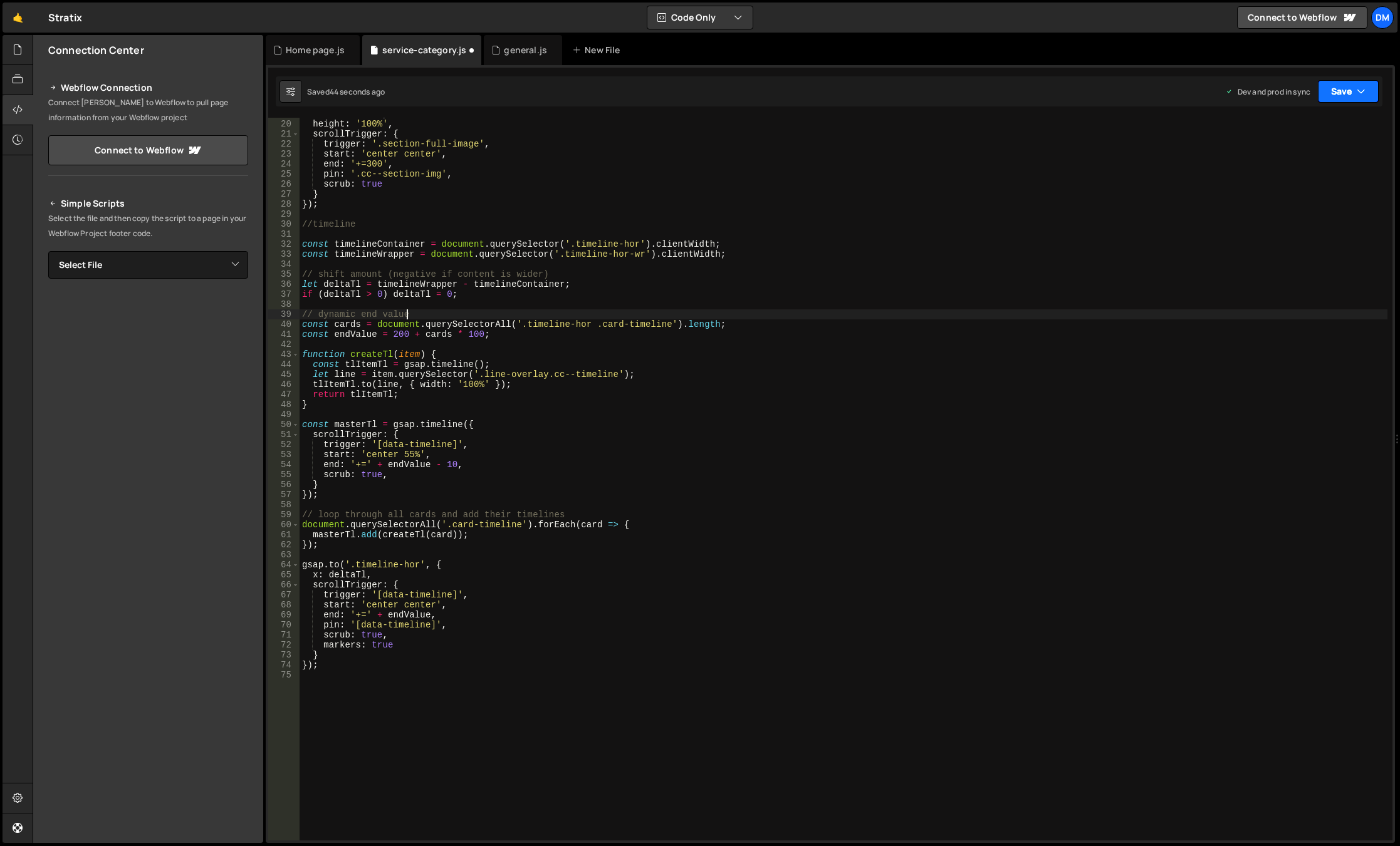
click at [1341, 94] on button "Save" at bounding box center [1348, 91] width 61 height 22
click at [1304, 121] on div "Save to Staging S" at bounding box center [1306, 122] width 130 height 12
drag, startPoint x: 1338, startPoint y: 97, endPoint x: 1333, endPoint y: 104, distance: 8.6
click at [1338, 95] on button "Save" at bounding box center [1348, 91] width 61 height 22
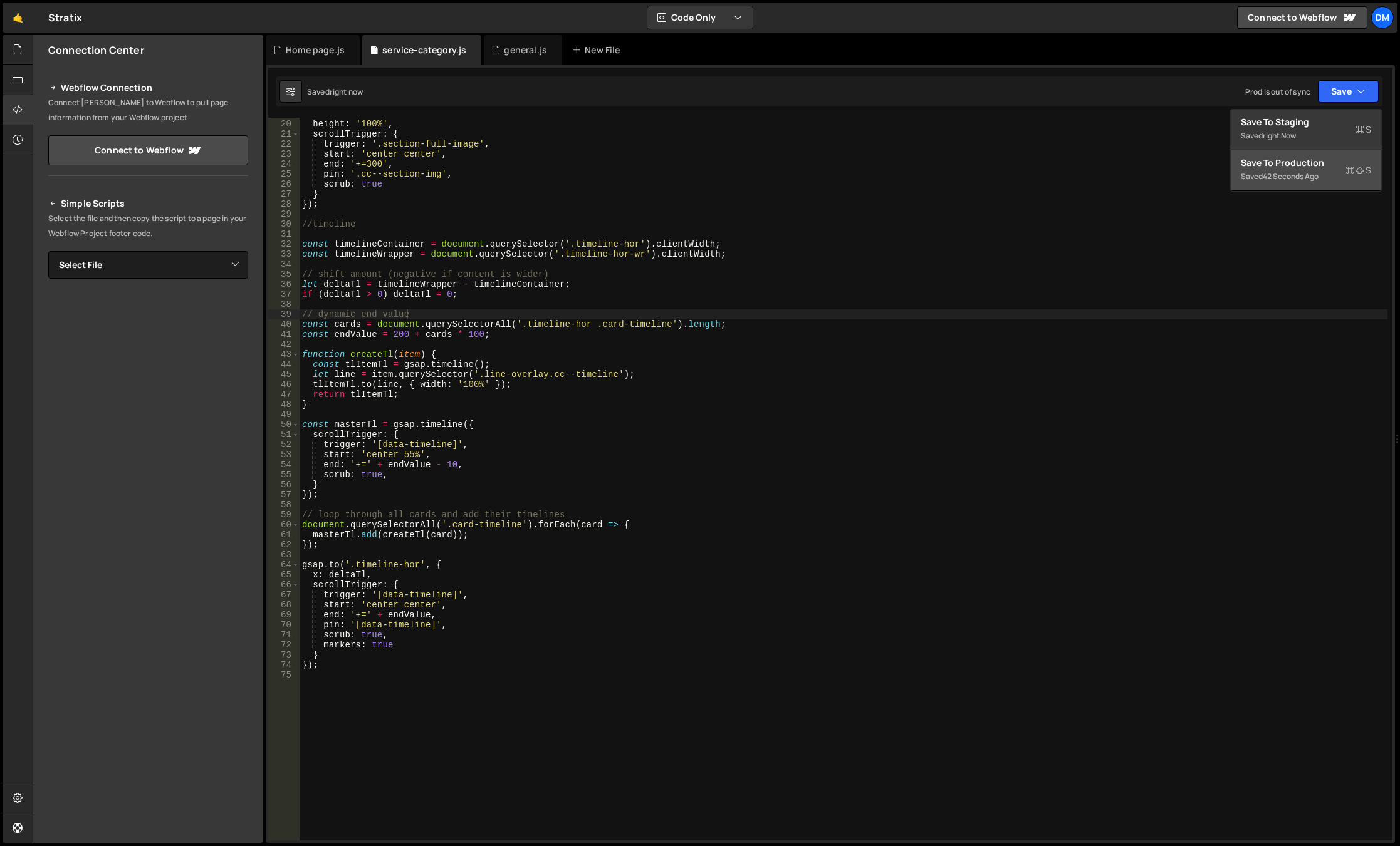
click at [1275, 168] on div "Save to Production S" at bounding box center [1306, 163] width 130 height 12
click at [528, 471] on div "width : '100%' , height : '100%' , scrollTrigger : { trigger : '.section-full-i…" at bounding box center [843, 480] width 1088 height 743
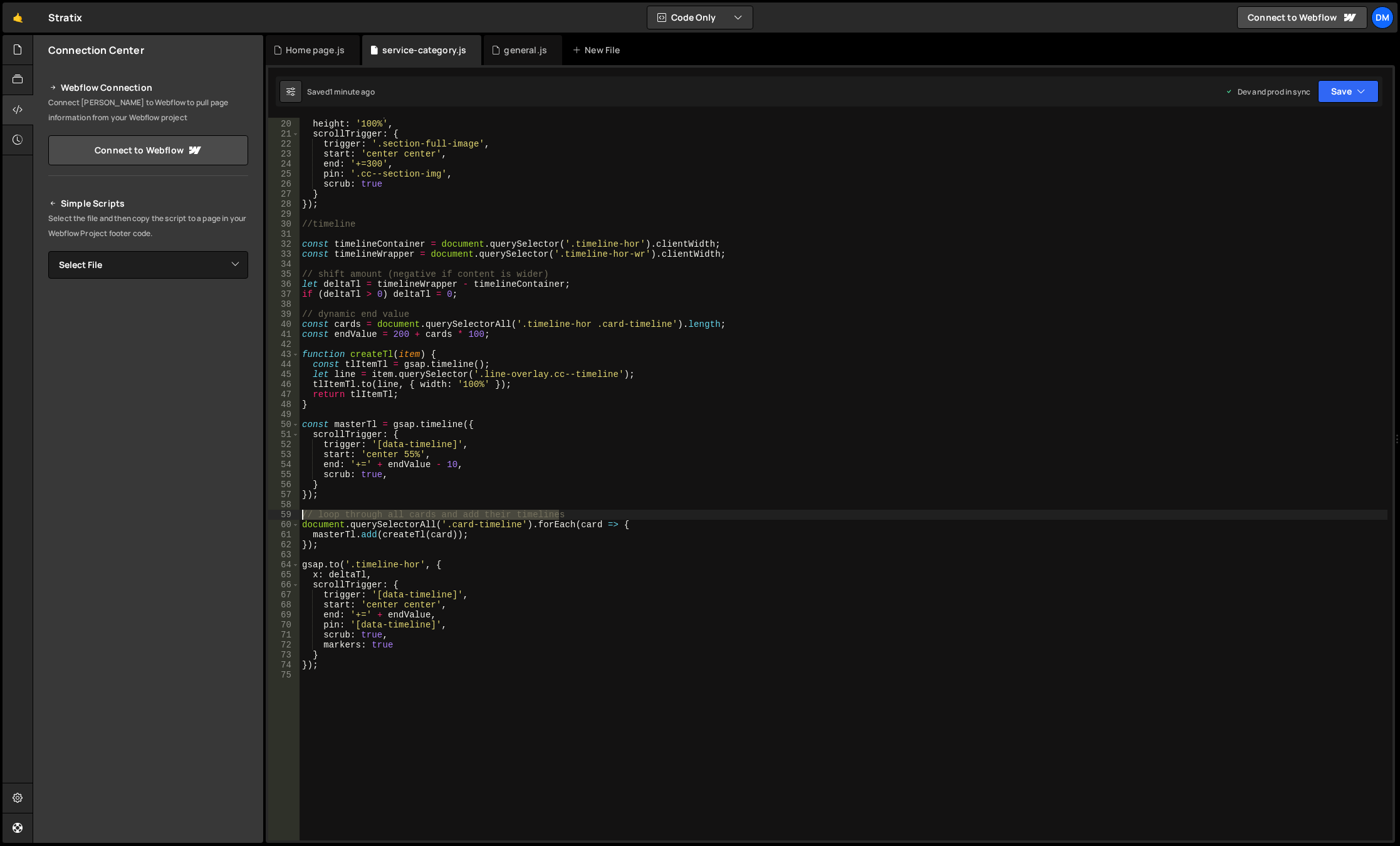
drag, startPoint x: 568, startPoint y: 514, endPoint x: 293, endPoint y: 515, distance: 275.0
click at [293, 515] on div "scrub: true, 19 20 21 22 23 24 25 26 27 28 29 30 31 32 33 34 35 36 37 38 39 40 …" at bounding box center [830, 479] width 1124 height 723
type textarea "// loop through all cards and add their timelines"
drag, startPoint x: 425, startPoint y: 313, endPoint x: 271, endPoint y: 312, distance: 154.0
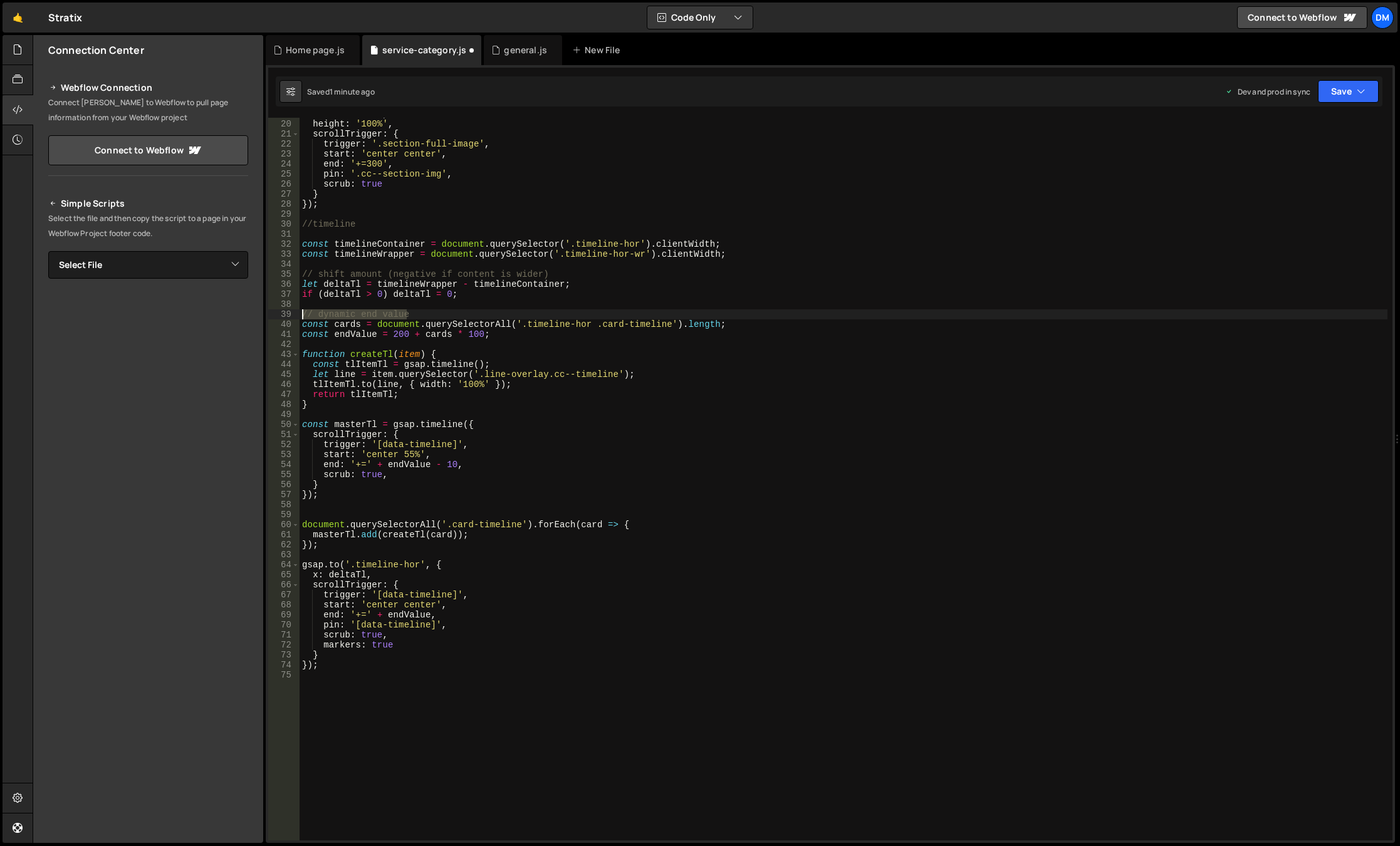
click at [271, 312] on div "19 20 21 22 23 24 25 26 27 28 29 30 31 32 33 34 35 36 37 38 39 40 41 42 43 44 4…" at bounding box center [830, 479] width 1124 height 723
type textarea "// dynamic end value"
drag, startPoint x: 559, startPoint y: 273, endPoint x: 281, endPoint y: 272, distance: 278.0
click at [281, 272] on div "19 20 21 22 23 24 25 26 27 28 29 30 31 32 33 34 35 36 37 38 39 40 41 42 43 44 4…" at bounding box center [830, 479] width 1124 height 723
type textarea "// shift amount (negative if content is wider)"
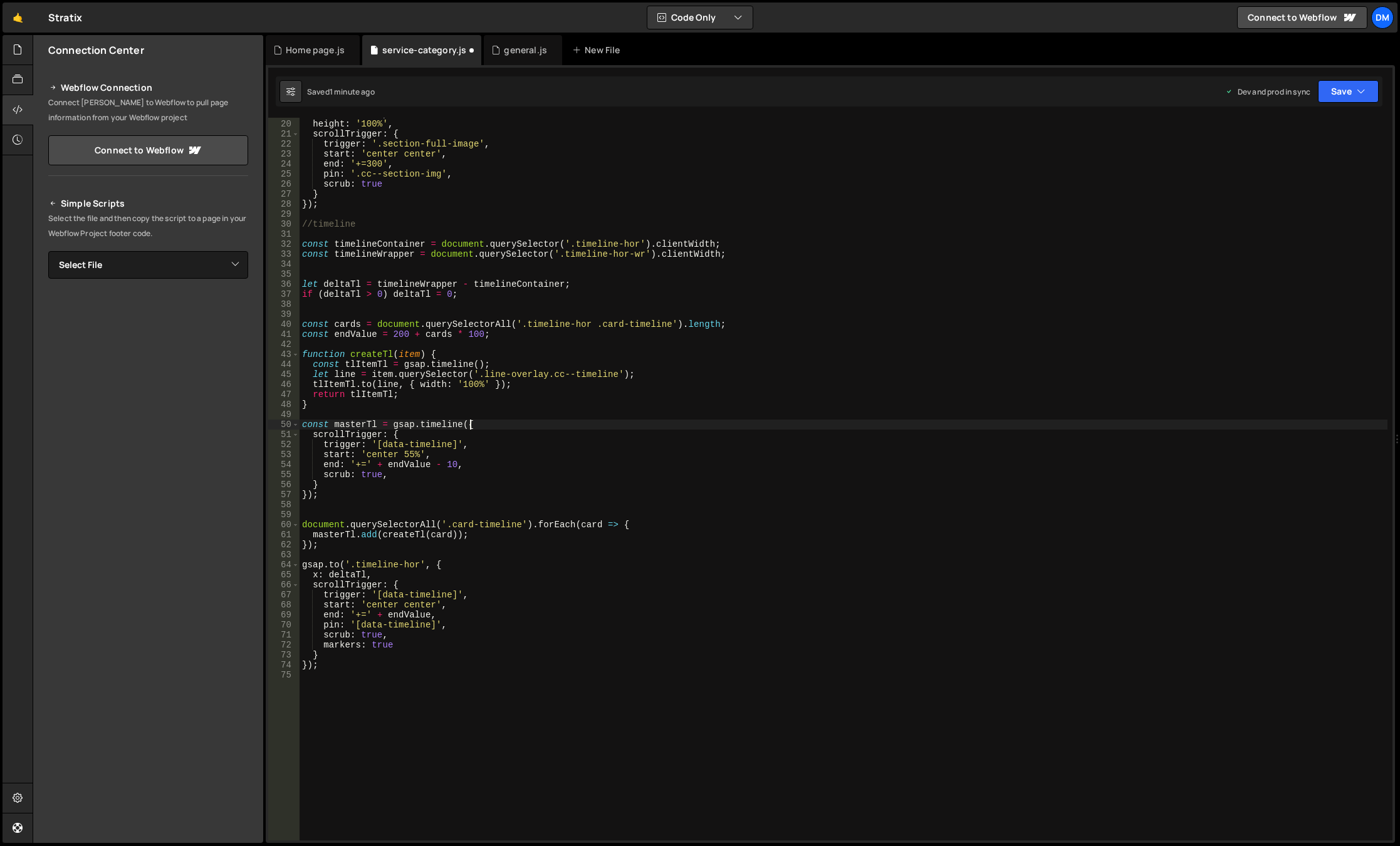
click at [674, 420] on div "width : '100%' , height : '100%' , scrollTrigger : { trigger : '.section-full-i…" at bounding box center [843, 480] width 1088 height 743
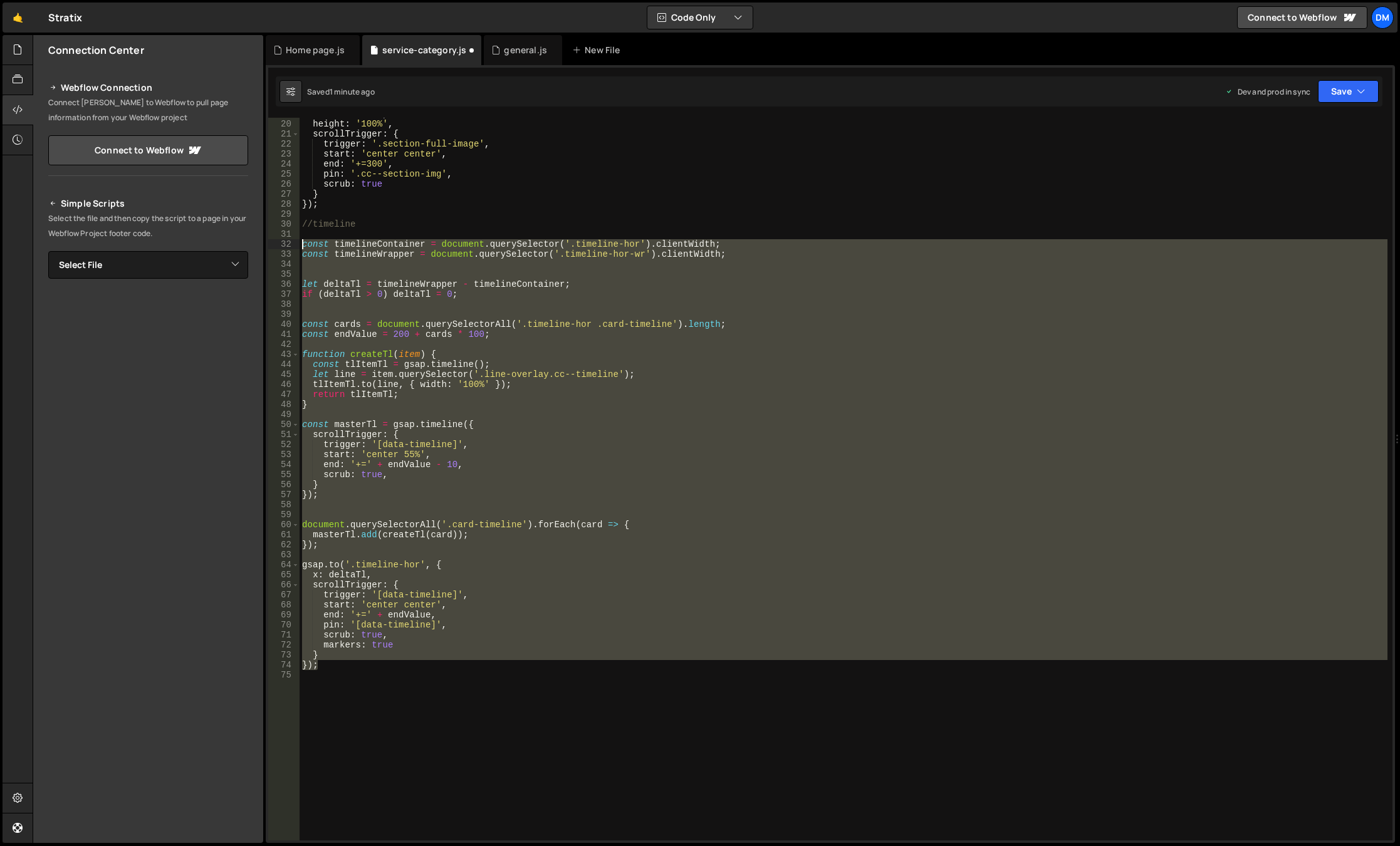
drag, startPoint x: 358, startPoint y: 660, endPoint x: 267, endPoint y: 240, distance: 429.7
click at [267, 240] on div "XXXXXXXXXXXXXXXXXXXXXXXXXXXXXXXXXXXXXXXXXXXXXXXXXXXXXXXXXXXXXXXXXXXXXXXXXXXXXXX…" at bounding box center [830, 454] width 1129 height 778
type textarea "const timelineContainer = document.querySelector('.timeline-hor').clientWidth; …"
click at [1357, 90] on icon "button" at bounding box center [1361, 91] width 9 height 12
click at [1292, 172] on div "1 minute ago" at bounding box center [1284, 176] width 44 height 11
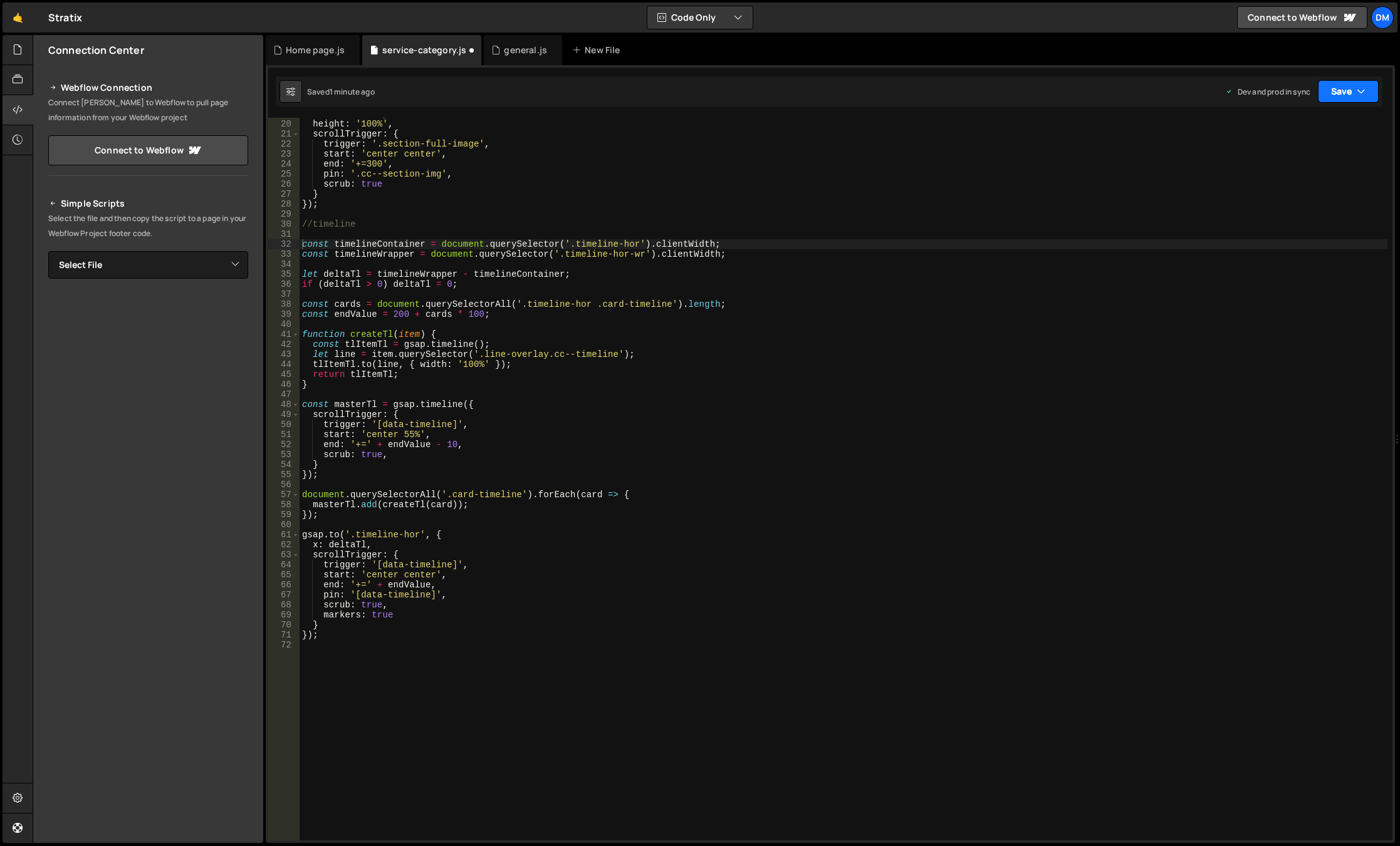
click at [1331, 91] on button "Save" at bounding box center [1348, 91] width 61 height 22
click at [1296, 131] on div "right now" at bounding box center [1279, 135] width 33 height 11
